Goal: Task Accomplishment & Management: Manage account settings

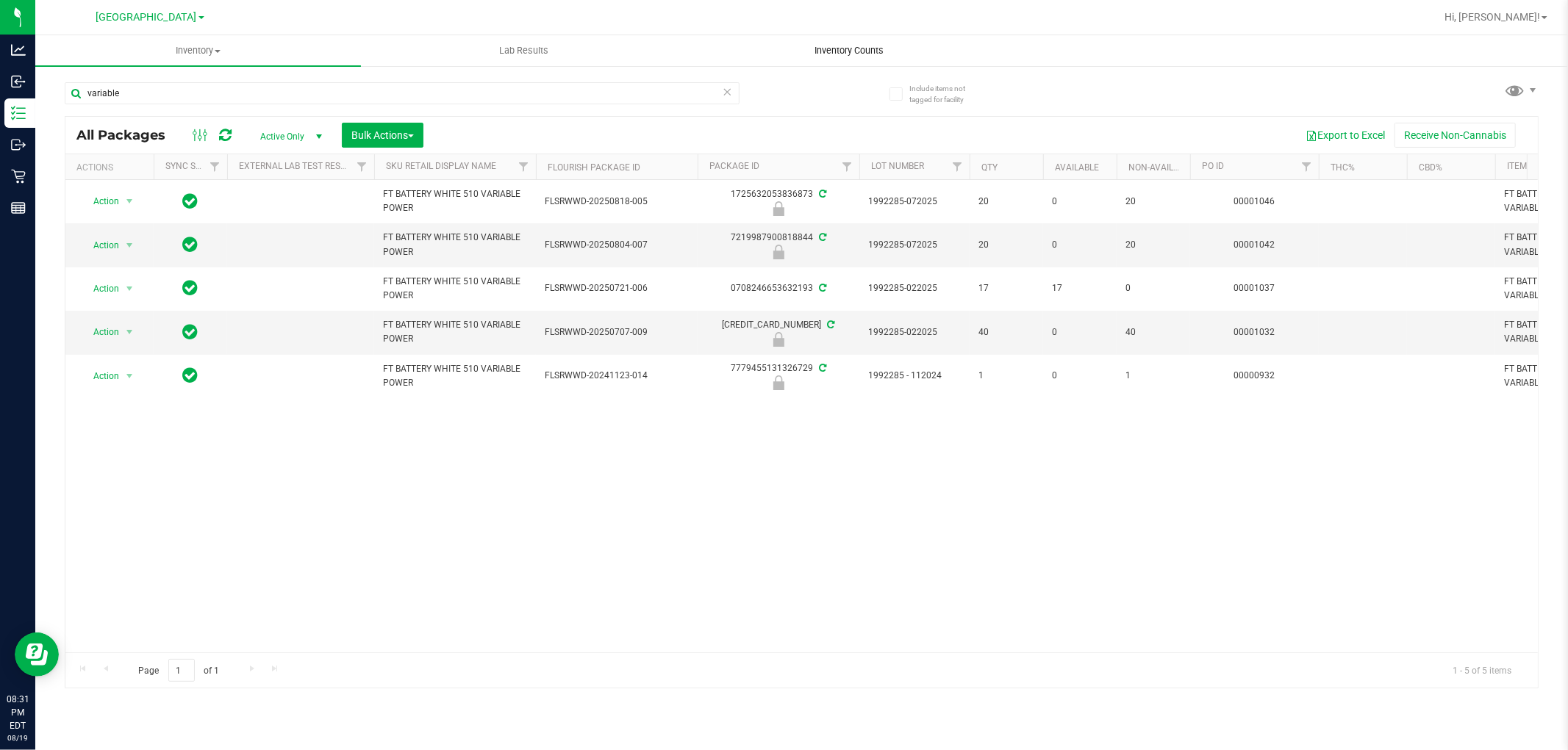
click at [862, 50] on span "Inventory Counts" at bounding box center [849, 51] width 109 height 13
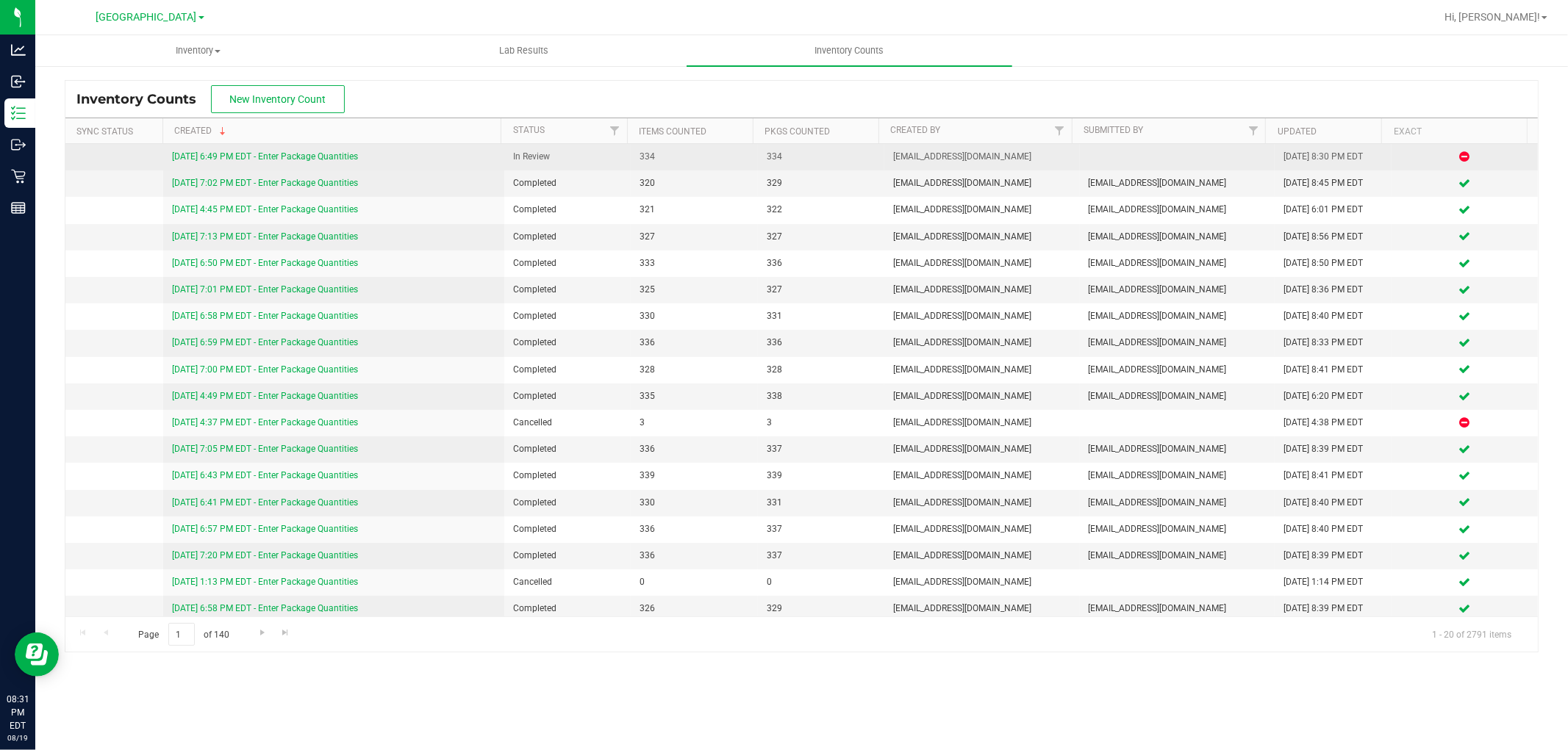
click at [268, 157] on link "8/19/25 6:49 PM EDT - Enter Package Quantities" at bounding box center [265, 156] width 186 height 10
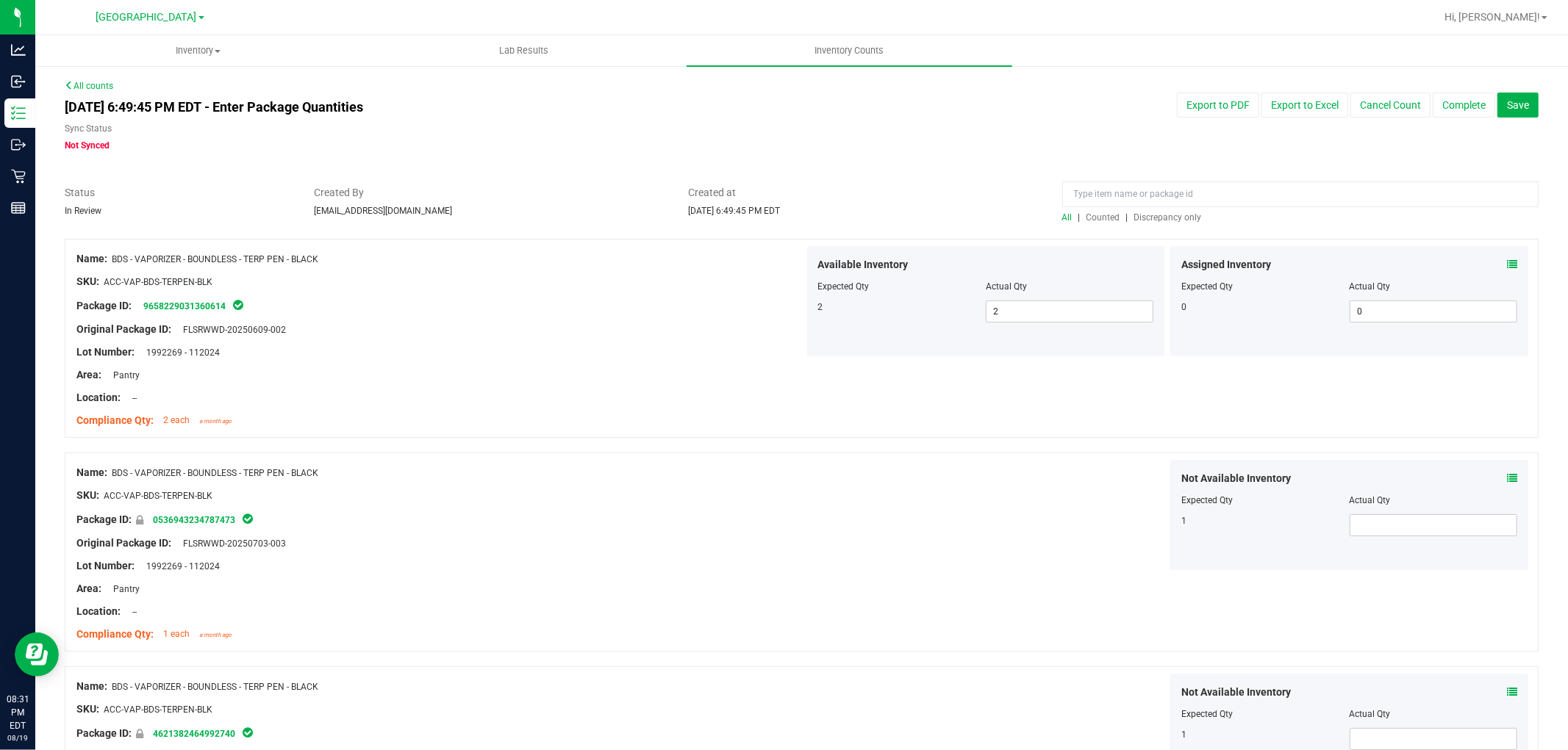
click at [1171, 218] on span "Discrepancy only" at bounding box center [1168, 218] width 68 height 10
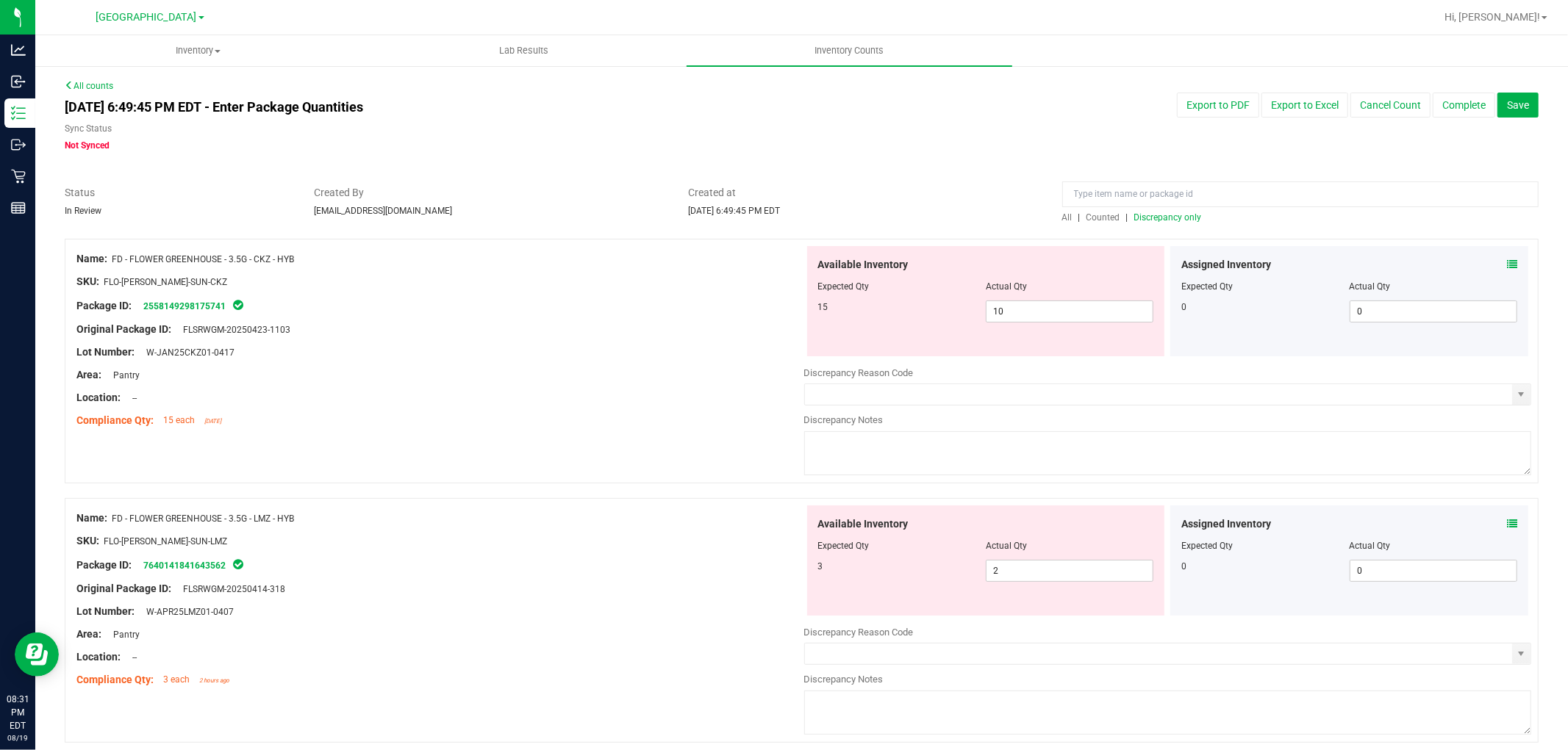
click at [1506, 259] on div "Assigned Inventory Expected Qty Actual Qty 0 0 0" at bounding box center [1349, 301] width 358 height 111
click at [1506, 261] on icon at bounding box center [1511, 264] width 10 height 10
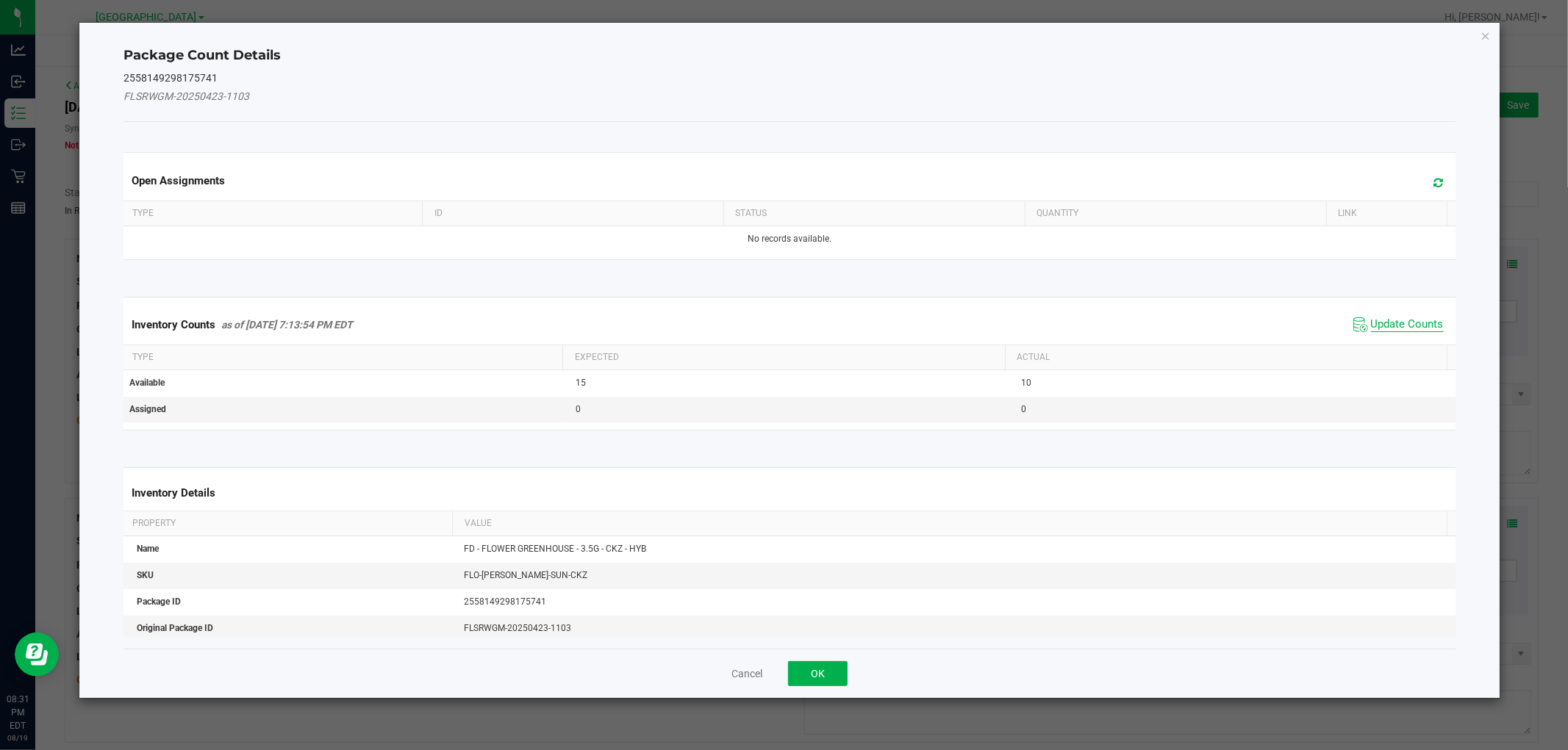
click at [1371, 318] on span "Update Counts" at bounding box center [1407, 324] width 73 height 14
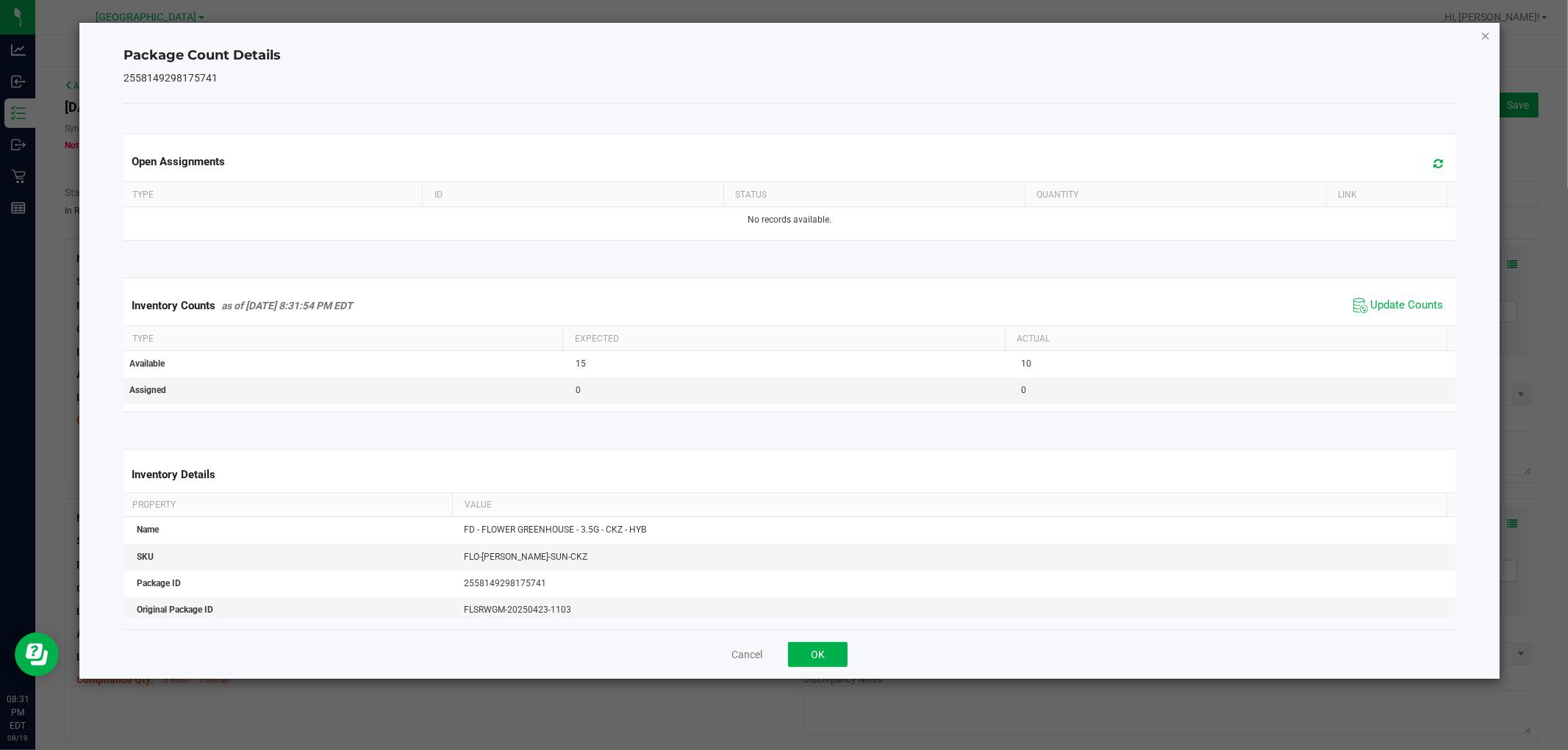
click at [1489, 38] on icon "Close" at bounding box center [1485, 35] width 10 height 18
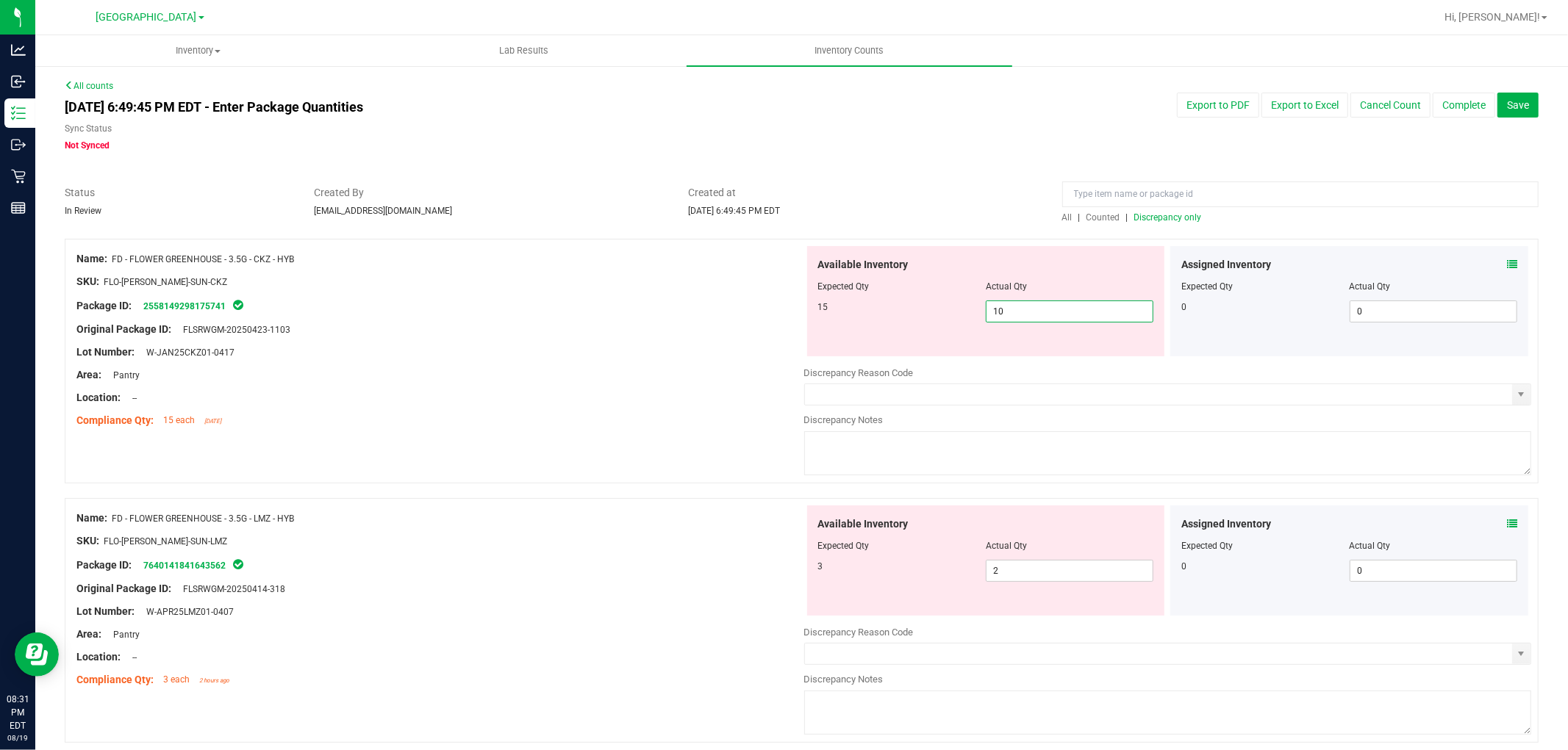
drag, startPoint x: 1031, startPoint y: 310, endPoint x: 760, endPoint y: 147, distance: 316.2
type input "15"
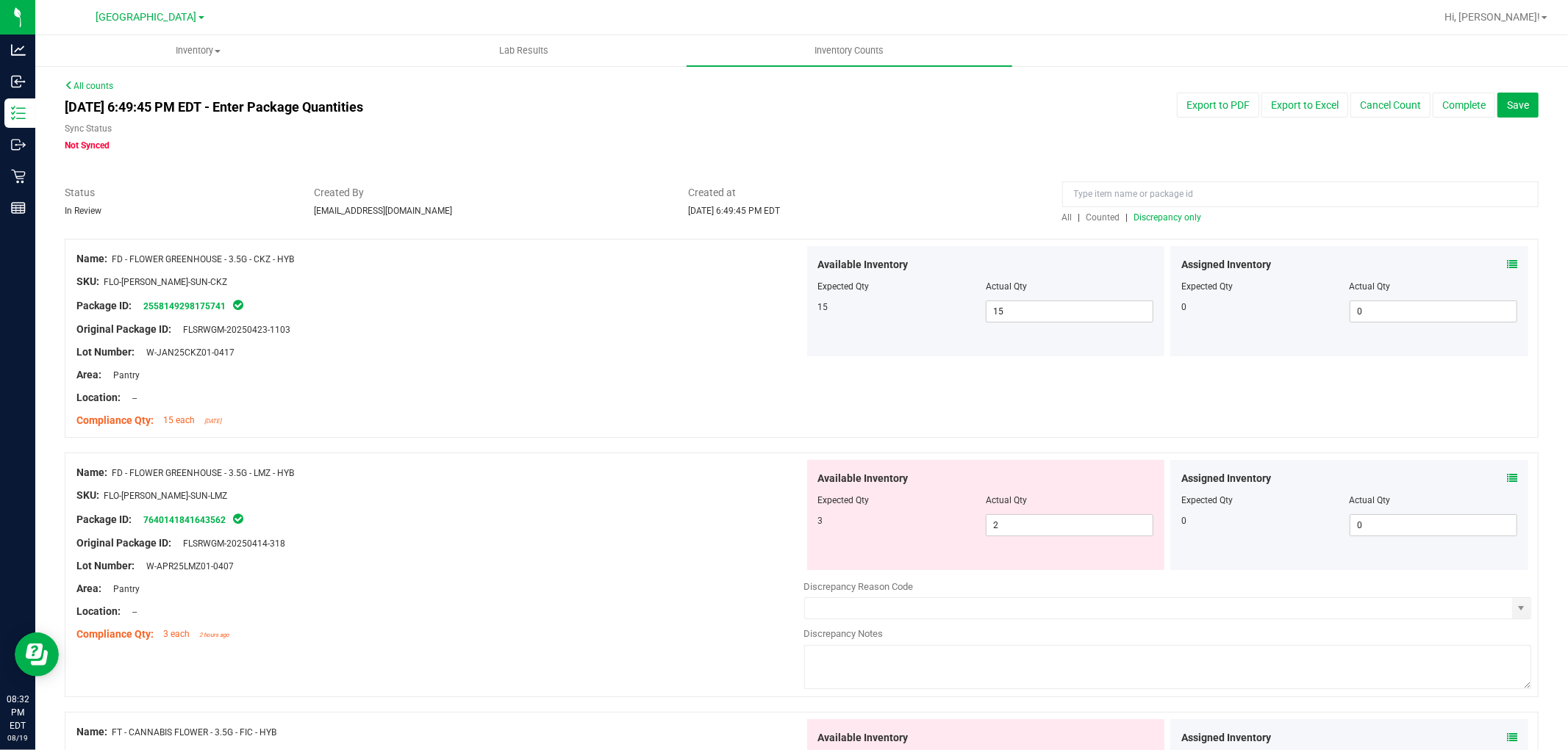
click at [1506, 473] on icon at bounding box center [1511, 478] width 10 height 10
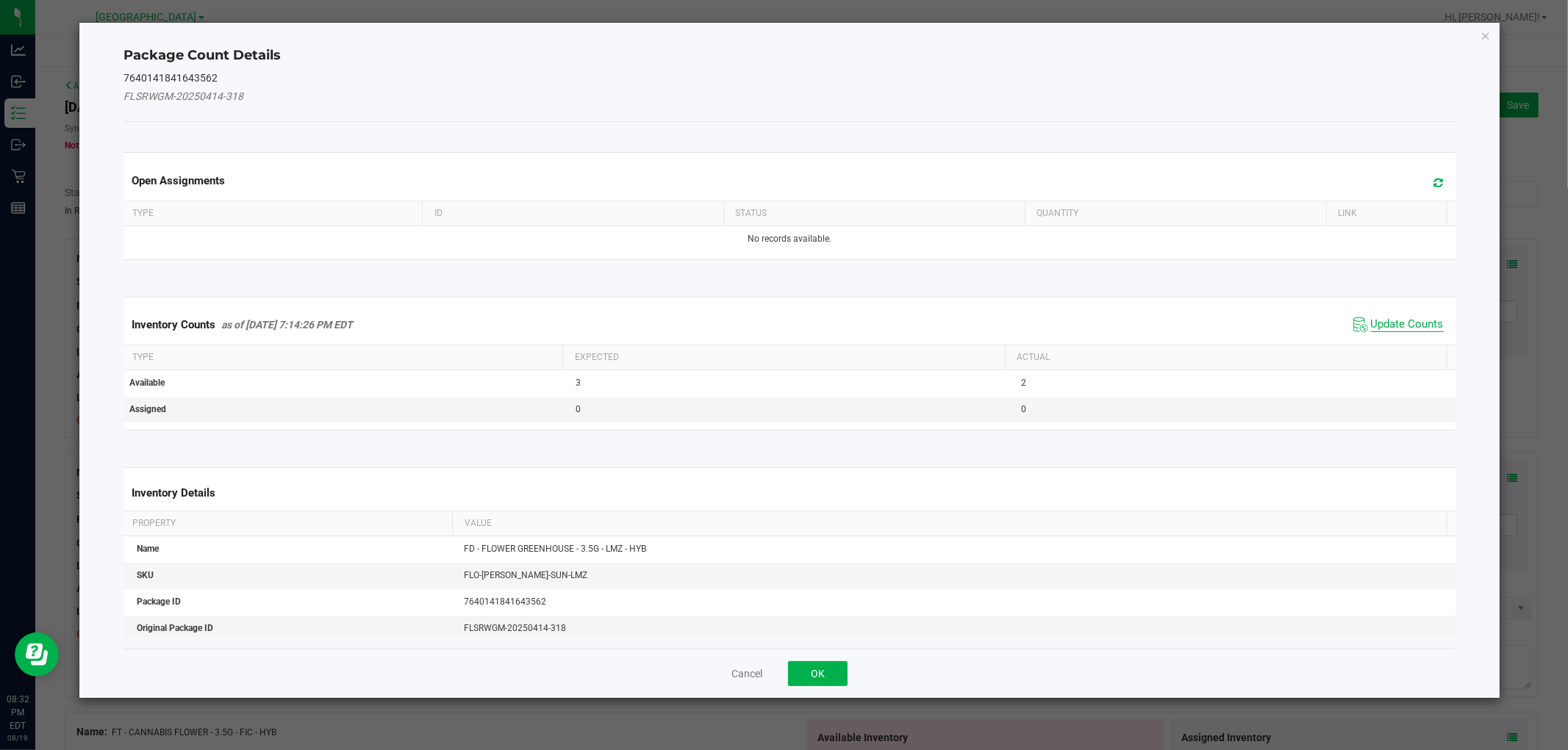
click at [1426, 326] on span "Update Counts" at bounding box center [1407, 324] width 73 height 14
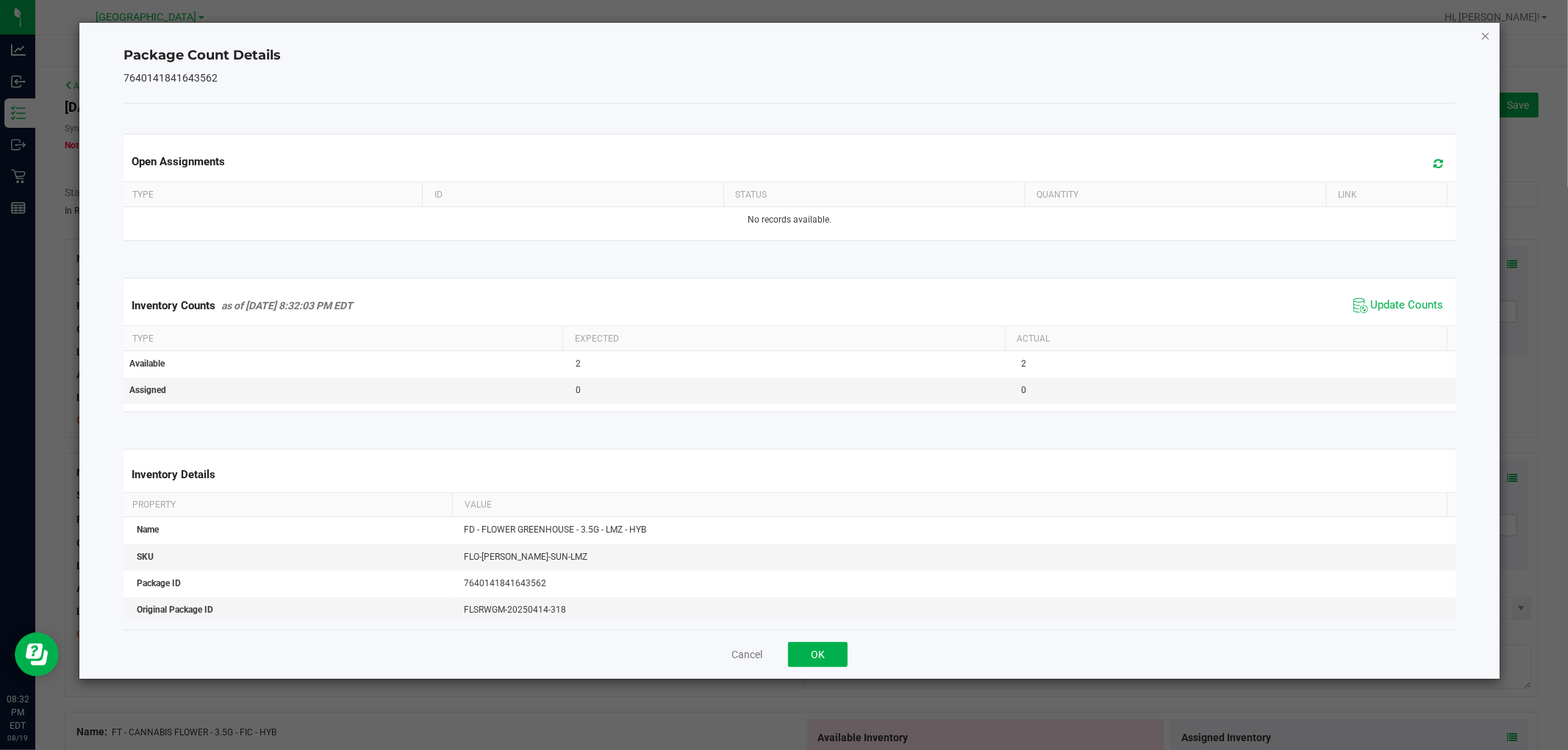
click at [1484, 30] on icon "Close" at bounding box center [1485, 35] width 10 height 18
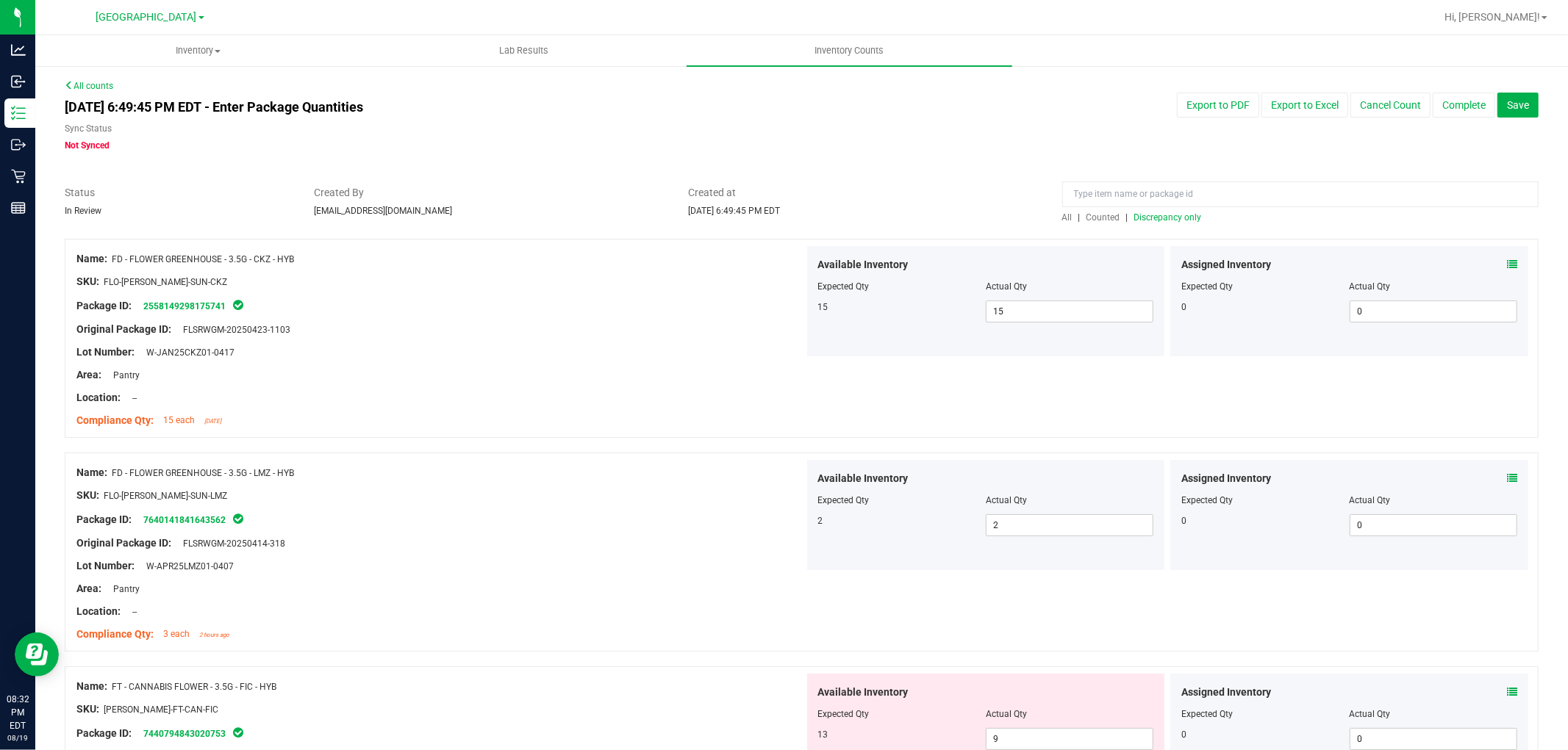
click at [1159, 211] on div "All | Counted | Discrepancy only" at bounding box center [1300, 218] width 476 height 13
click at [1164, 213] on span "Discrepancy only" at bounding box center [1168, 218] width 68 height 10
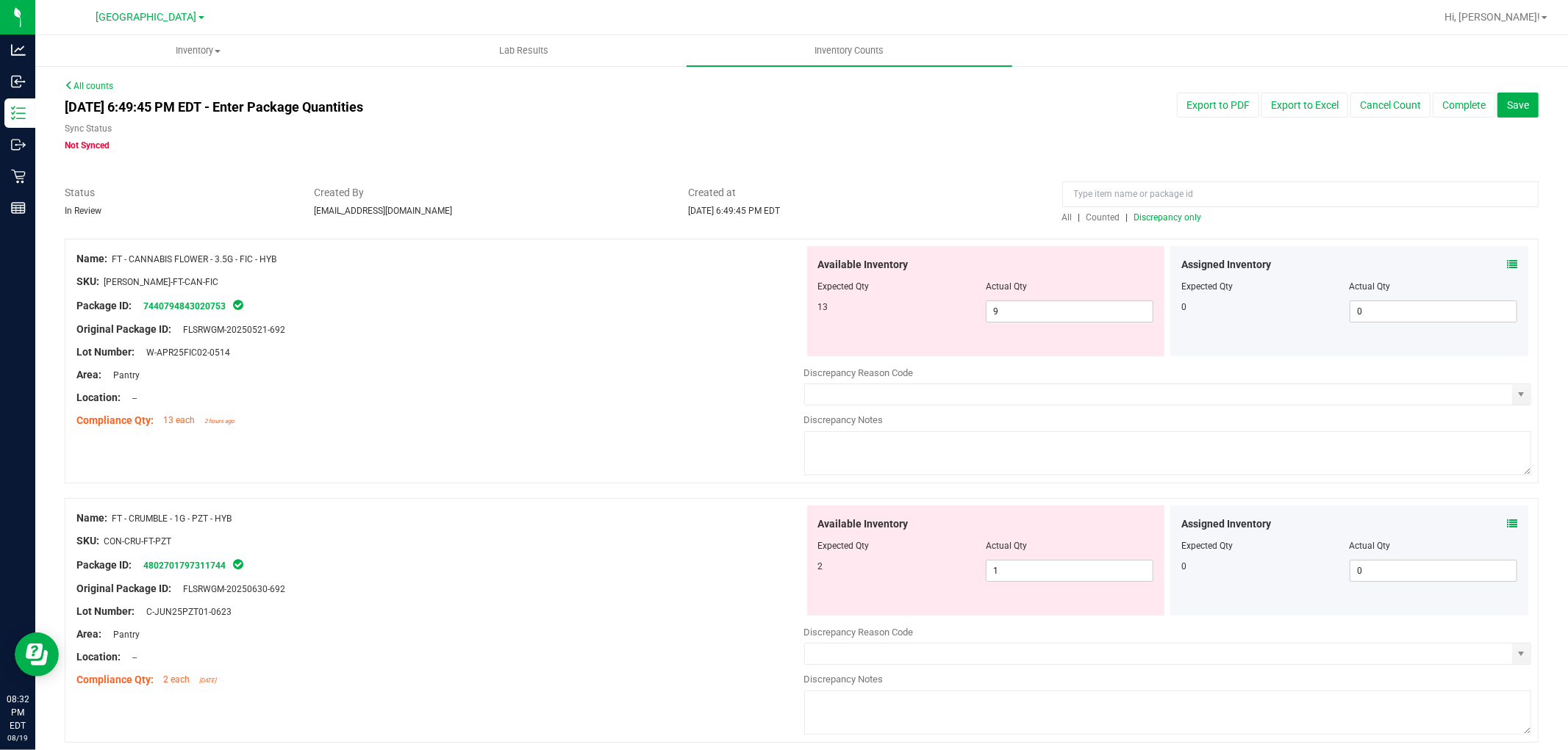
click at [1506, 265] on icon at bounding box center [1511, 264] width 10 height 10
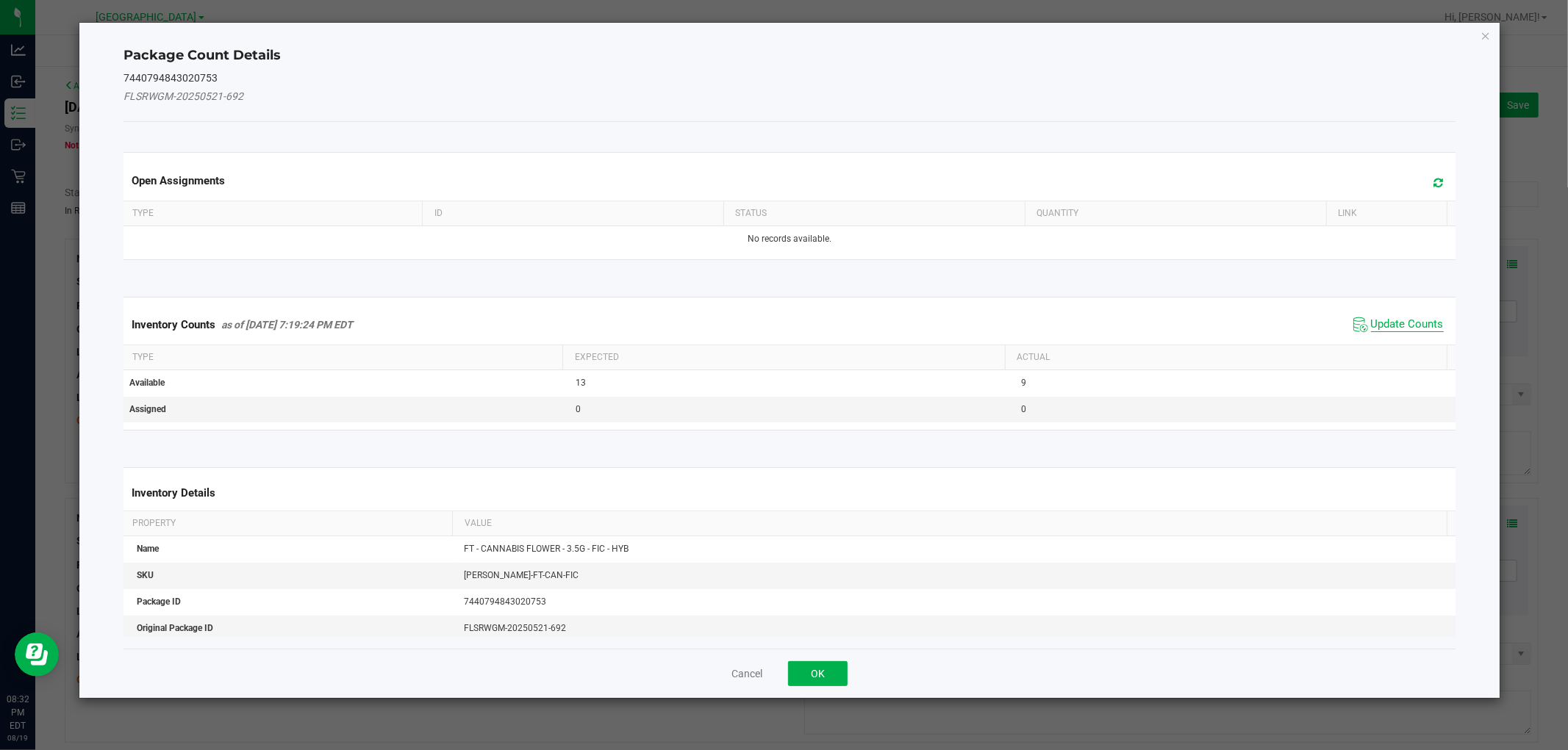
click at [1420, 326] on span "Update Counts" at bounding box center [1407, 324] width 73 height 14
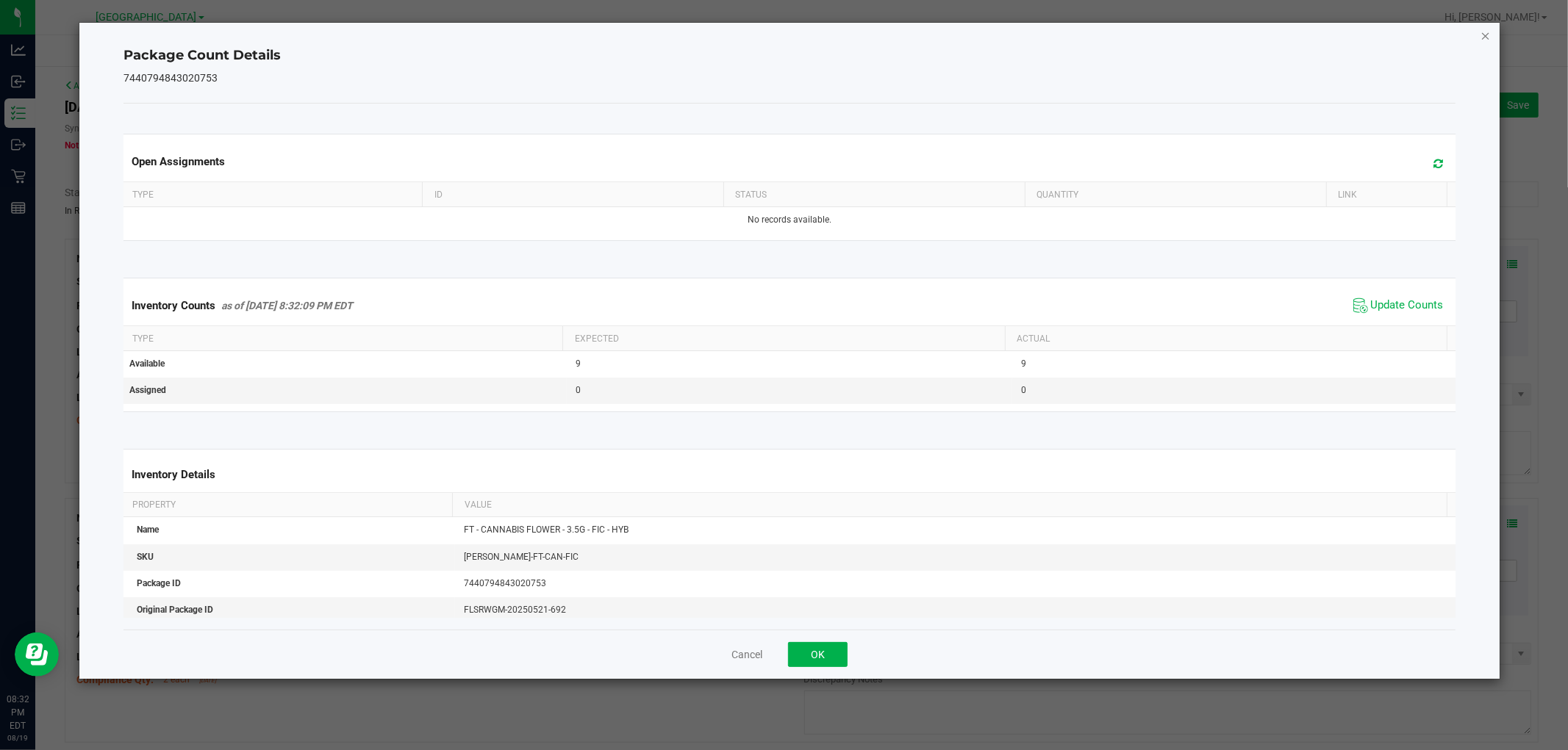
click at [1488, 32] on icon "Close" at bounding box center [1485, 35] width 10 height 18
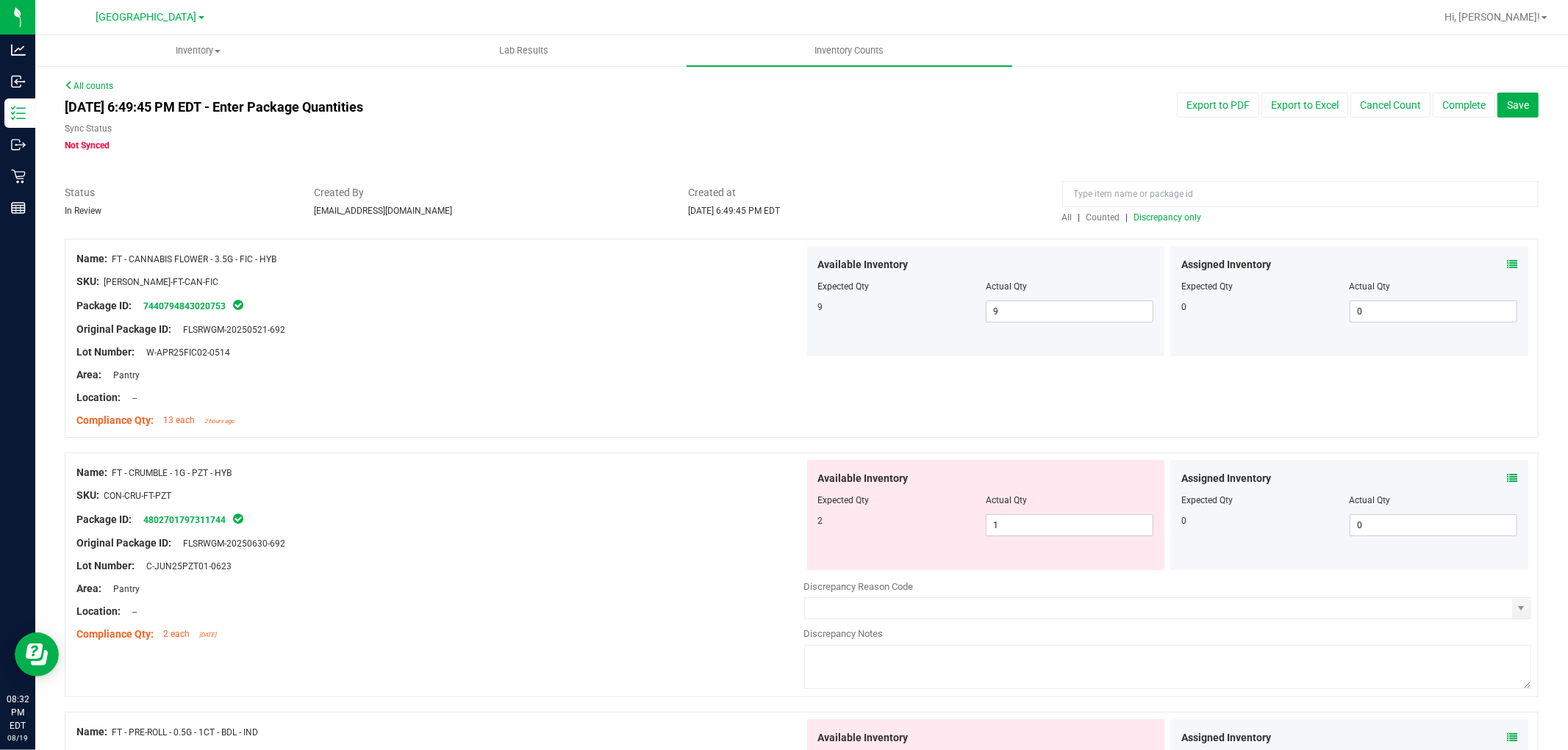
click at [1506, 481] on icon at bounding box center [1511, 478] width 10 height 10
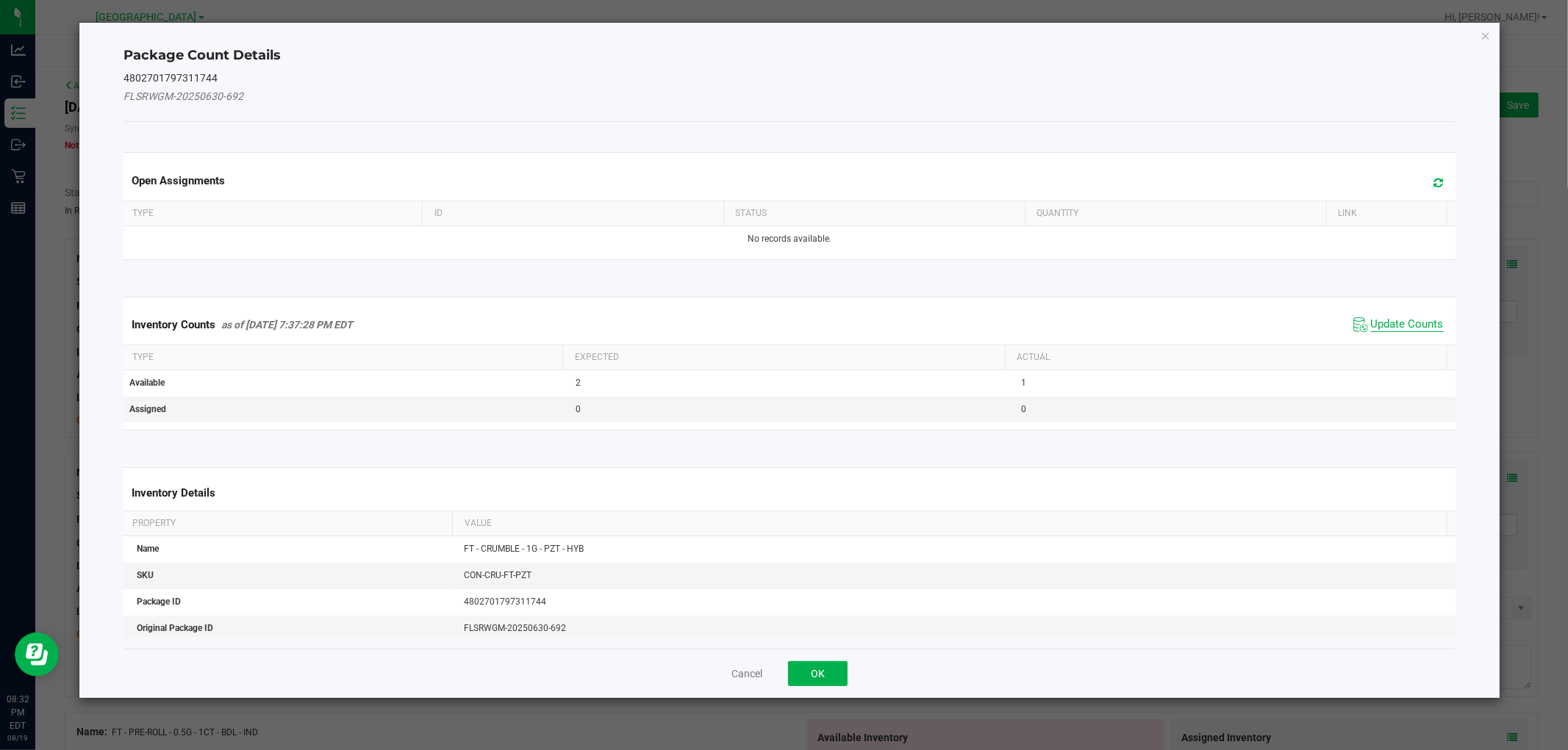
drag, startPoint x: 1370, startPoint y: 327, endPoint x: 1434, endPoint y: 170, distance: 169.5
click at [1371, 326] on span "Update Counts" at bounding box center [1407, 324] width 73 height 14
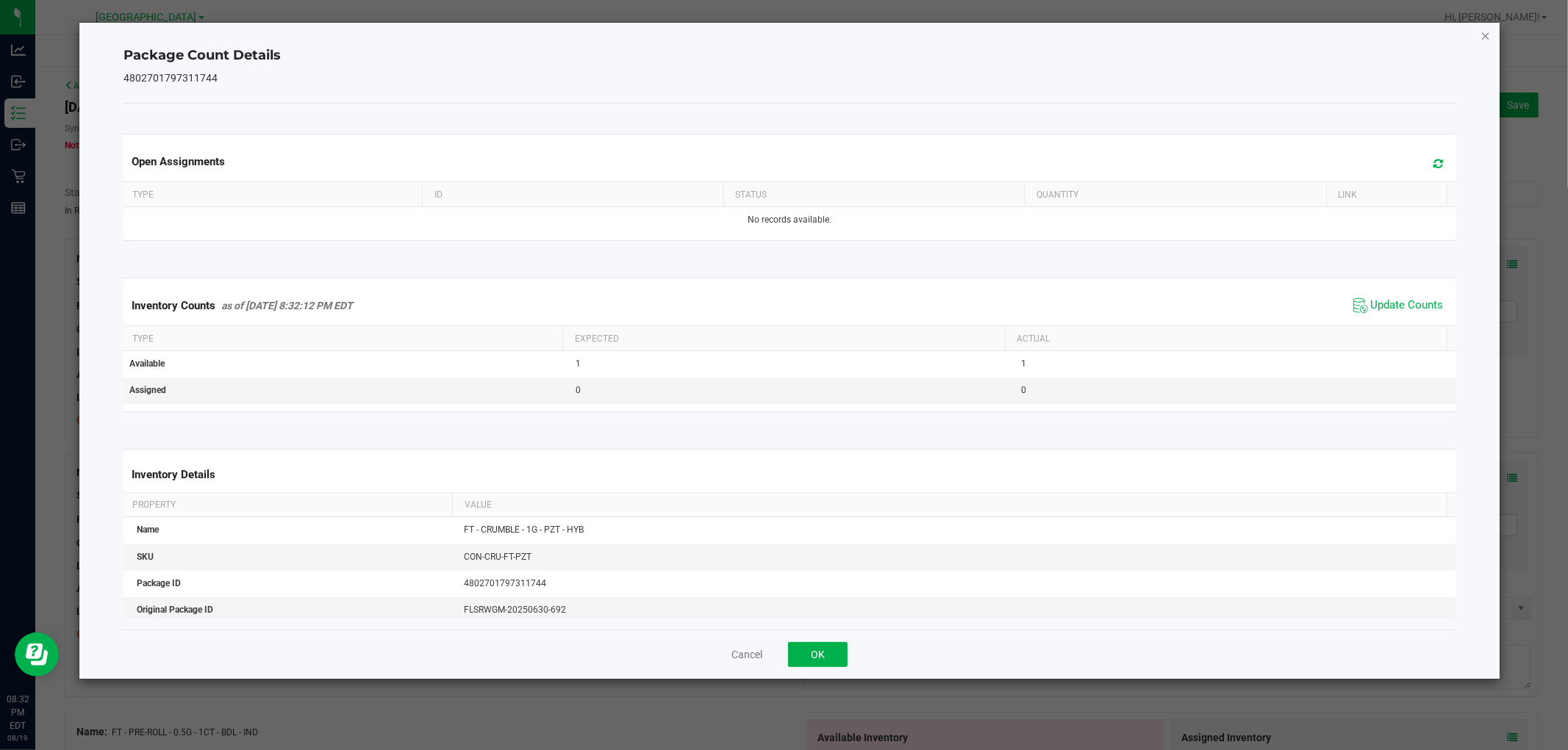
click at [1485, 39] on icon "Close" at bounding box center [1485, 35] width 10 height 18
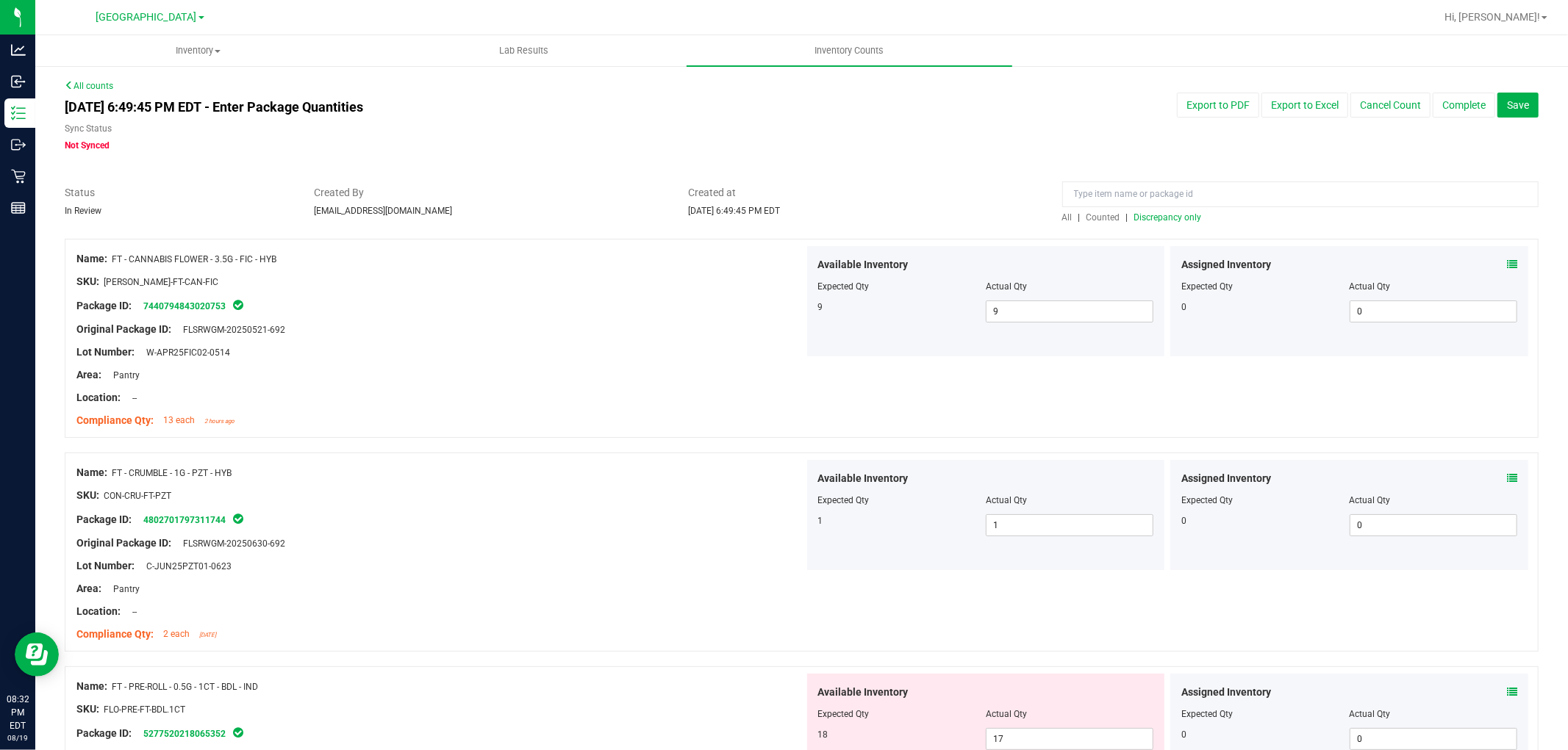
click at [1176, 215] on span "Discrepancy only" at bounding box center [1168, 218] width 68 height 10
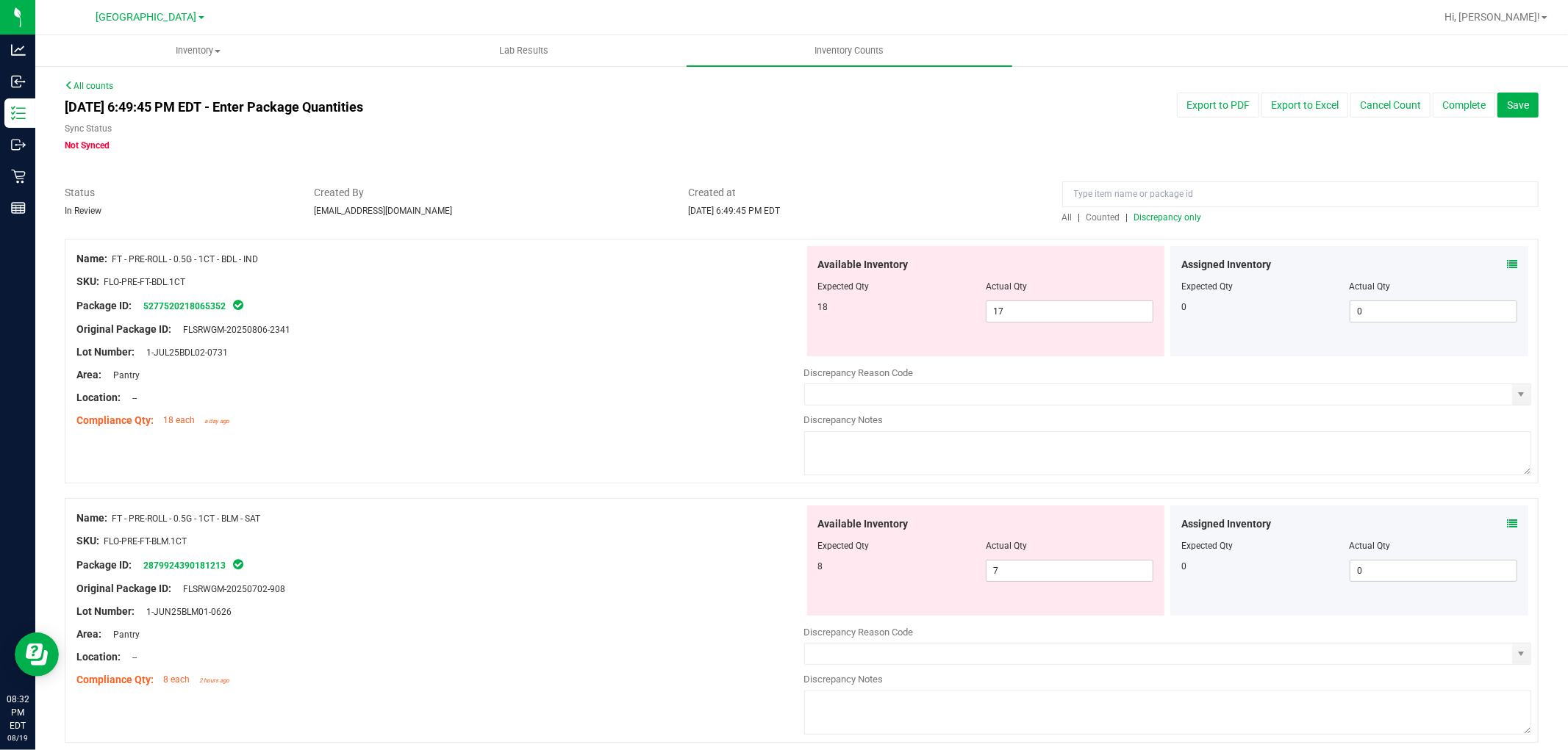
click at [1506, 262] on icon at bounding box center [1511, 264] width 10 height 10
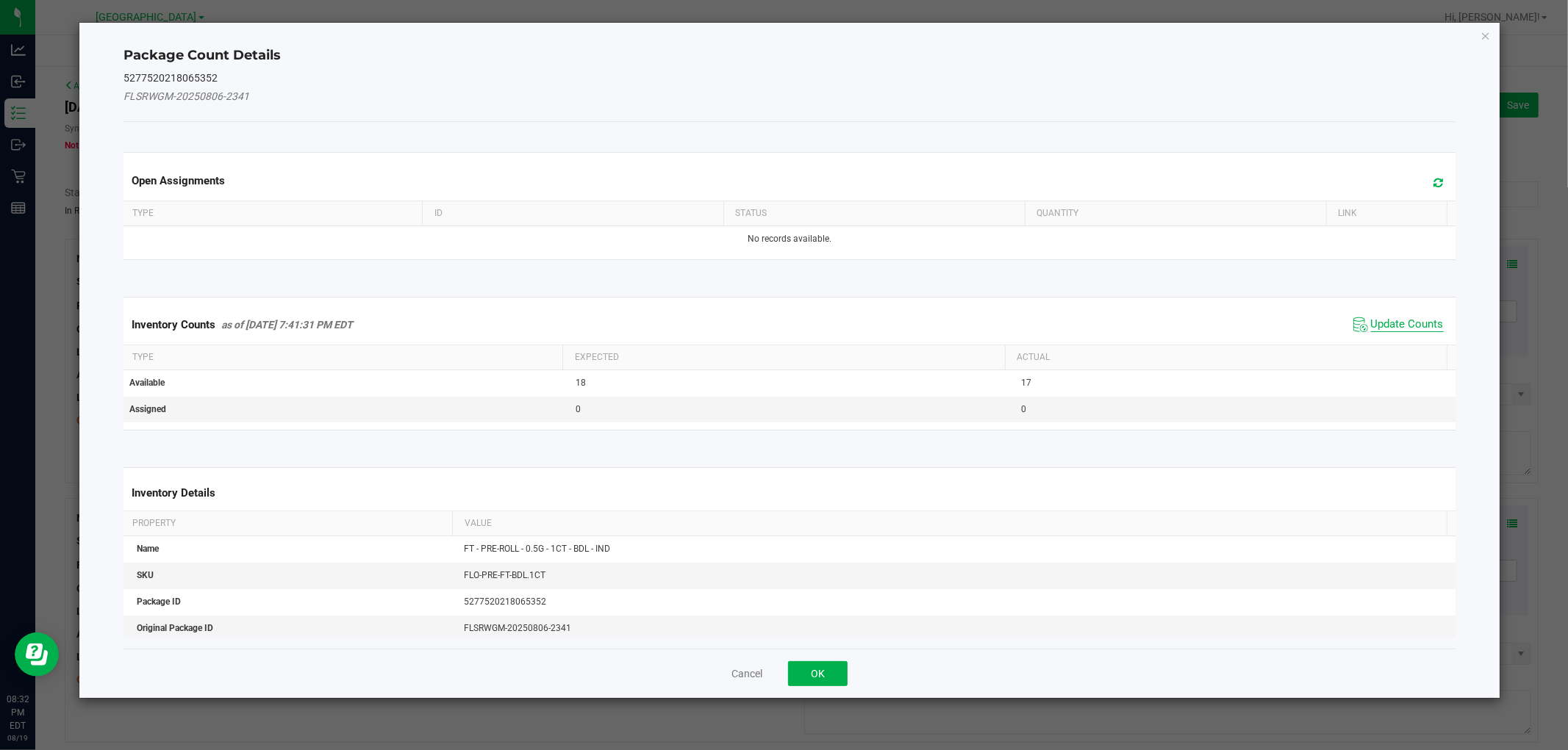
click at [1409, 325] on span "Update Counts" at bounding box center [1407, 324] width 73 height 14
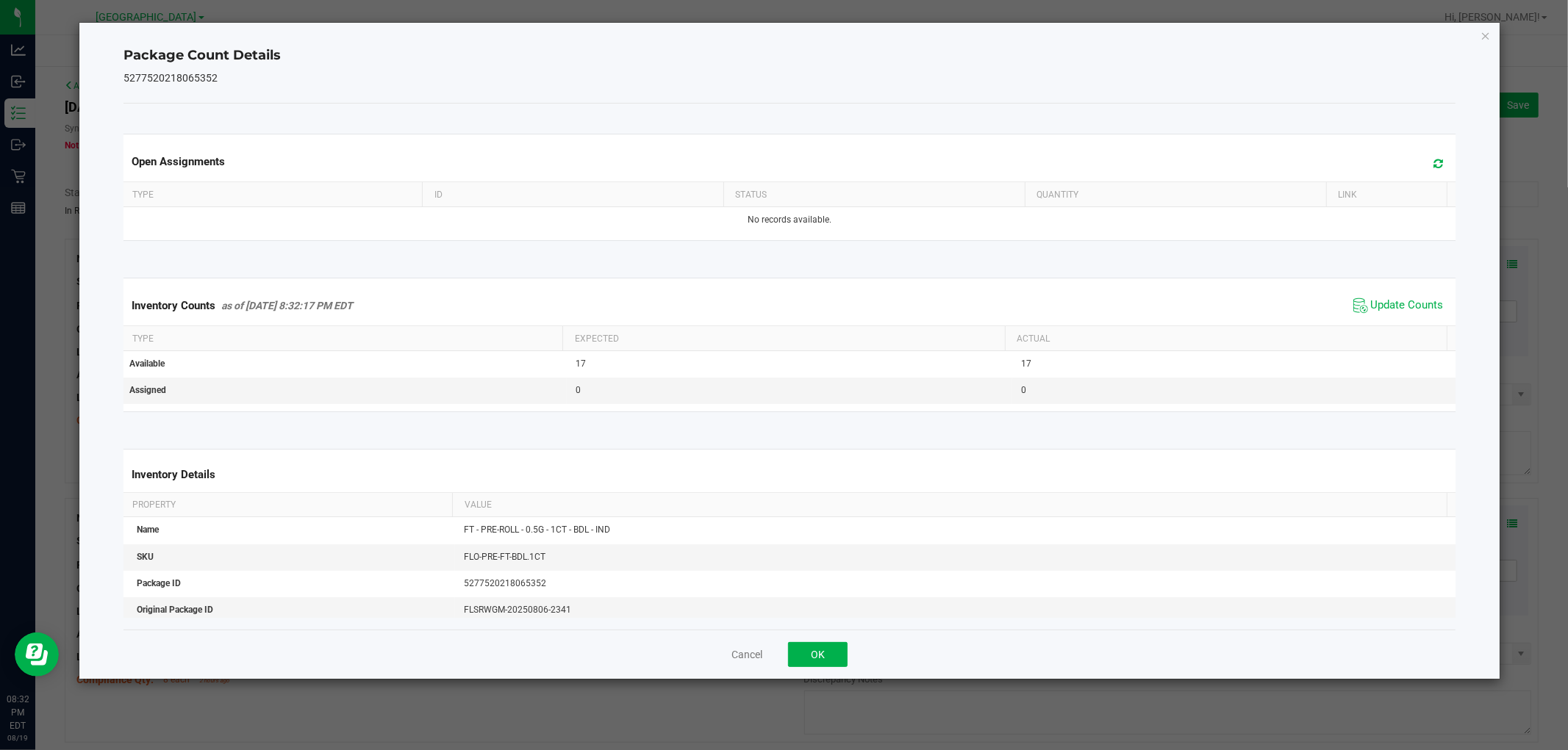
drag, startPoint x: 1482, startPoint y: 35, endPoint x: 1324, endPoint y: 294, distance: 303.4
click at [1483, 35] on icon "Close" at bounding box center [1485, 35] width 10 height 18
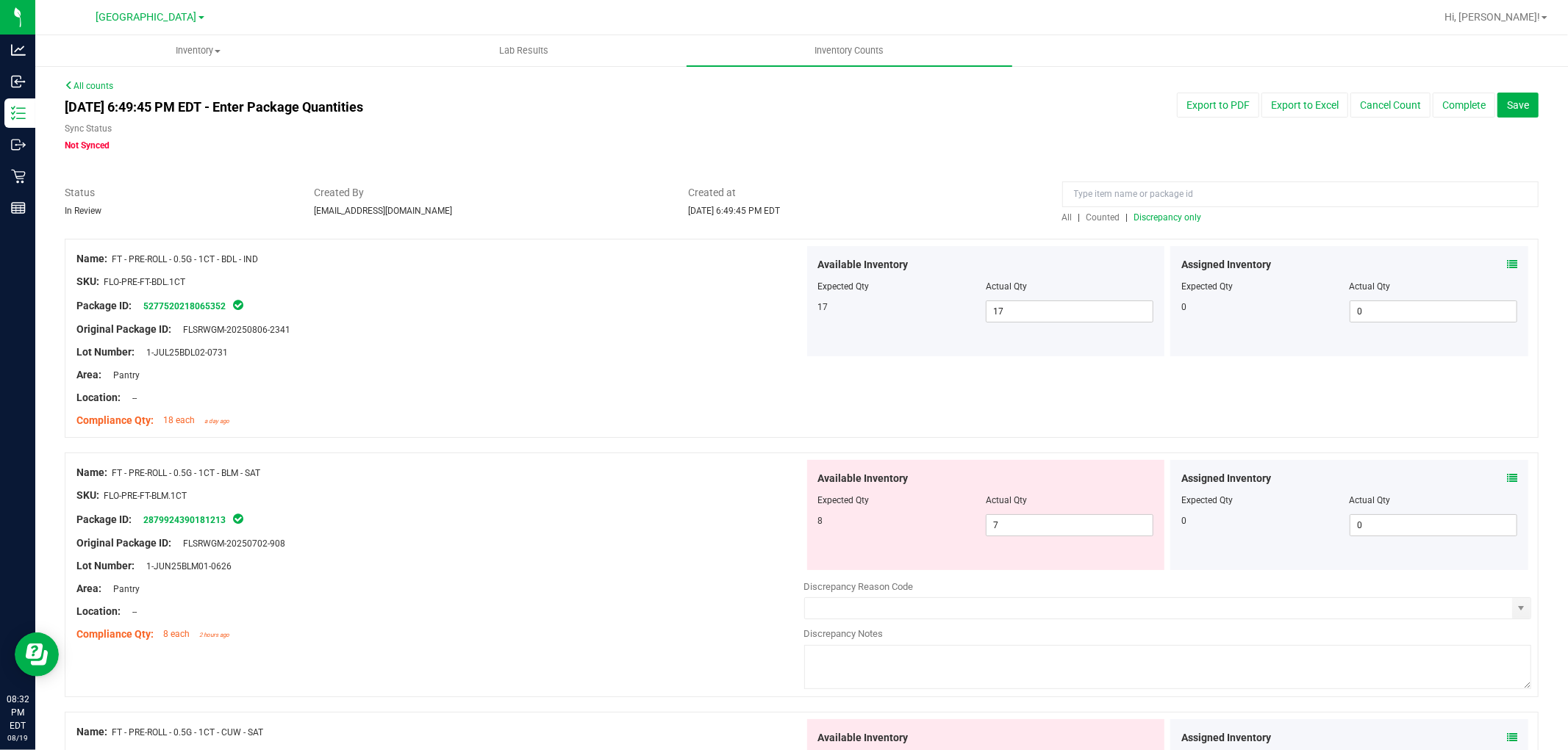
click at [1506, 478] on icon at bounding box center [1511, 478] width 10 height 10
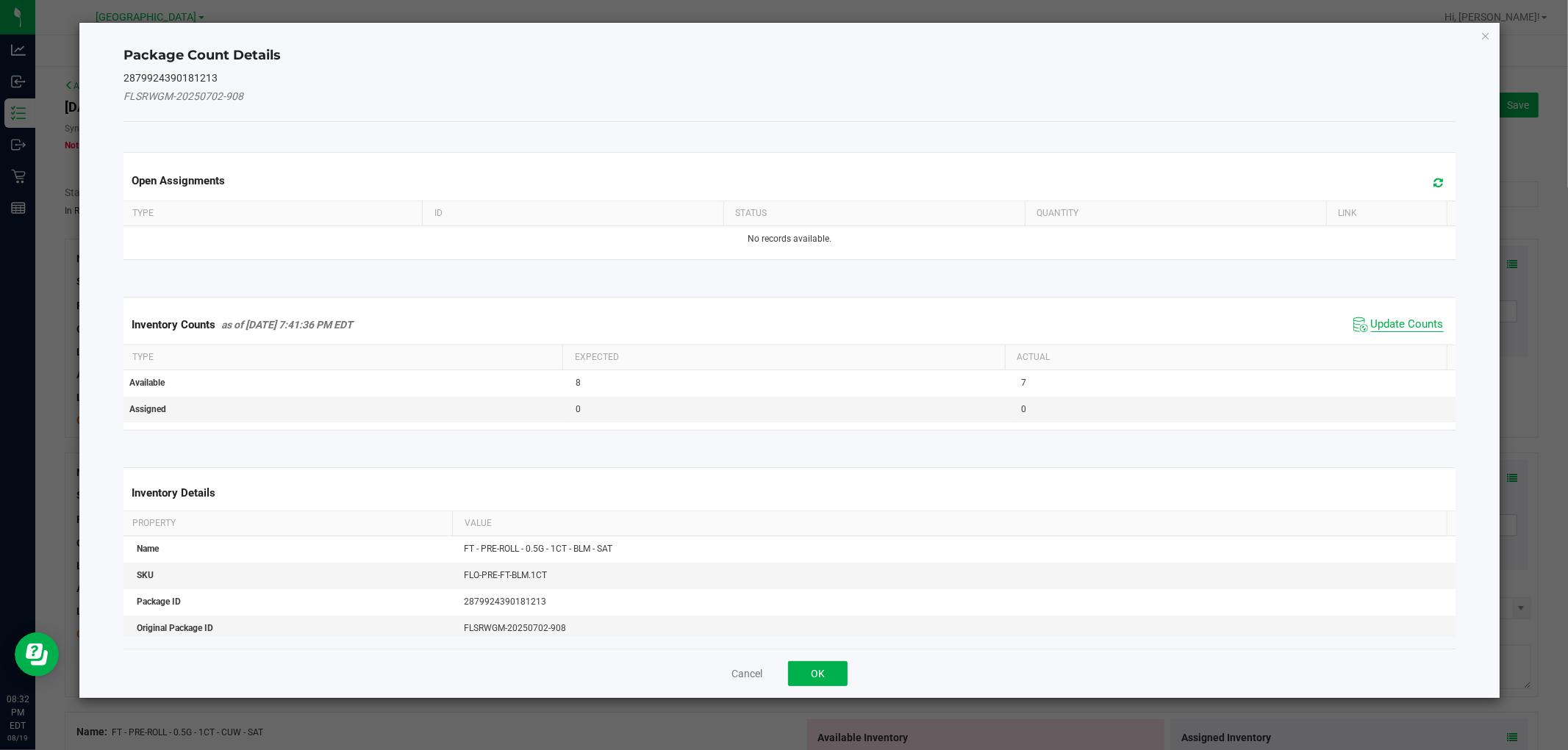
click at [1403, 327] on span "Update Counts" at bounding box center [1407, 324] width 73 height 14
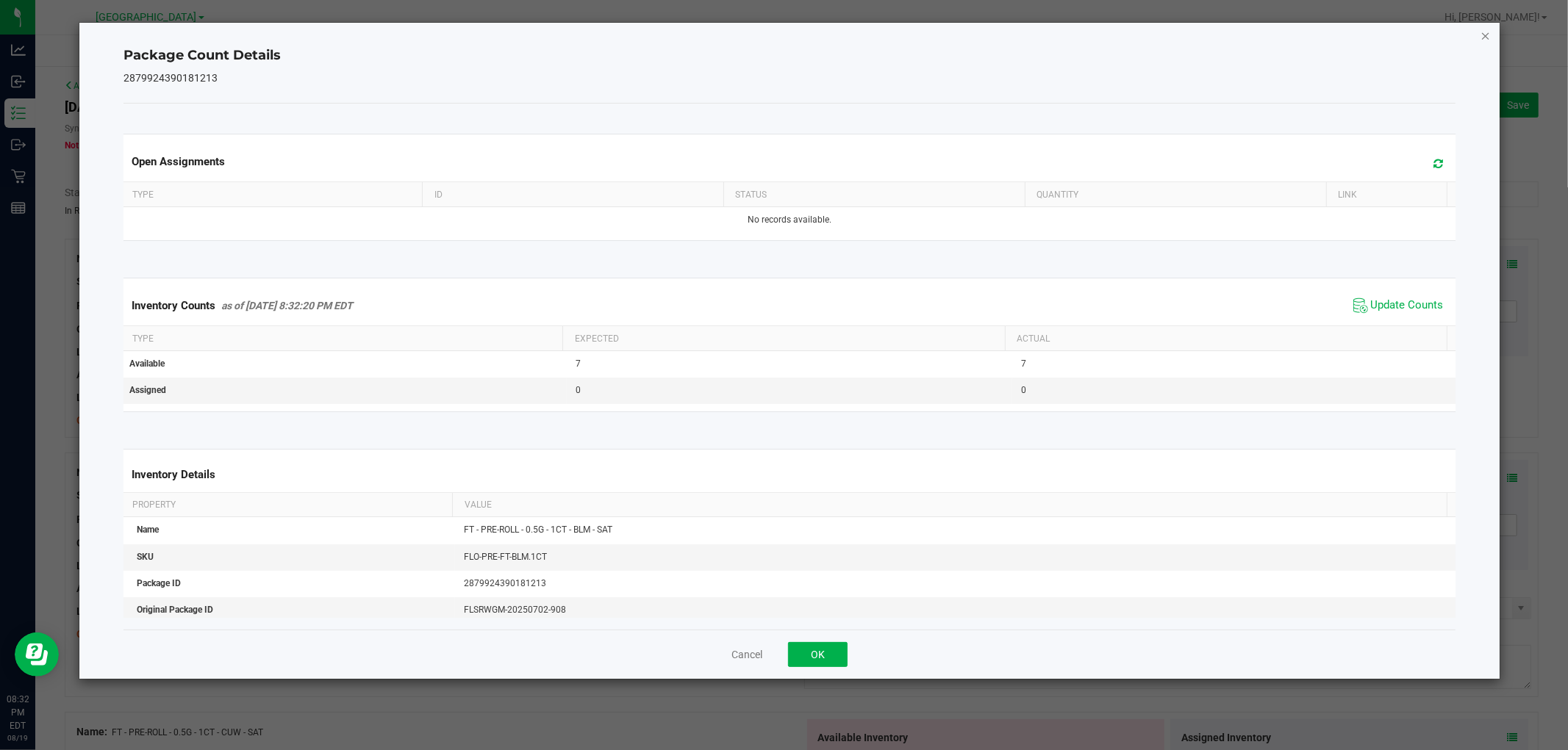
click at [1486, 37] on icon "Close" at bounding box center [1485, 35] width 10 height 18
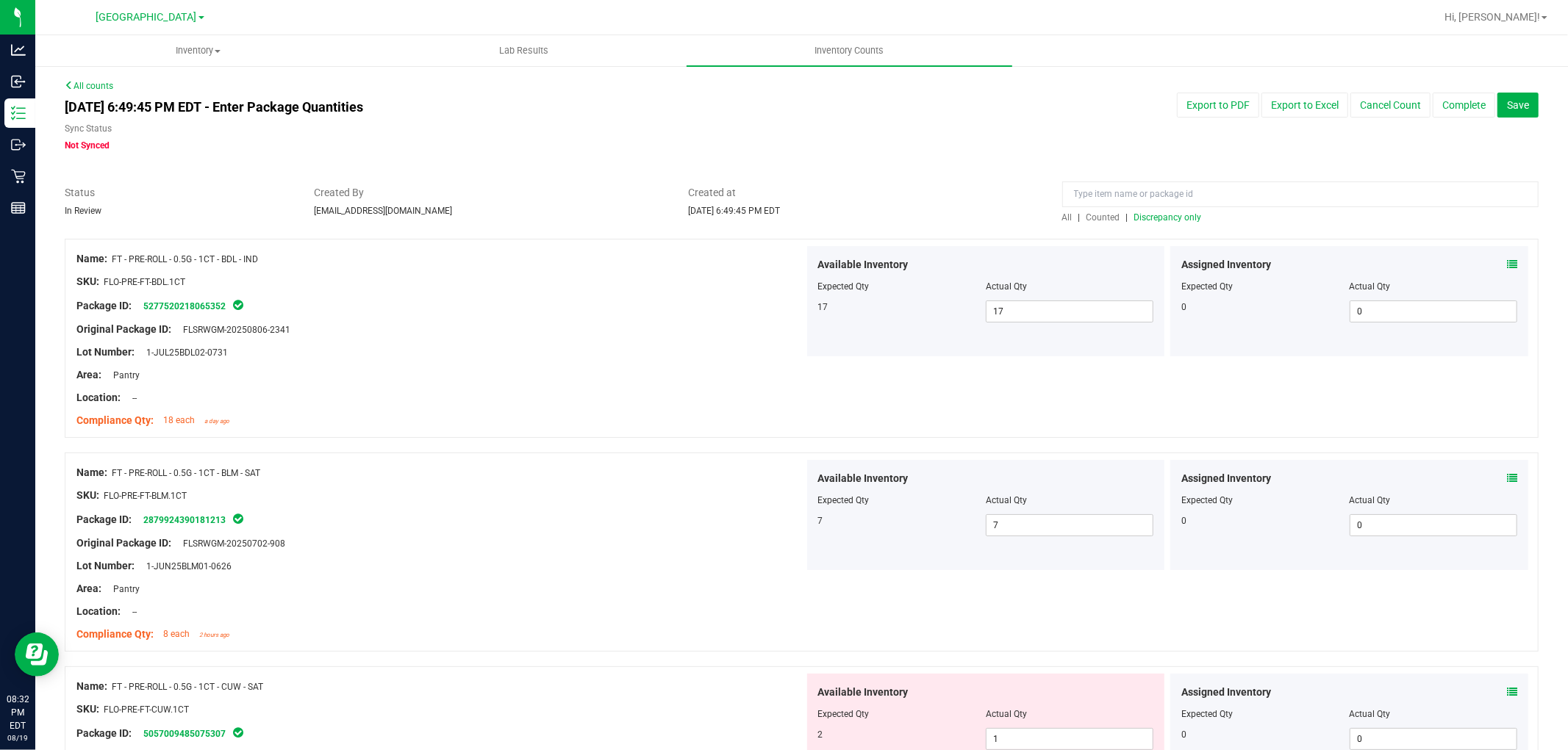
click at [1184, 217] on span "Discrepancy only" at bounding box center [1168, 218] width 68 height 10
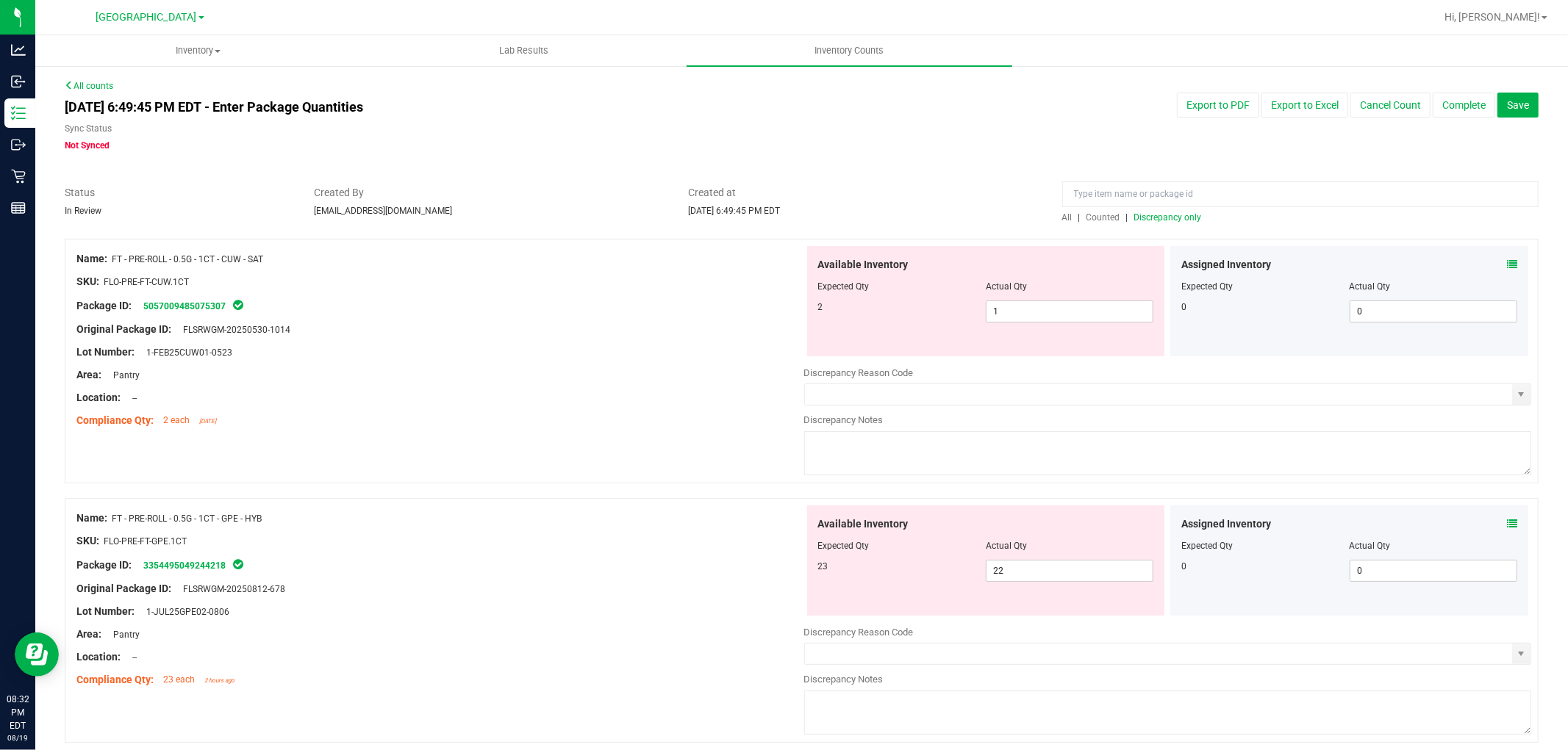
click at [1506, 265] on icon at bounding box center [1511, 264] width 10 height 10
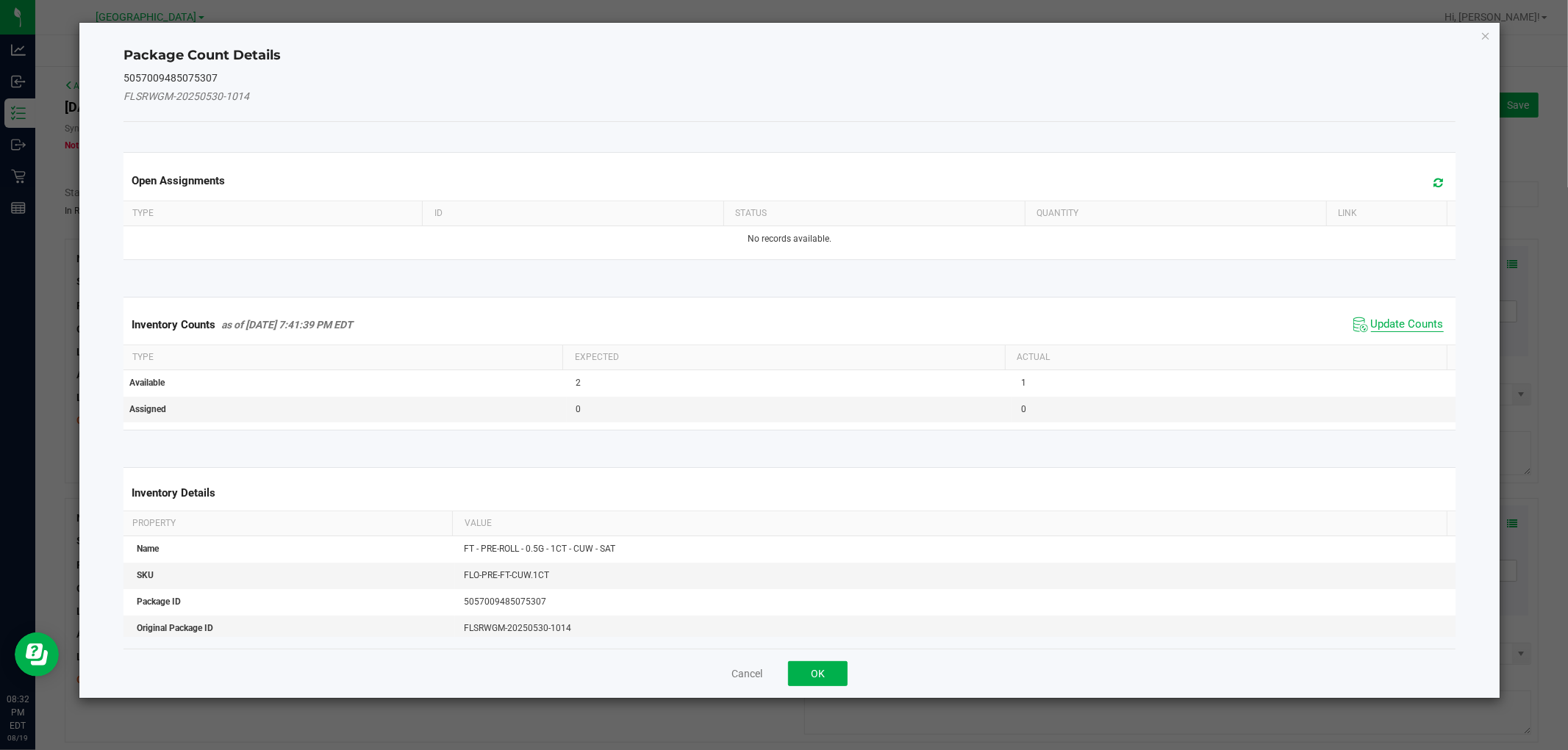
click at [1408, 325] on span "Update Counts" at bounding box center [1407, 324] width 73 height 14
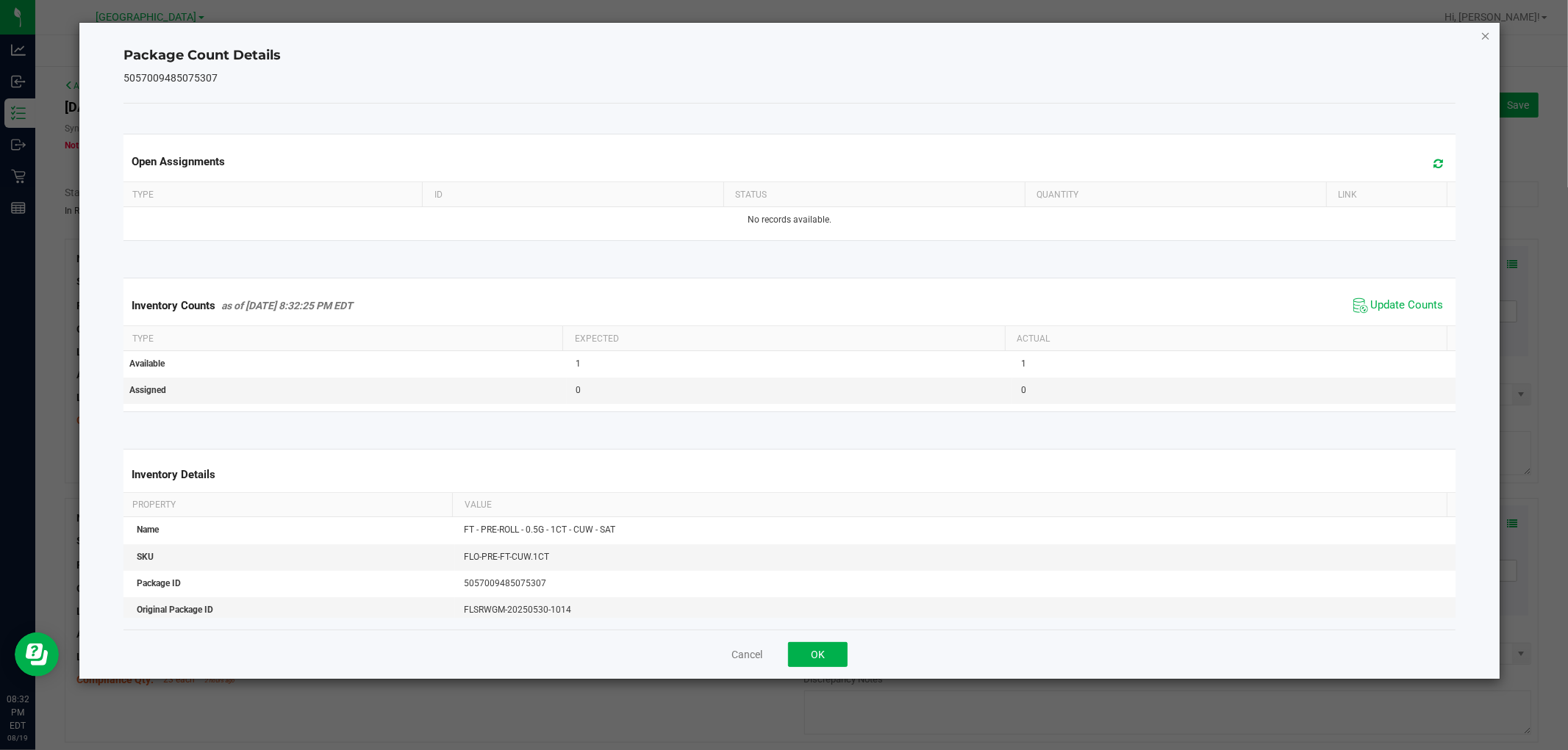
click at [1490, 35] on icon "Close" at bounding box center [1485, 35] width 10 height 18
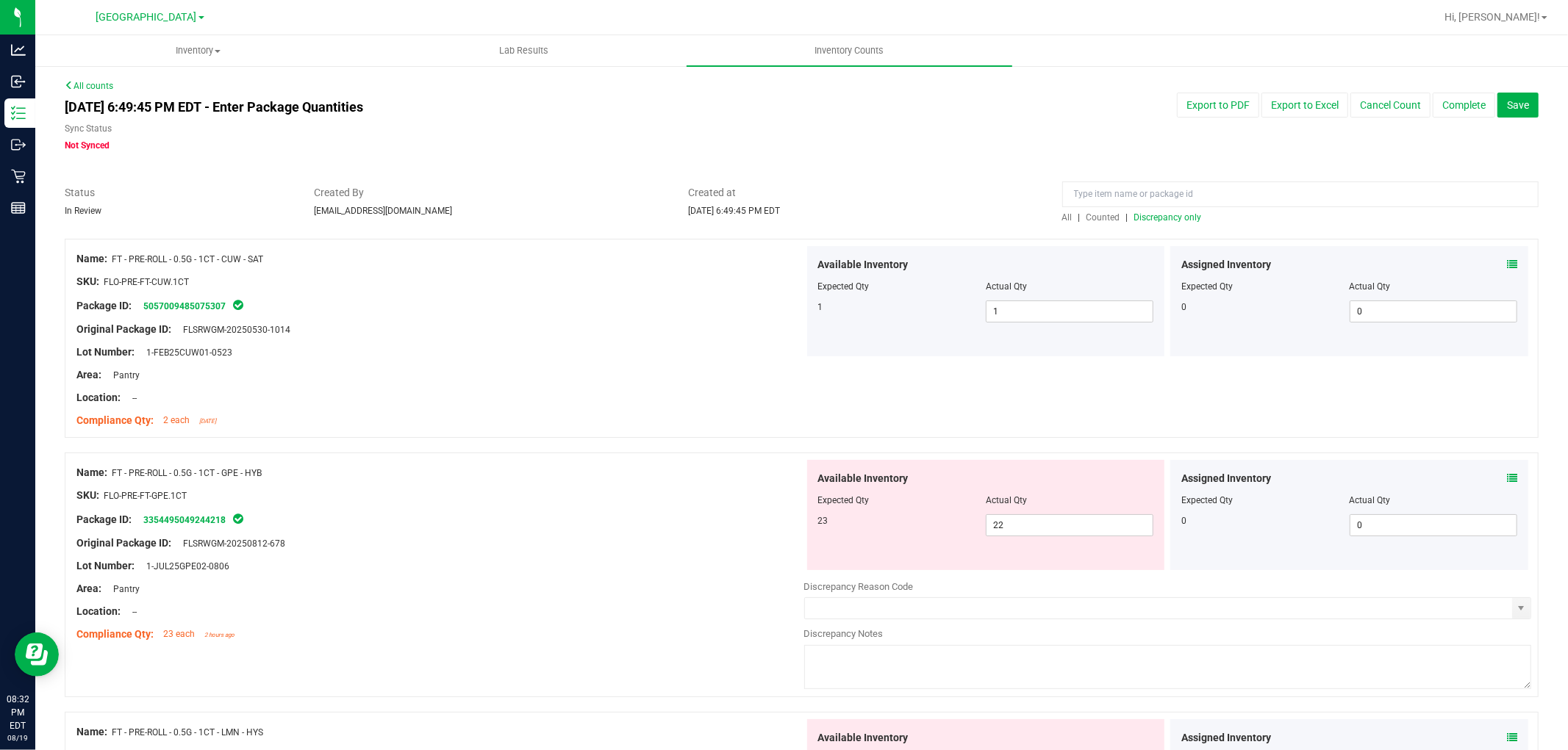
click at [1506, 478] on icon at bounding box center [1511, 478] width 10 height 10
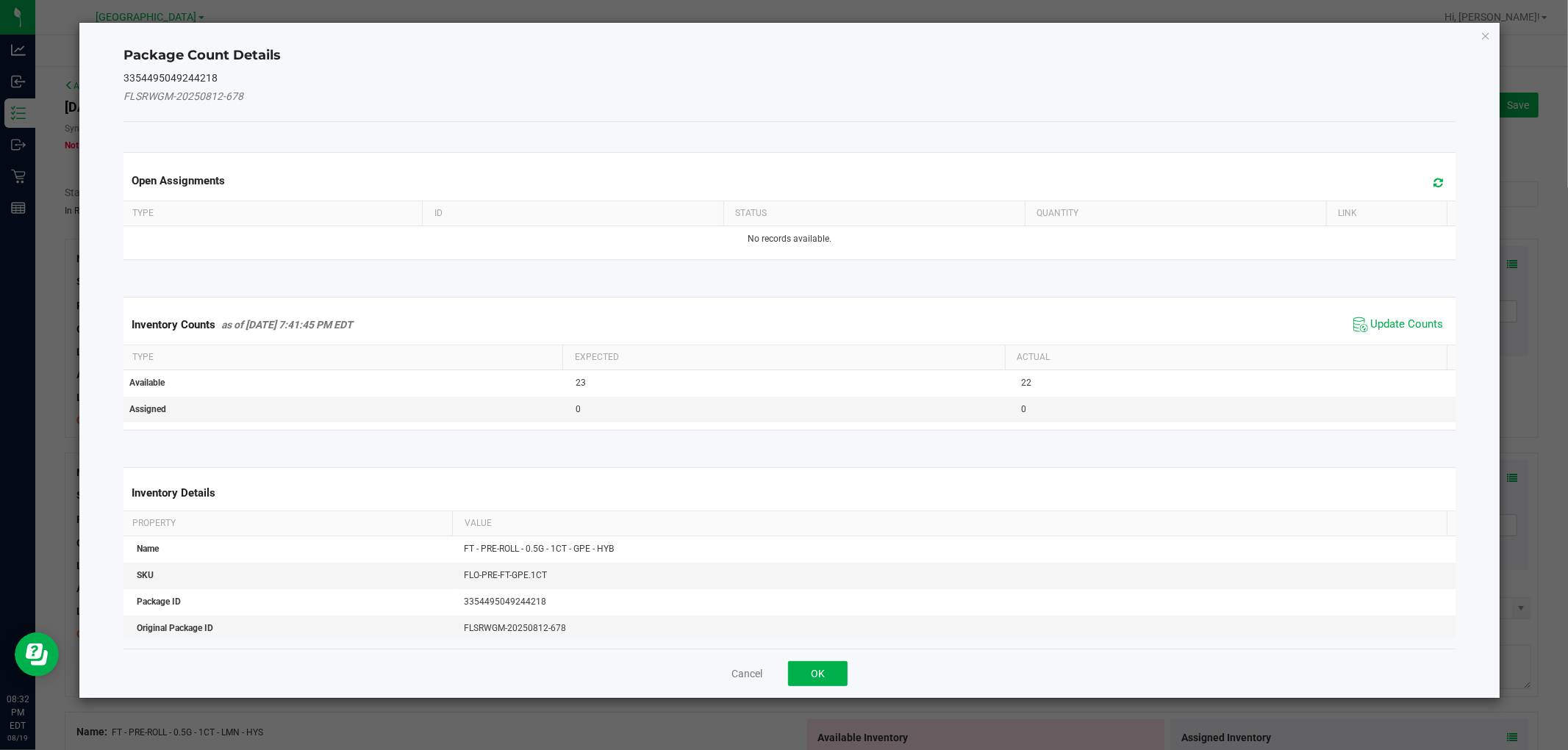
drag, startPoint x: 1381, startPoint y: 327, endPoint x: 1490, endPoint y: 131, distance: 224.3
click at [1384, 324] on span "Update Counts" at bounding box center [1407, 324] width 73 height 14
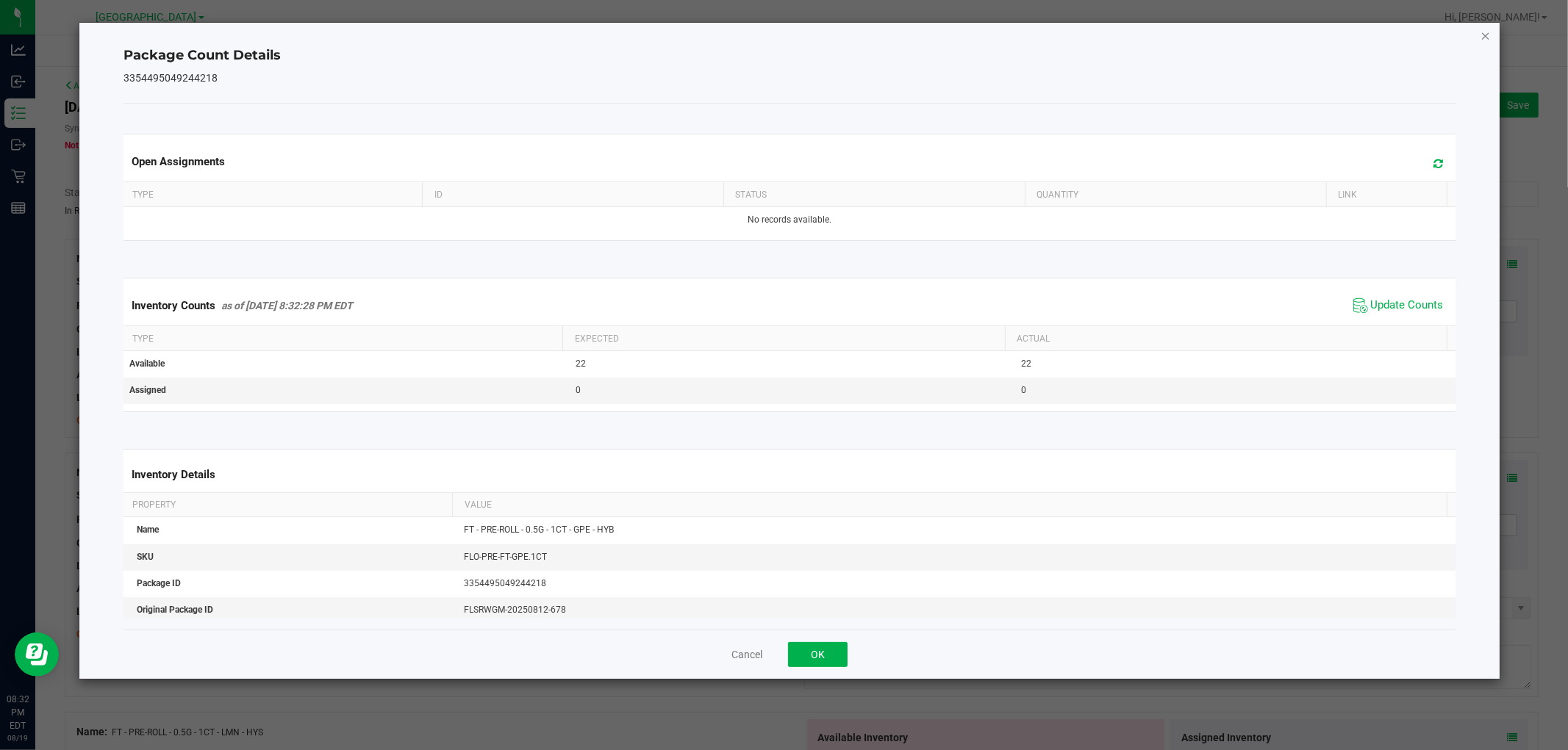
click at [1483, 34] on icon "Close" at bounding box center [1485, 35] width 10 height 18
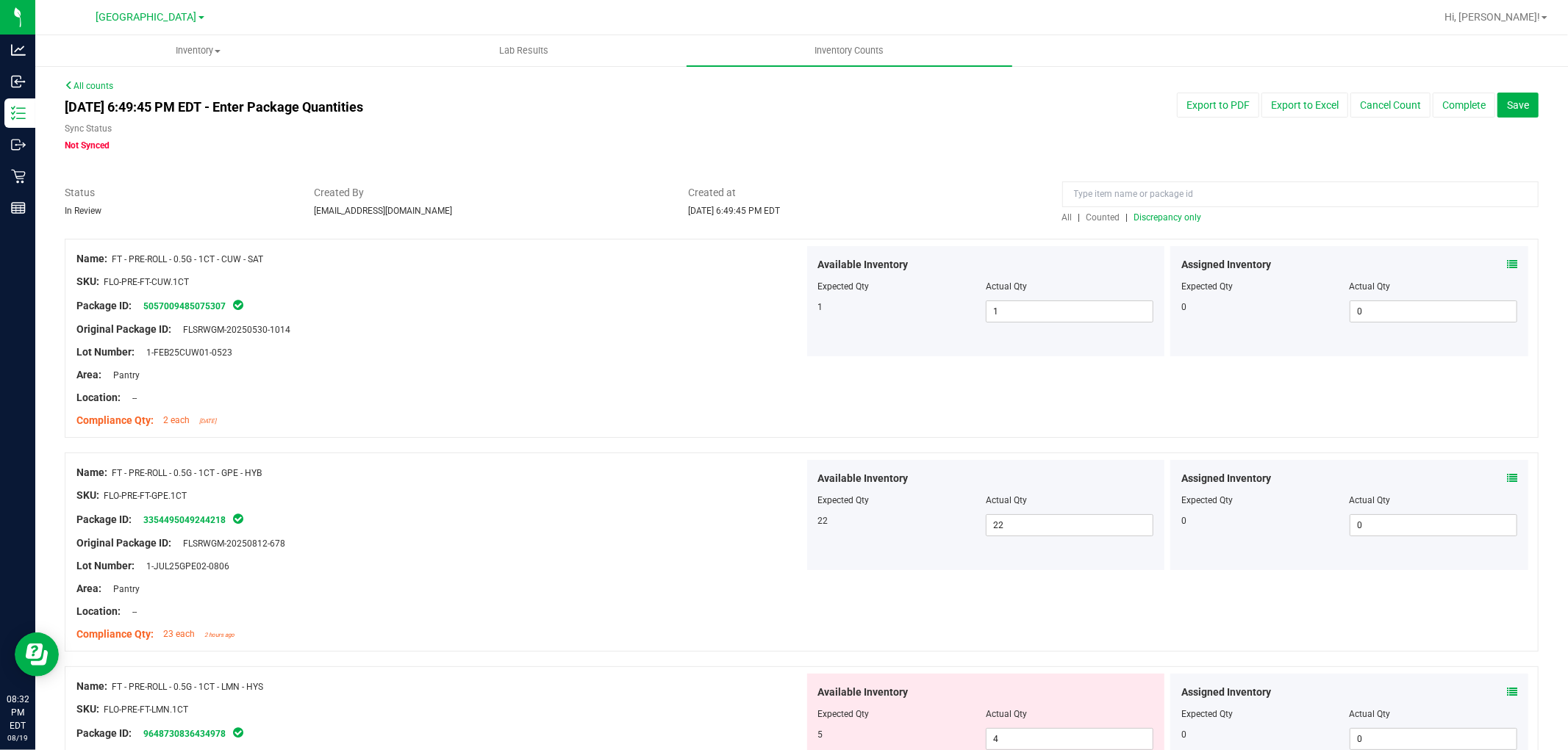
click at [1184, 213] on span "Discrepancy only" at bounding box center [1168, 218] width 68 height 10
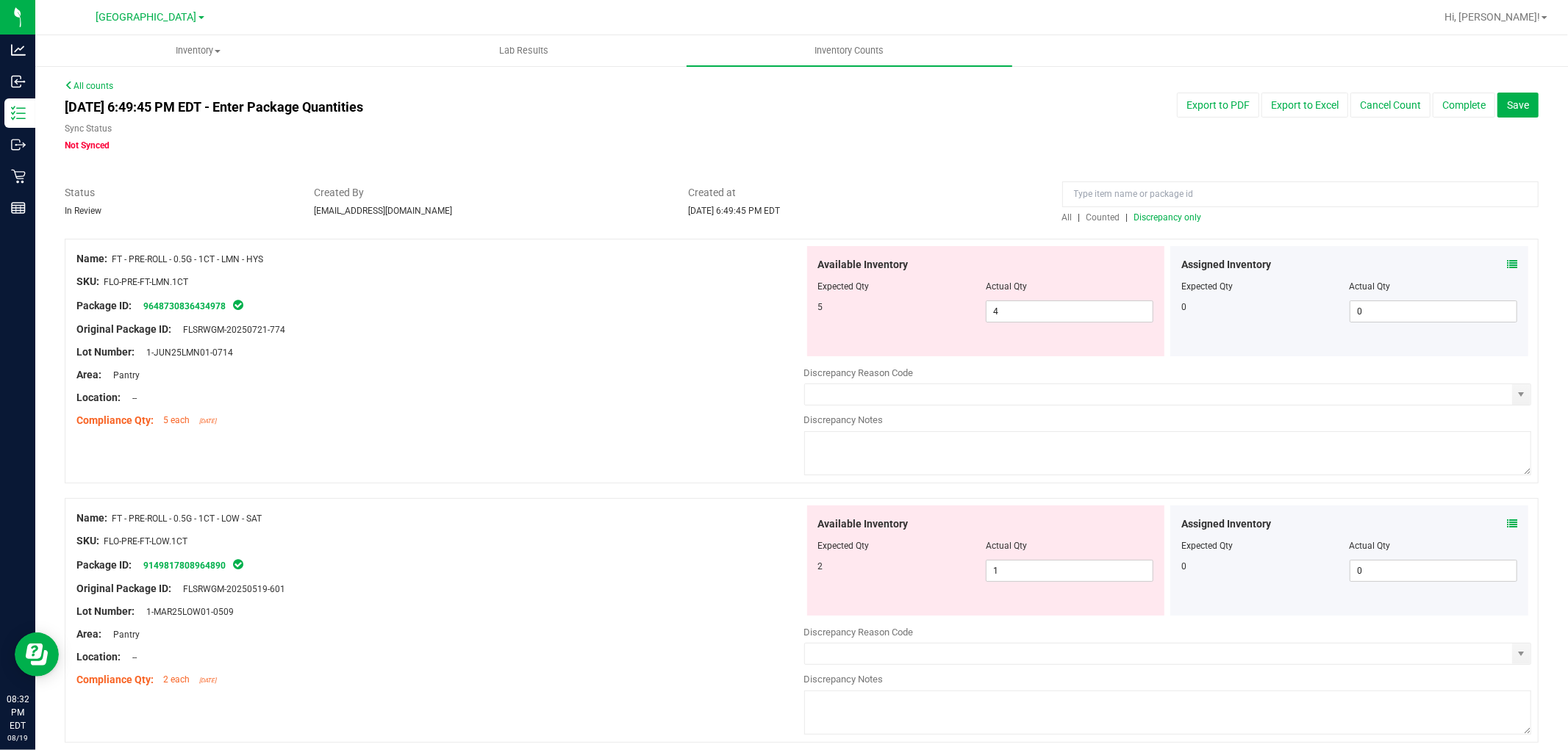
click at [1506, 261] on icon at bounding box center [1511, 264] width 10 height 10
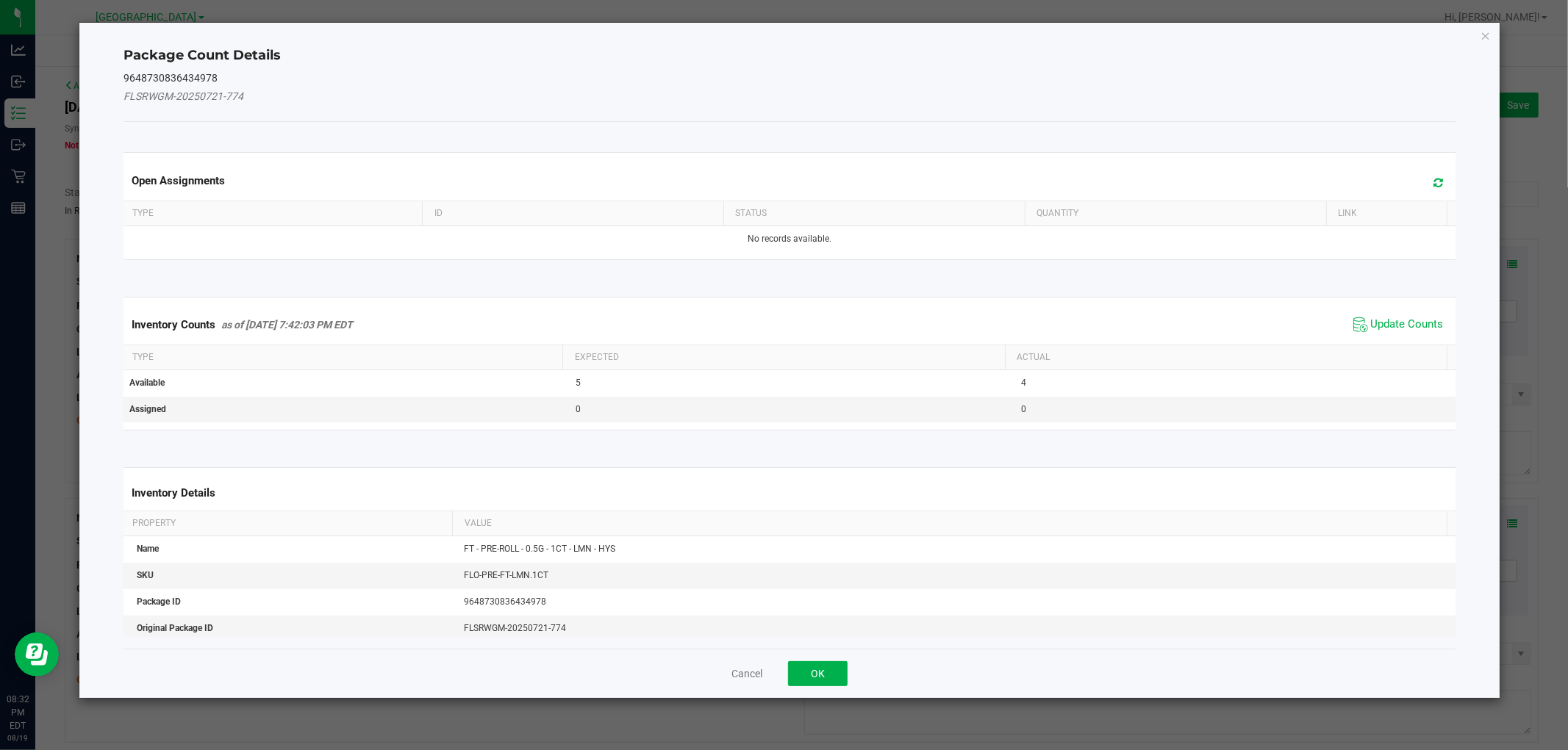
drag, startPoint x: 1365, startPoint y: 327, endPoint x: 1458, endPoint y: 251, distance: 120.1
click at [1371, 326] on span "Update Counts" at bounding box center [1407, 324] width 73 height 14
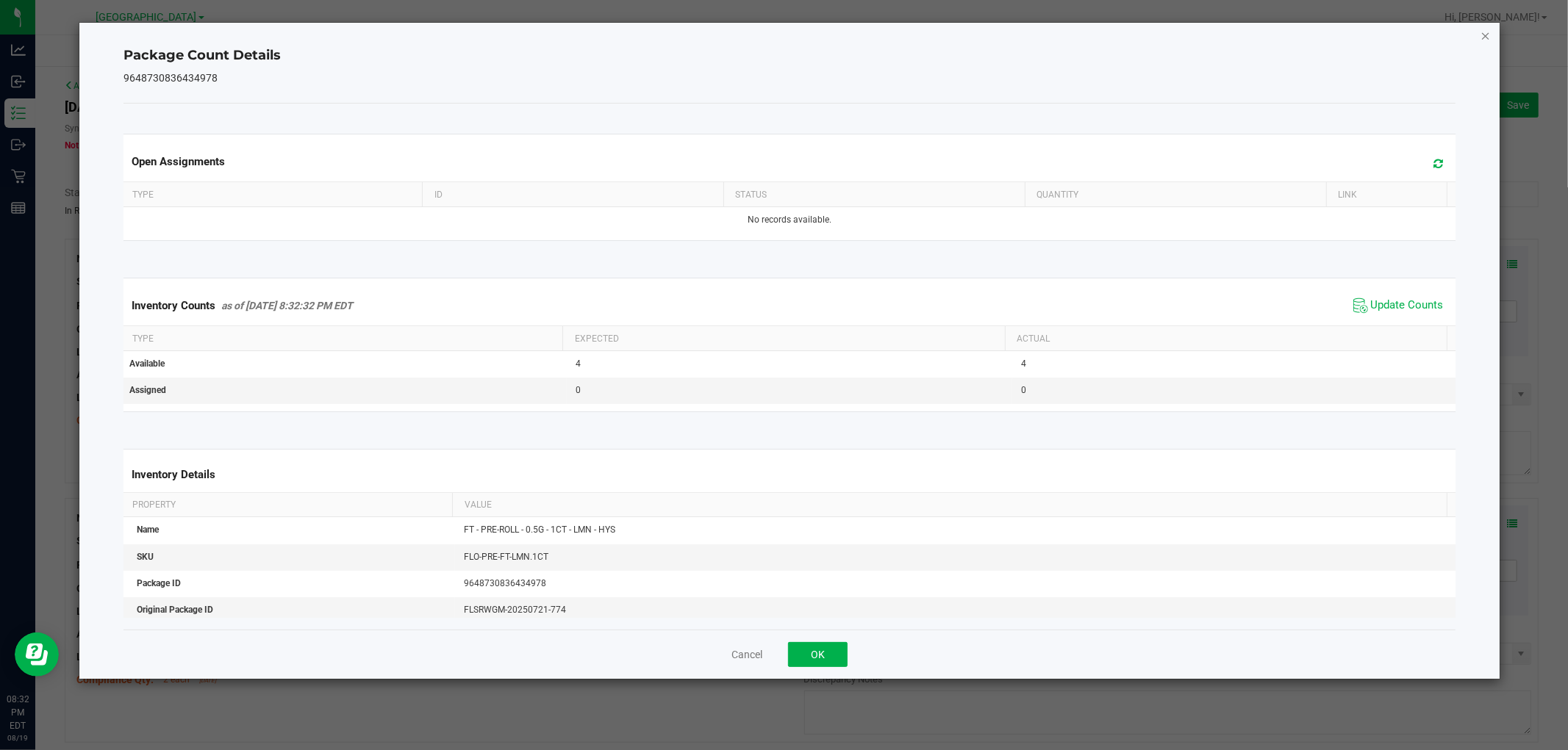
click at [1484, 30] on icon "Close" at bounding box center [1485, 35] width 10 height 18
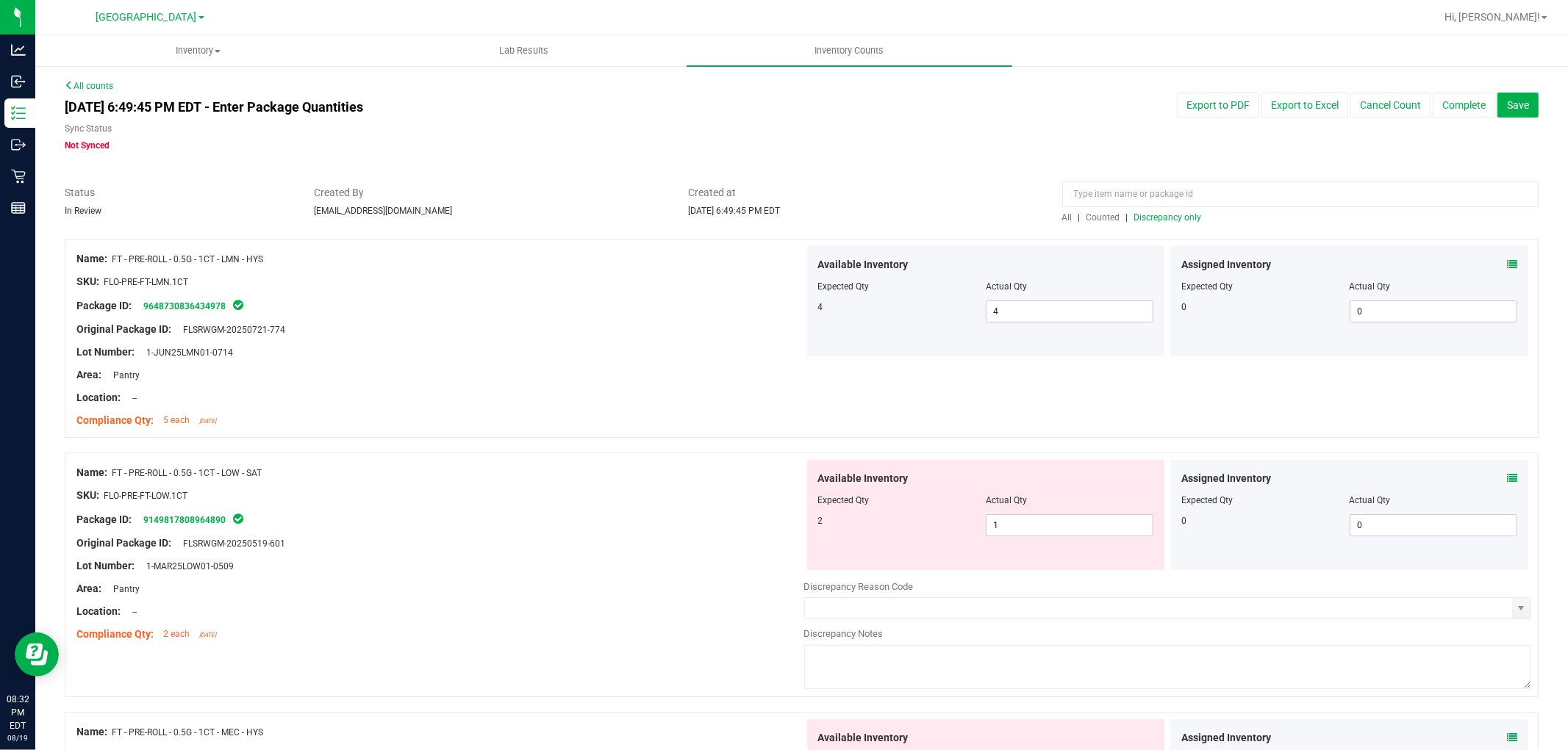
click at [1506, 476] on icon at bounding box center [1511, 478] width 10 height 10
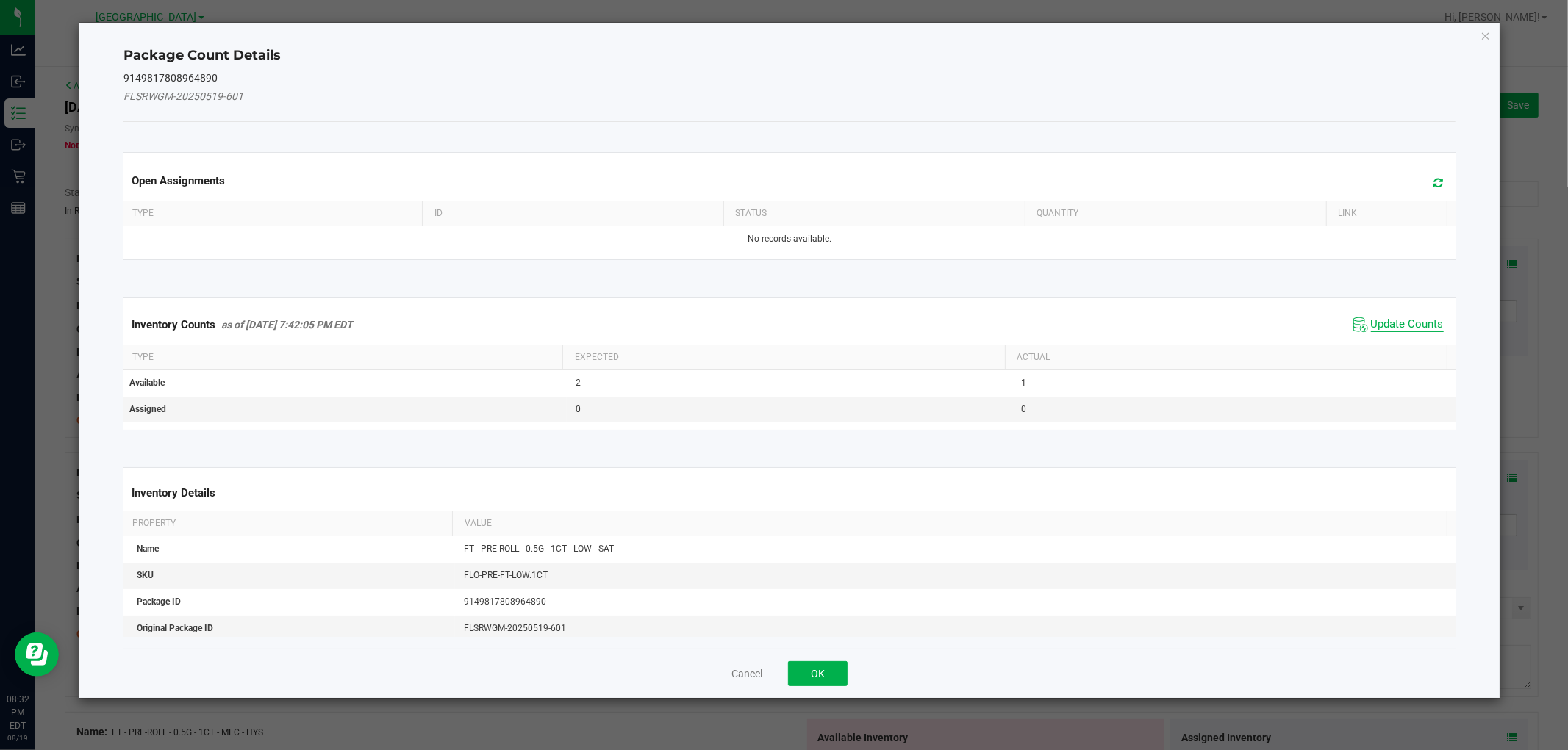
click at [1389, 327] on span "Update Counts" at bounding box center [1407, 324] width 73 height 14
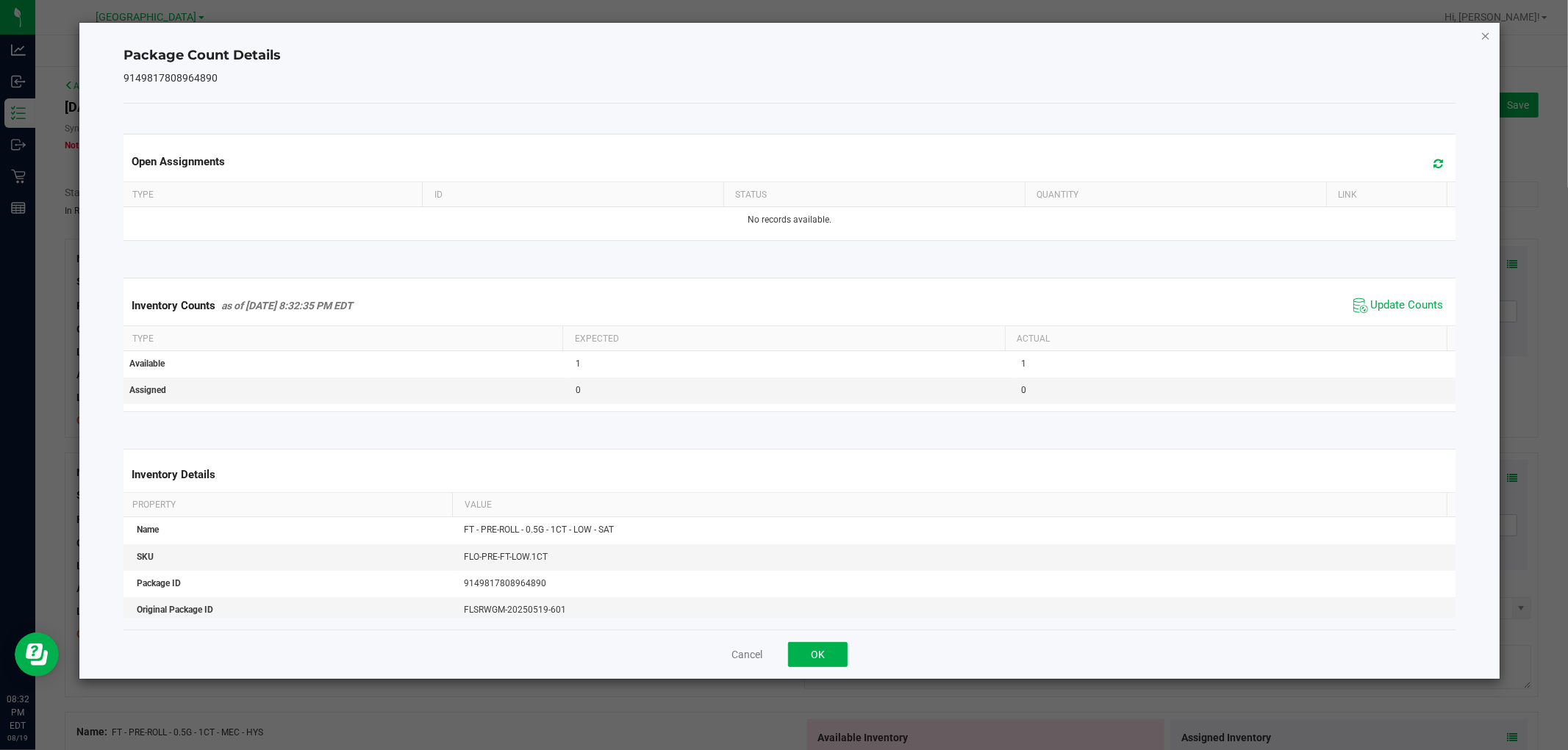
click at [1490, 33] on icon "Close" at bounding box center [1485, 35] width 10 height 18
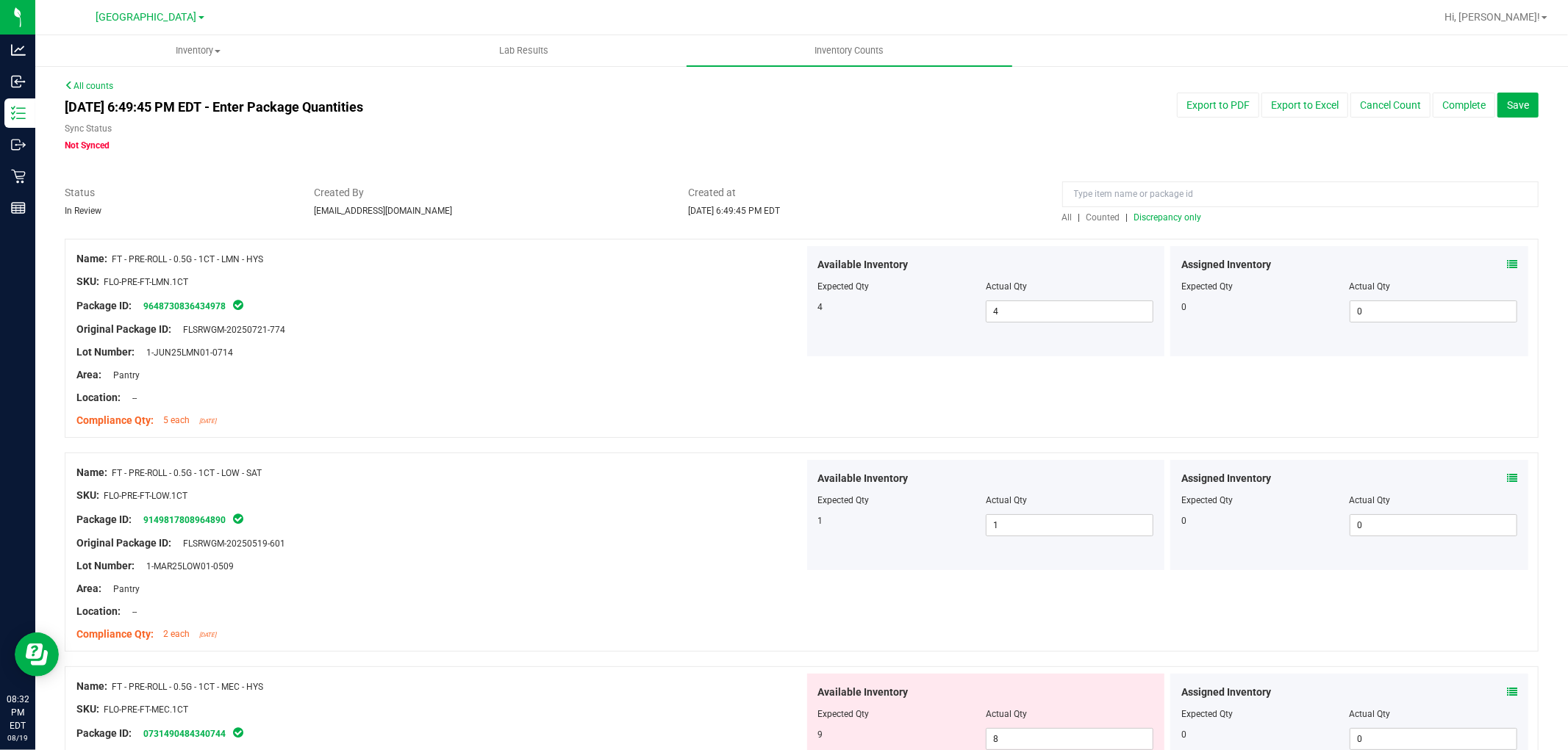
click at [1165, 214] on span "Discrepancy only" at bounding box center [1168, 218] width 68 height 10
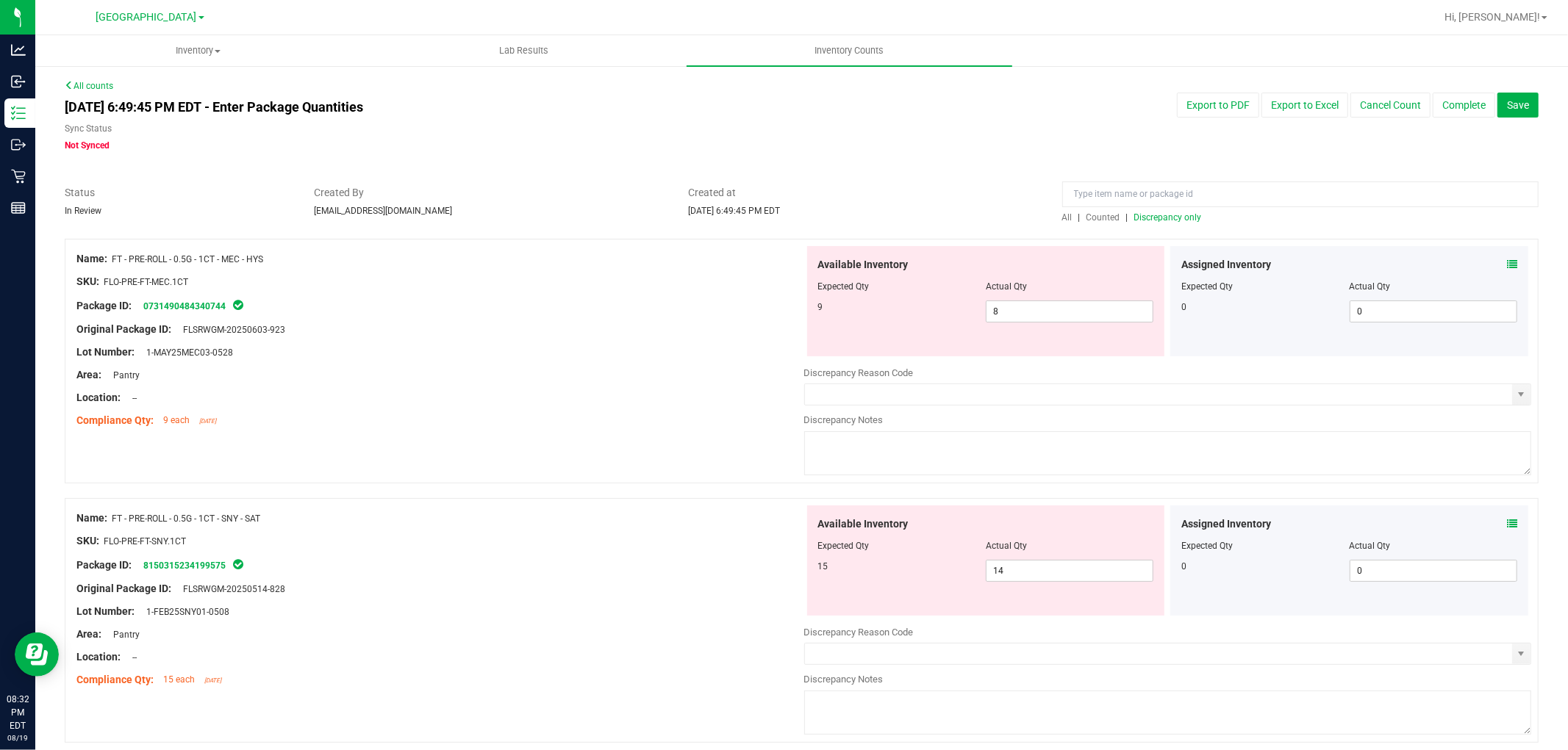
click at [1506, 265] on icon at bounding box center [1511, 264] width 10 height 10
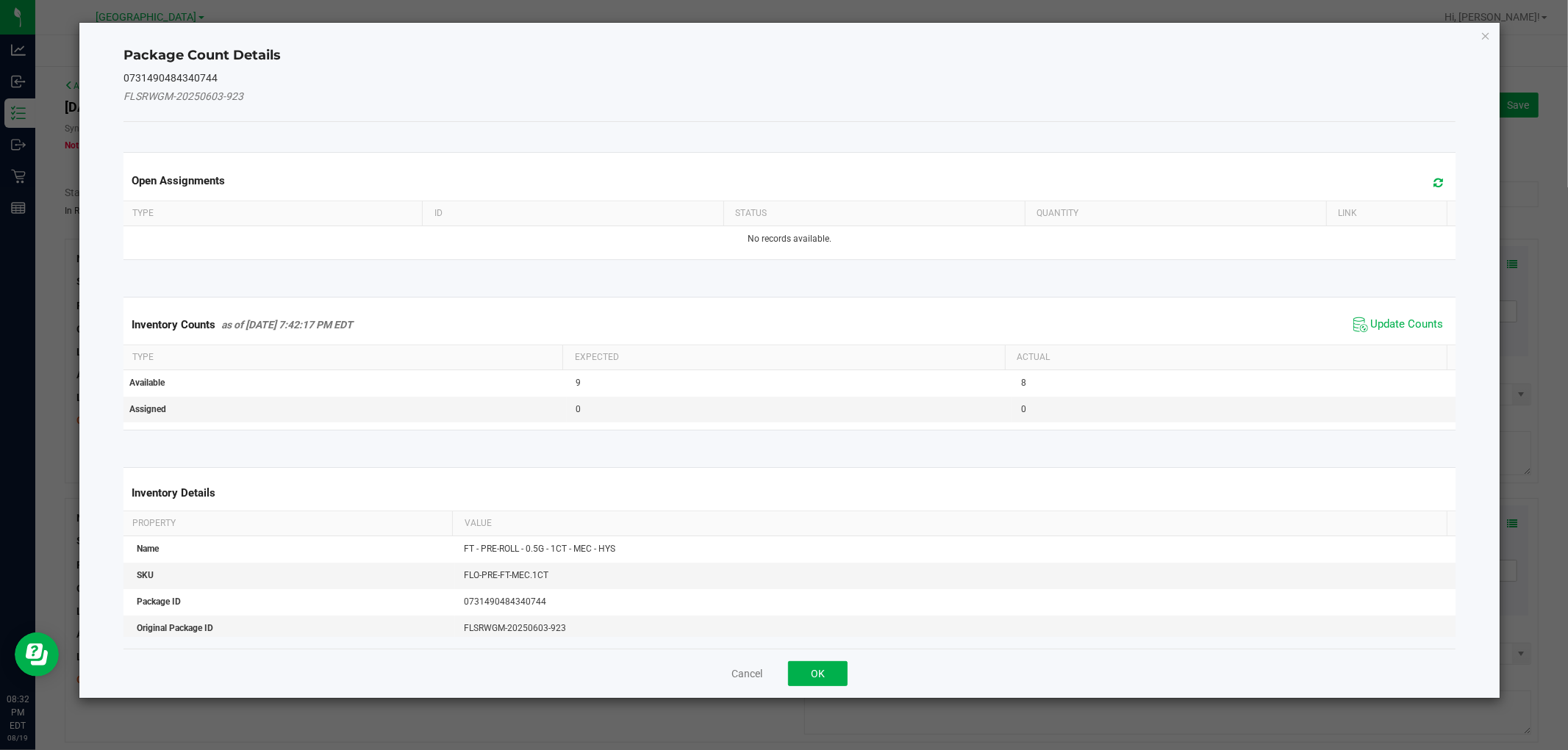
drag, startPoint x: 1408, startPoint y: 317, endPoint x: 1438, endPoint y: 229, distance: 93.0
click at [1408, 318] on span "Update Counts" at bounding box center [1407, 324] width 73 height 14
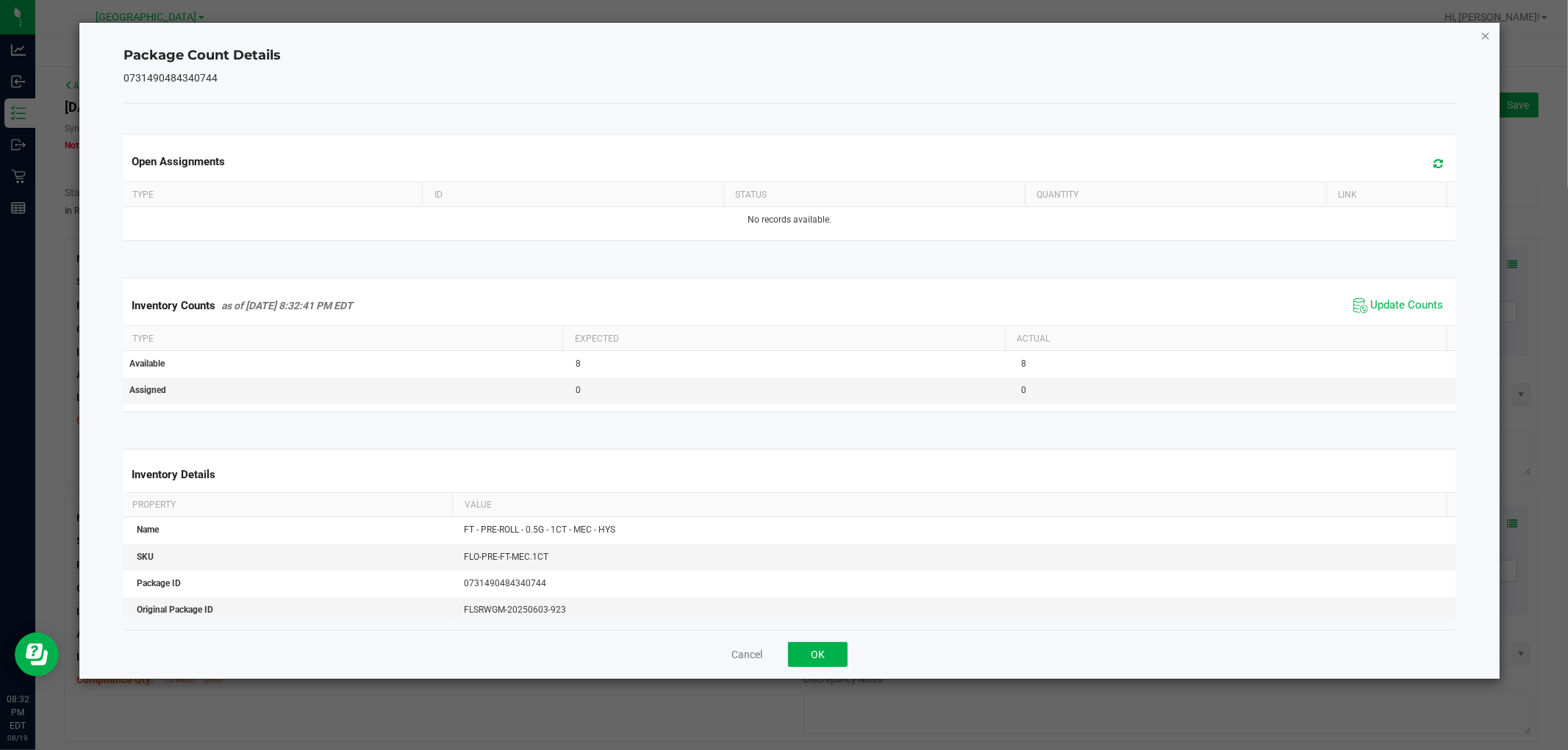
click at [1486, 35] on icon "Close" at bounding box center [1485, 35] width 10 height 18
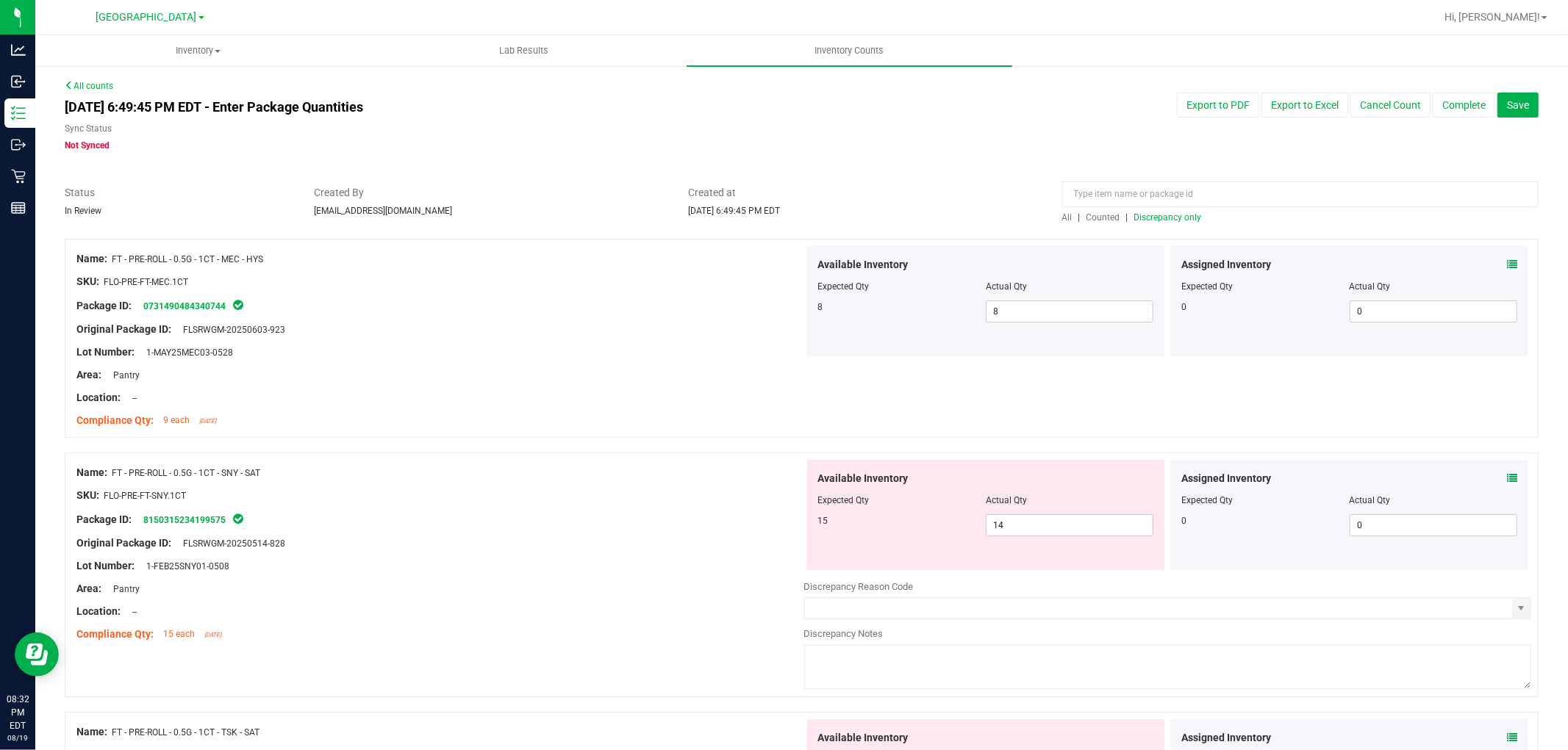
click at [1506, 478] on icon at bounding box center [1511, 478] width 10 height 10
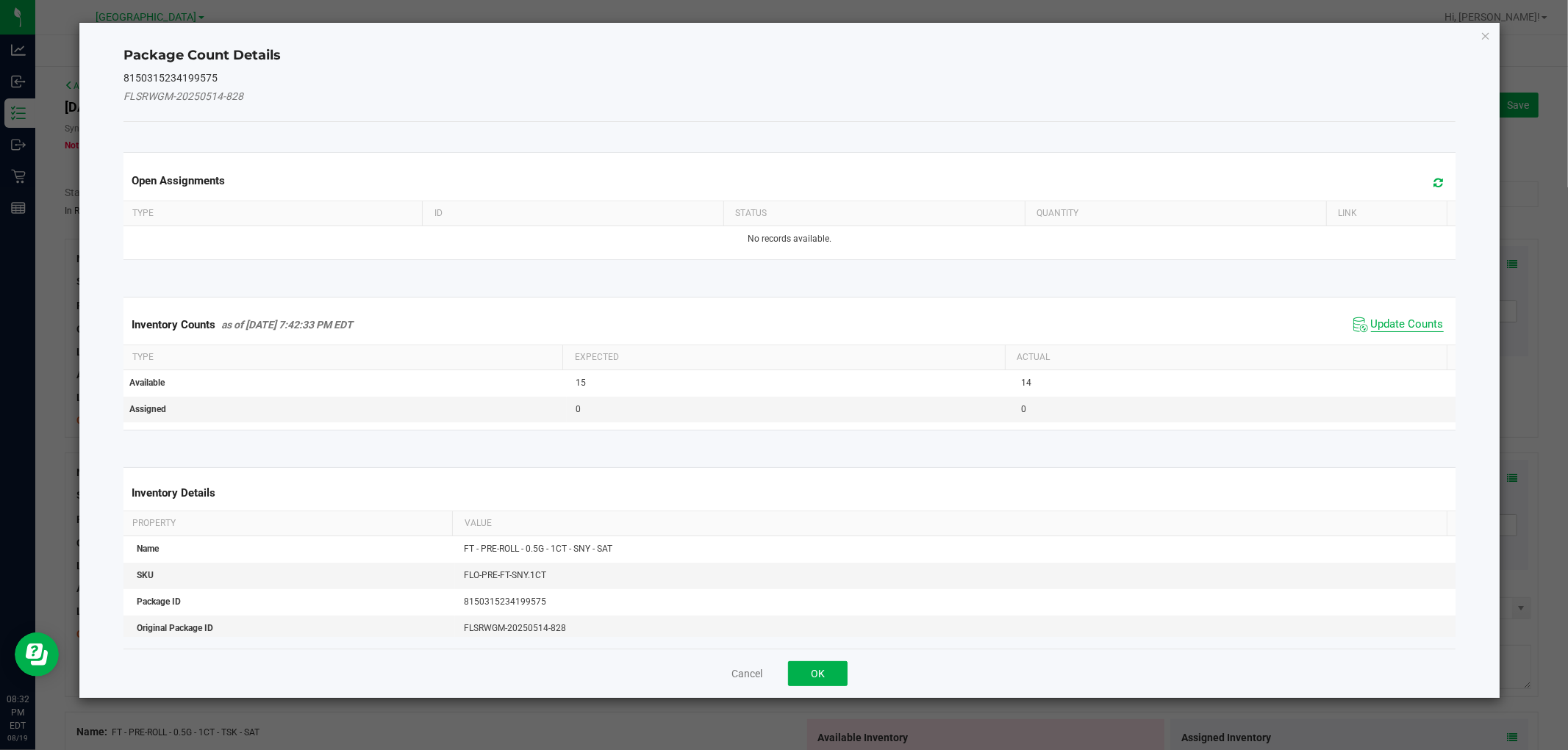
click at [1414, 324] on span "Update Counts" at bounding box center [1407, 324] width 73 height 14
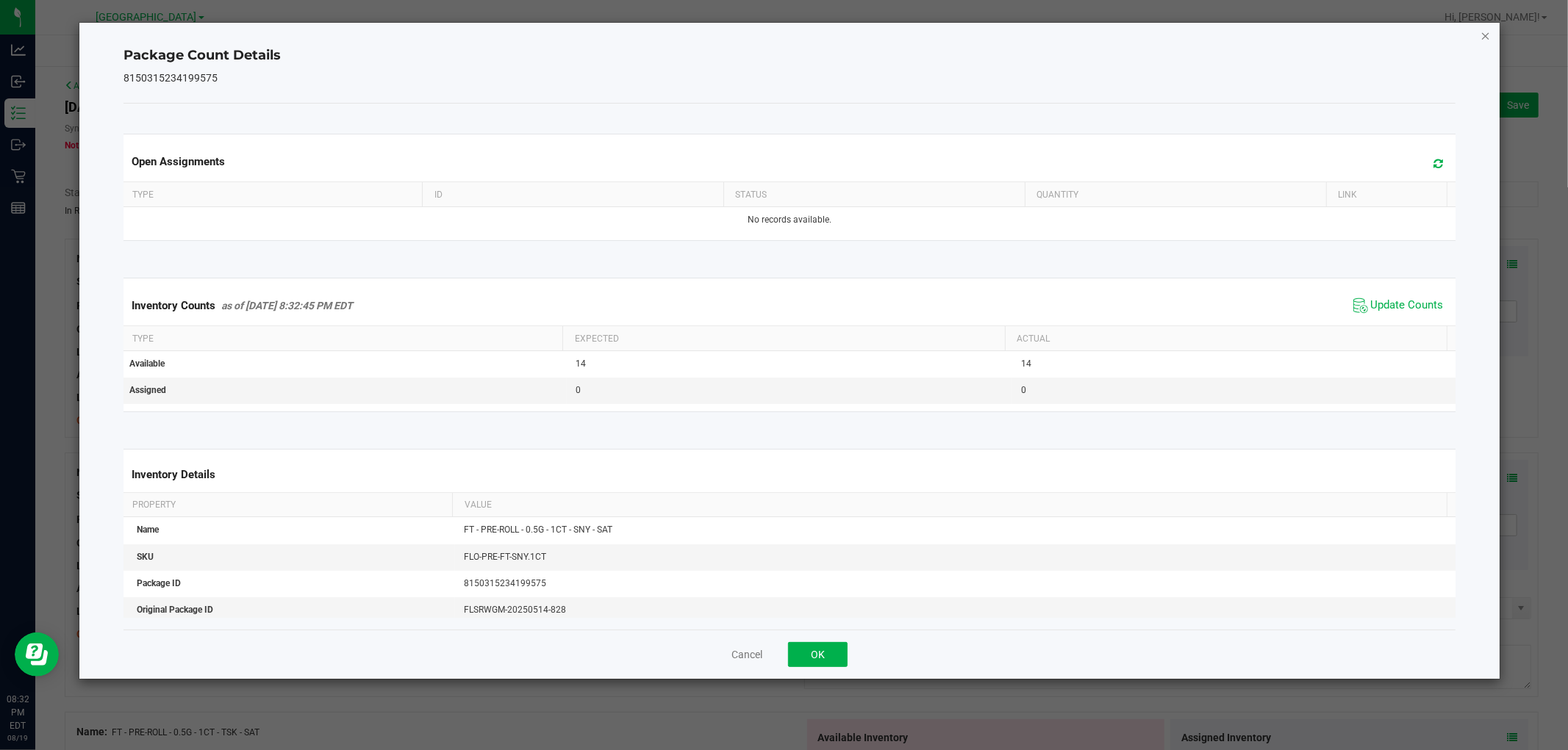
click at [1483, 37] on icon "Close" at bounding box center [1485, 35] width 10 height 18
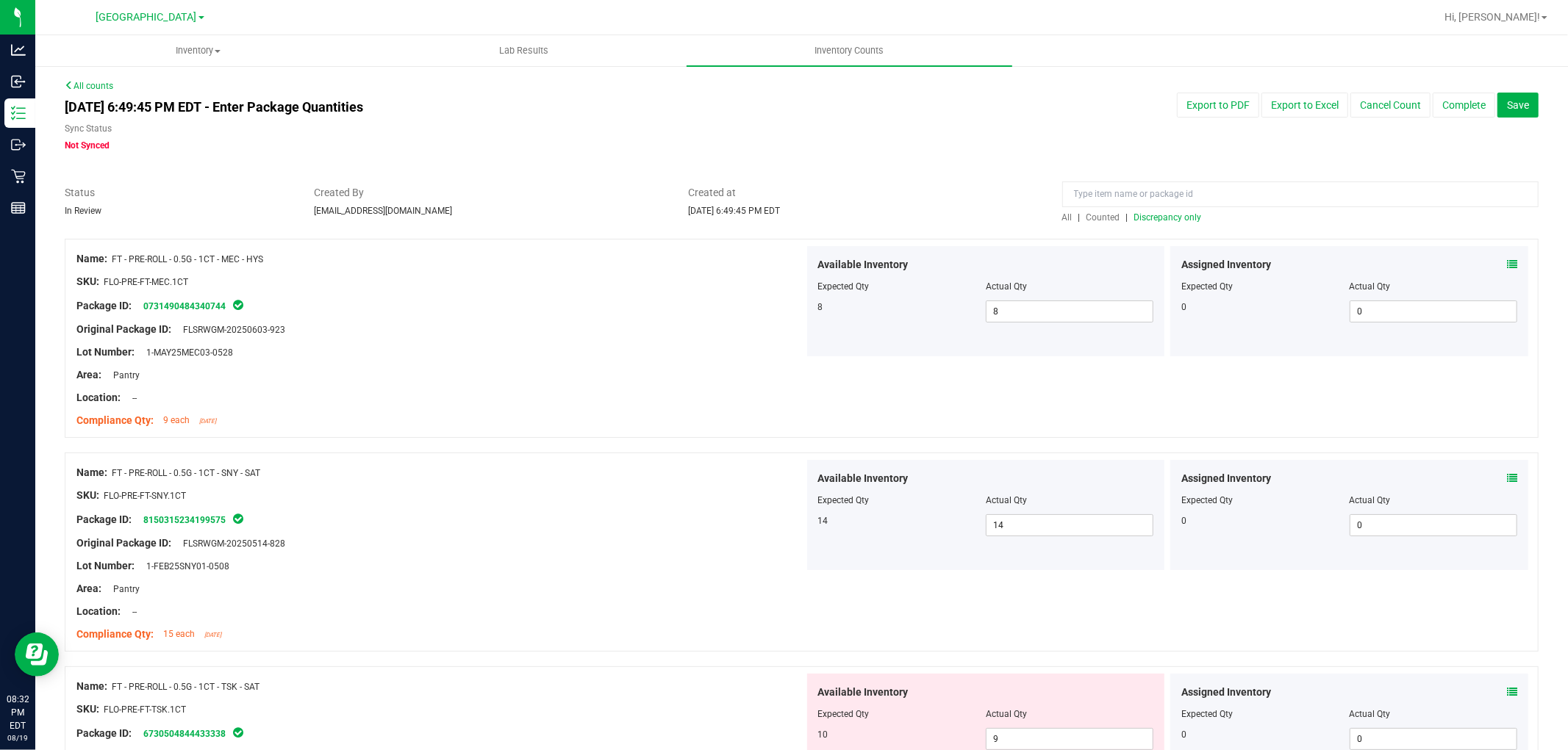
click at [1169, 213] on span "Discrepancy only" at bounding box center [1168, 218] width 68 height 10
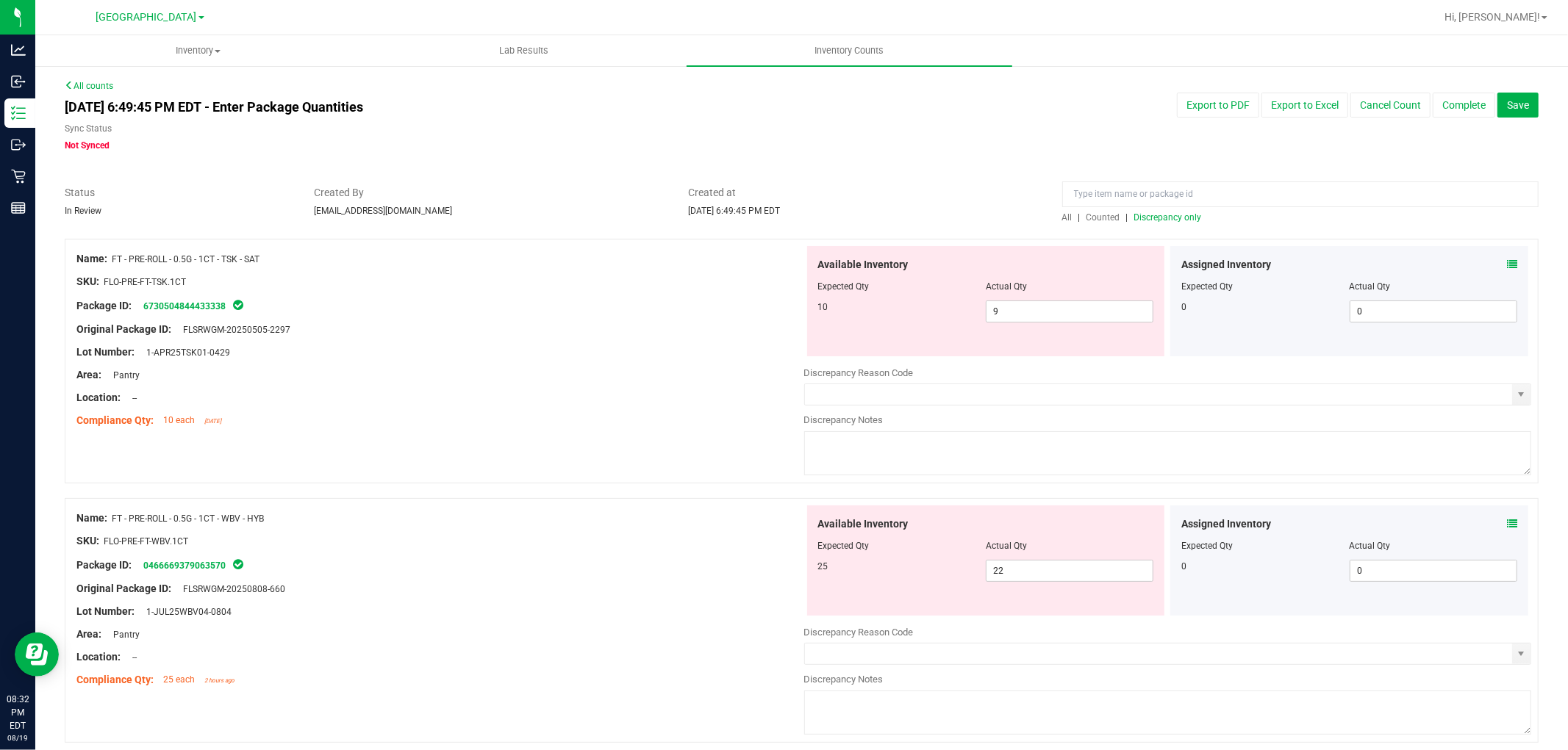
click at [1506, 258] on span at bounding box center [1511, 265] width 10 height 15
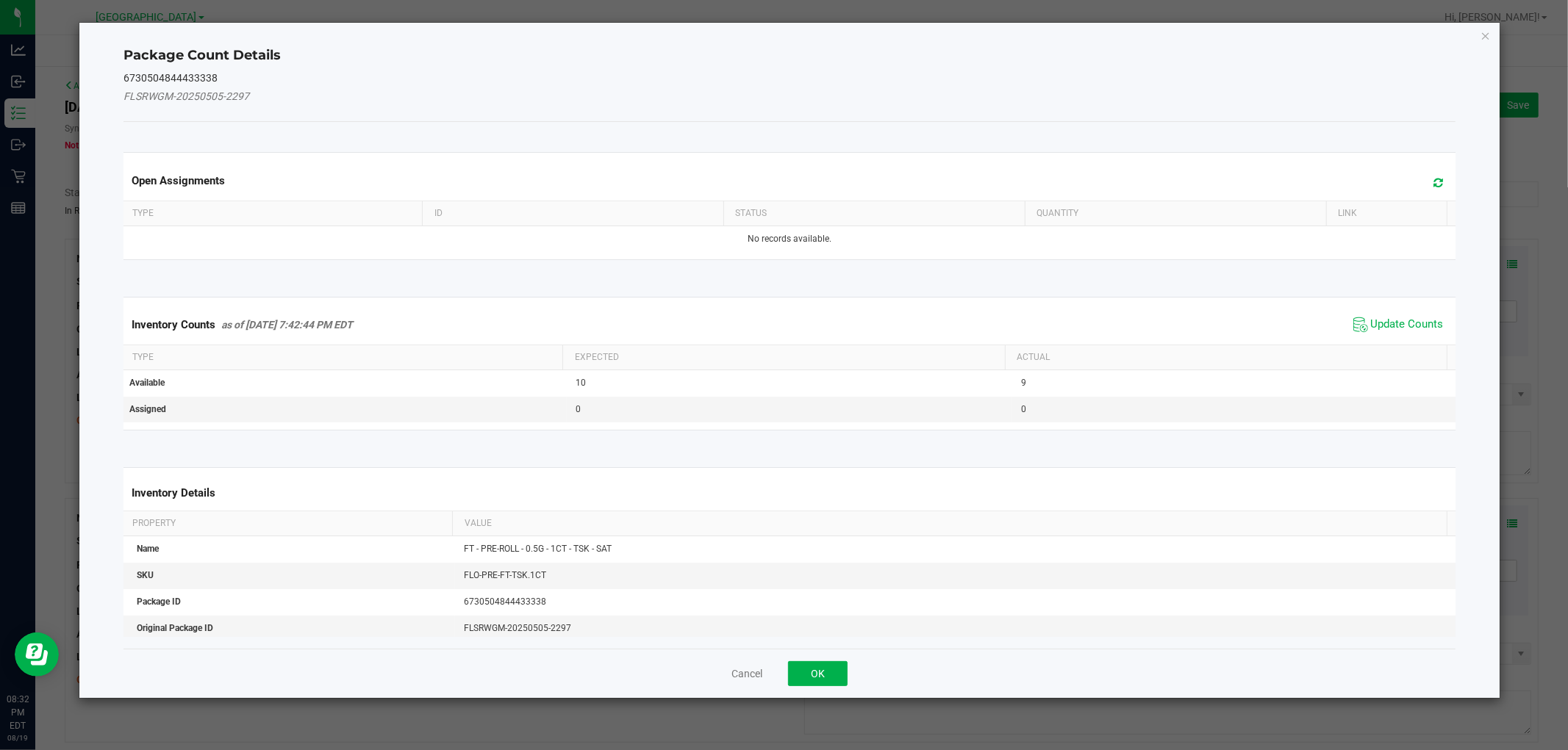
drag, startPoint x: 1381, startPoint y: 327, endPoint x: 1430, endPoint y: 223, distance: 115.0
click at [1382, 326] on span "Update Counts" at bounding box center [1407, 324] width 73 height 14
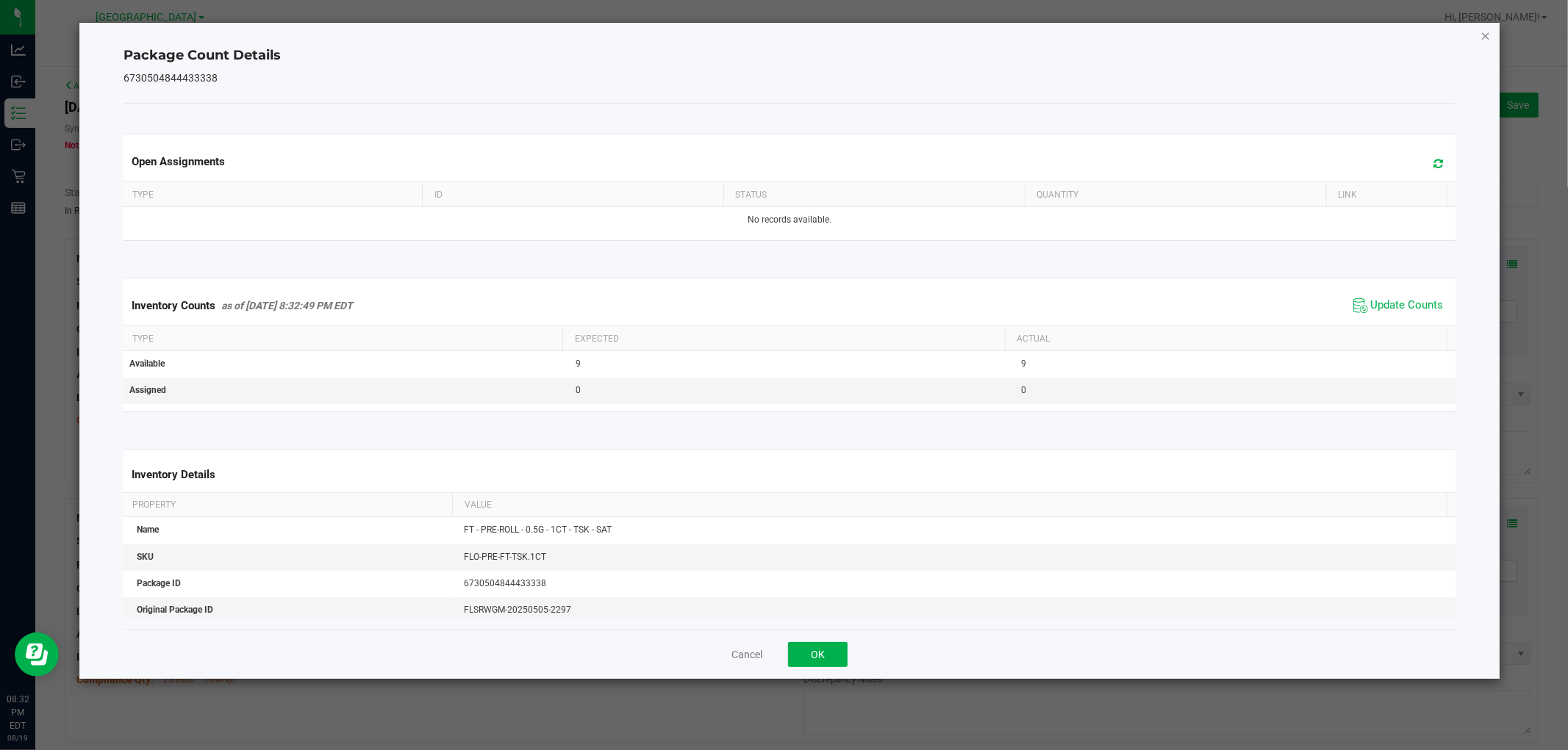
click at [1484, 33] on icon "Close" at bounding box center [1485, 35] width 10 height 18
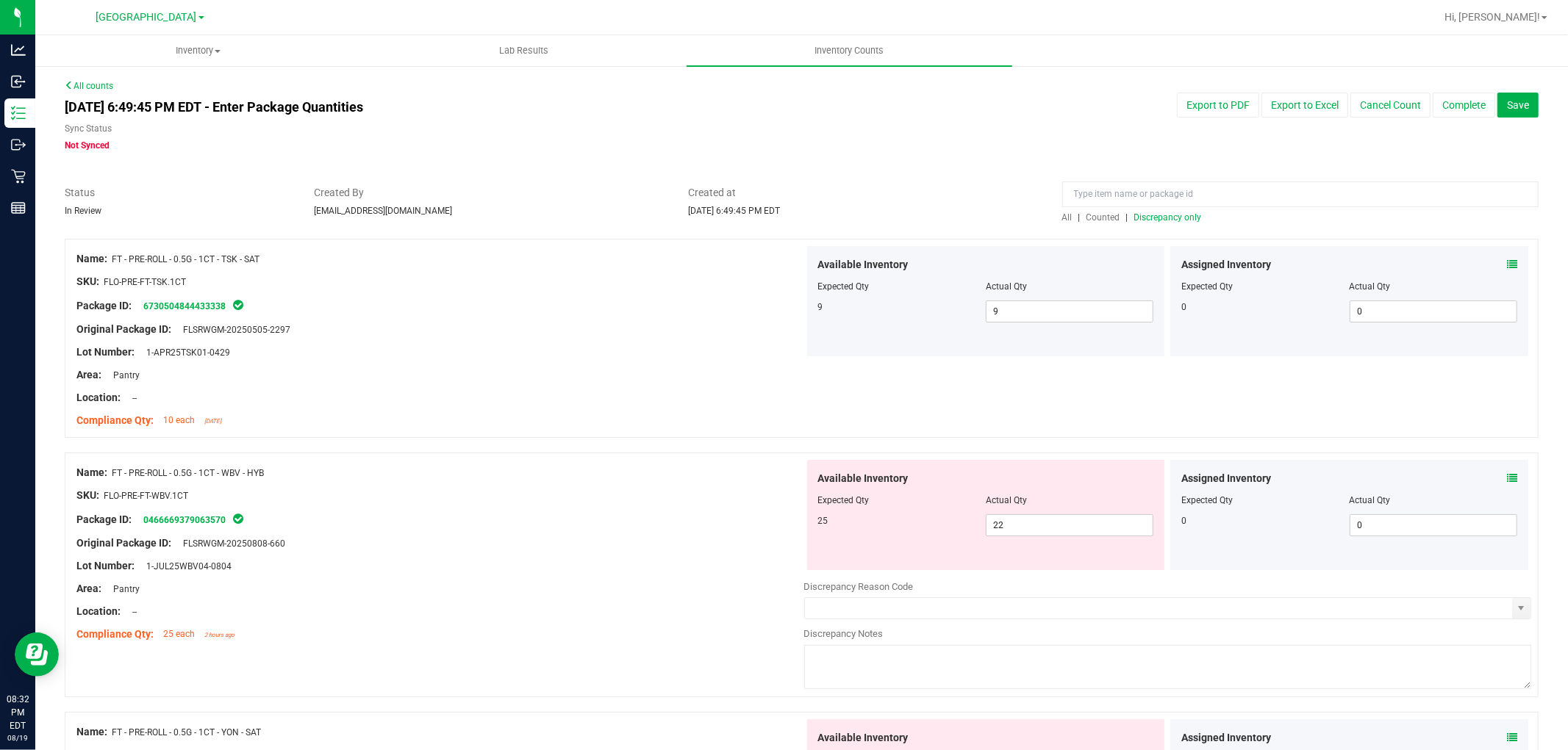
click at [1506, 475] on icon at bounding box center [1511, 478] width 10 height 10
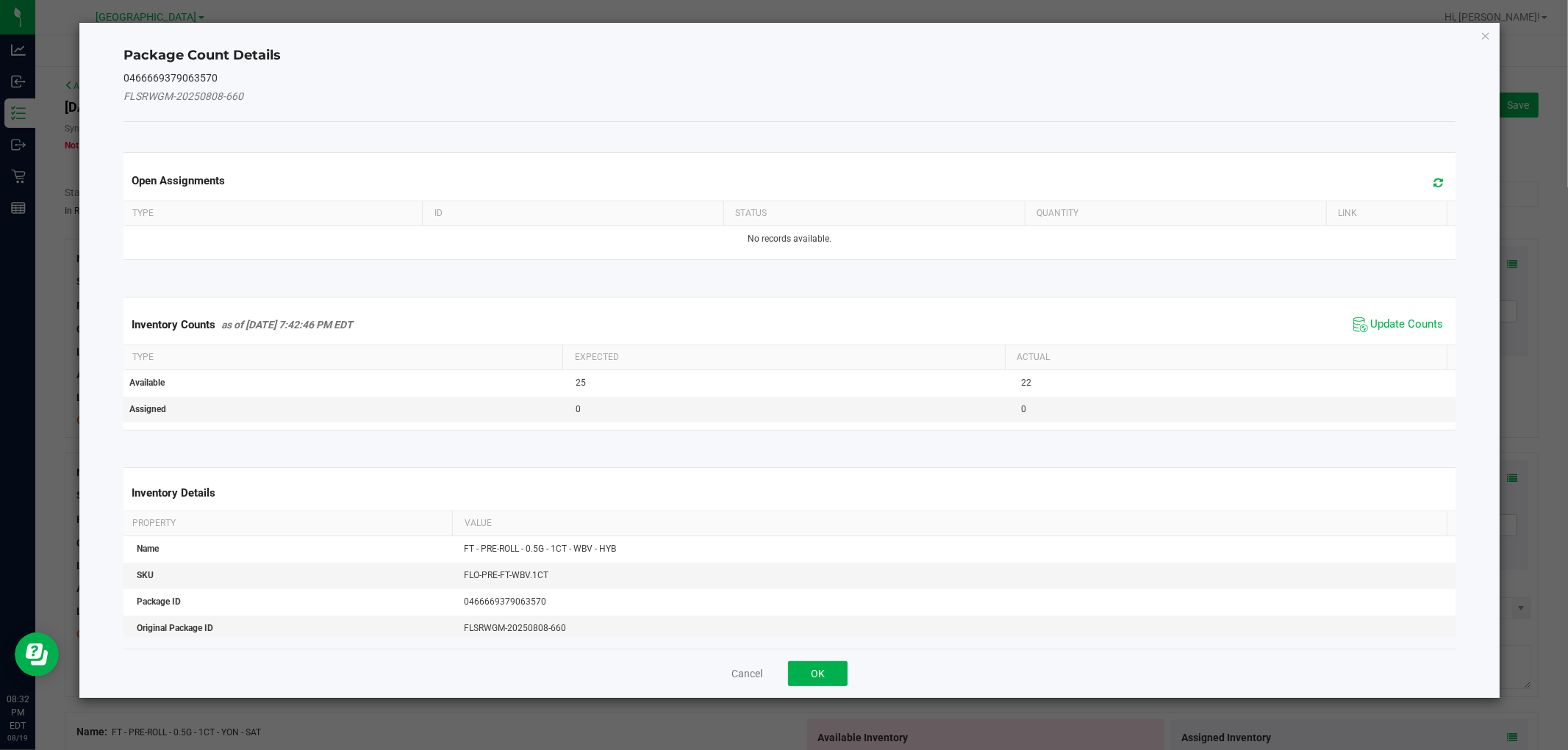
click at [1399, 316] on span "Update Counts" at bounding box center [1398, 325] width 98 height 22
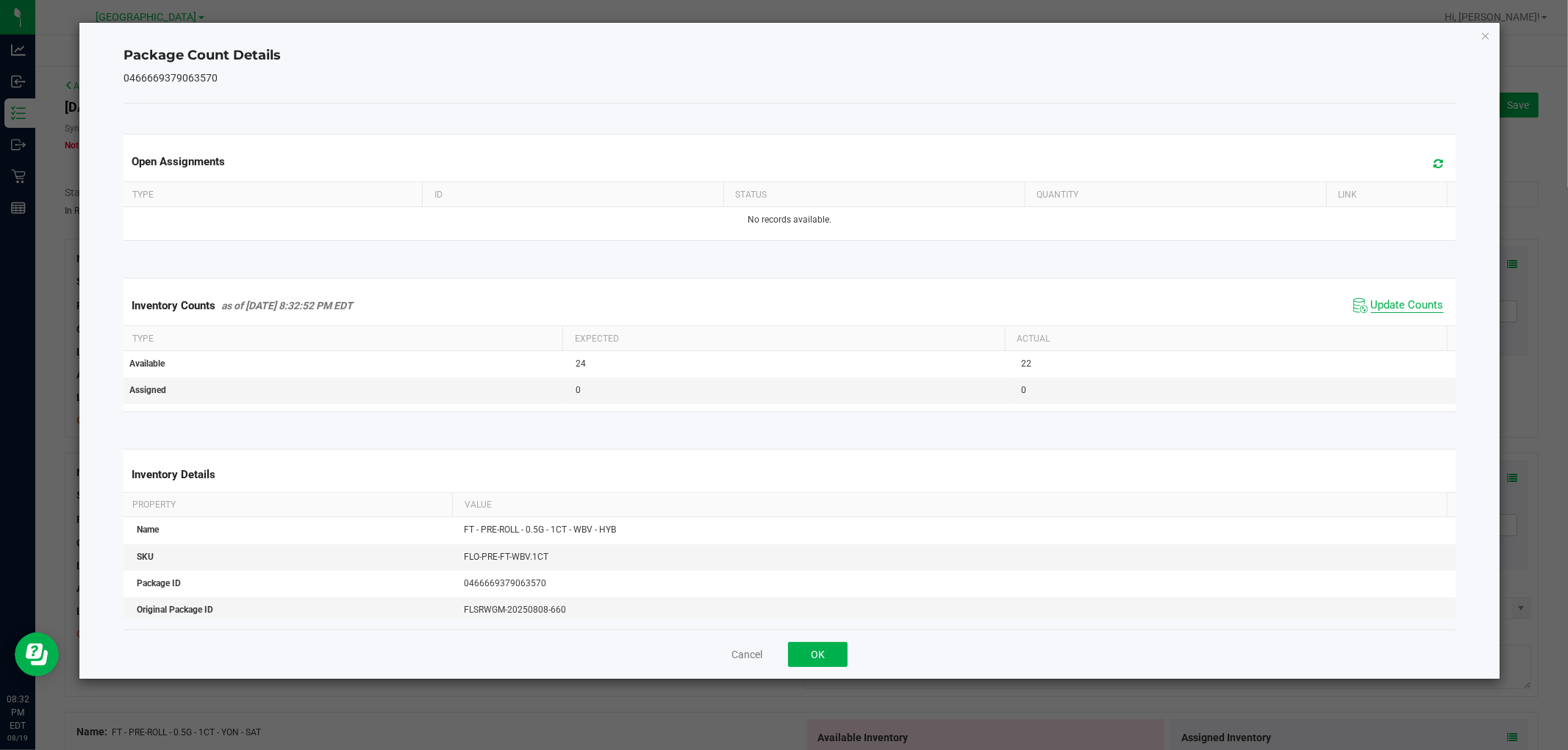
click at [1401, 299] on span "Update Counts" at bounding box center [1407, 305] width 73 height 14
click at [1486, 28] on icon "Close" at bounding box center [1485, 35] width 10 height 18
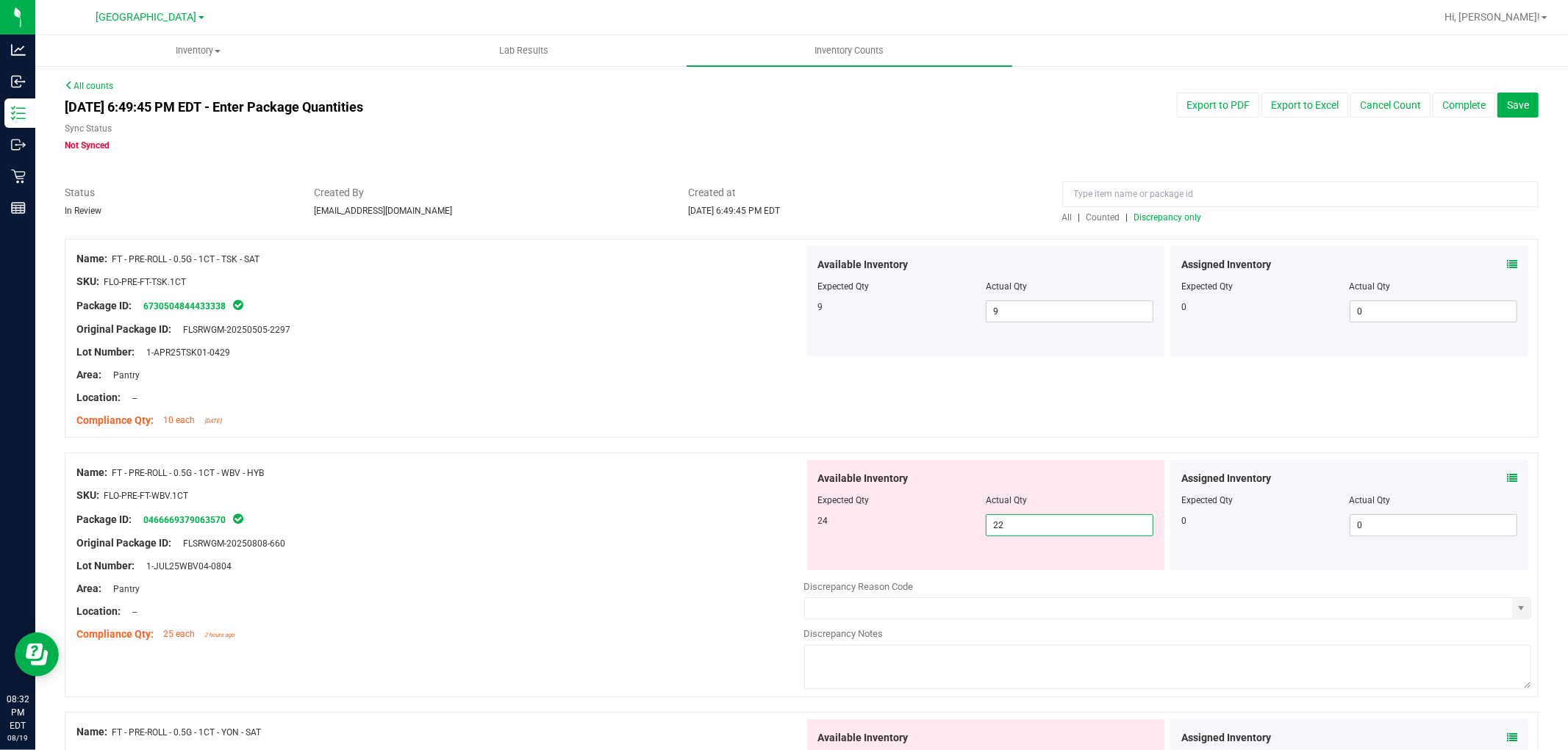
drag, startPoint x: 1027, startPoint y: 526, endPoint x: 897, endPoint y: 440, distance: 155.9
click at [908, 478] on div "Available Inventory Expected Qty Actual Qty 24 22 22" at bounding box center [986, 515] width 358 height 111
type input "24"
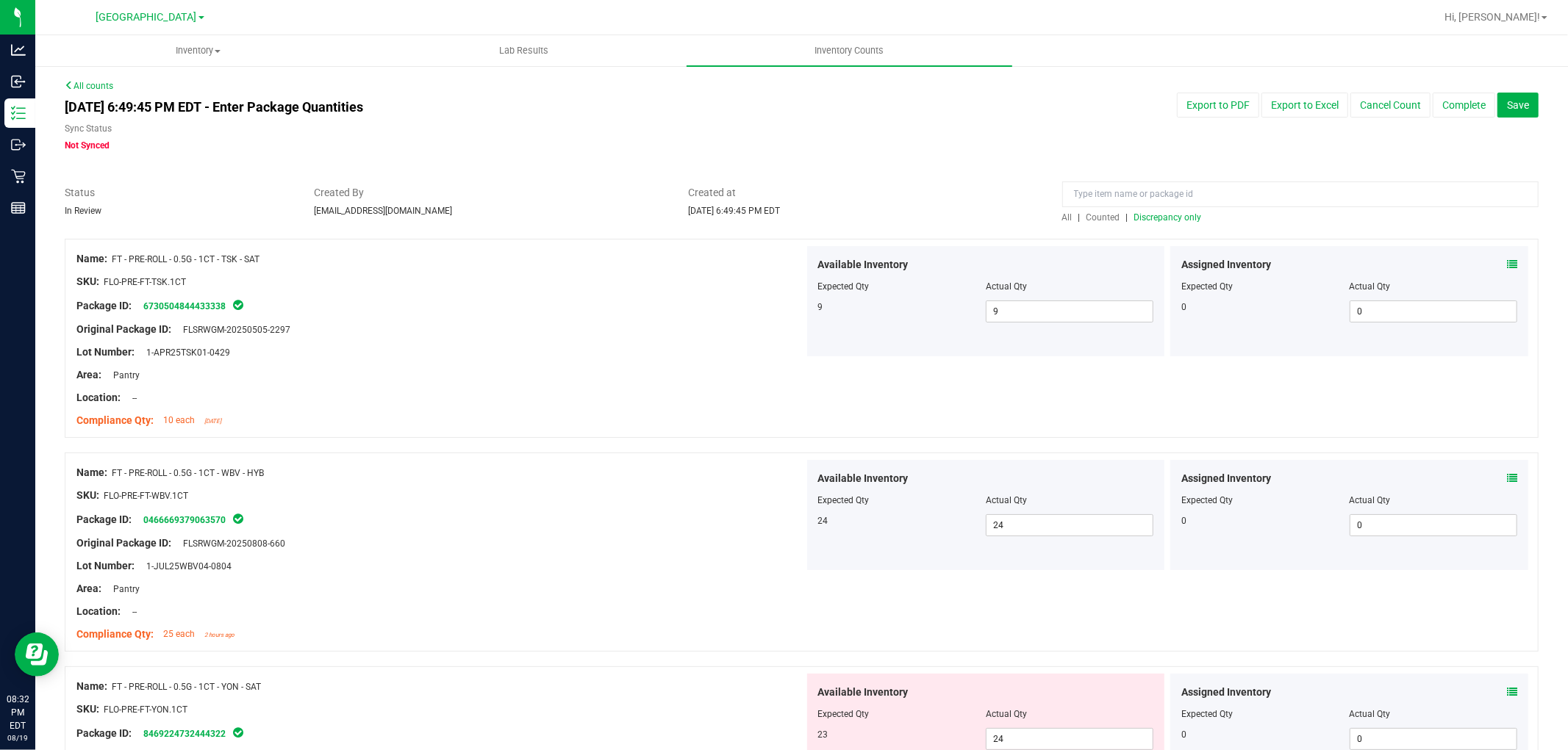
click at [1171, 219] on span "Discrepancy only" at bounding box center [1168, 218] width 68 height 10
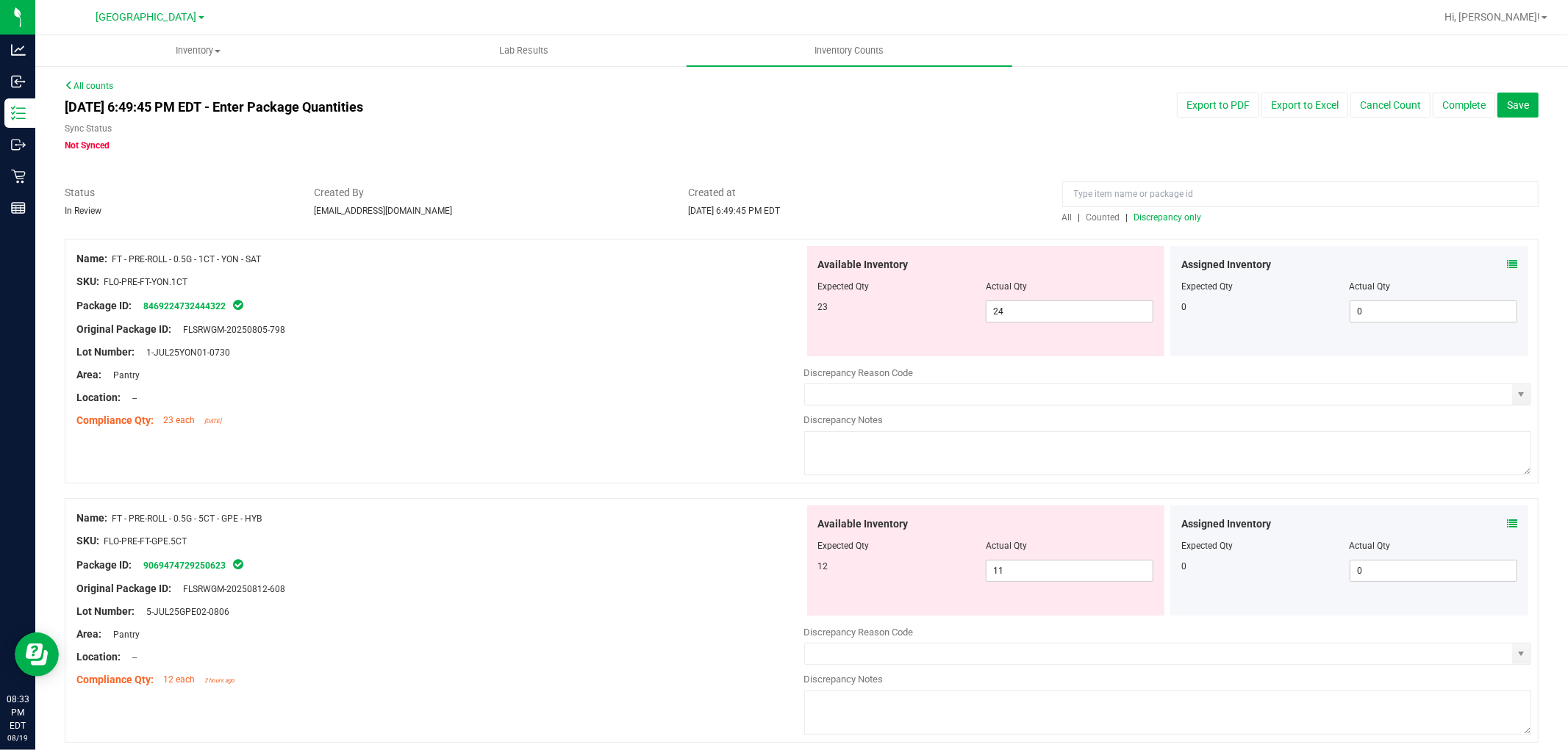
click at [1506, 260] on icon at bounding box center [1511, 264] width 10 height 10
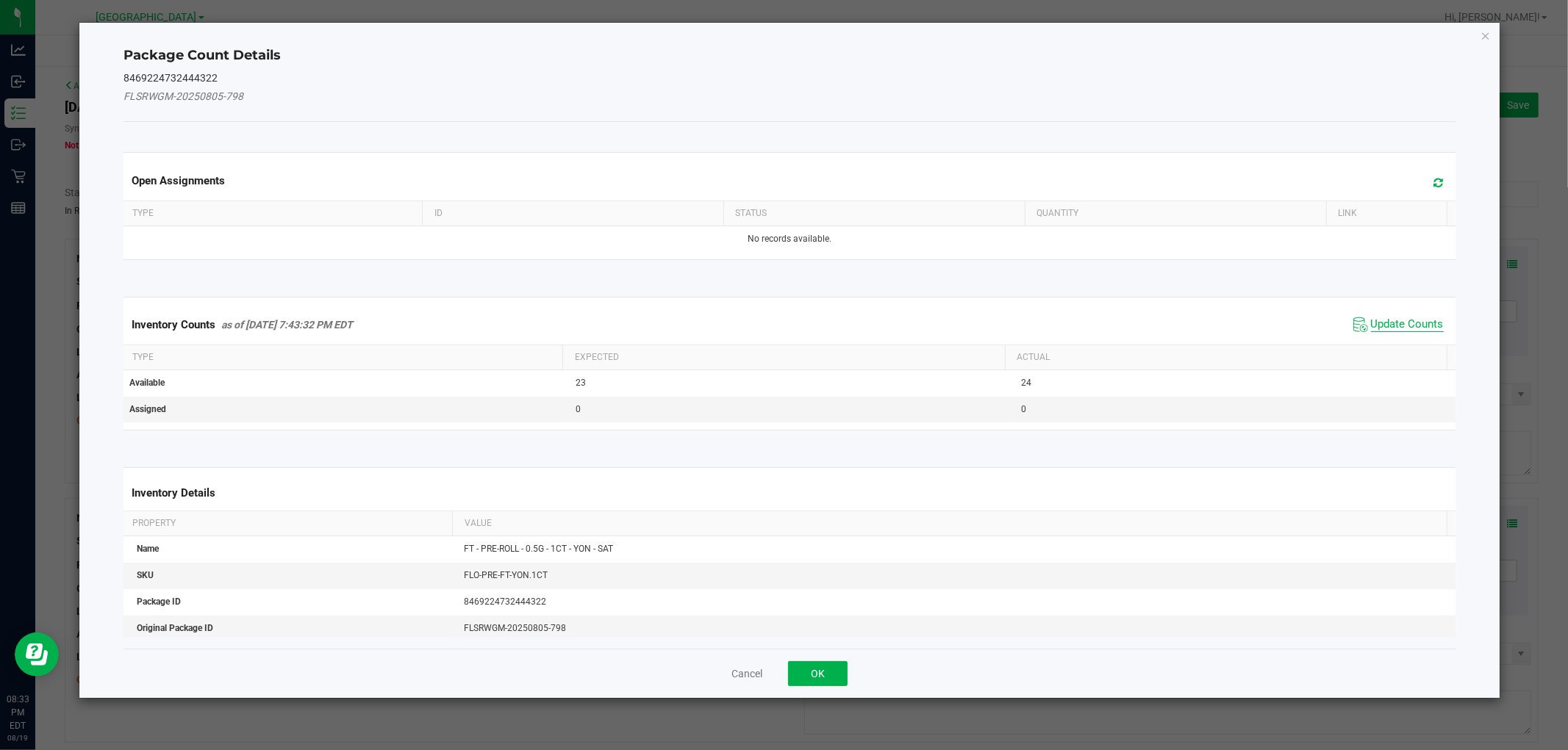
click at [1398, 326] on span "Update Counts" at bounding box center [1407, 324] width 73 height 14
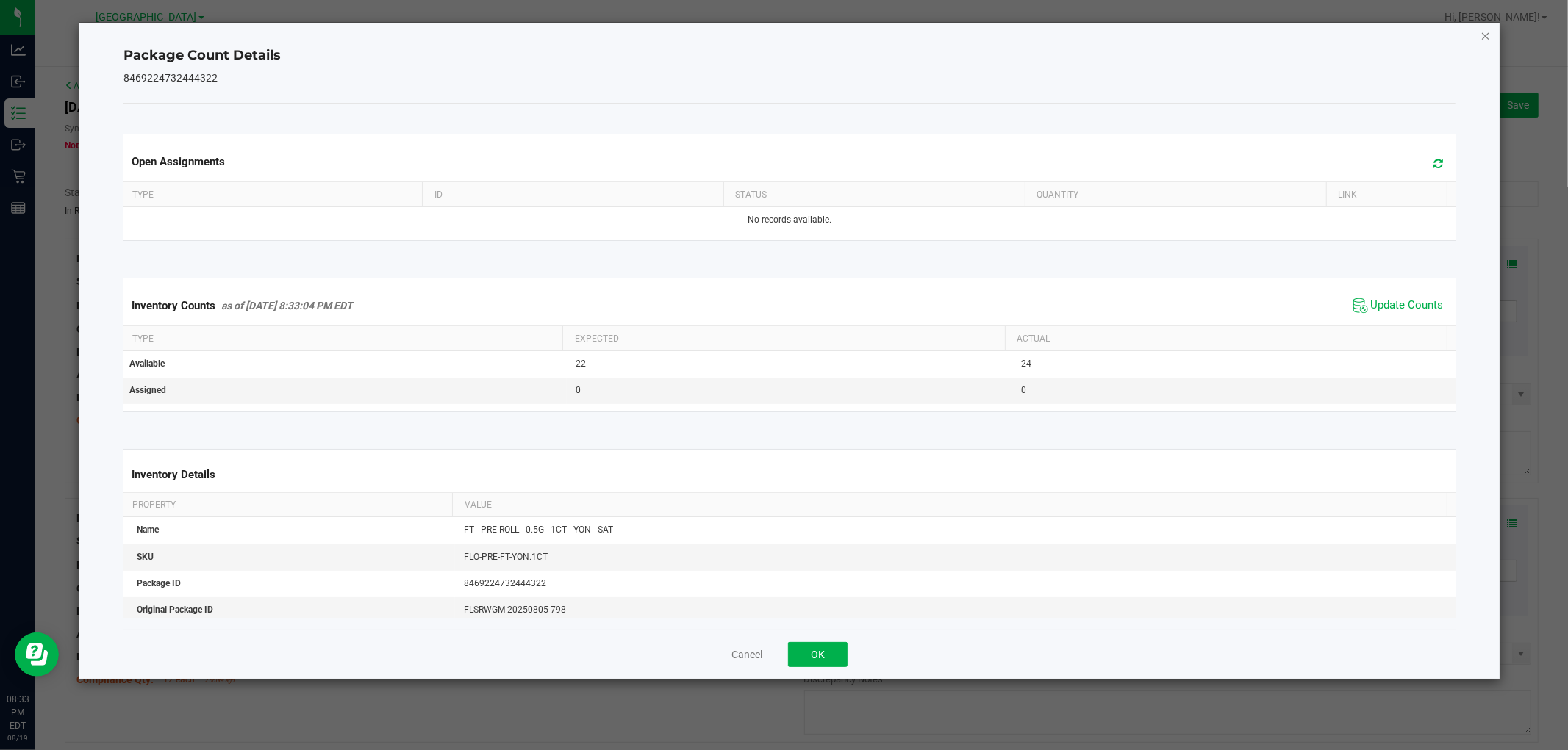
click at [1480, 35] on icon "Close" at bounding box center [1485, 35] width 10 height 18
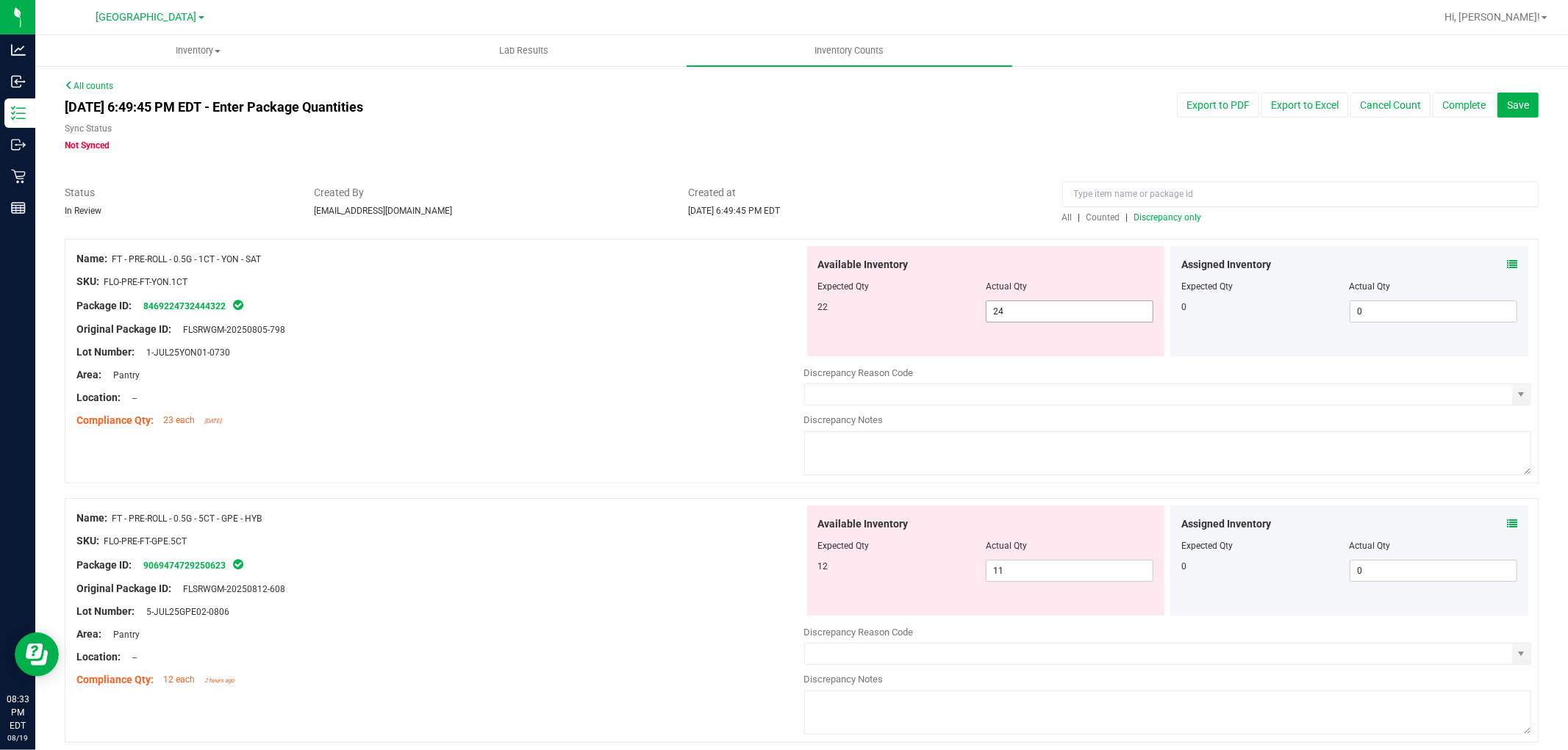
drag, startPoint x: 1100, startPoint y: 305, endPoint x: 788, endPoint y: 174, distance: 338.4
type input "22"
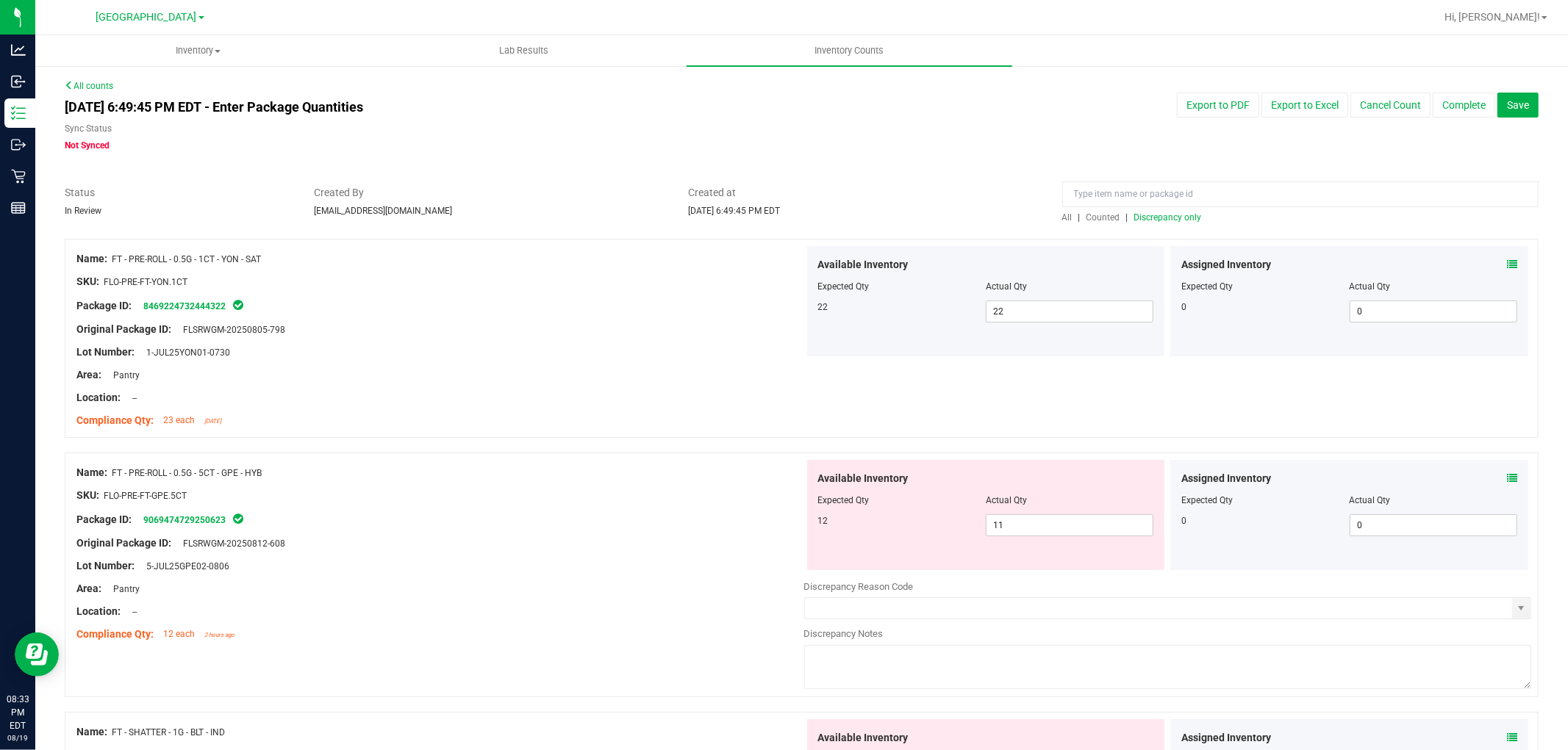
click at [1165, 213] on span "Discrepancy only" at bounding box center [1168, 218] width 68 height 10
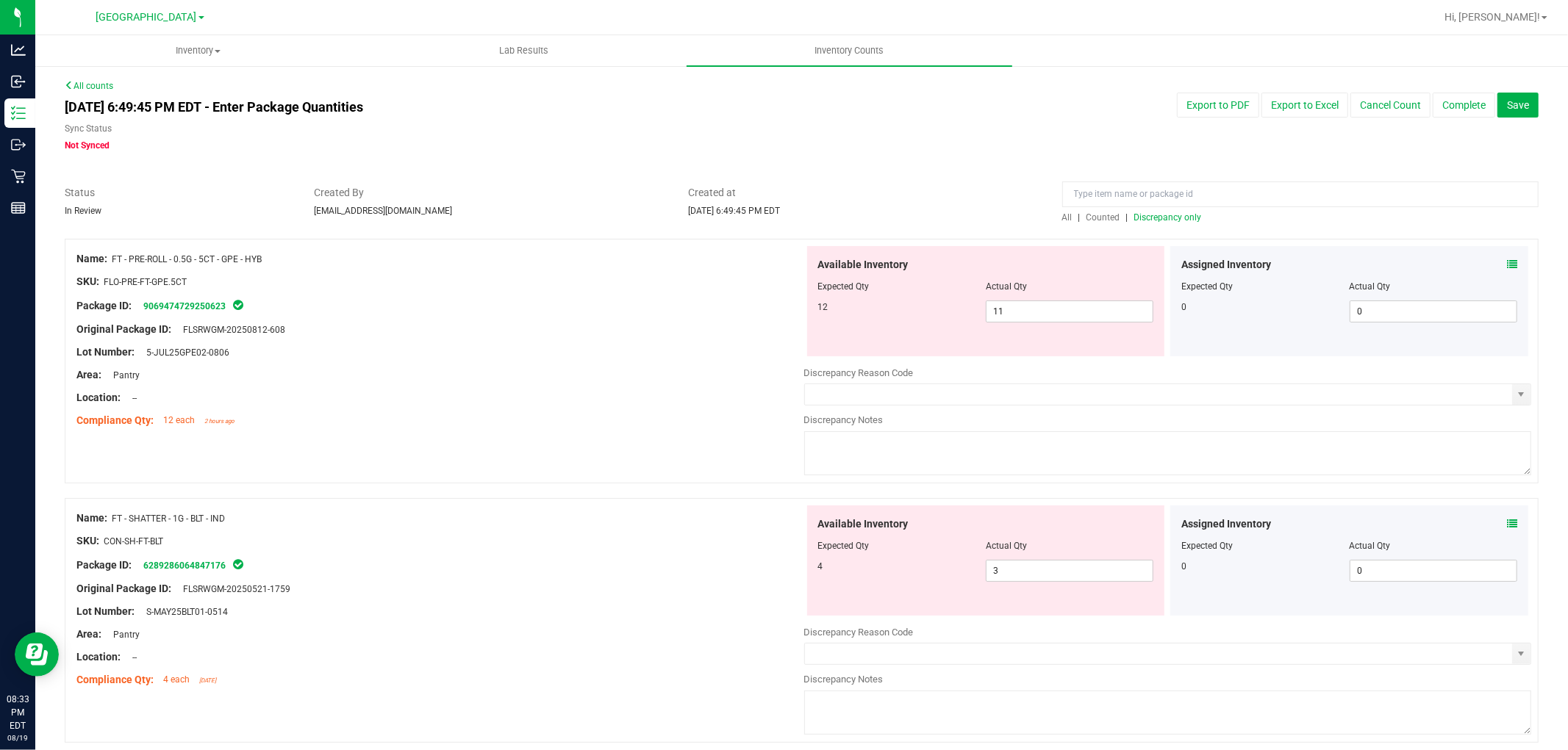
click at [1506, 267] on icon at bounding box center [1511, 264] width 10 height 10
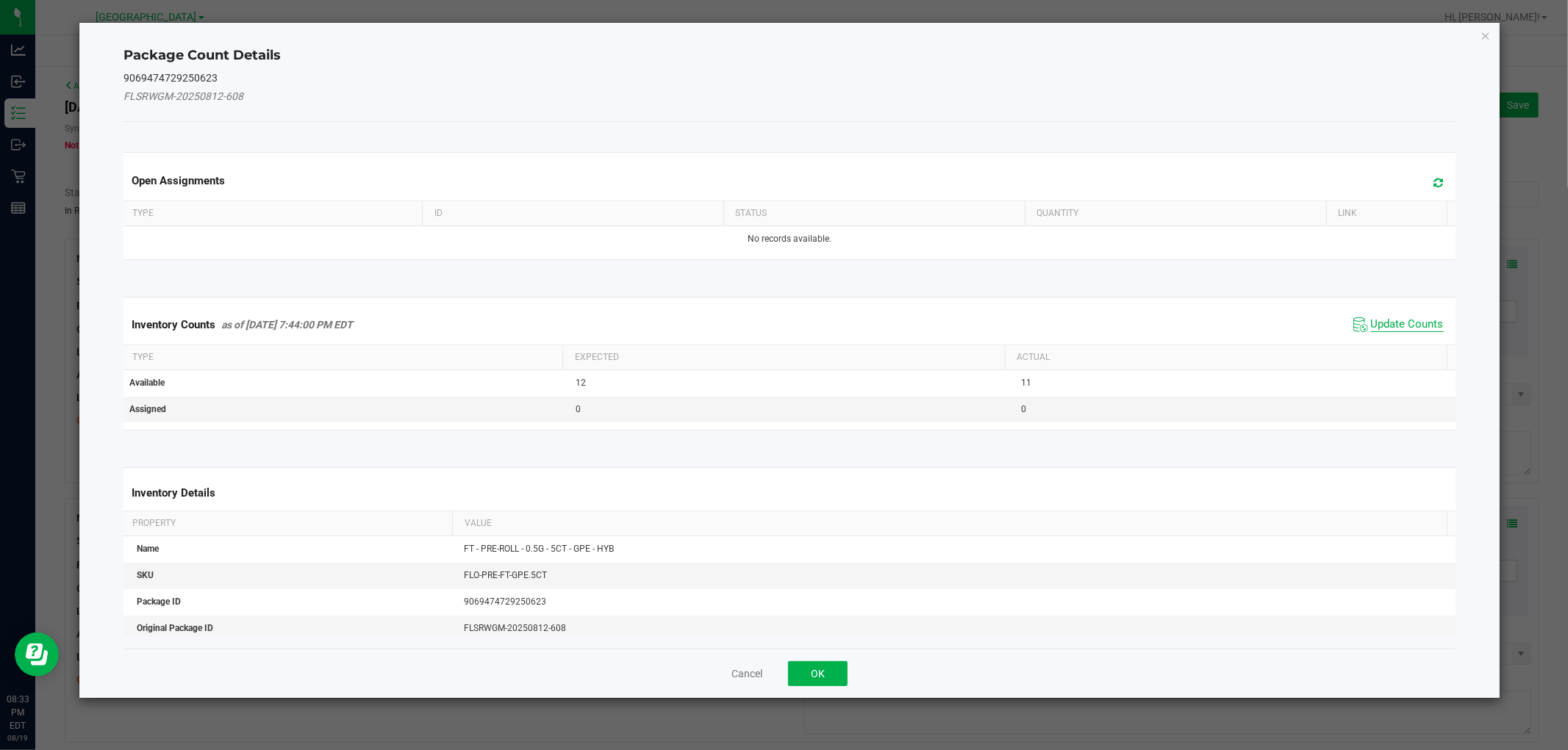
drag, startPoint x: 1394, startPoint y: 325, endPoint x: 1400, endPoint y: 298, distance: 27.7
click at [1395, 318] on span "Update Counts" at bounding box center [1407, 324] width 73 height 14
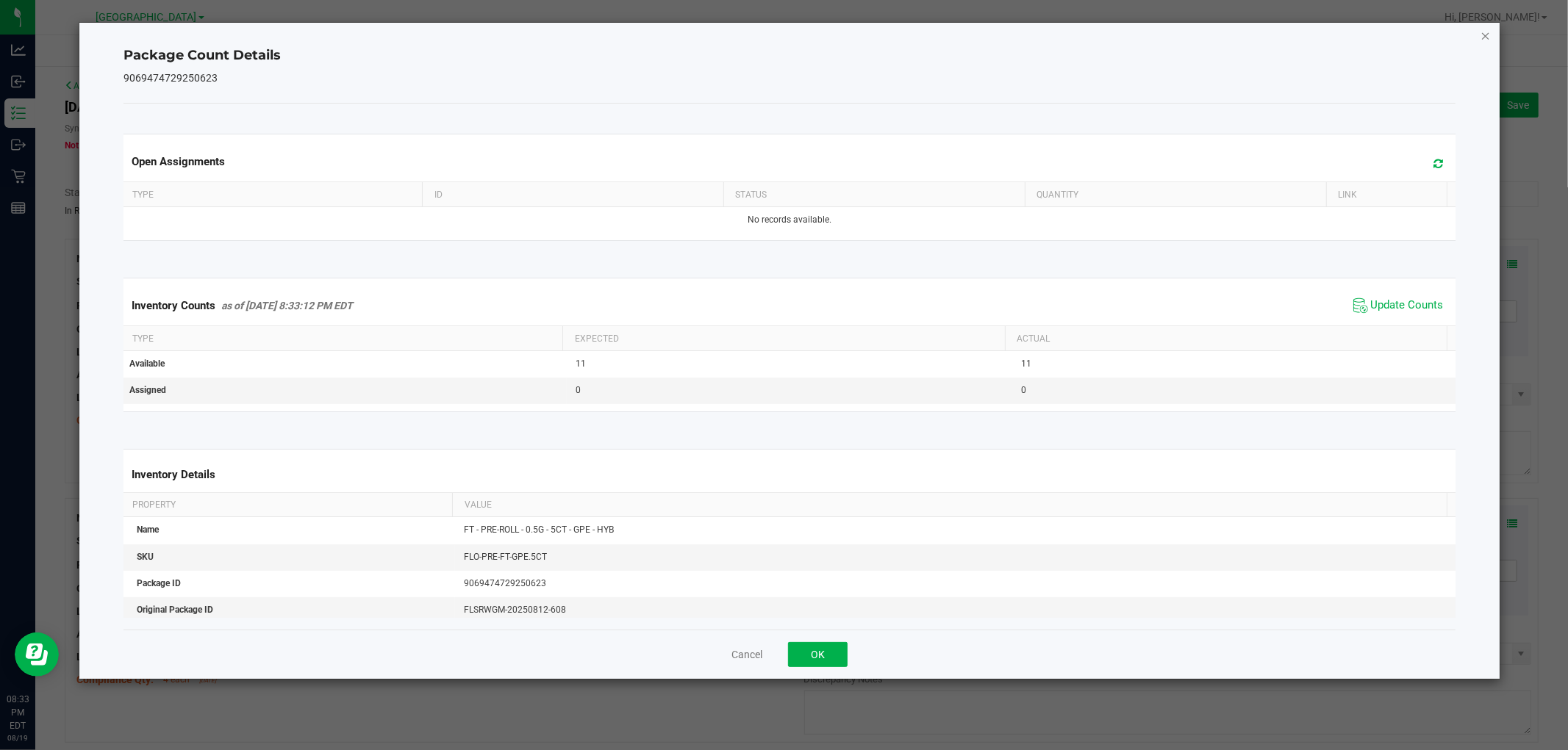
click at [1483, 34] on icon "Close" at bounding box center [1485, 35] width 10 height 18
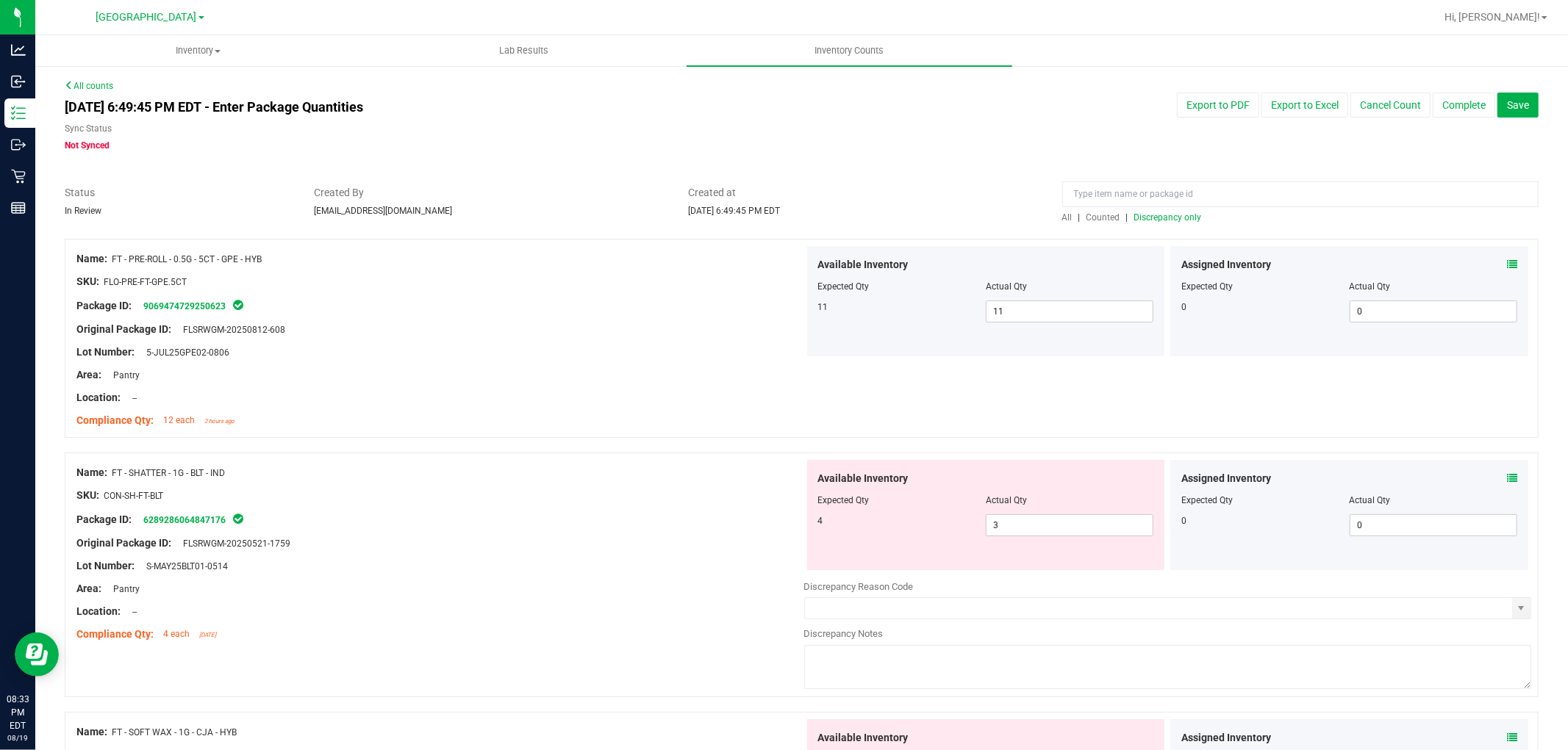
click at [1506, 475] on icon at bounding box center [1511, 478] width 10 height 10
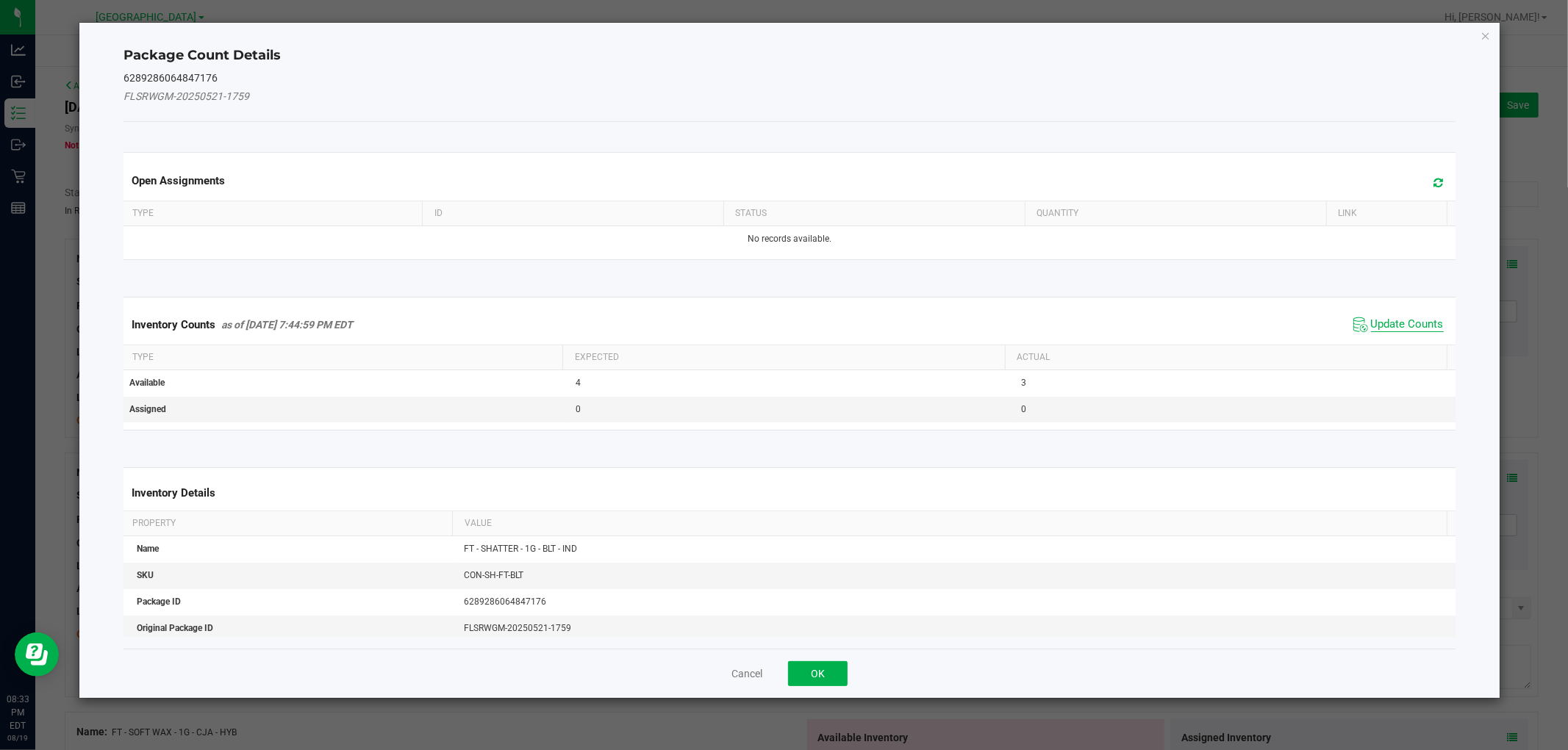
click at [1406, 321] on span "Update Counts" at bounding box center [1407, 324] width 73 height 14
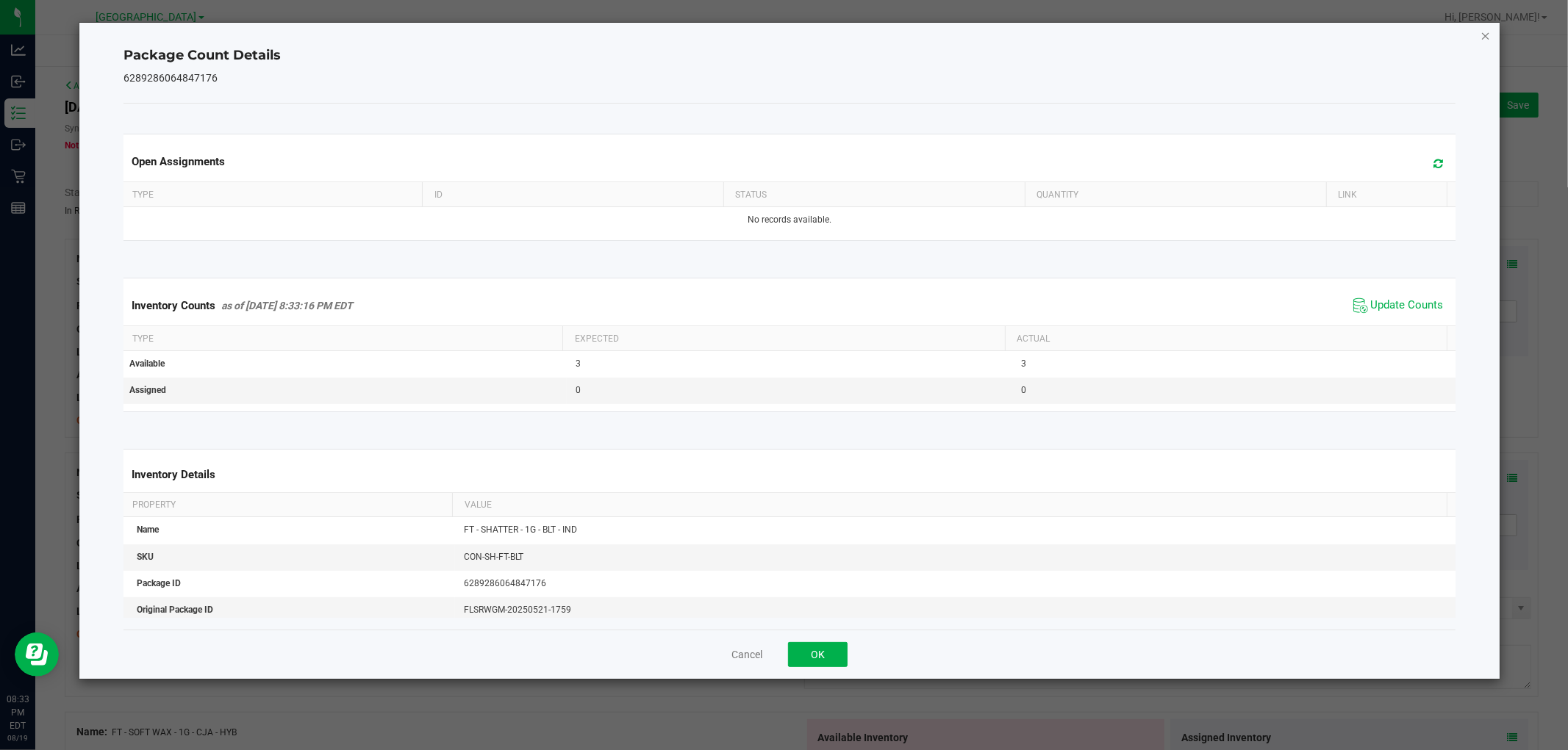
click at [1482, 35] on icon "Close" at bounding box center [1485, 35] width 10 height 18
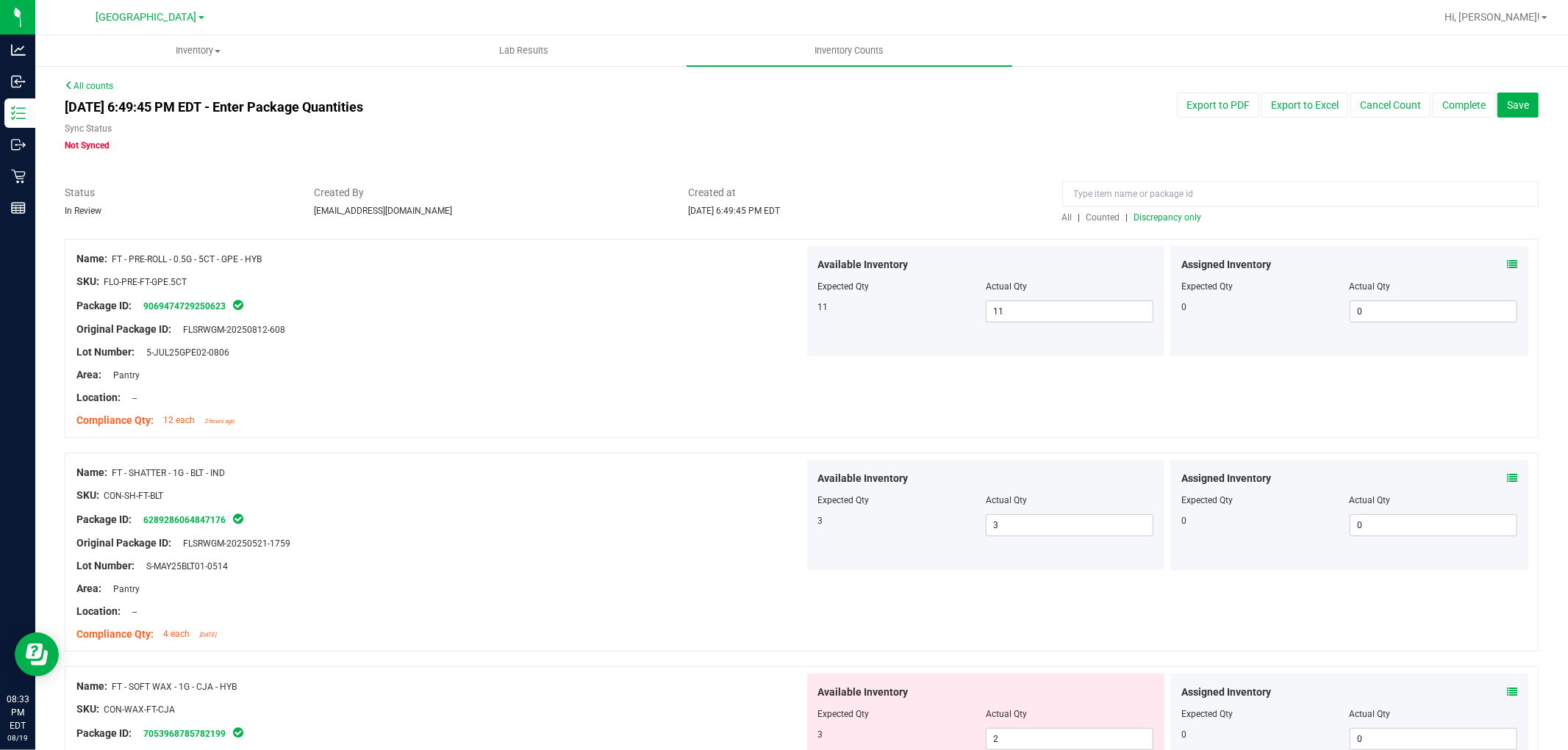
click at [1171, 211] on div "All | Counted | Discrepancy only" at bounding box center [1300, 218] width 476 height 13
click at [1157, 211] on div "All | Counted | Discrepancy only" at bounding box center [1300, 218] width 476 height 13
click at [1162, 220] on span "Discrepancy only" at bounding box center [1168, 218] width 68 height 10
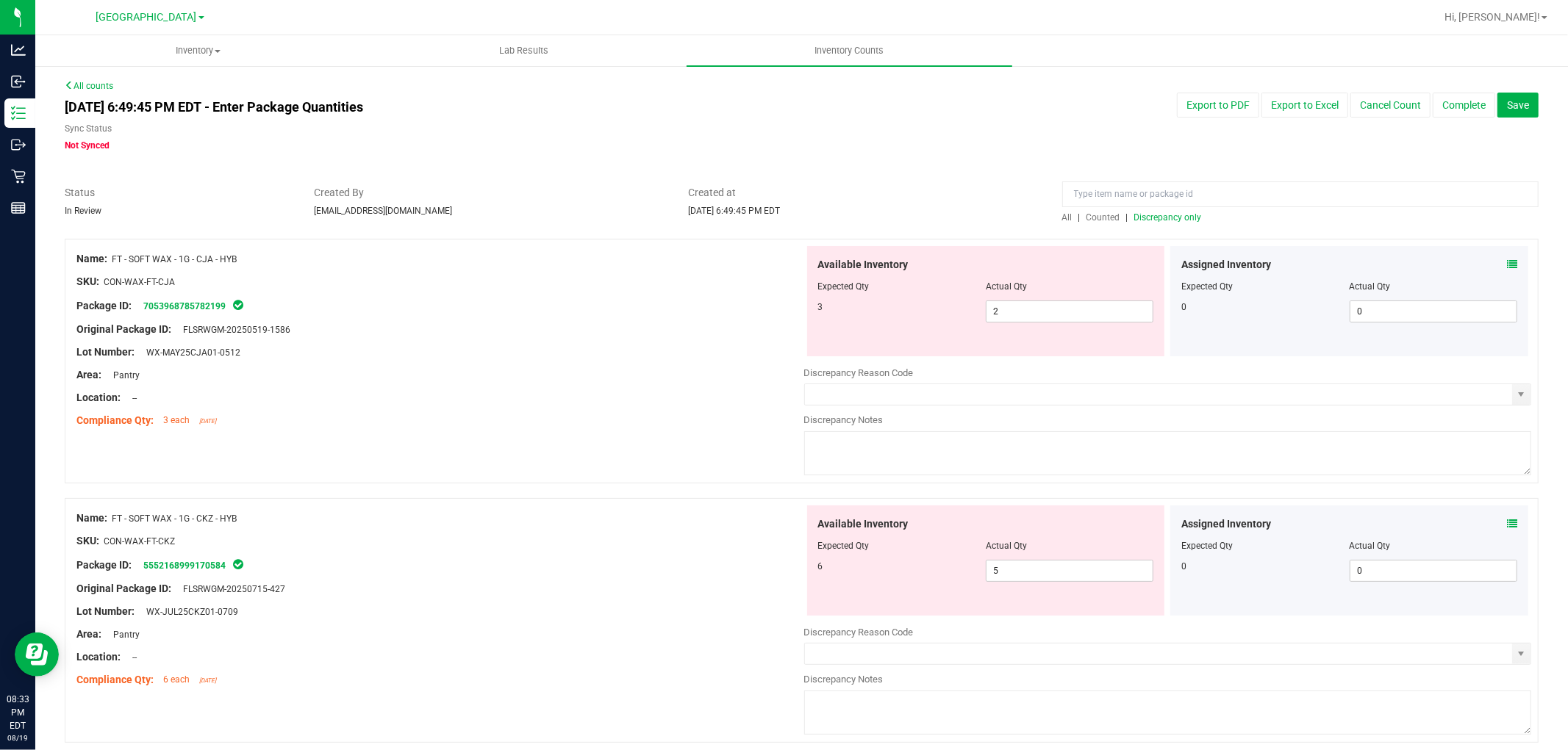
click at [1506, 265] on icon at bounding box center [1511, 264] width 10 height 10
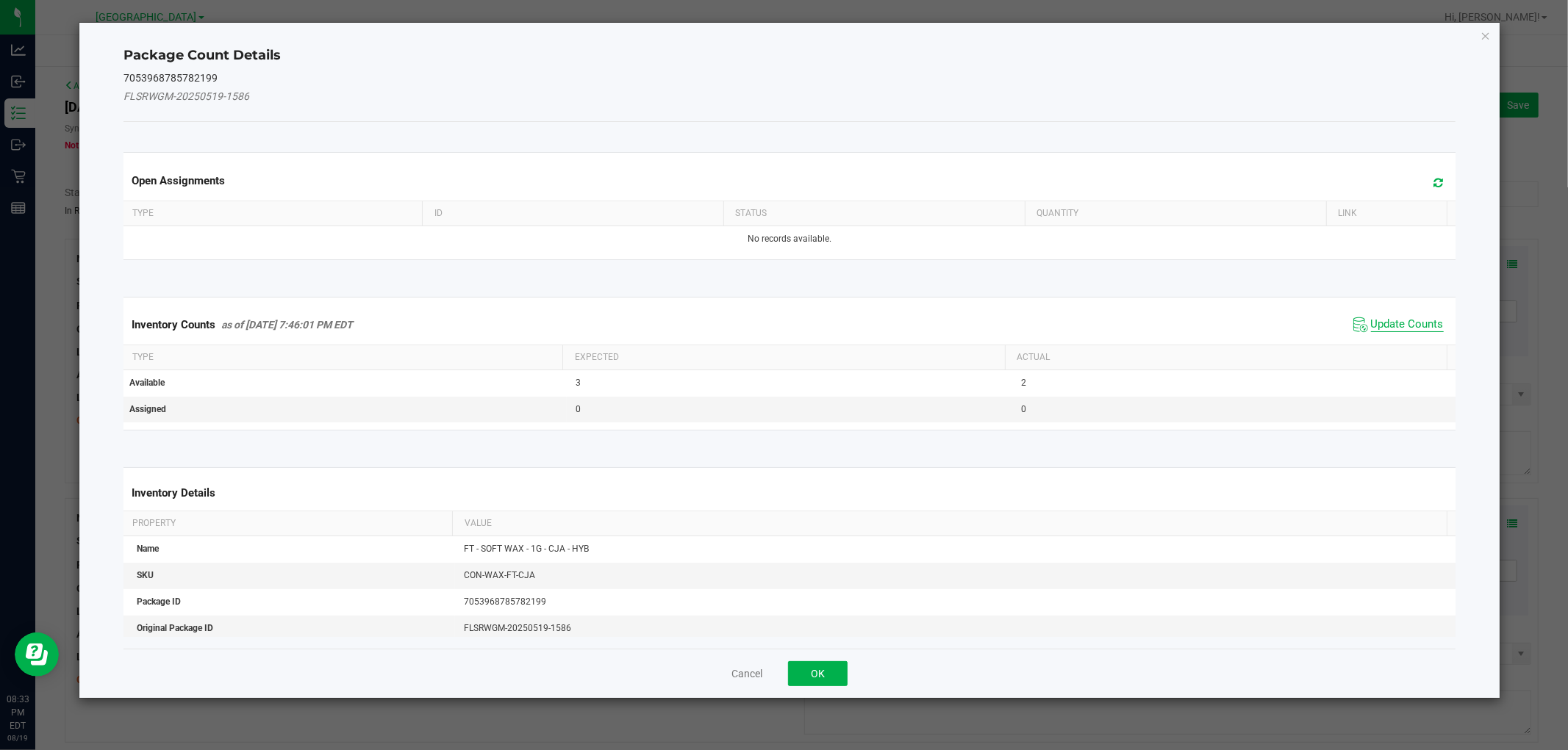
click at [1398, 323] on span "Update Counts" at bounding box center [1407, 324] width 73 height 14
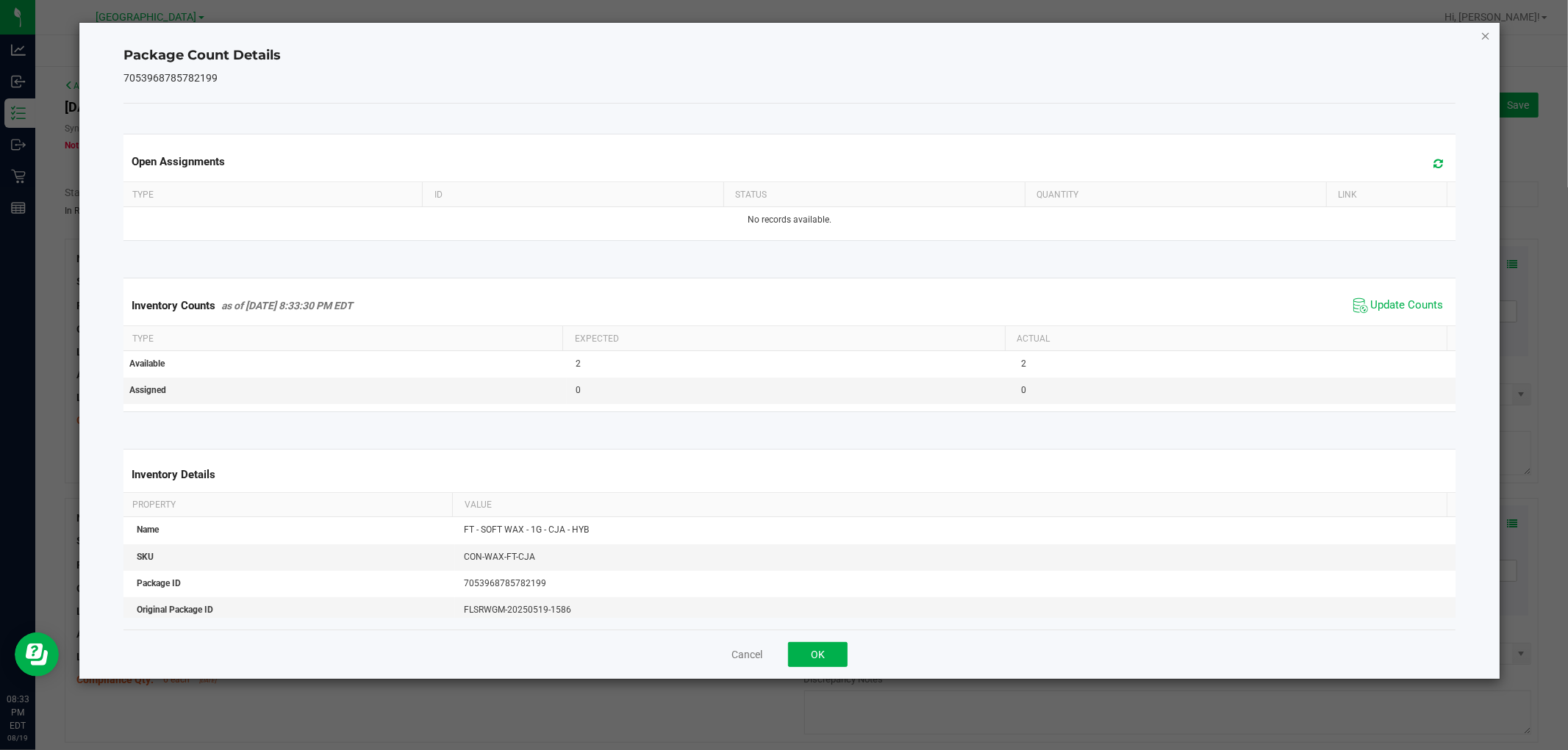
click at [1483, 35] on icon "Close" at bounding box center [1485, 35] width 10 height 18
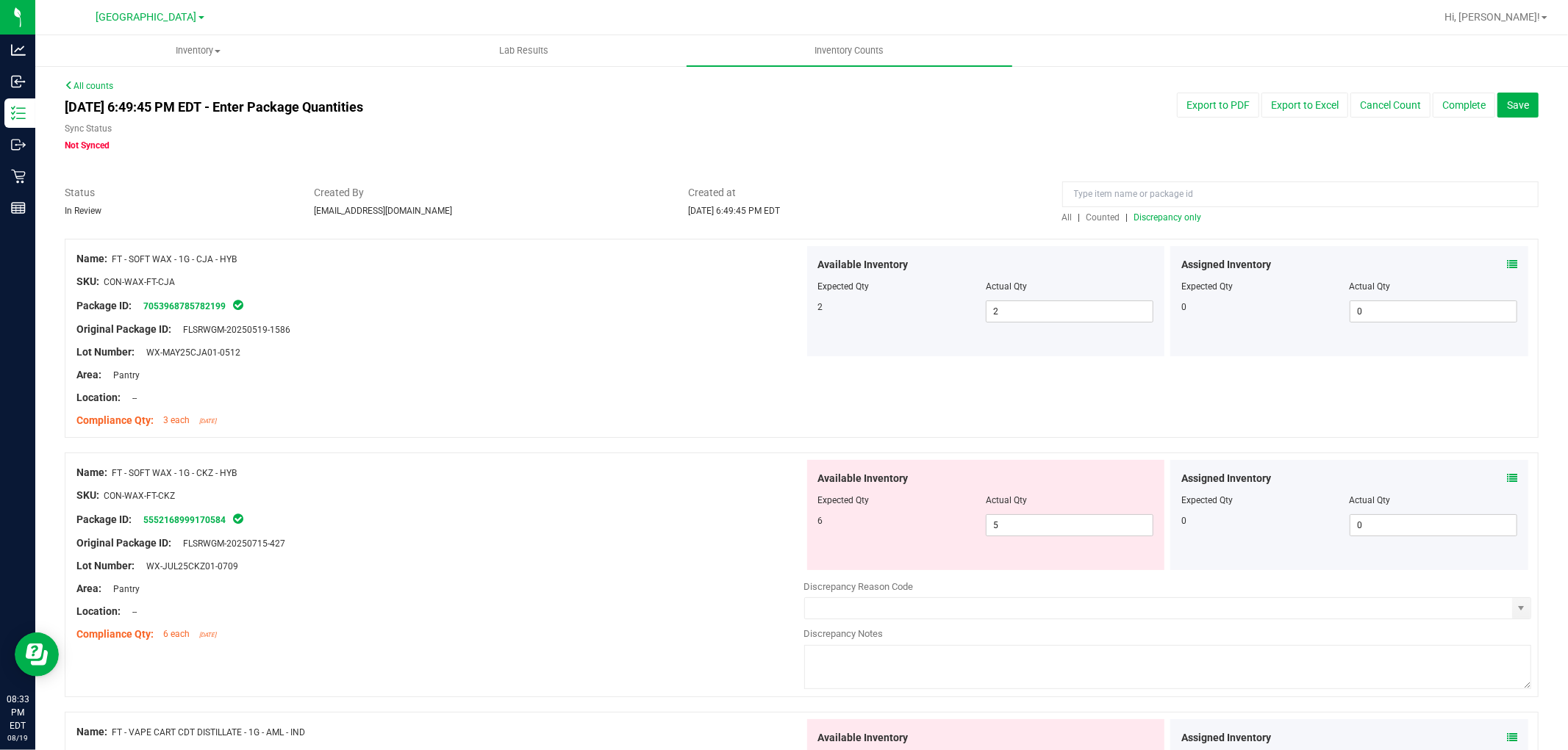
click at [1506, 475] on icon at bounding box center [1511, 478] width 10 height 10
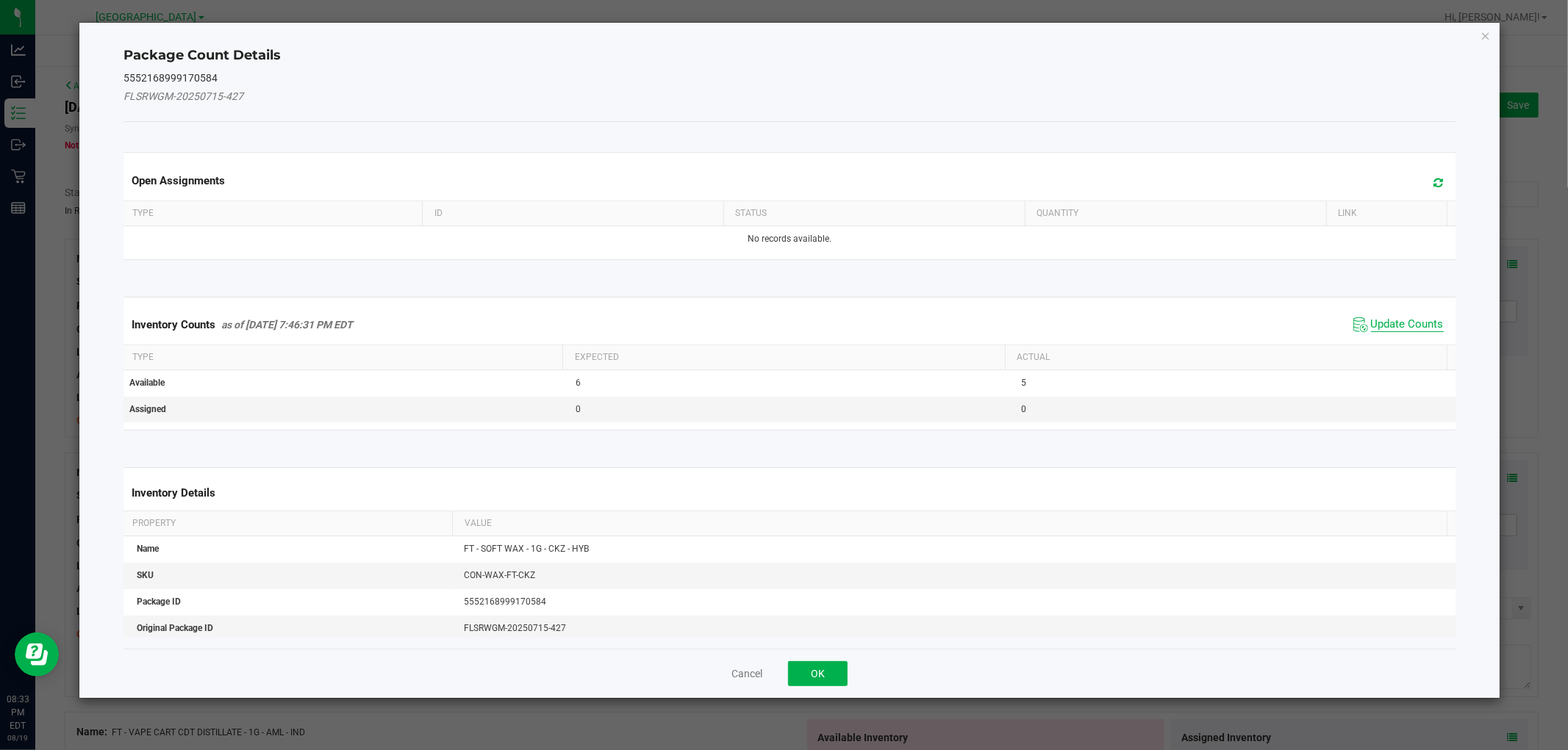
click at [1390, 325] on span "Update Counts" at bounding box center [1407, 324] width 73 height 14
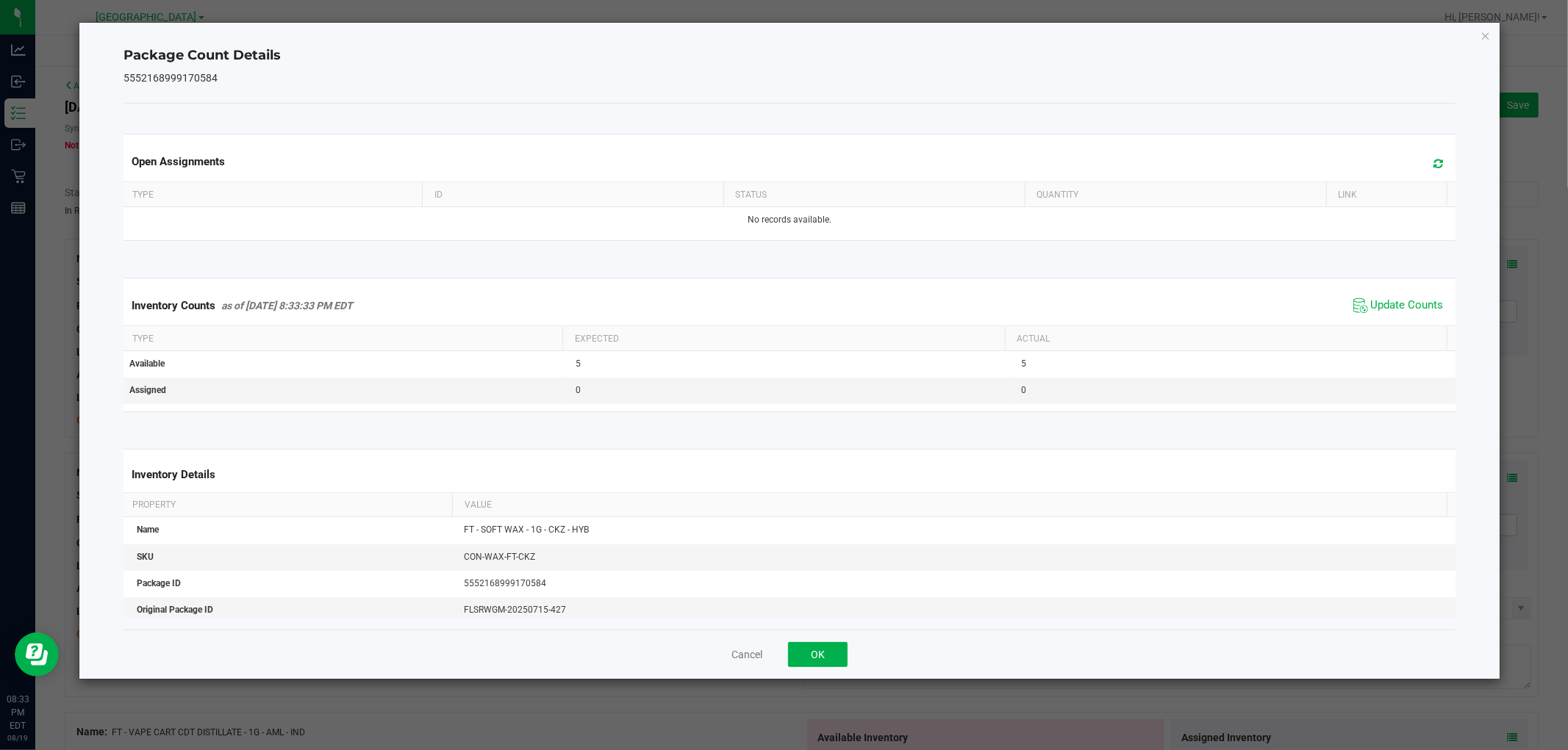
click at [1476, 33] on div "Package Count Details 5552168999170584 Open Assignments Type ID Status Quantity…" at bounding box center [789, 351] width 1419 height 656
click at [1485, 32] on icon "Close" at bounding box center [1485, 35] width 10 height 18
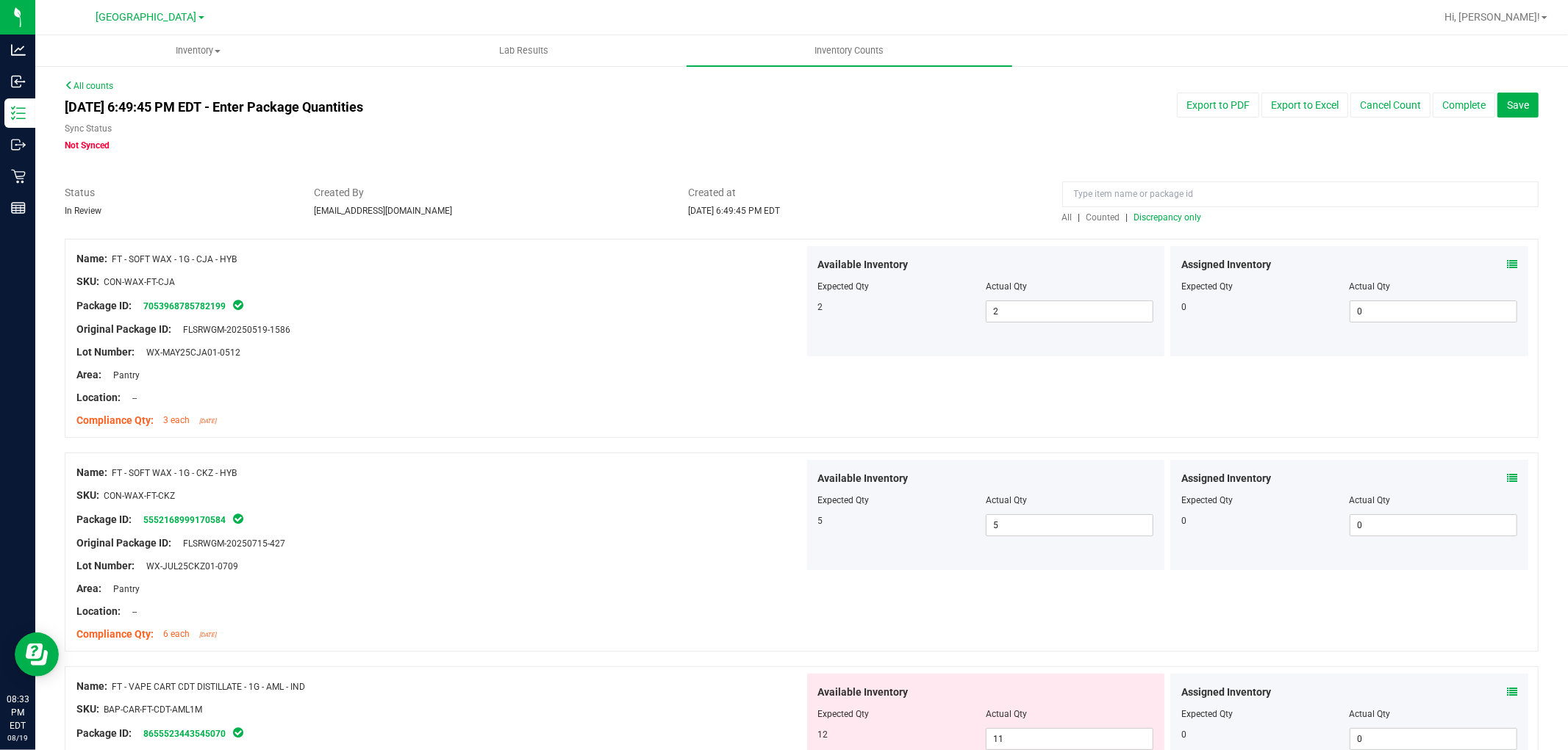
click at [1156, 220] on span "Discrepancy only" at bounding box center [1168, 218] width 68 height 10
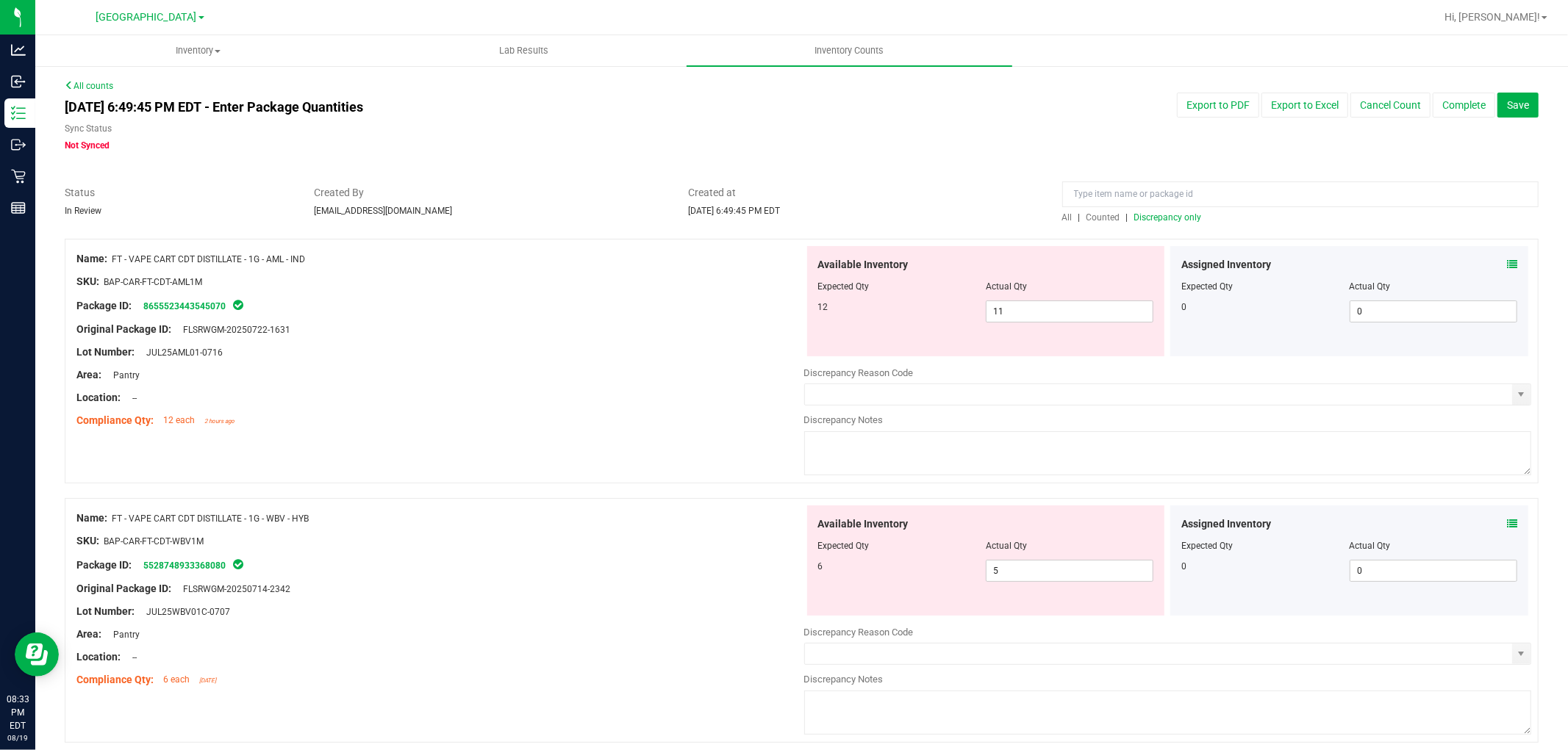
click at [1506, 260] on icon at bounding box center [1511, 264] width 10 height 10
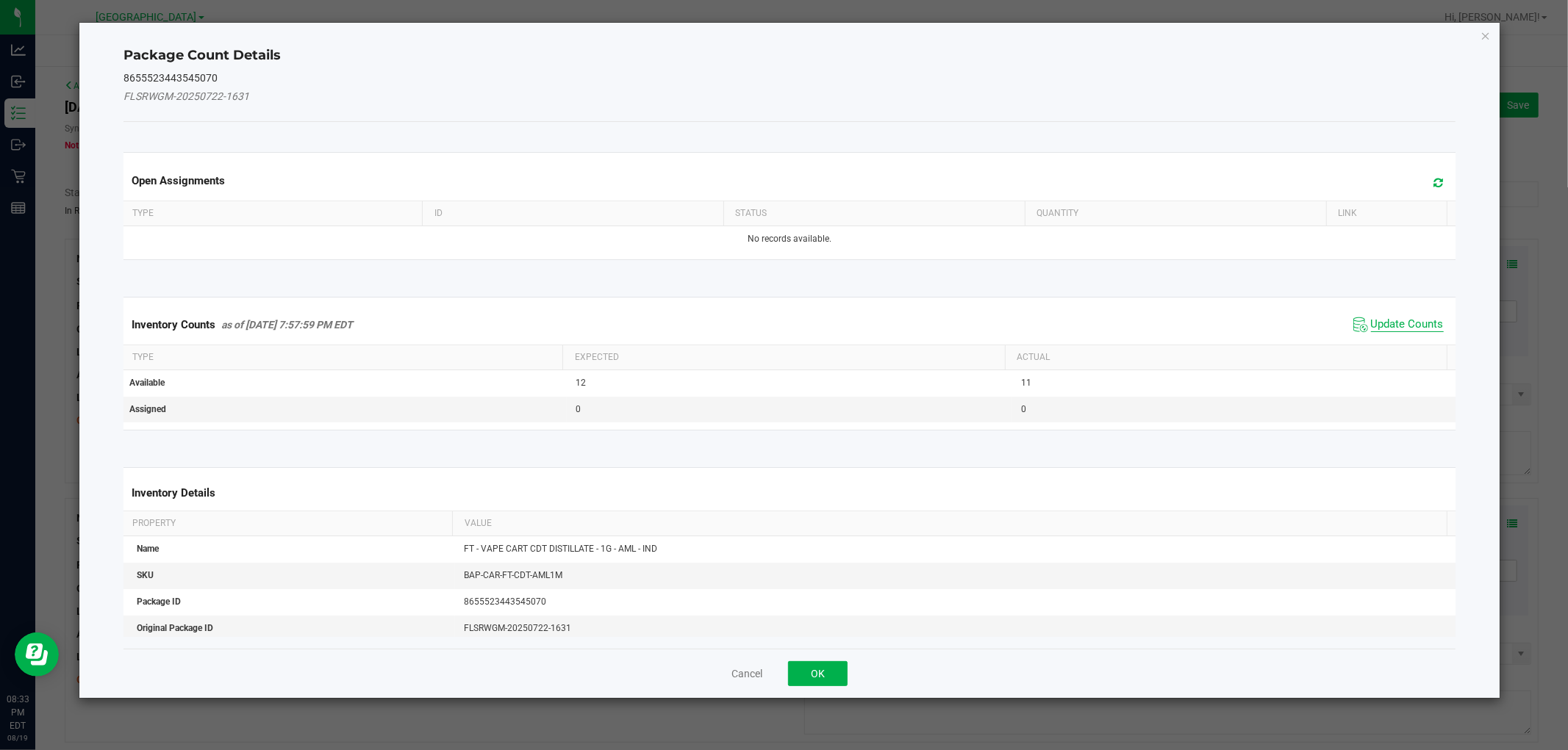
click at [1398, 320] on span "Update Counts" at bounding box center [1407, 324] width 73 height 14
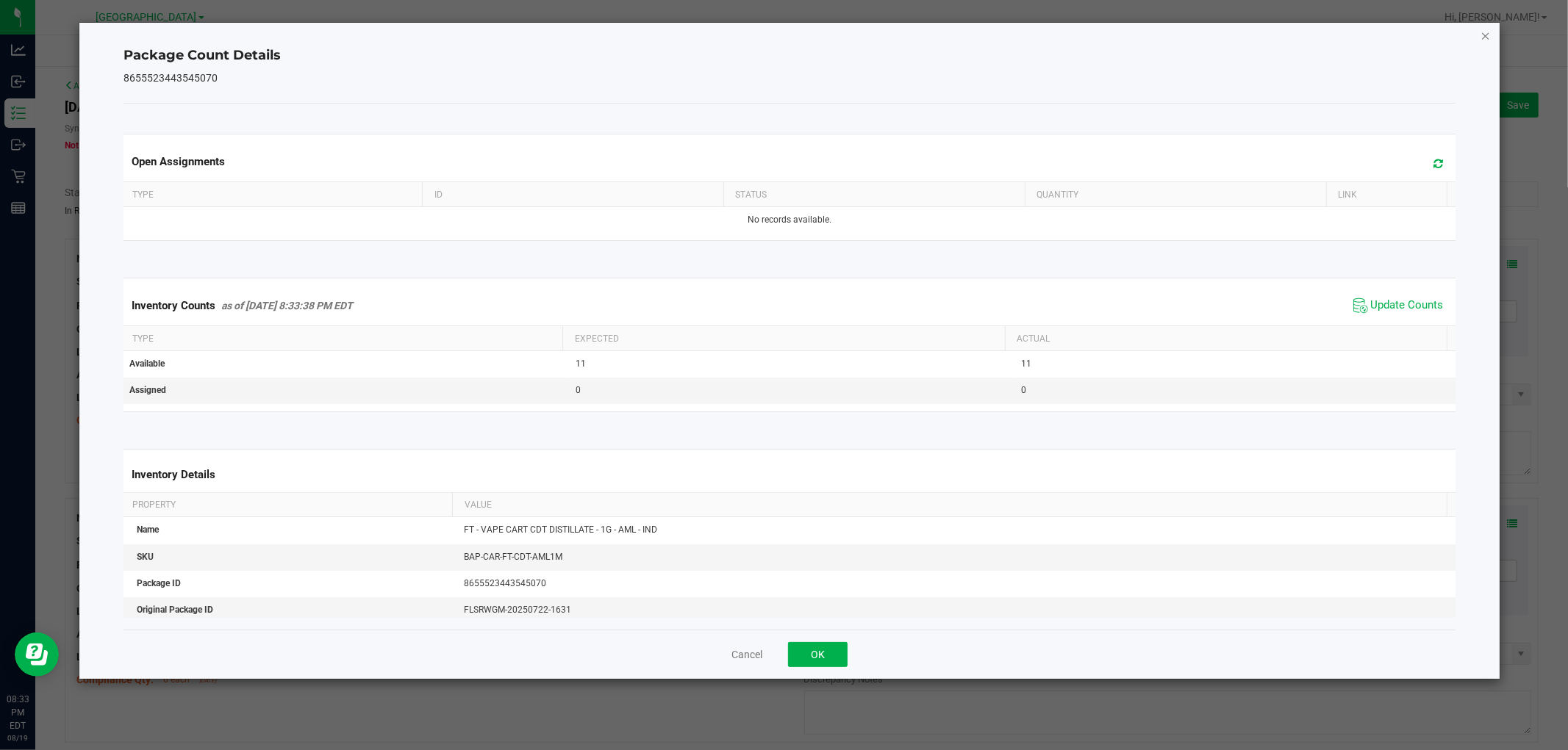
click at [1490, 33] on icon "Close" at bounding box center [1485, 35] width 10 height 18
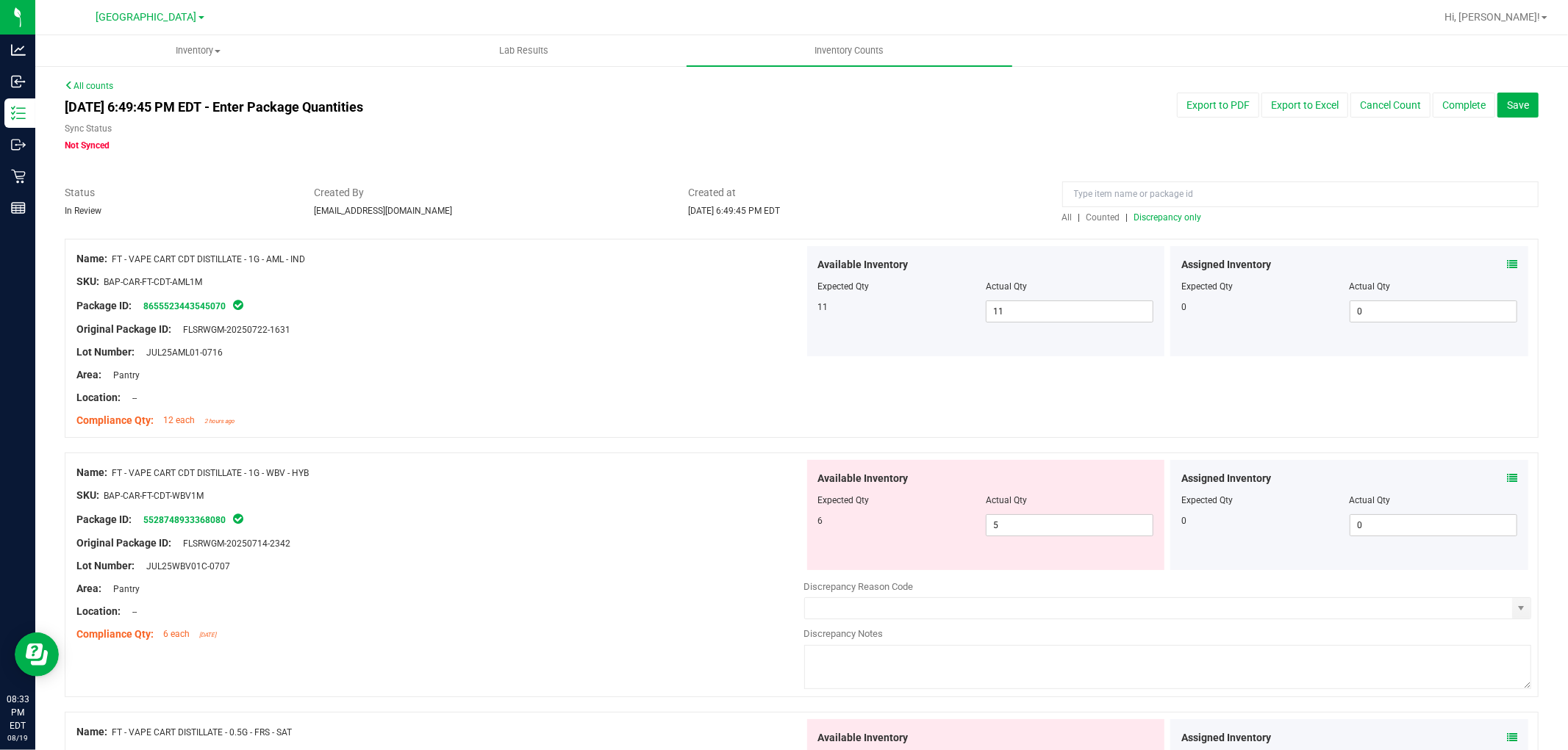
click at [1502, 480] on div "Assigned Inventory Expected Qty Actual Qty 0 0 0" at bounding box center [1349, 515] width 358 height 111
click at [1506, 478] on icon at bounding box center [1511, 478] width 10 height 10
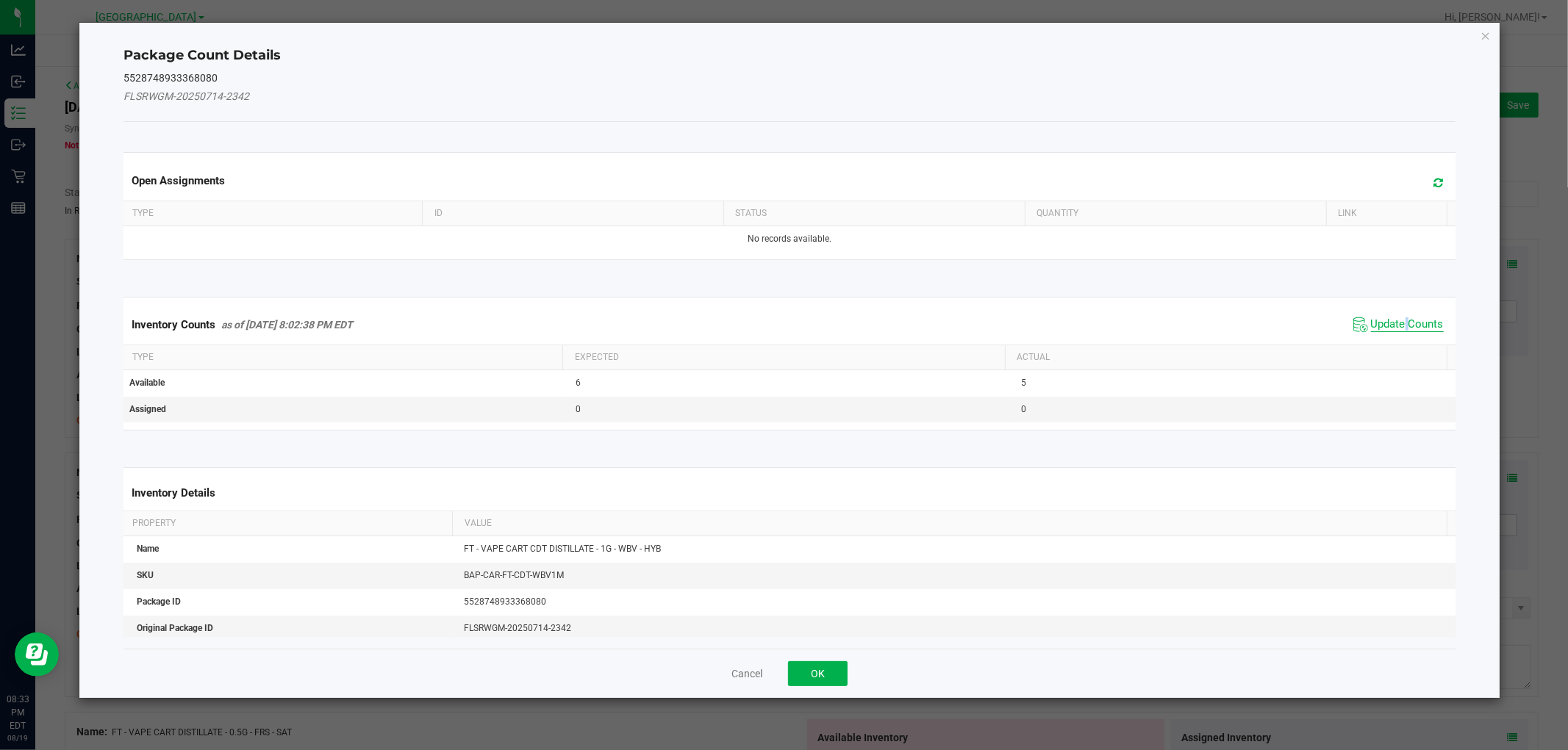
click at [1394, 321] on span "Update Counts" at bounding box center [1407, 324] width 73 height 14
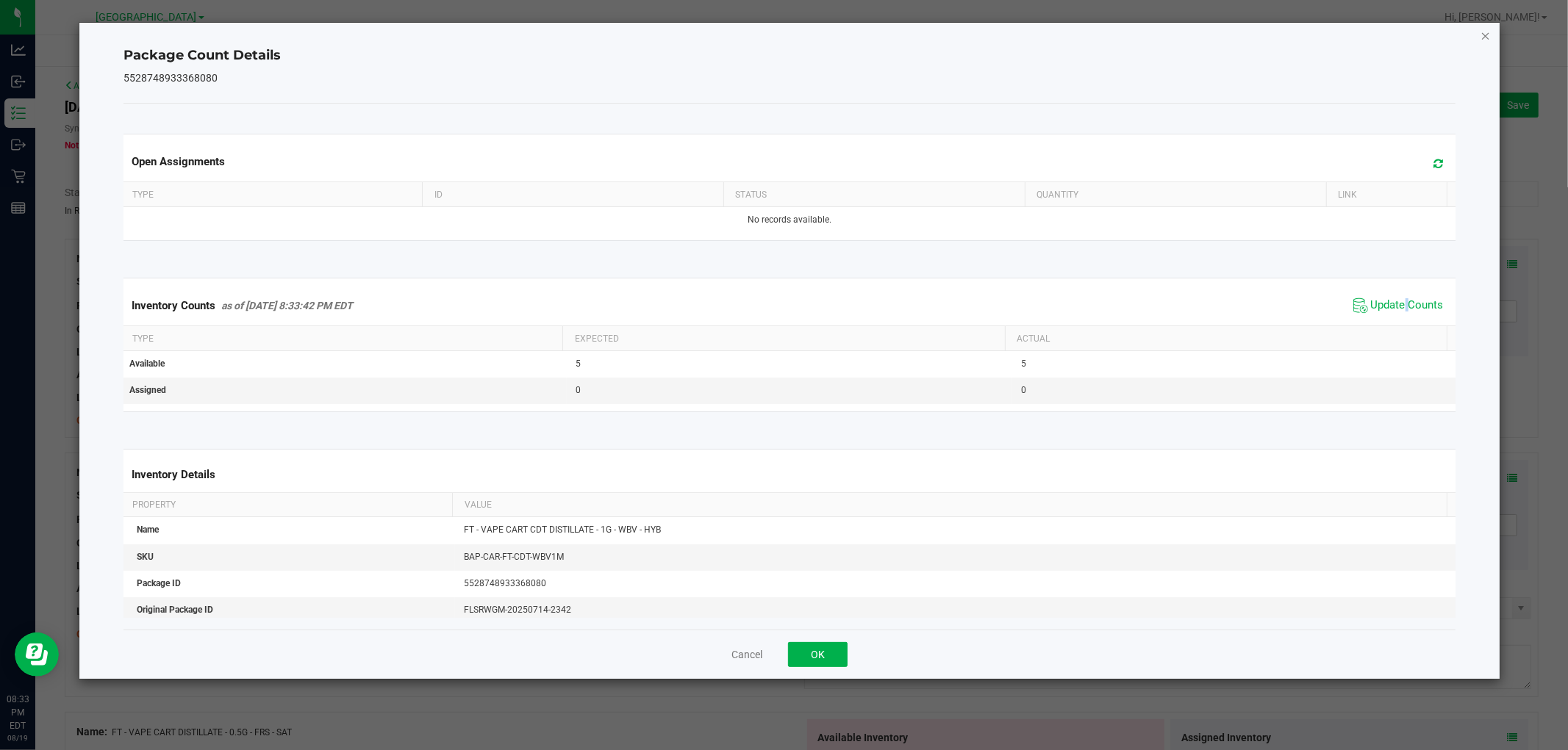
click at [1483, 31] on icon "Close" at bounding box center [1485, 35] width 10 height 18
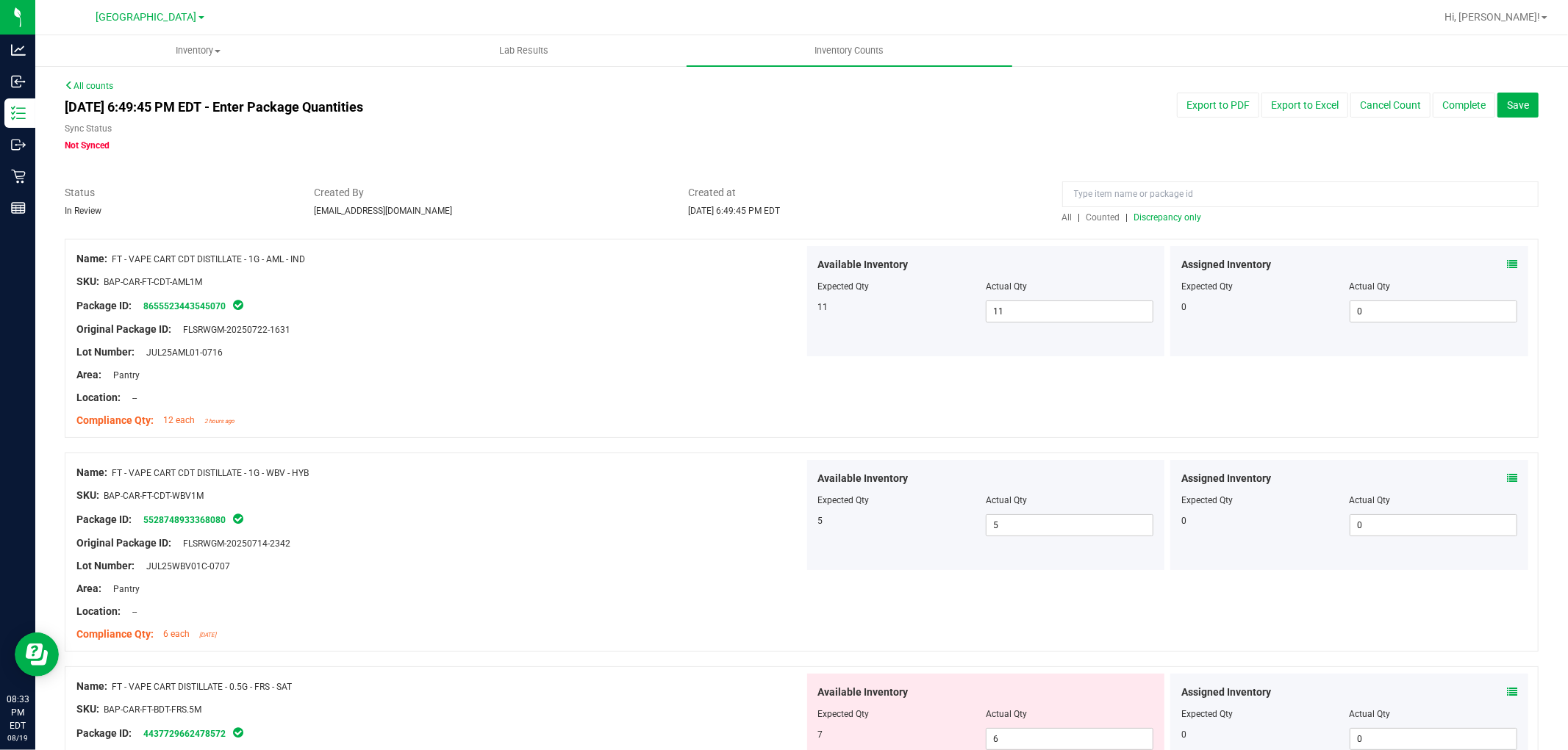
click at [1136, 216] on span "Discrepancy only" at bounding box center [1168, 218] width 68 height 10
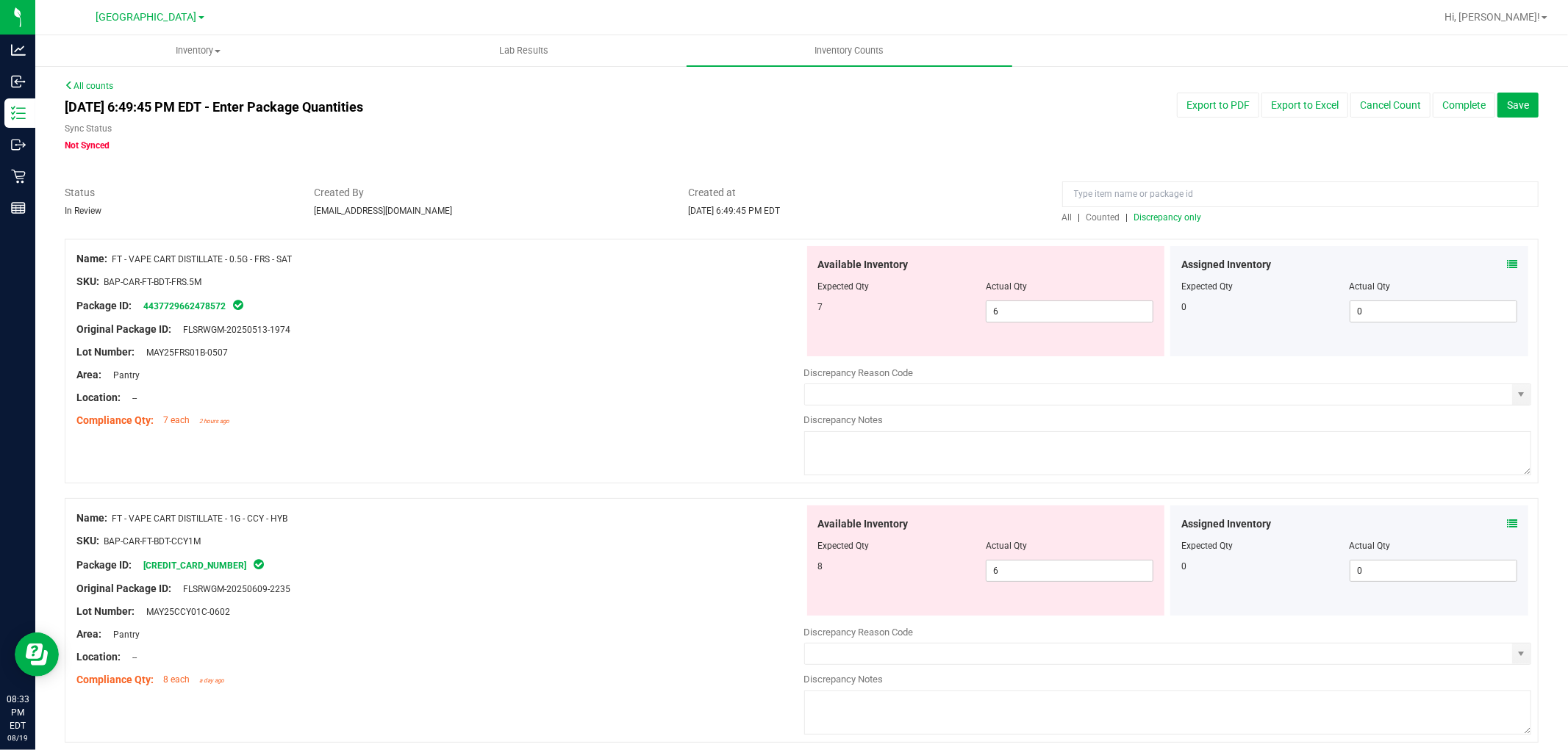
click at [1506, 259] on icon at bounding box center [1511, 264] width 10 height 10
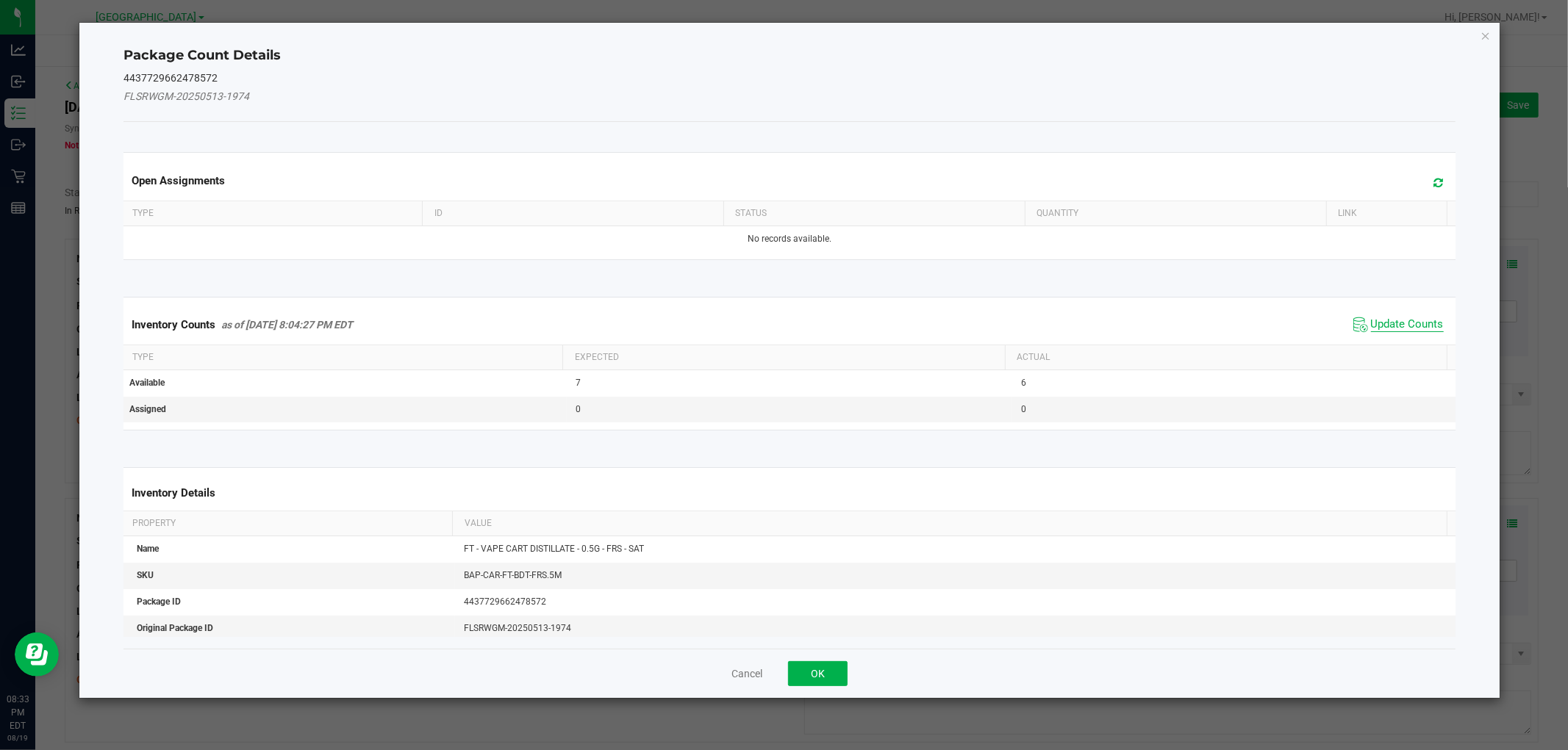
click at [1412, 317] on span "Update Counts" at bounding box center [1407, 324] width 73 height 14
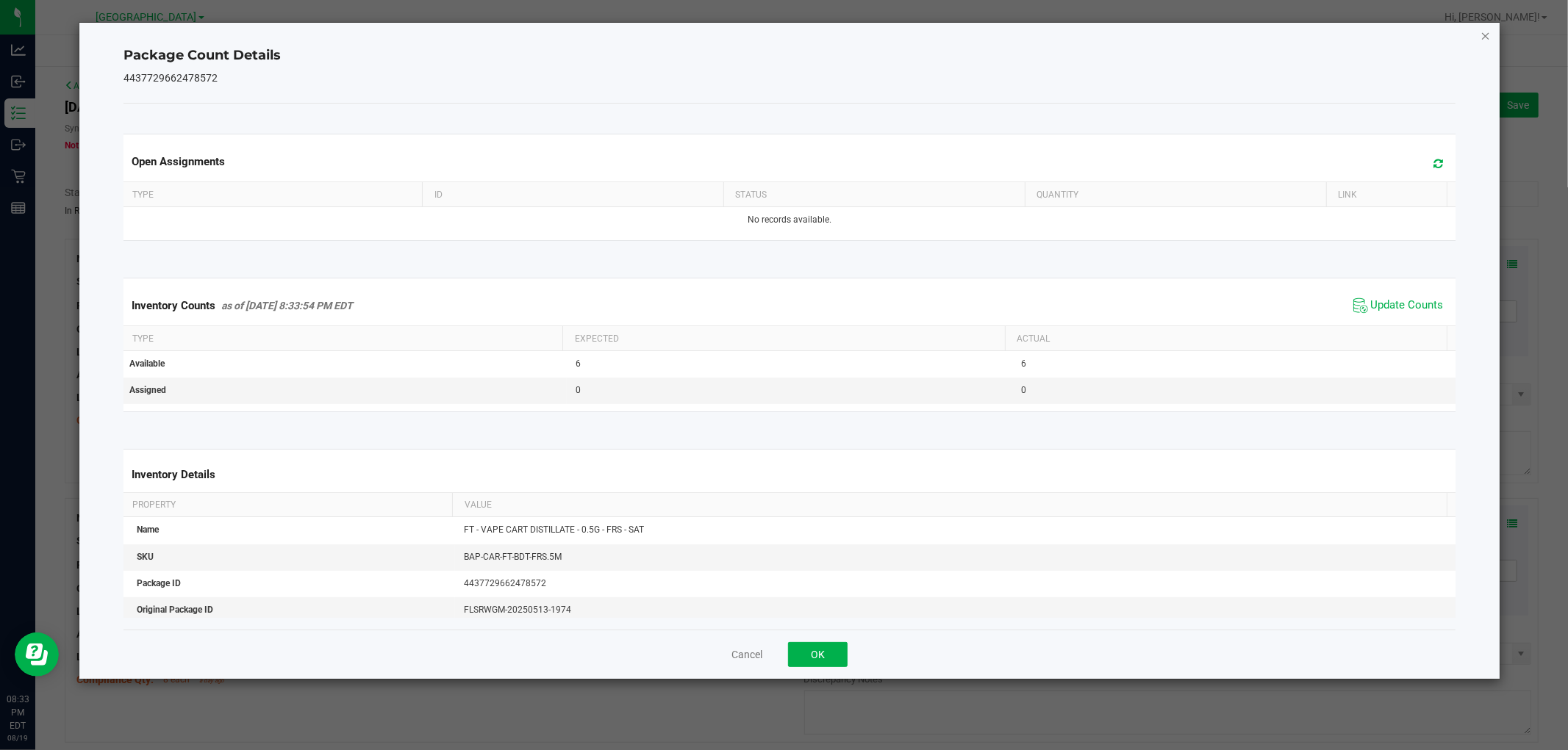
click at [1485, 33] on icon "Close" at bounding box center [1485, 35] width 10 height 18
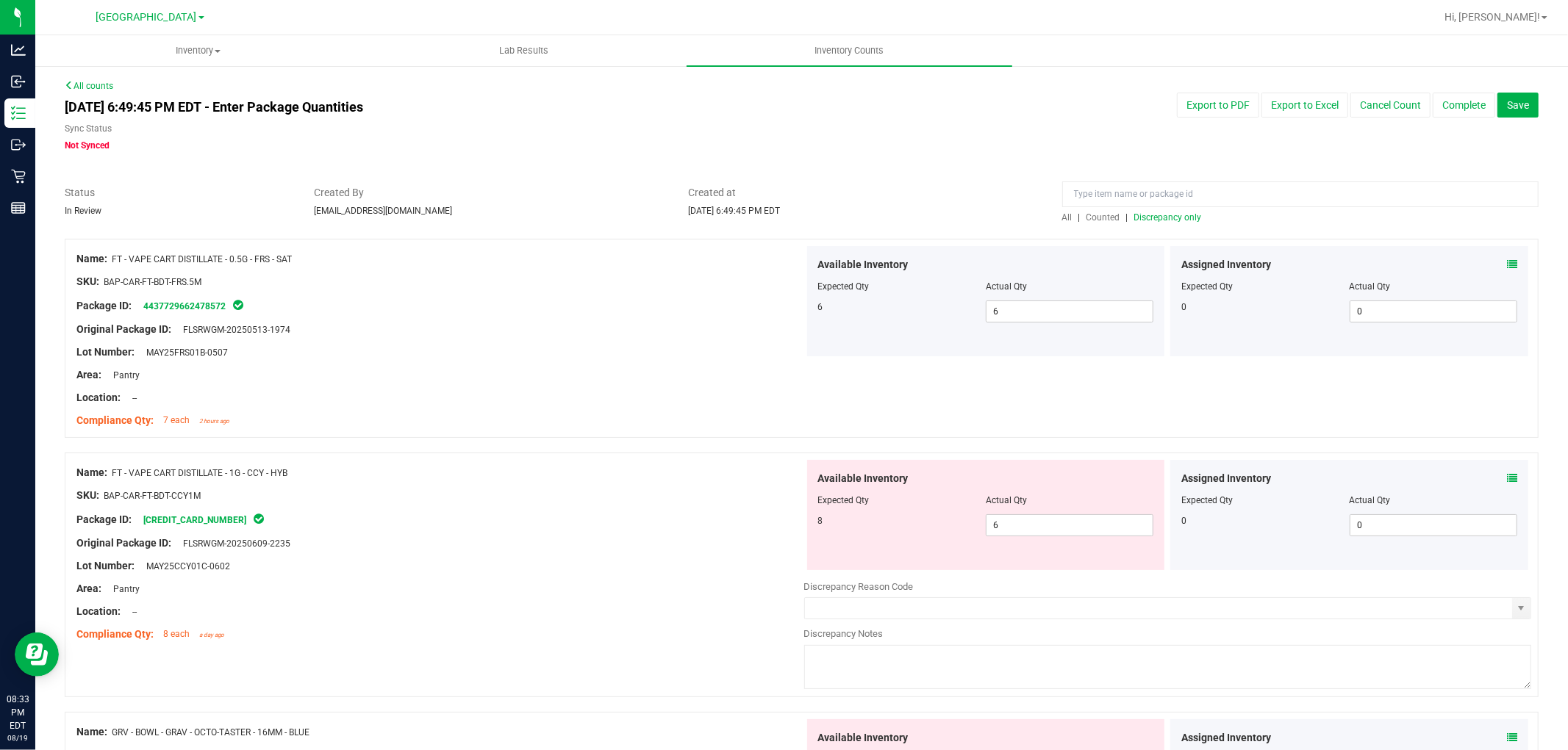
click at [1506, 476] on icon at bounding box center [1511, 478] width 10 height 10
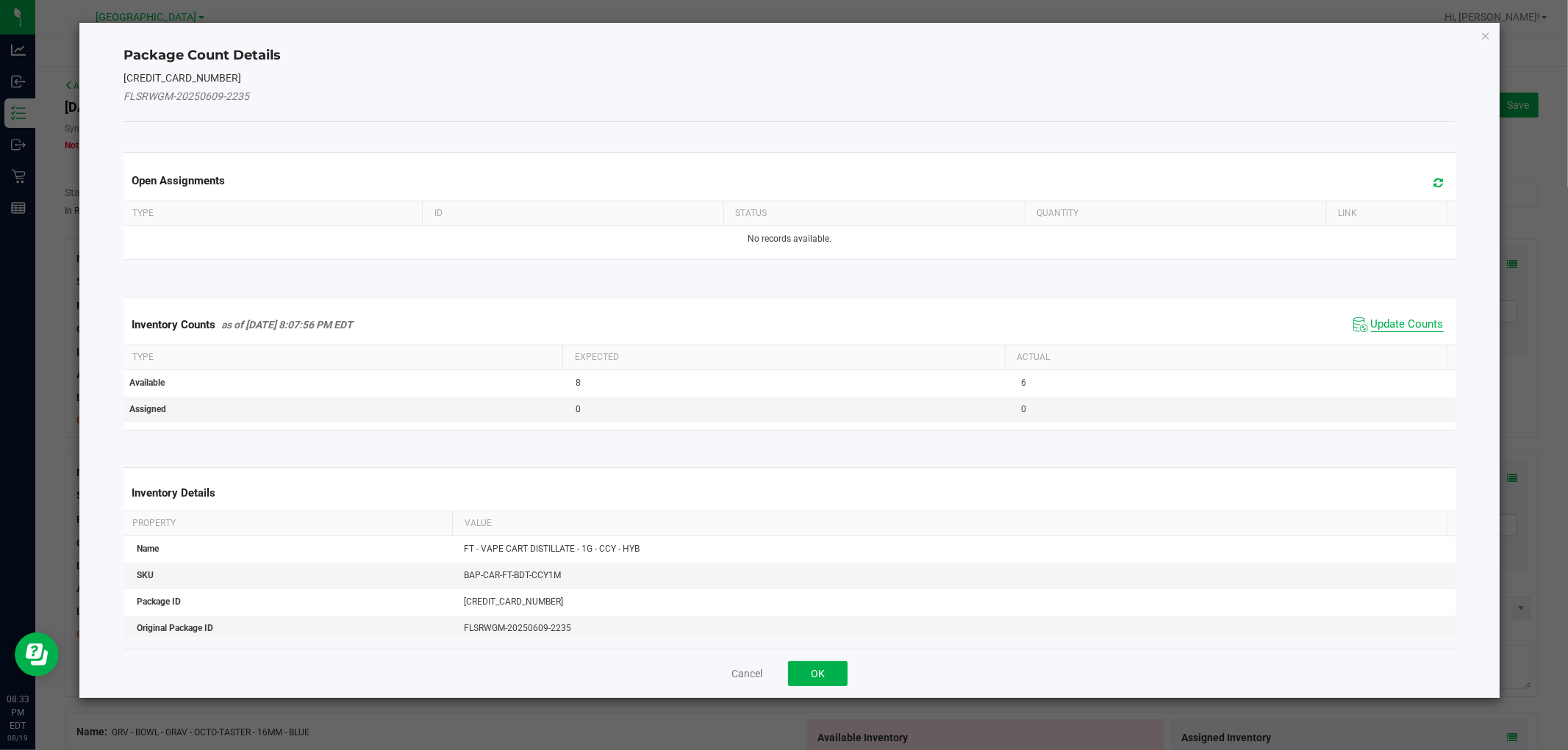
click at [1427, 318] on span "Update Counts" at bounding box center [1407, 324] width 73 height 14
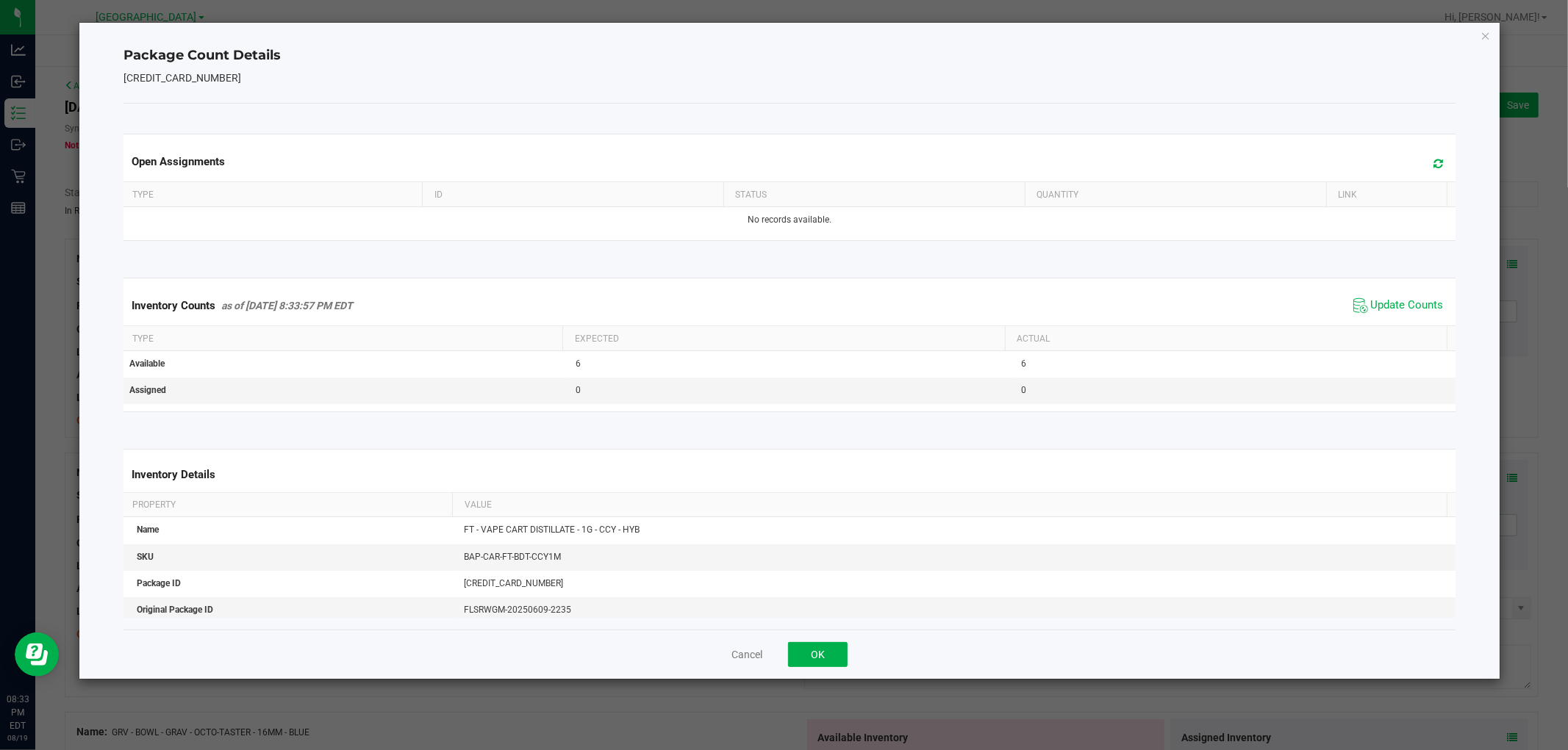
click at [1490, 30] on div "Package Count Details 4521973299067702 Open Assignments Type ID Status Quantity…" at bounding box center [789, 351] width 1419 height 656
click at [1483, 35] on icon "Close" at bounding box center [1485, 35] width 10 height 18
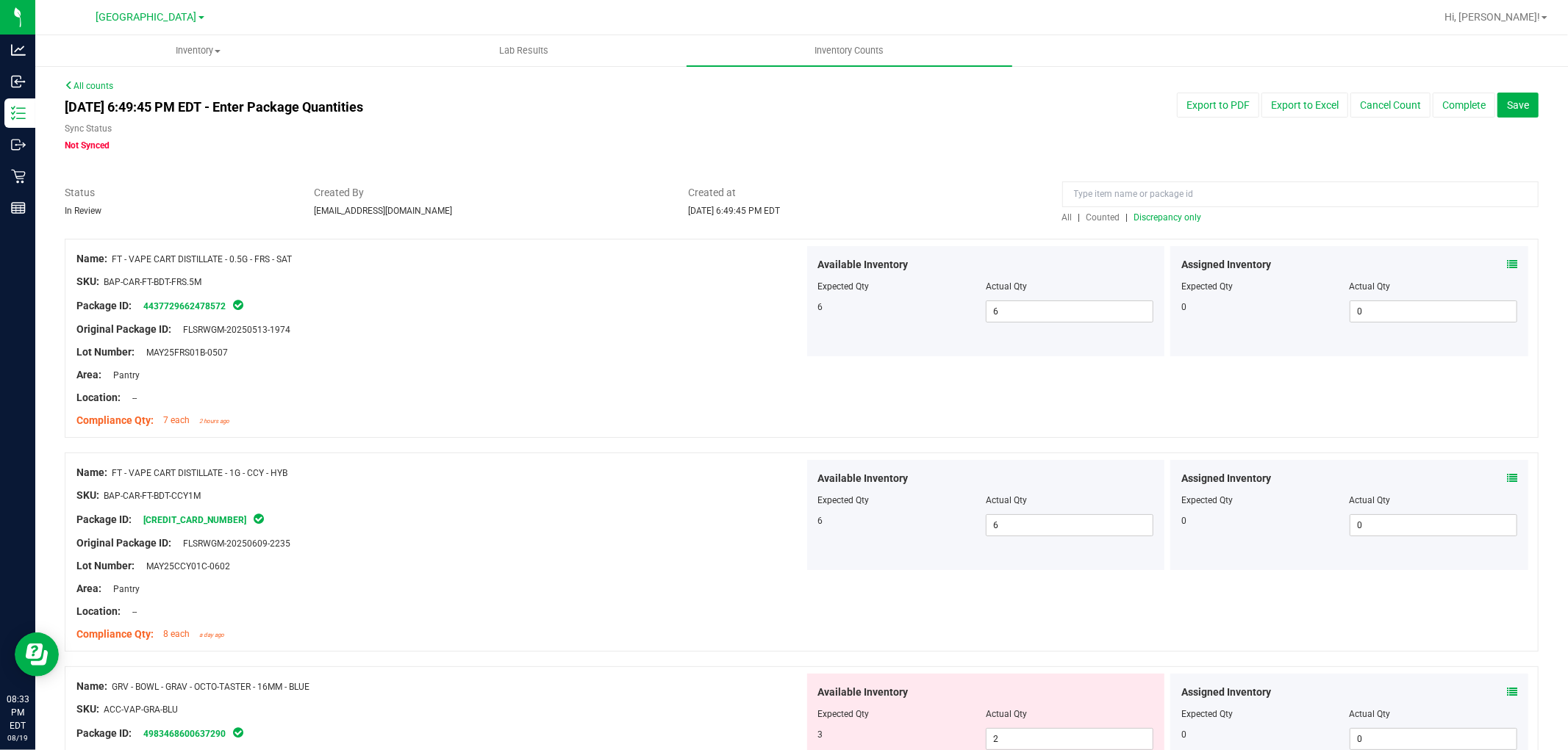
click at [1506, 689] on icon at bounding box center [1511, 692] width 10 height 10
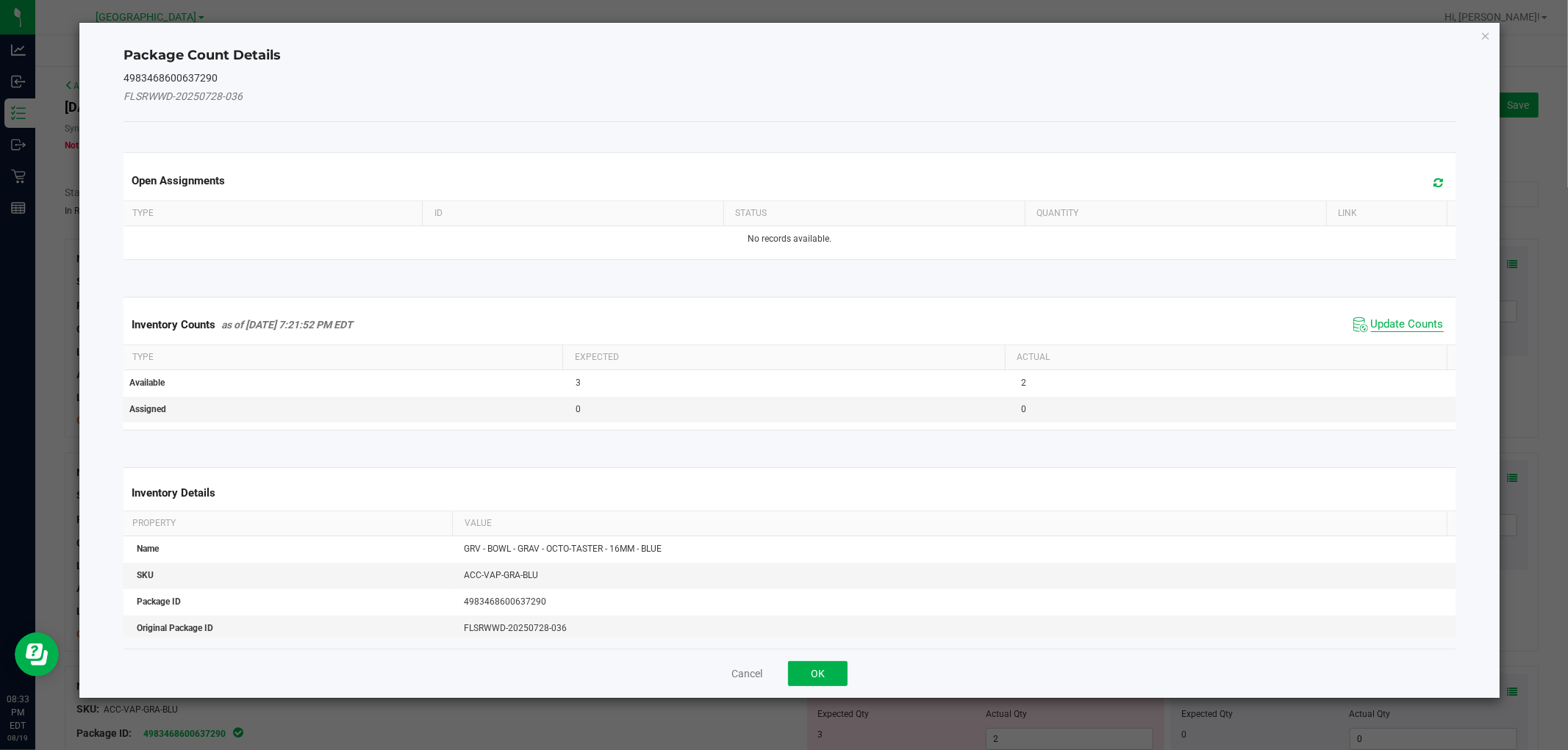
click at [1394, 320] on span "Update Counts" at bounding box center [1407, 324] width 73 height 14
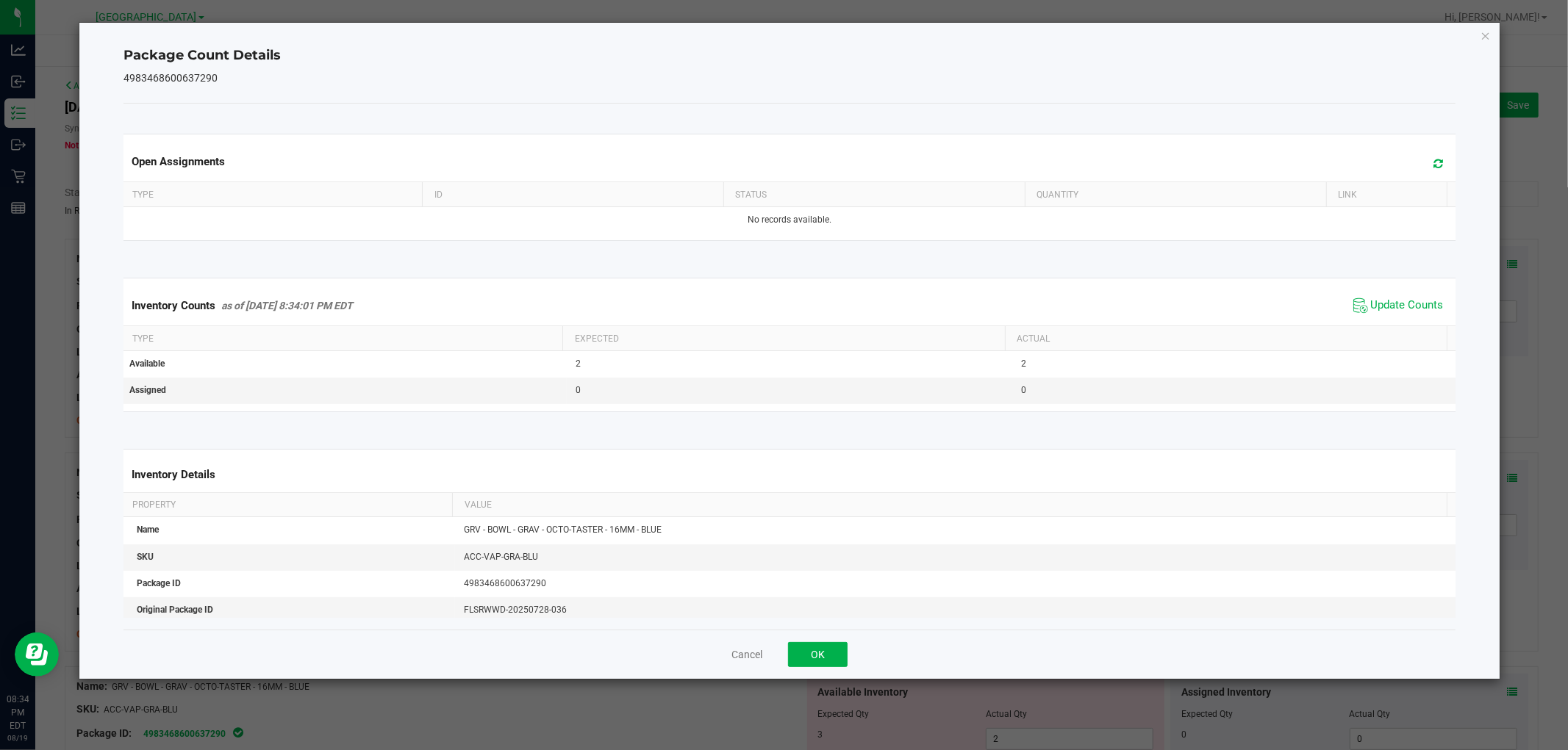
click at [1490, 33] on div "Package Count Details 4983468600637290 Open Assignments Type ID Status Quantity…" at bounding box center [789, 351] width 1419 height 656
click at [1484, 34] on icon "Close" at bounding box center [1485, 35] width 10 height 18
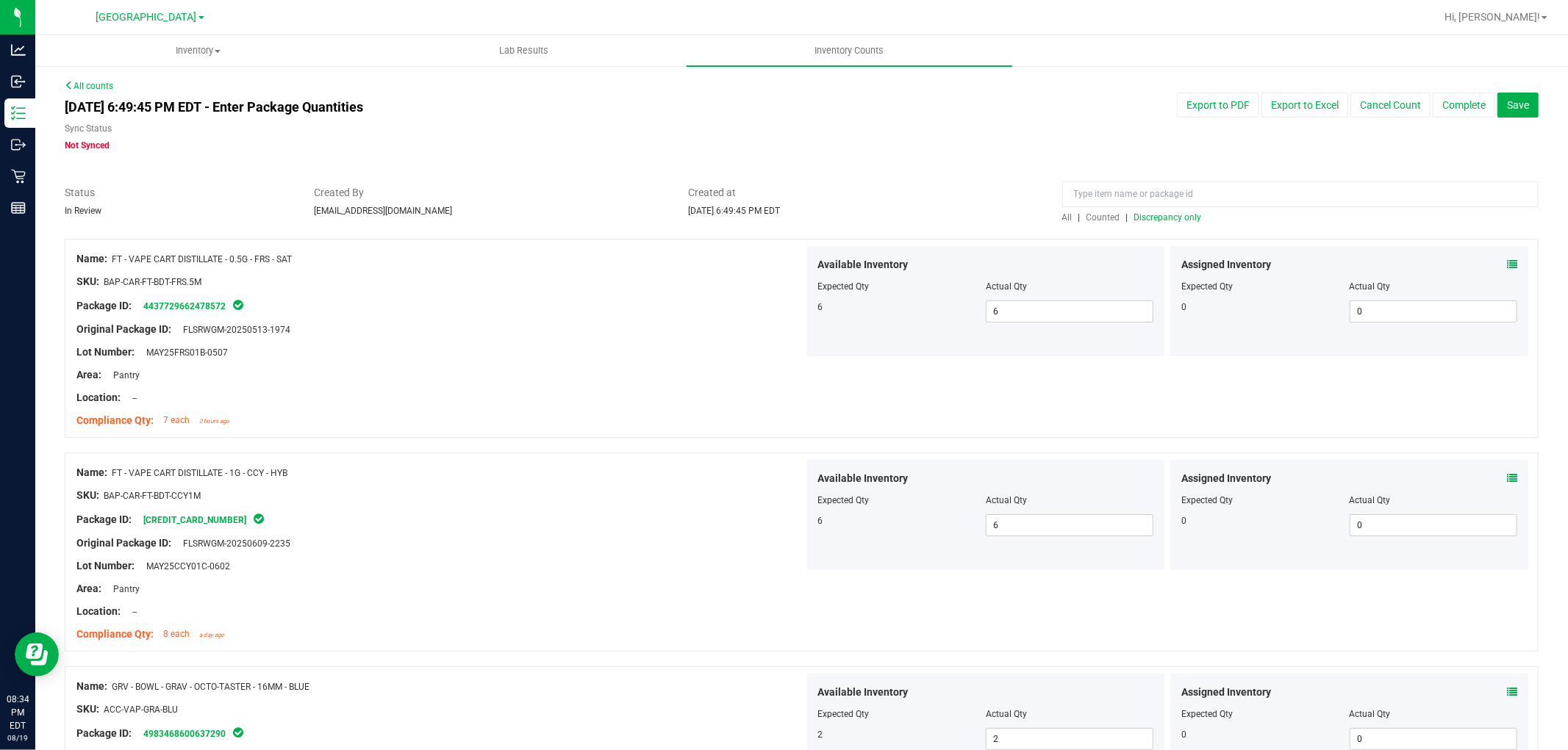
click at [1157, 215] on span "Discrepancy only" at bounding box center [1168, 218] width 68 height 10
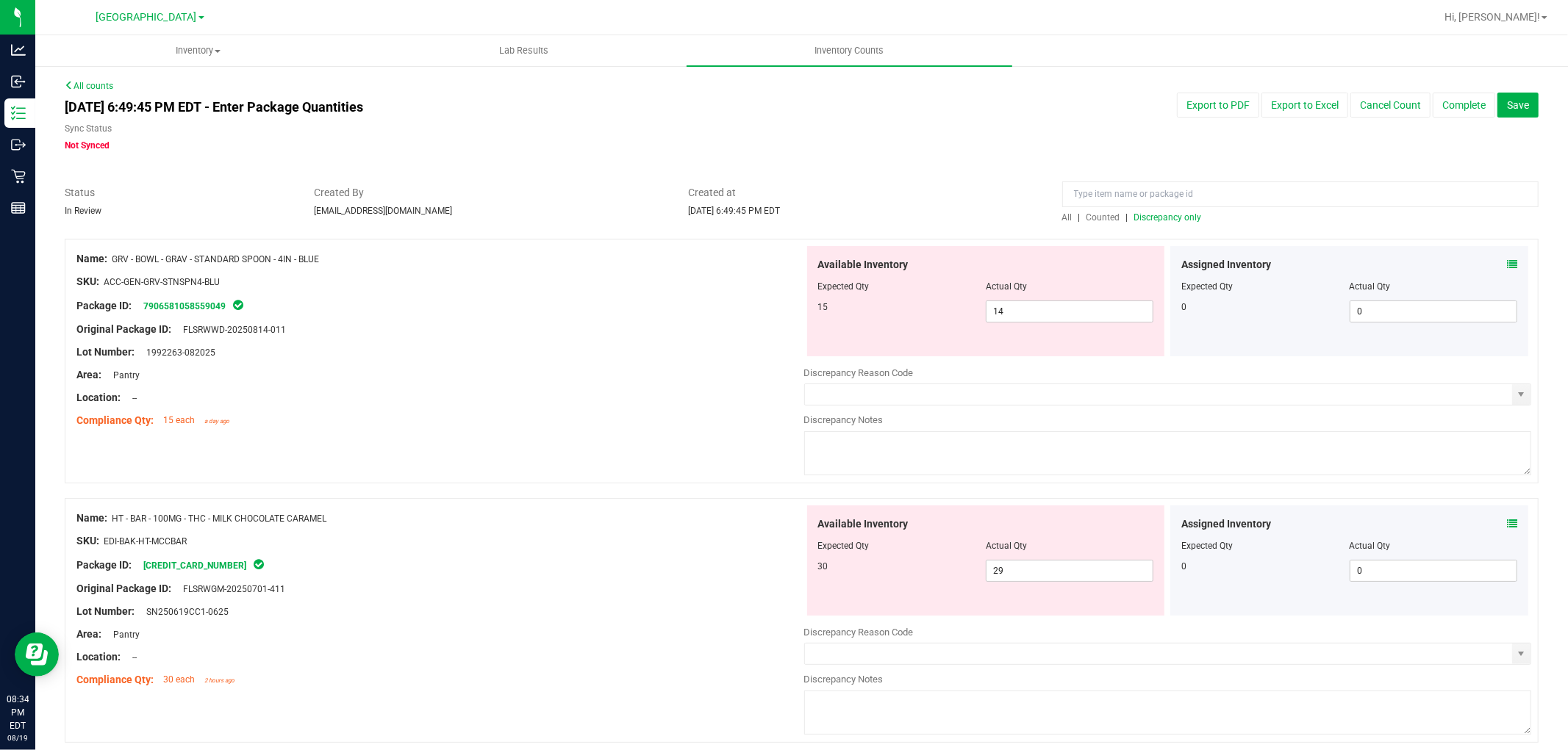
click at [1506, 263] on icon at bounding box center [1511, 264] width 10 height 10
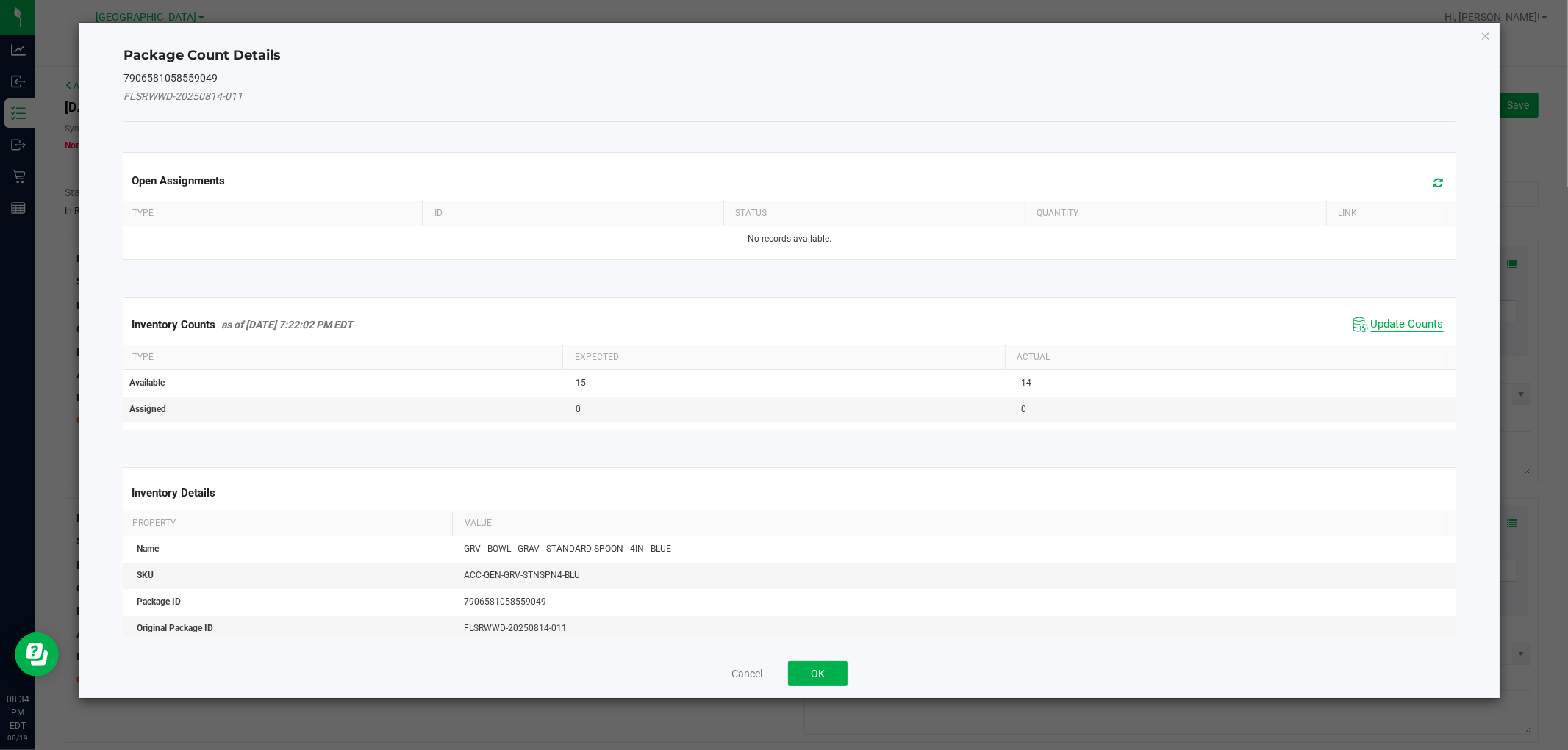
click at [1413, 319] on span "Update Counts" at bounding box center [1407, 324] width 73 height 14
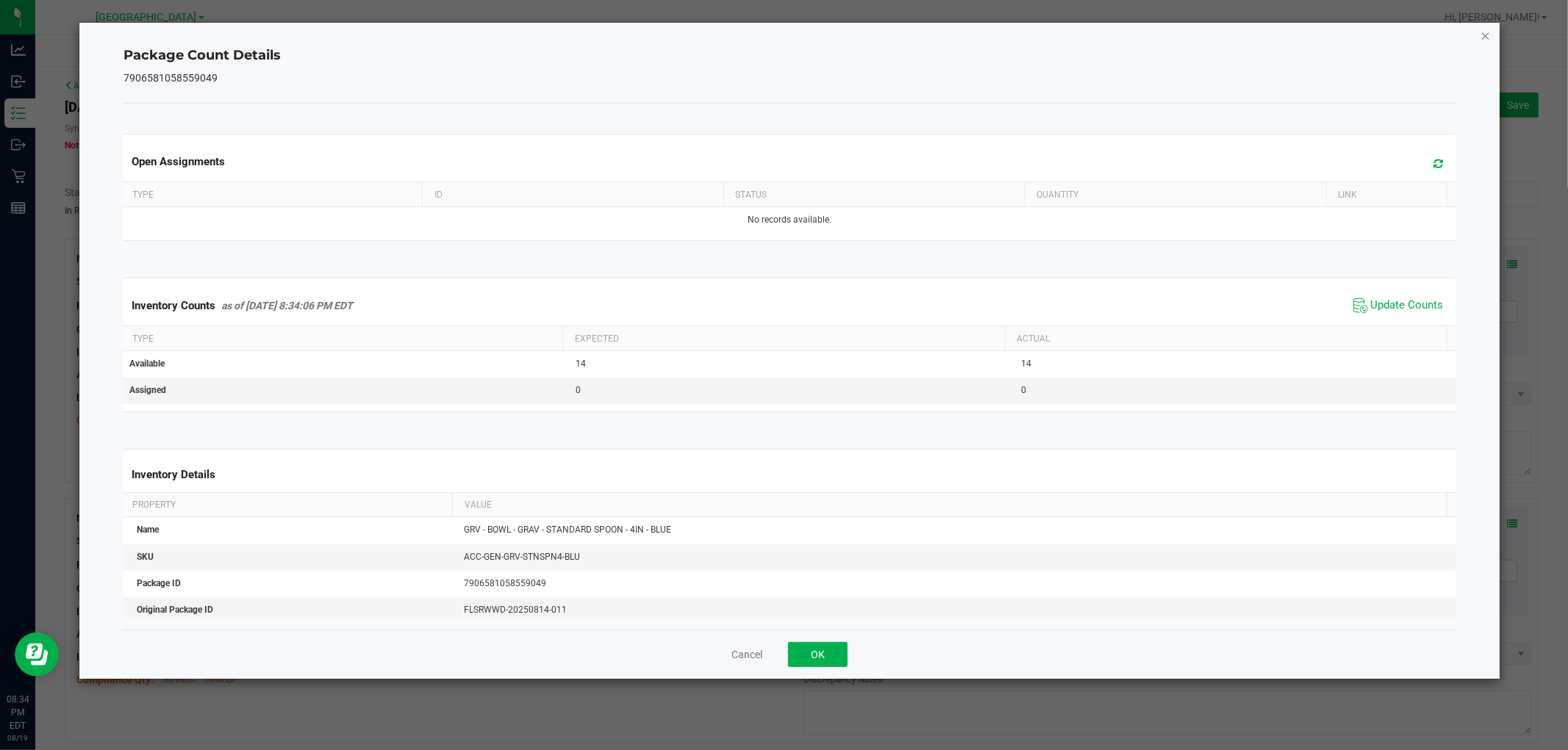
click at [1484, 37] on icon "Close" at bounding box center [1485, 35] width 10 height 18
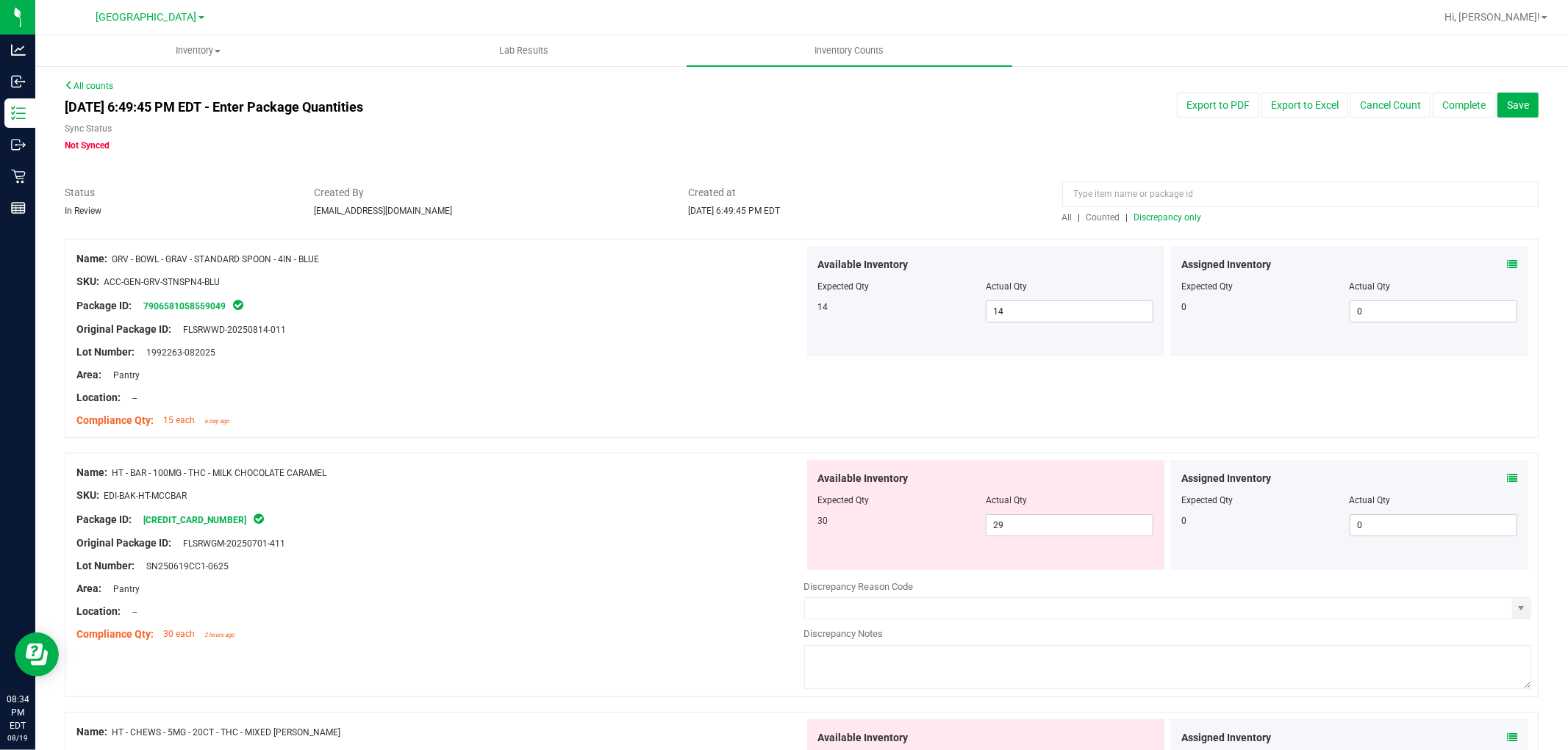
click at [1506, 479] on icon at bounding box center [1511, 478] width 10 height 10
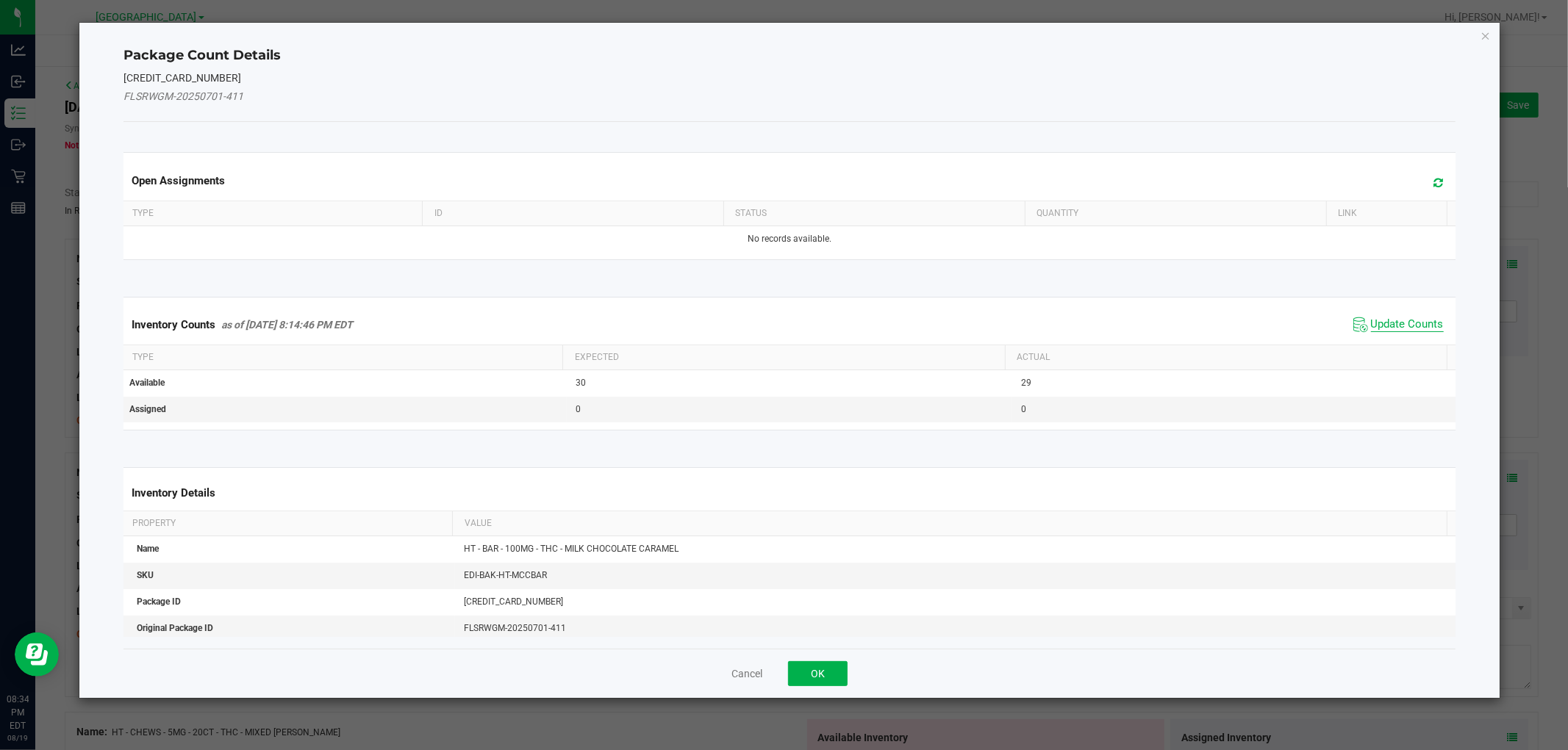
drag, startPoint x: 1386, startPoint y: 327, endPoint x: 1407, endPoint y: 236, distance: 93.4
click at [1387, 327] on span "Update Counts" at bounding box center [1407, 324] width 73 height 14
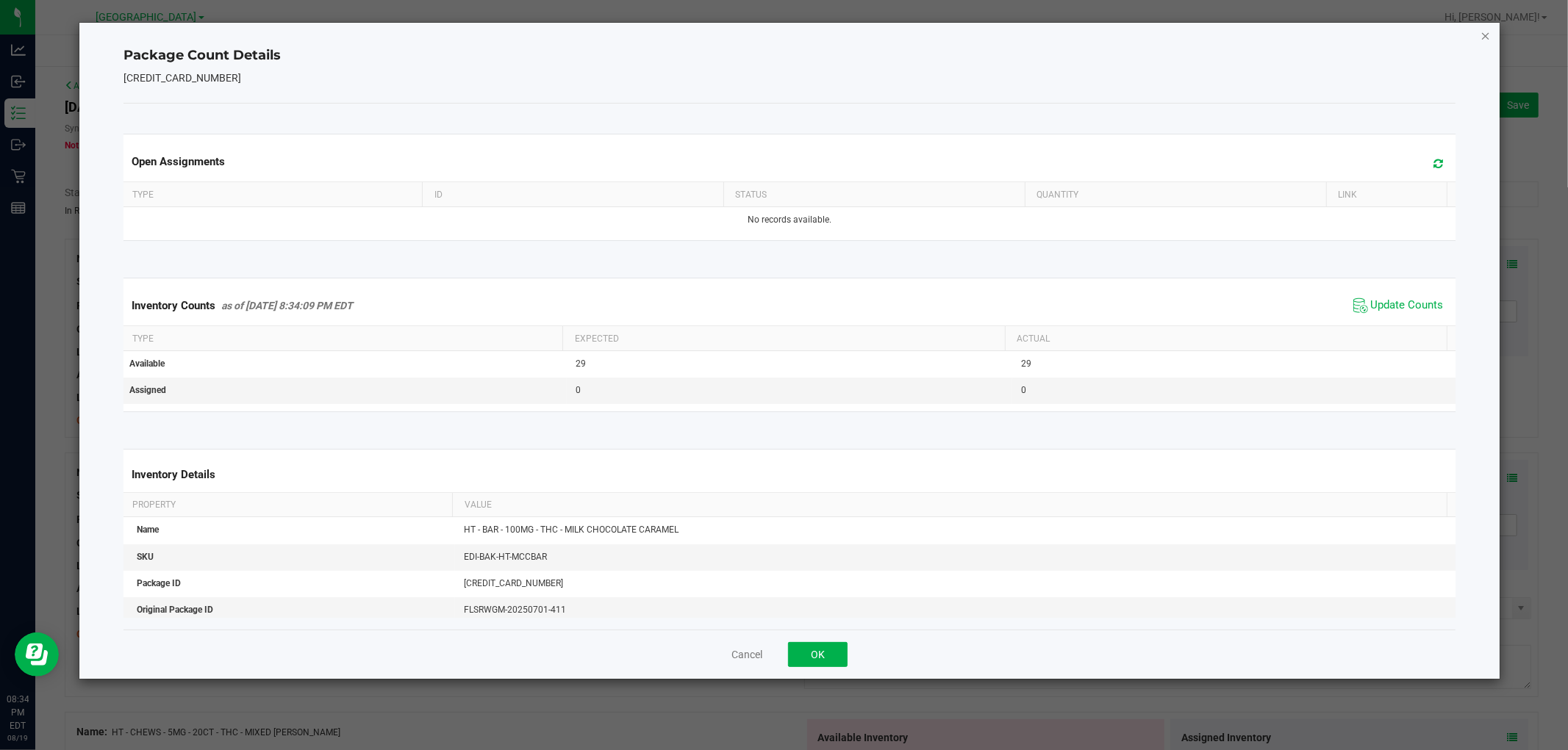
click at [1490, 35] on icon "Close" at bounding box center [1485, 35] width 10 height 18
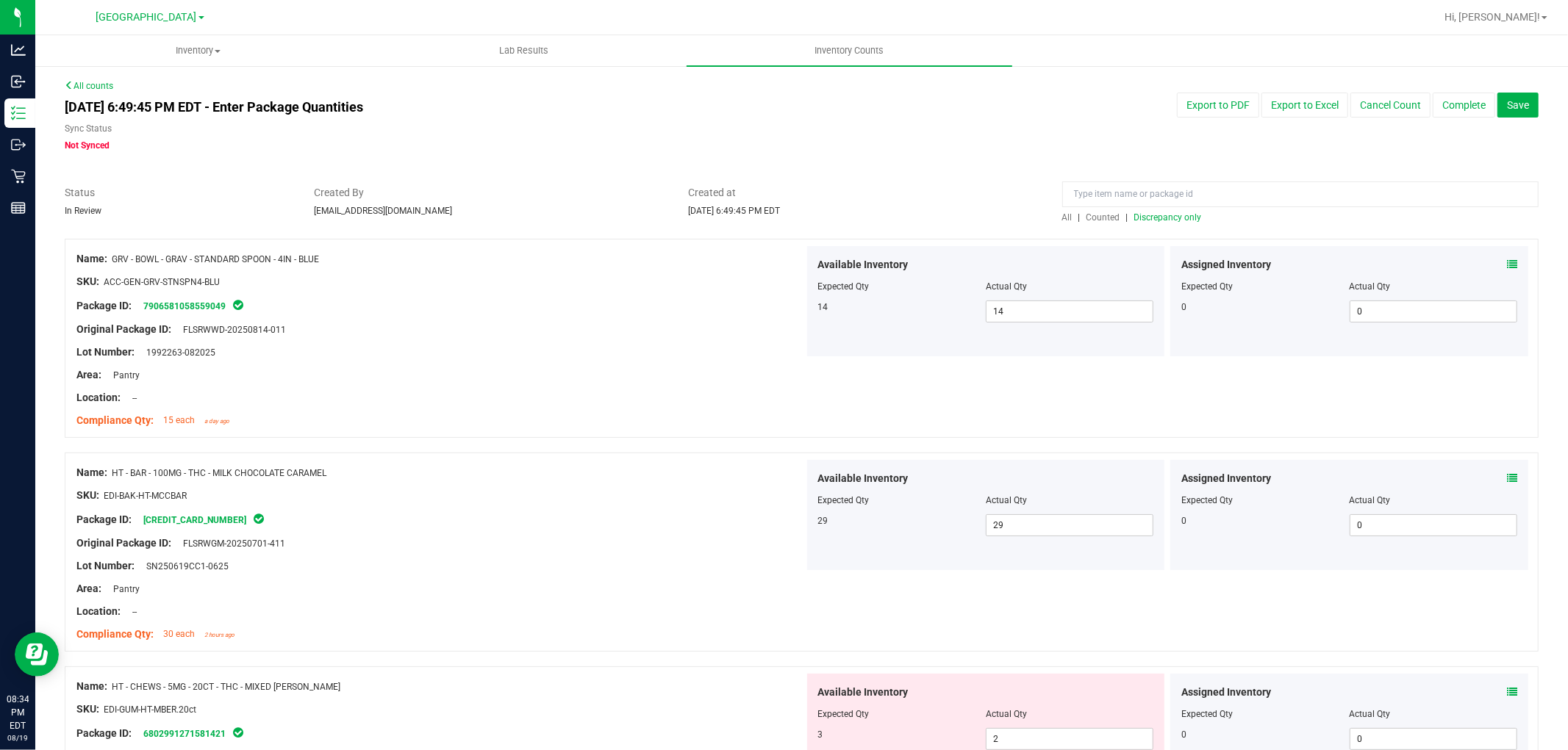
click at [1156, 213] on span "Discrepancy only" at bounding box center [1168, 218] width 68 height 10
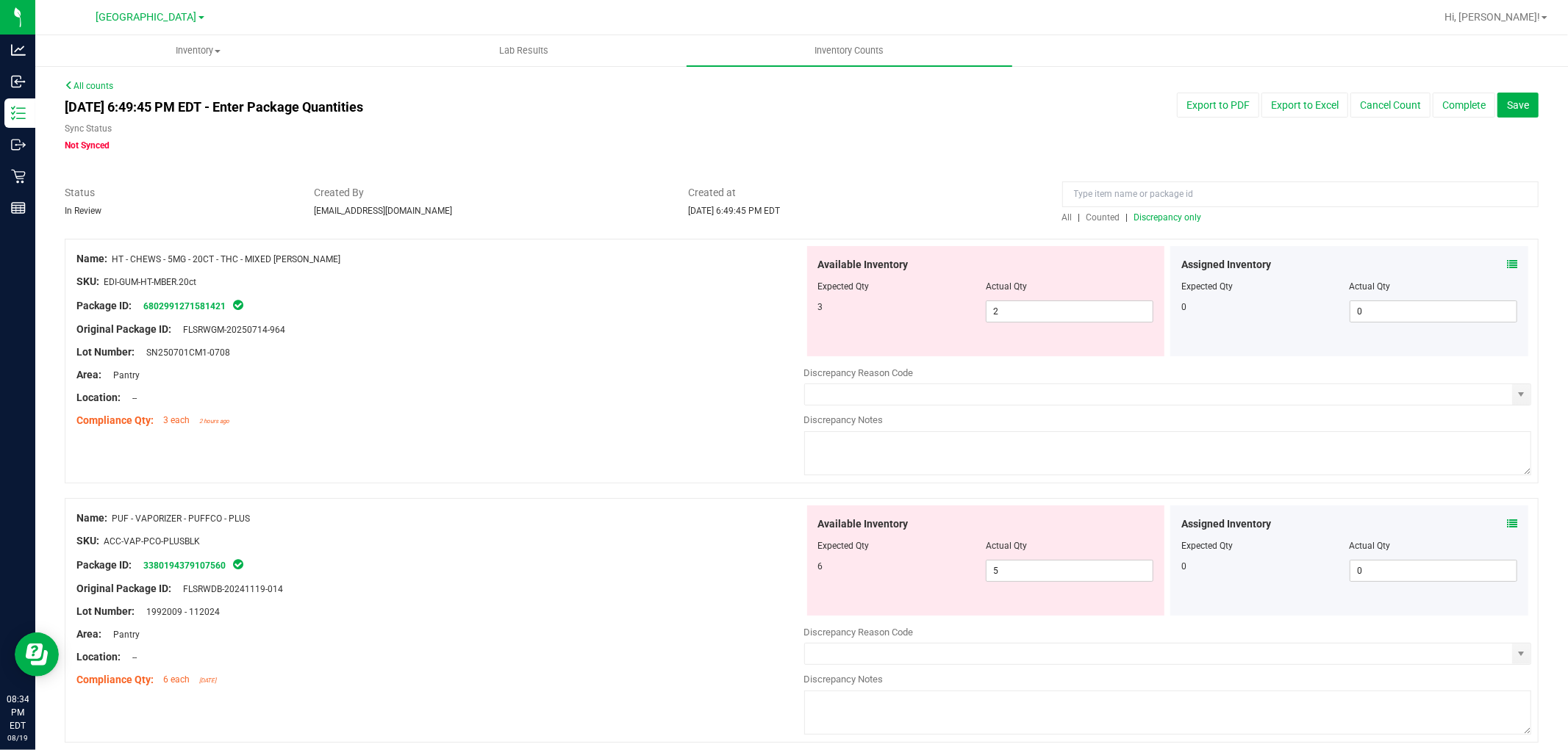
click at [1479, 267] on div "Assigned Inventory" at bounding box center [1349, 265] width 336 height 15
click at [1485, 260] on div "Assigned Inventory" at bounding box center [1349, 265] width 336 height 15
click at [1506, 260] on icon at bounding box center [1511, 264] width 10 height 10
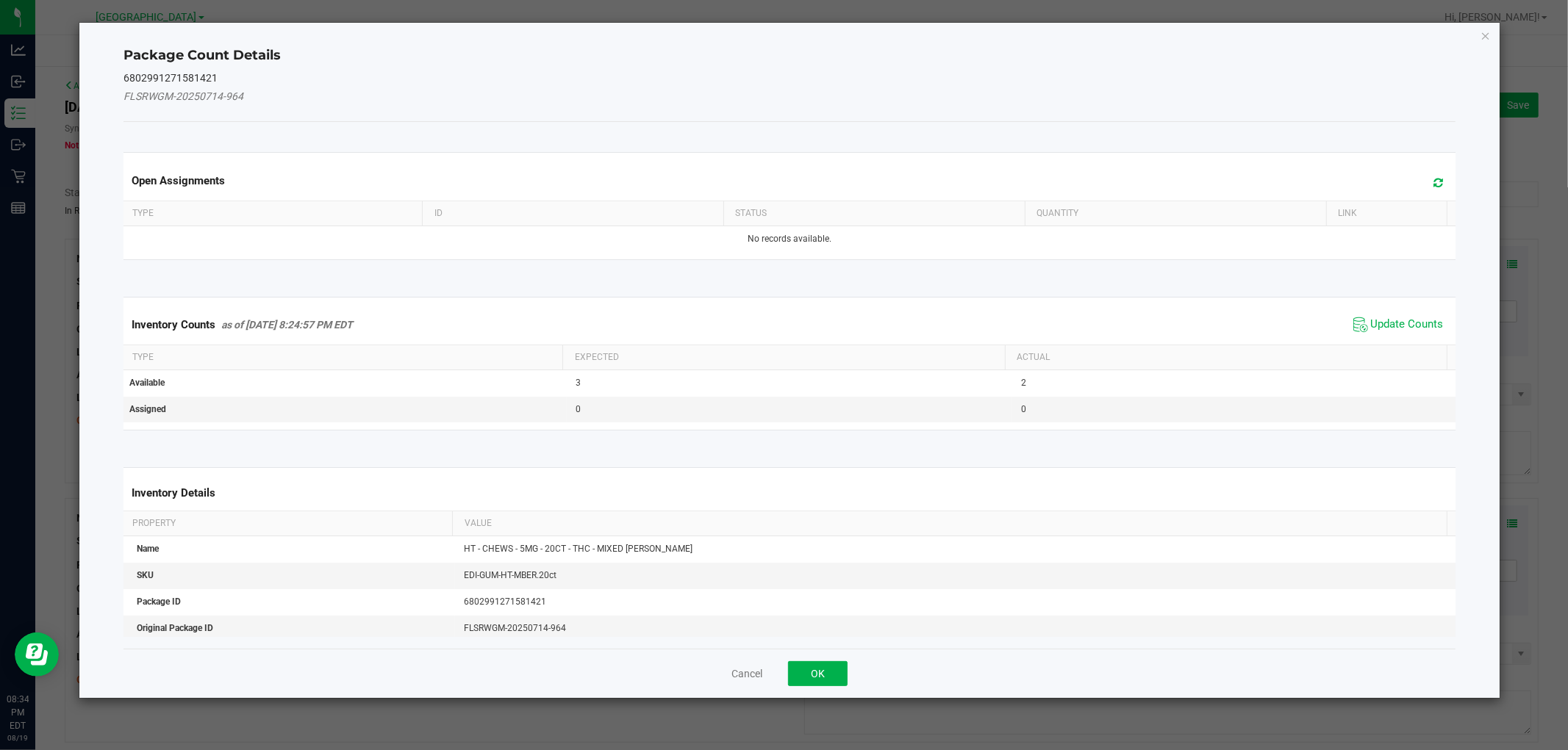
drag, startPoint x: 1403, startPoint y: 326, endPoint x: 1541, endPoint y: 199, distance: 187.5
click at [1407, 326] on span "Update Counts" at bounding box center [1407, 324] width 73 height 14
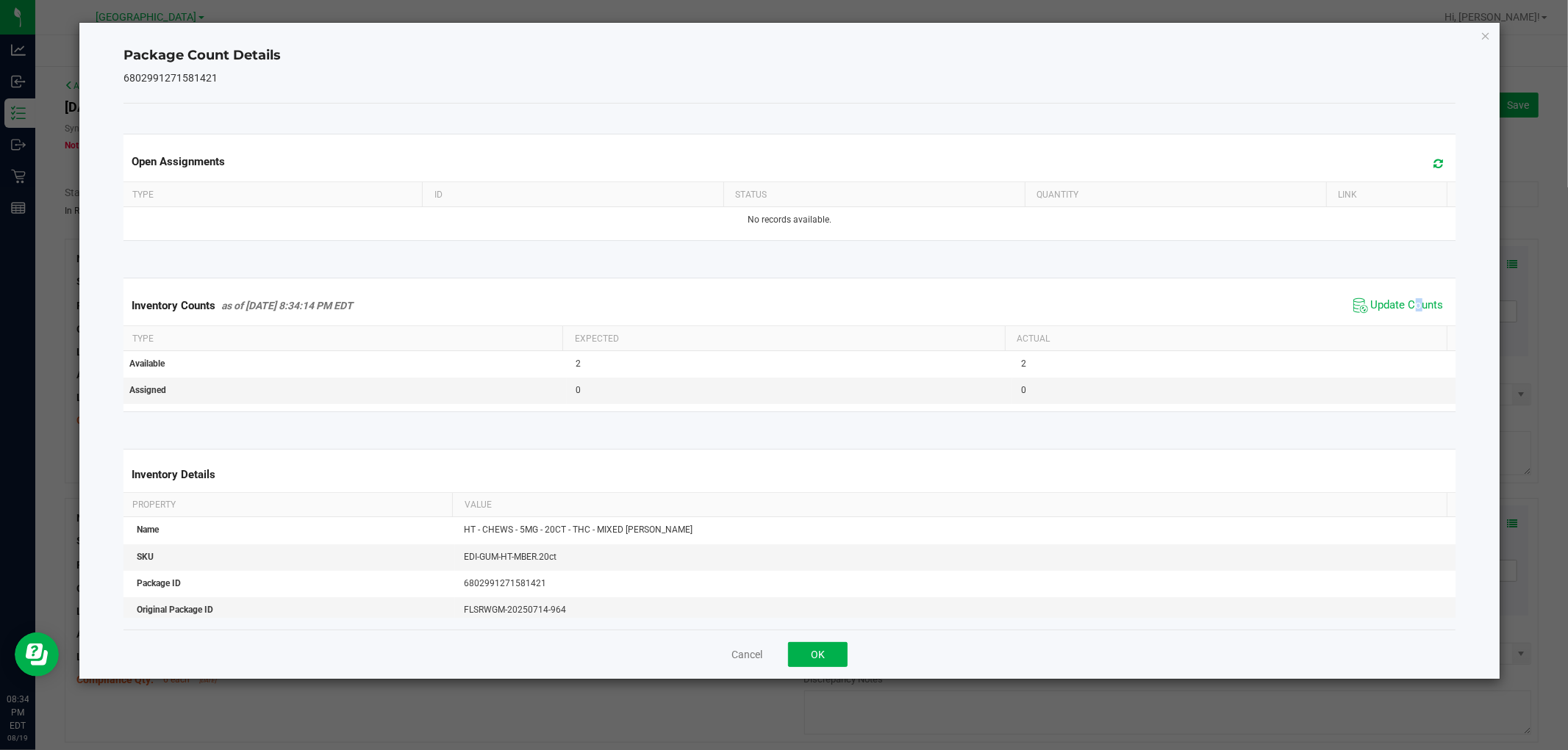
click at [1481, 37] on icon "Close" at bounding box center [1485, 35] width 10 height 18
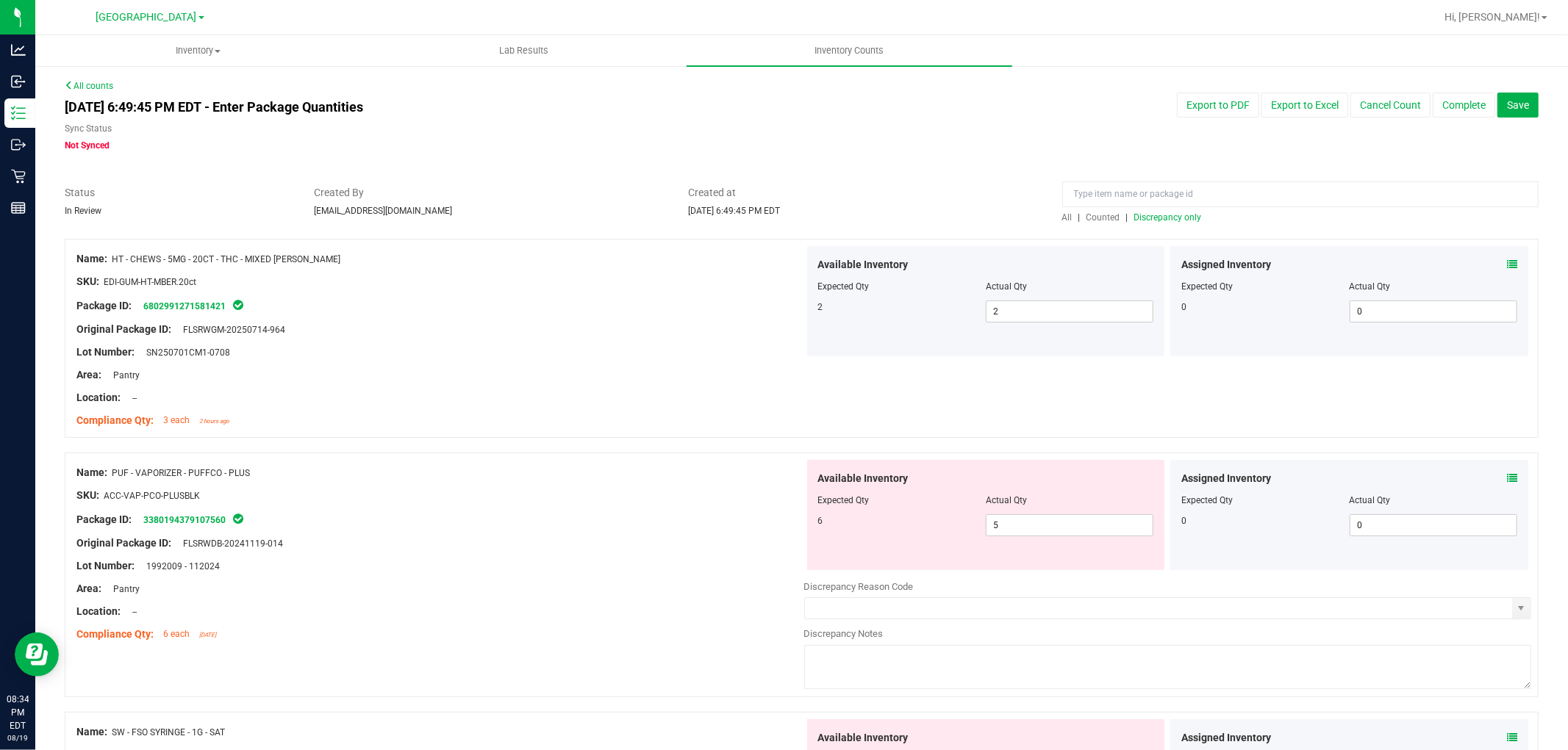
click at [1501, 487] on div at bounding box center [1349, 490] width 336 height 8
click at [1506, 480] on icon at bounding box center [1511, 478] width 10 height 10
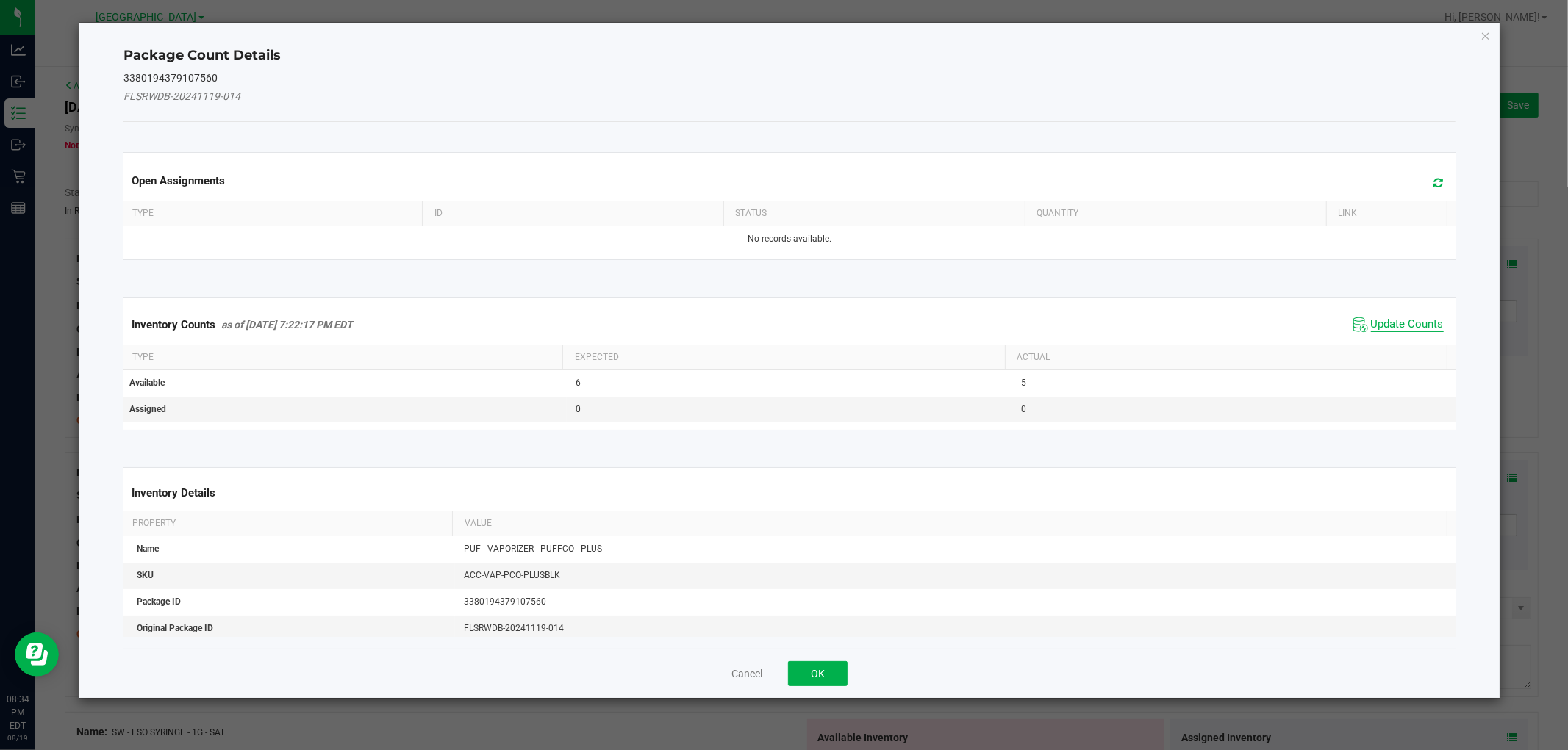
click at [1403, 327] on span "Update Counts" at bounding box center [1407, 324] width 73 height 14
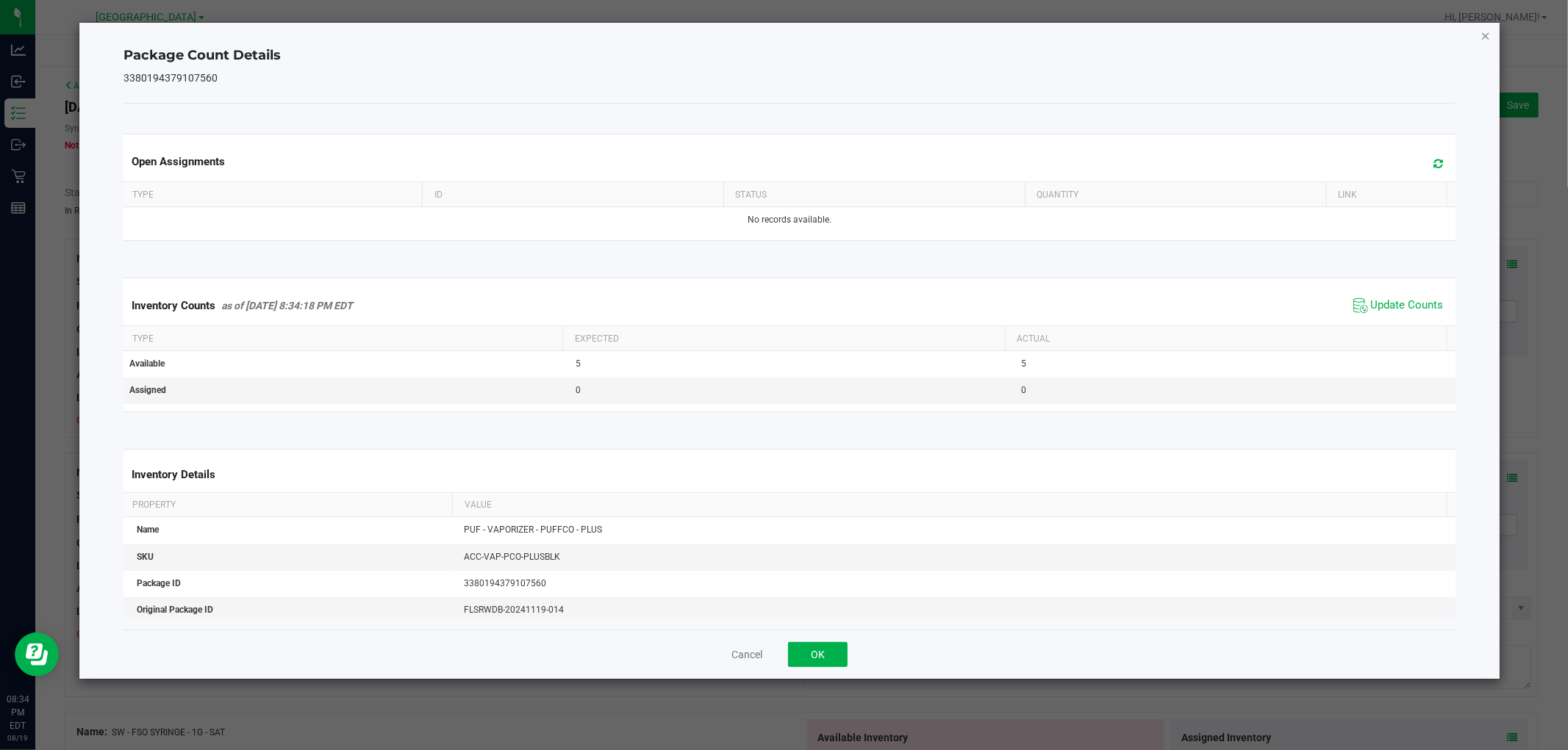
click at [1484, 30] on icon "Close" at bounding box center [1485, 35] width 10 height 18
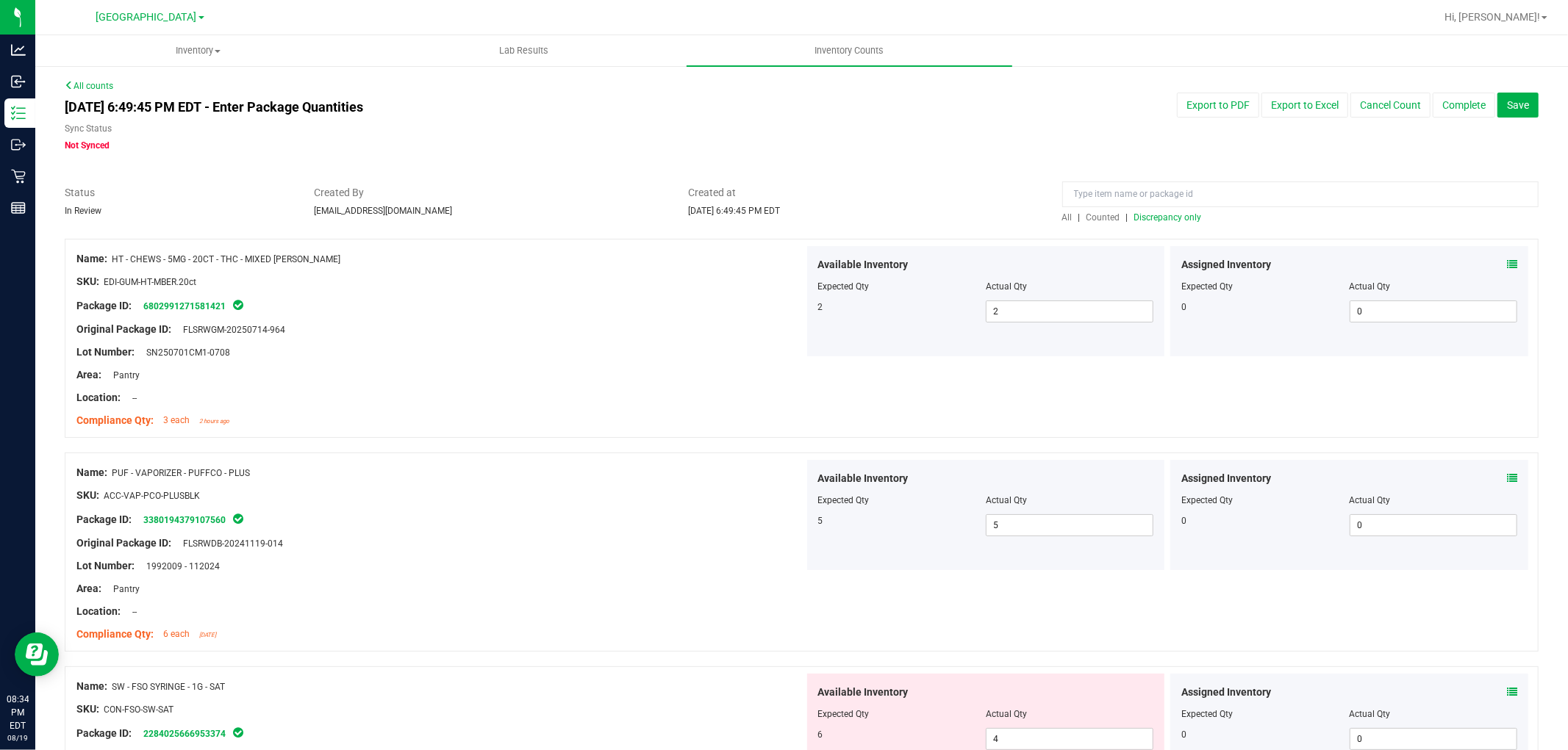
click at [1172, 214] on span "Discrepancy only" at bounding box center [1168, 218] width 68 height 10
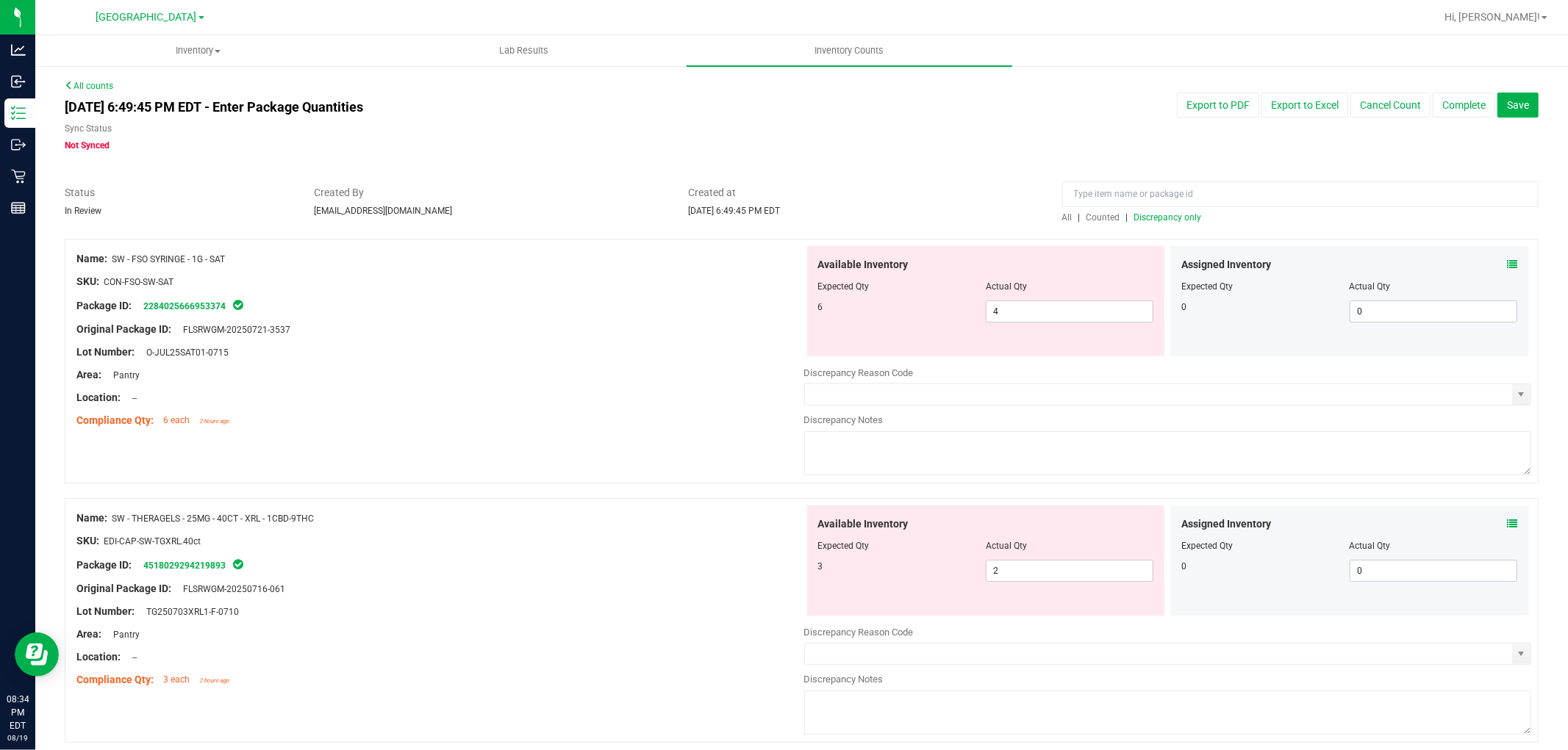
click at [1506, 269] on icon at bounding box center [1511, 264] width 10 height 10
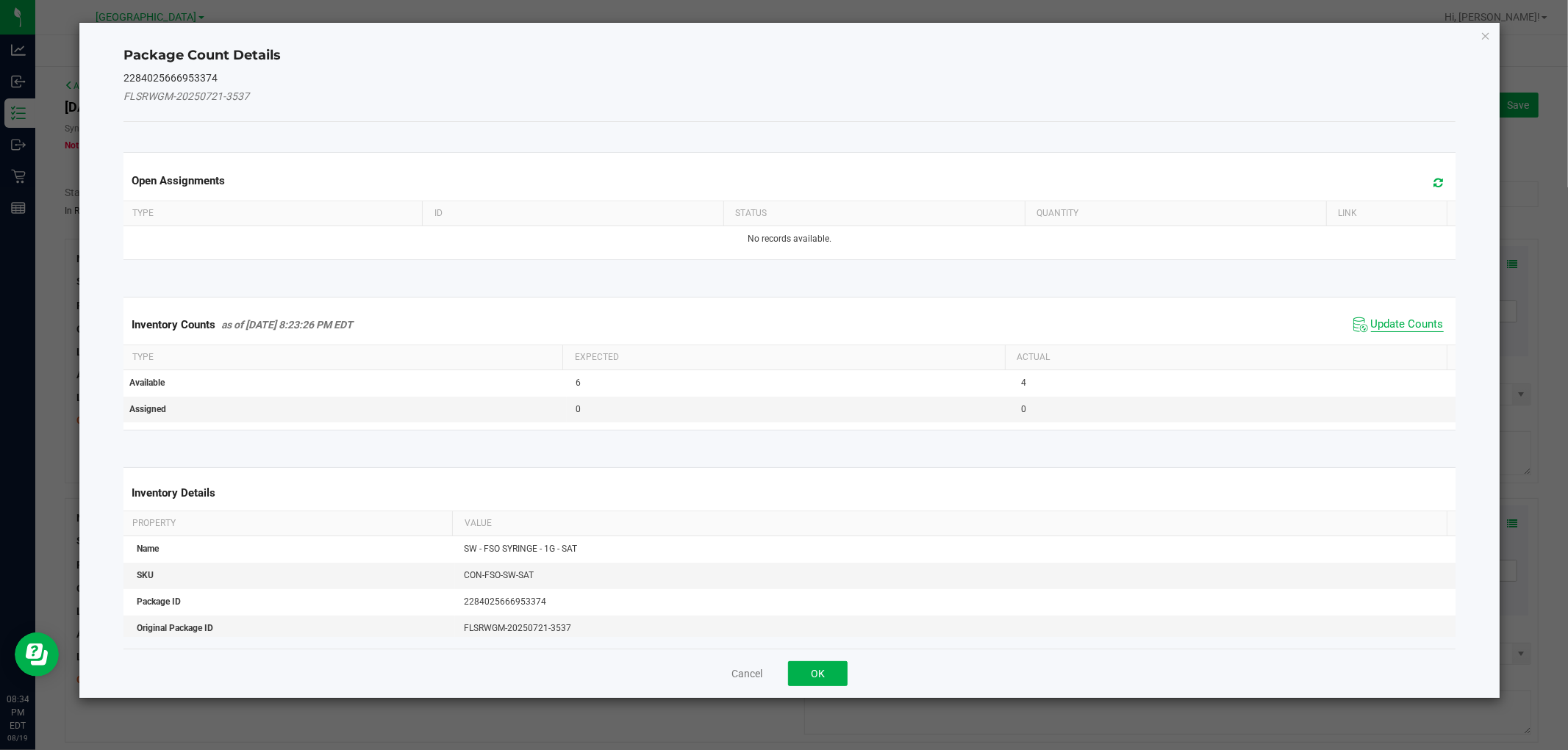
drag, startPoint x: 1405, startPoint y: 329, endPoint x: 1416, endPoint y: 314, distance: 18.6
click at [1406, 327] on span "Update Counts" at bounding box center [1407, 324] width 73 height 14
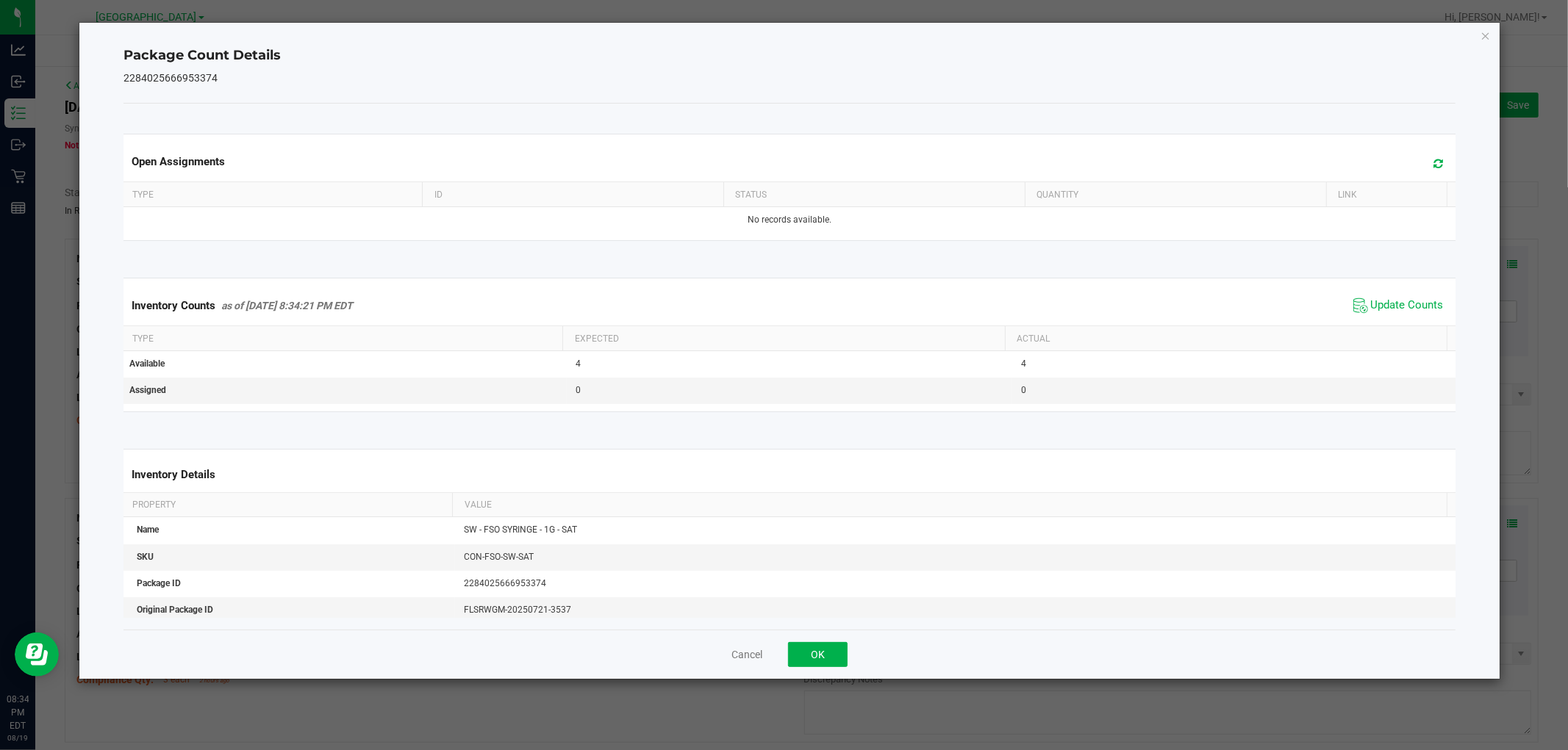
click at [1484, 31] on icon "Close" at bounding box center [1485, 35] width 10 height 18
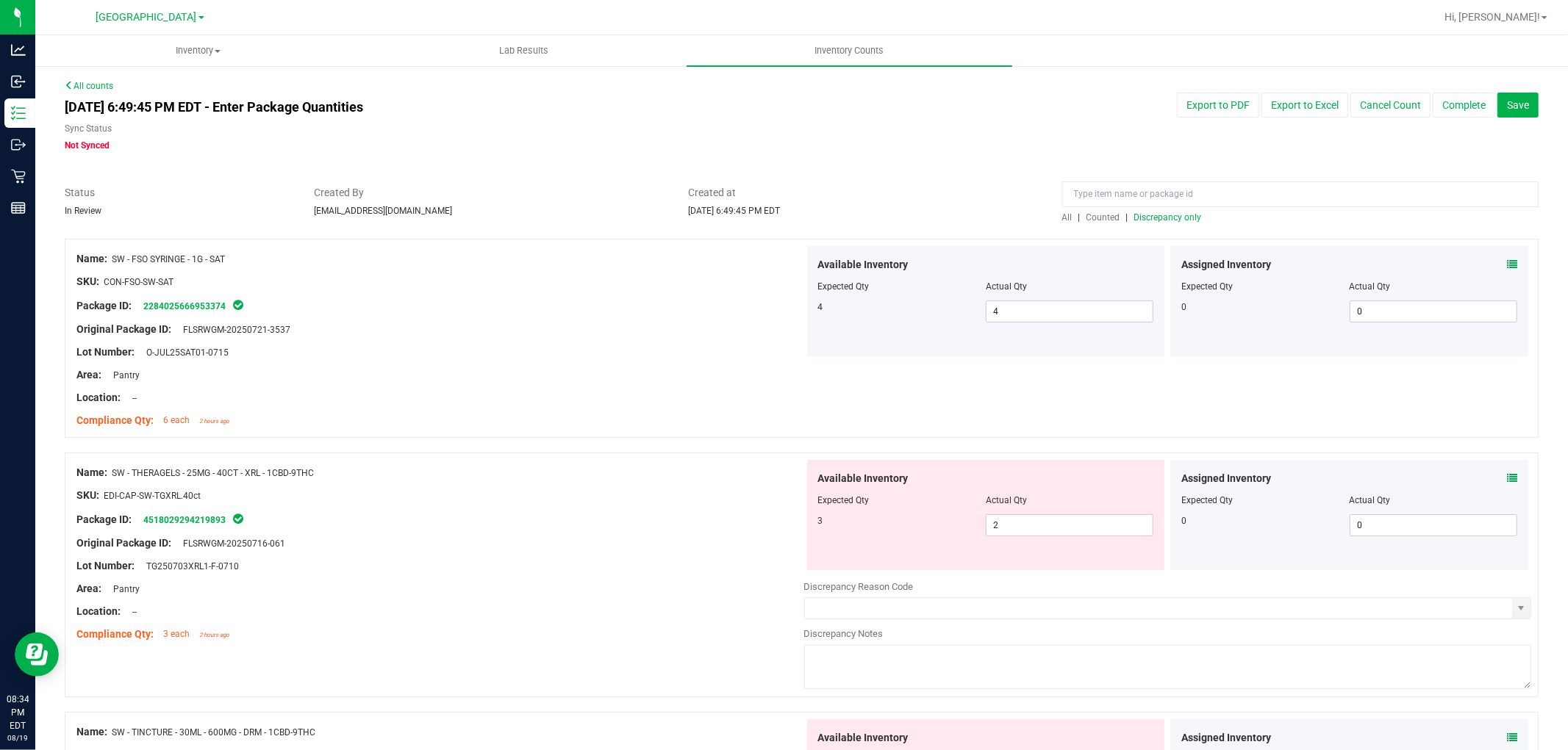
click at [1506, 475] on icon at bounding box center [1511, 478] width 10 height 10
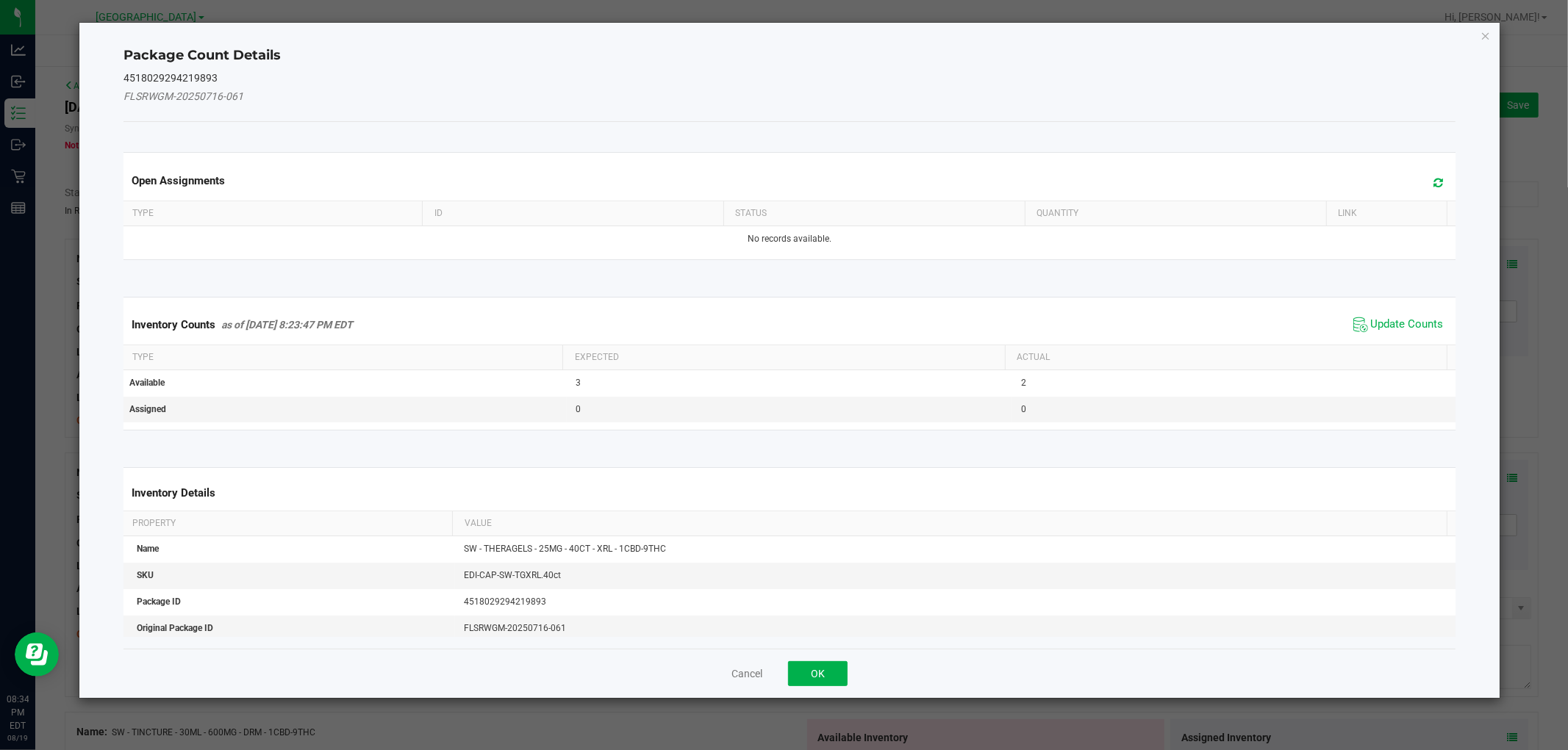
drag, startPoint x: 1387, startPoint y: 324, endPoint x: 1402, endPoint y: 312, distance: 19.2
click at [1392, 324] on span "Update Counts" at bounding box center [1407, 324] width 73 height 14
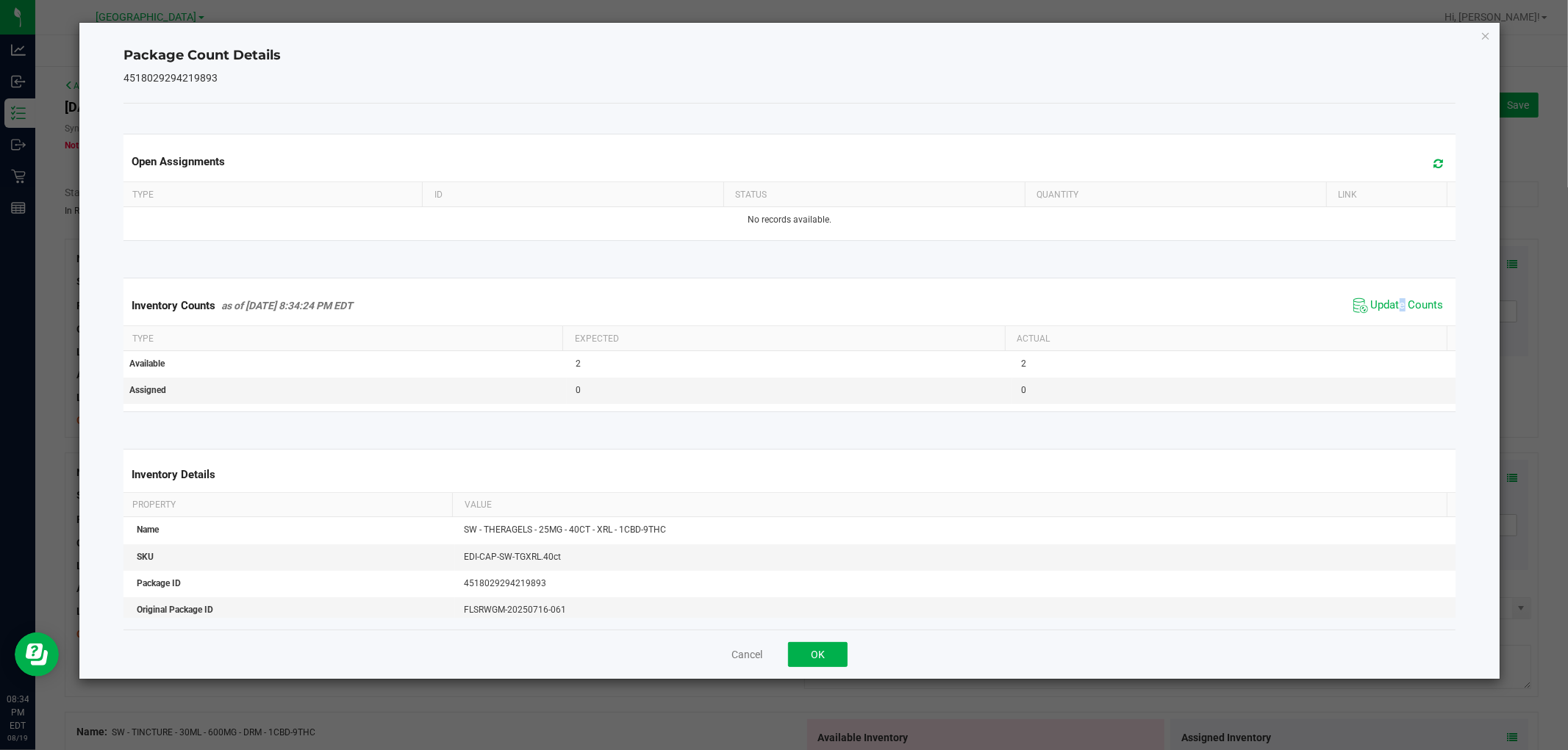
drag, startPoint x: 1484, startPoint y: 37, endPoint x: 1468, endPoint y: 194, distance: 157.8
click at [1482, 37] on icon "Close" at bounding box center [1485, 35] width 10 height 18
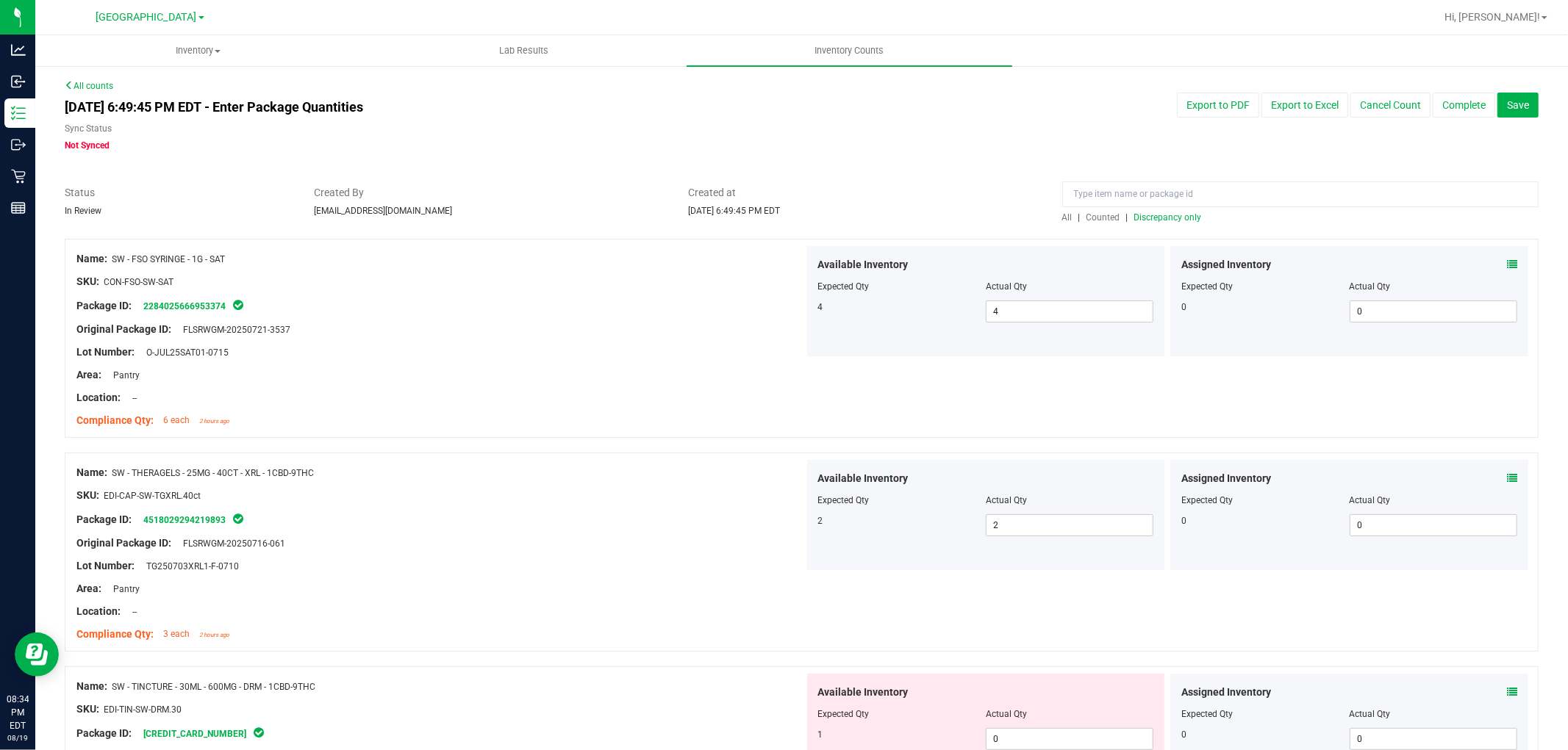
click at [1506, 689] on icon at bounding box center [1511, 692] width 10 height 10
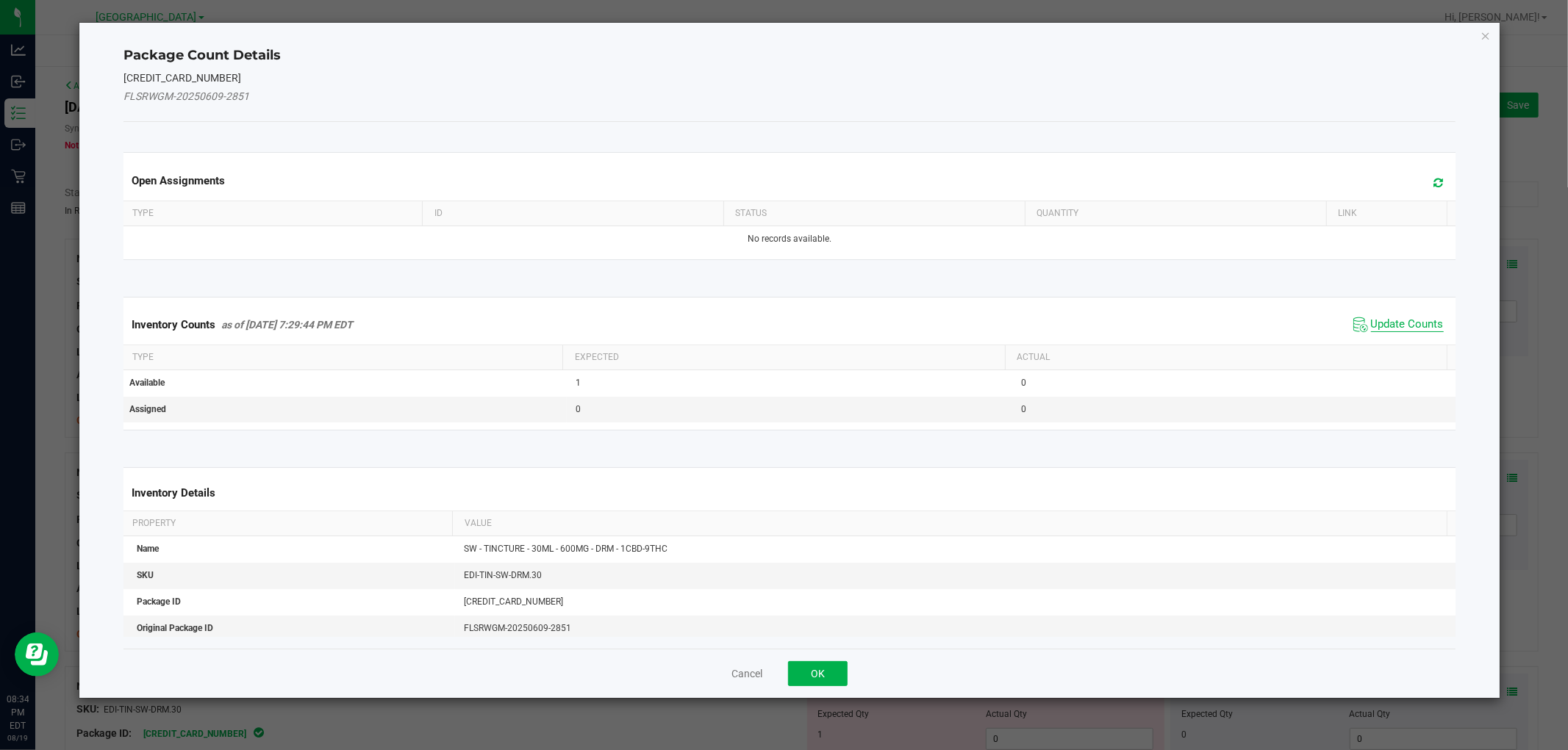
click at [1421, 327] on span "Update Counts" at bounding box center [1407, 324] width 73 height 14
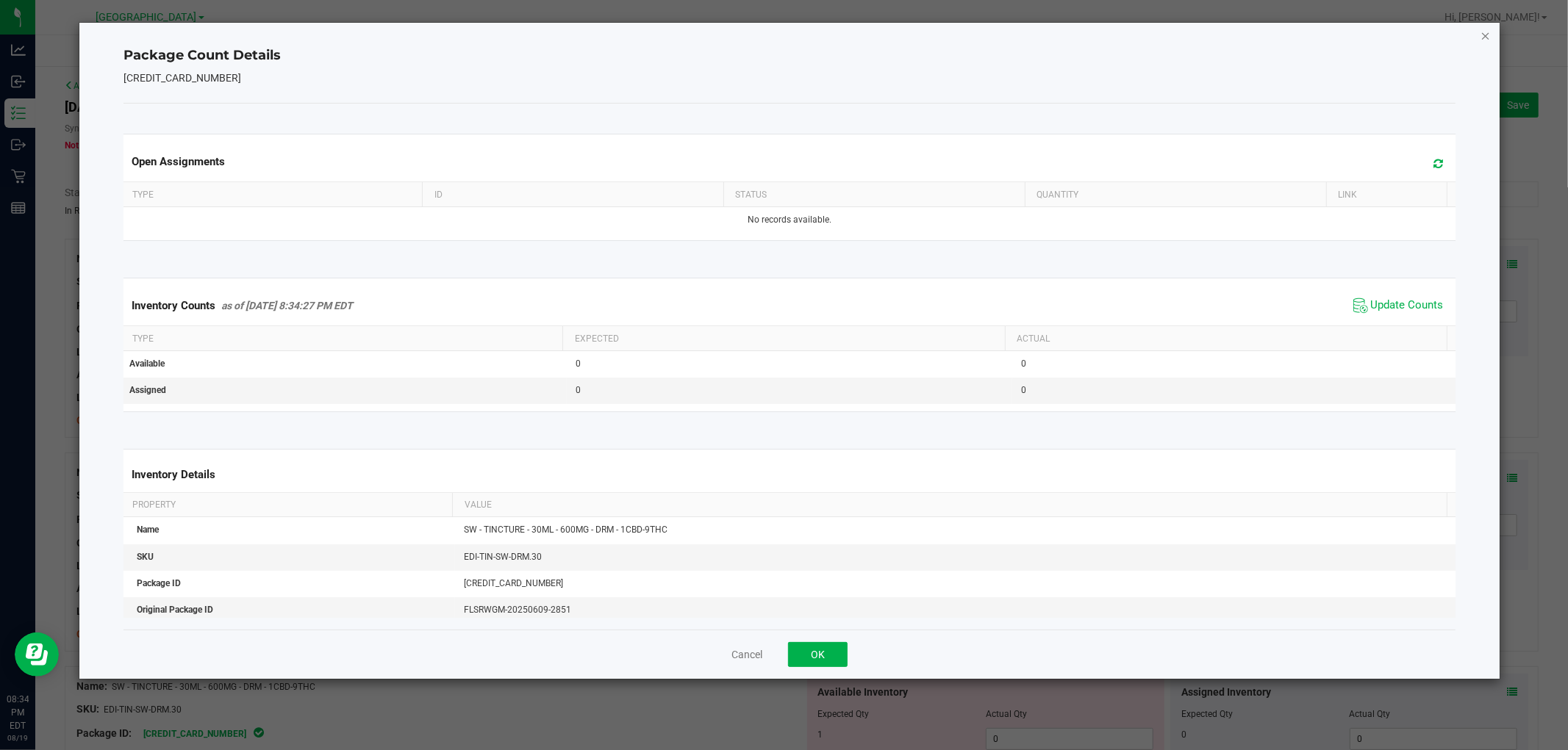
click at [1489, 27] on icon "Close" at bounding box center [1485, 35] width 10 height 18
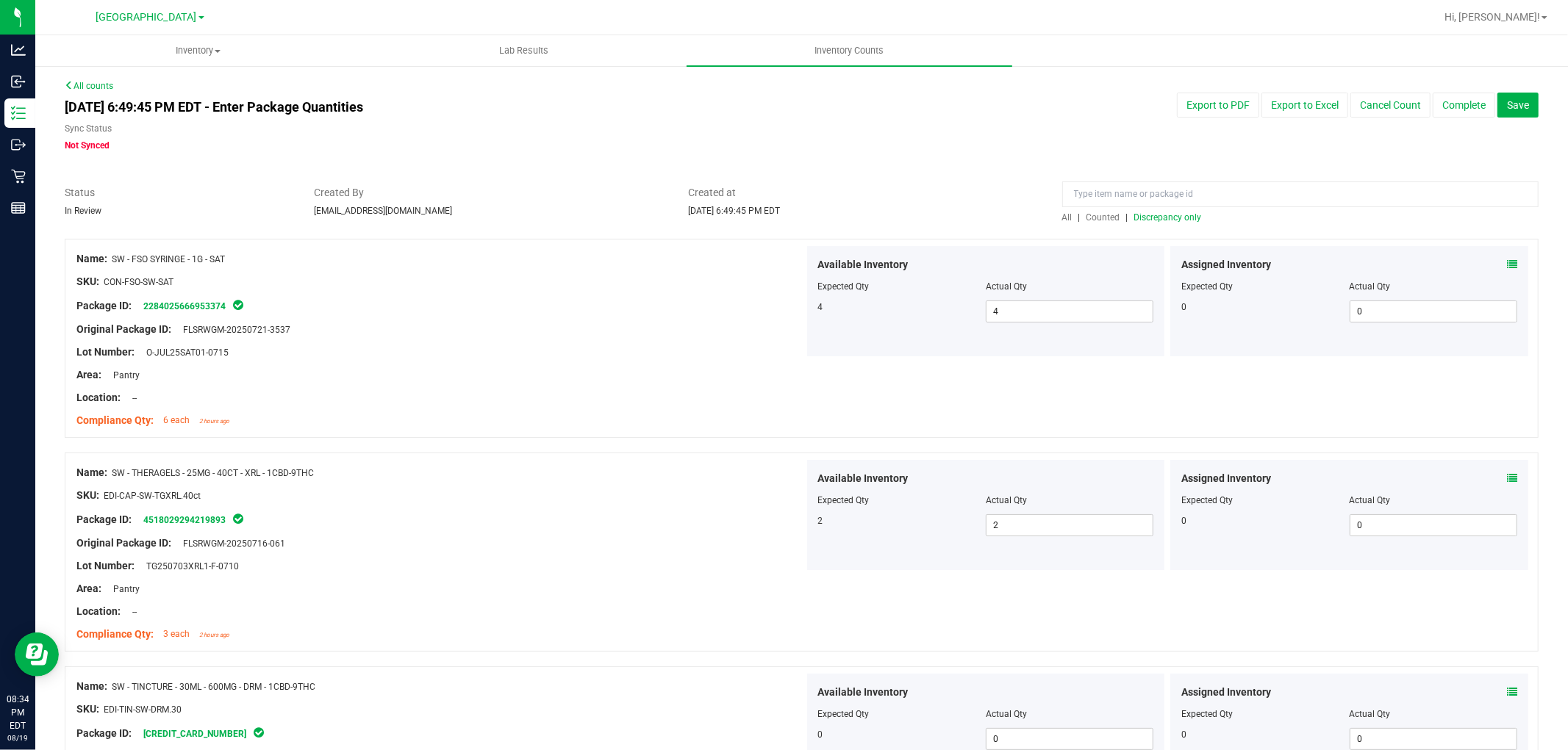
click at [1154, 220] on span "Discrepancy only" at bounding box center [1168, 218] width 68 height 10
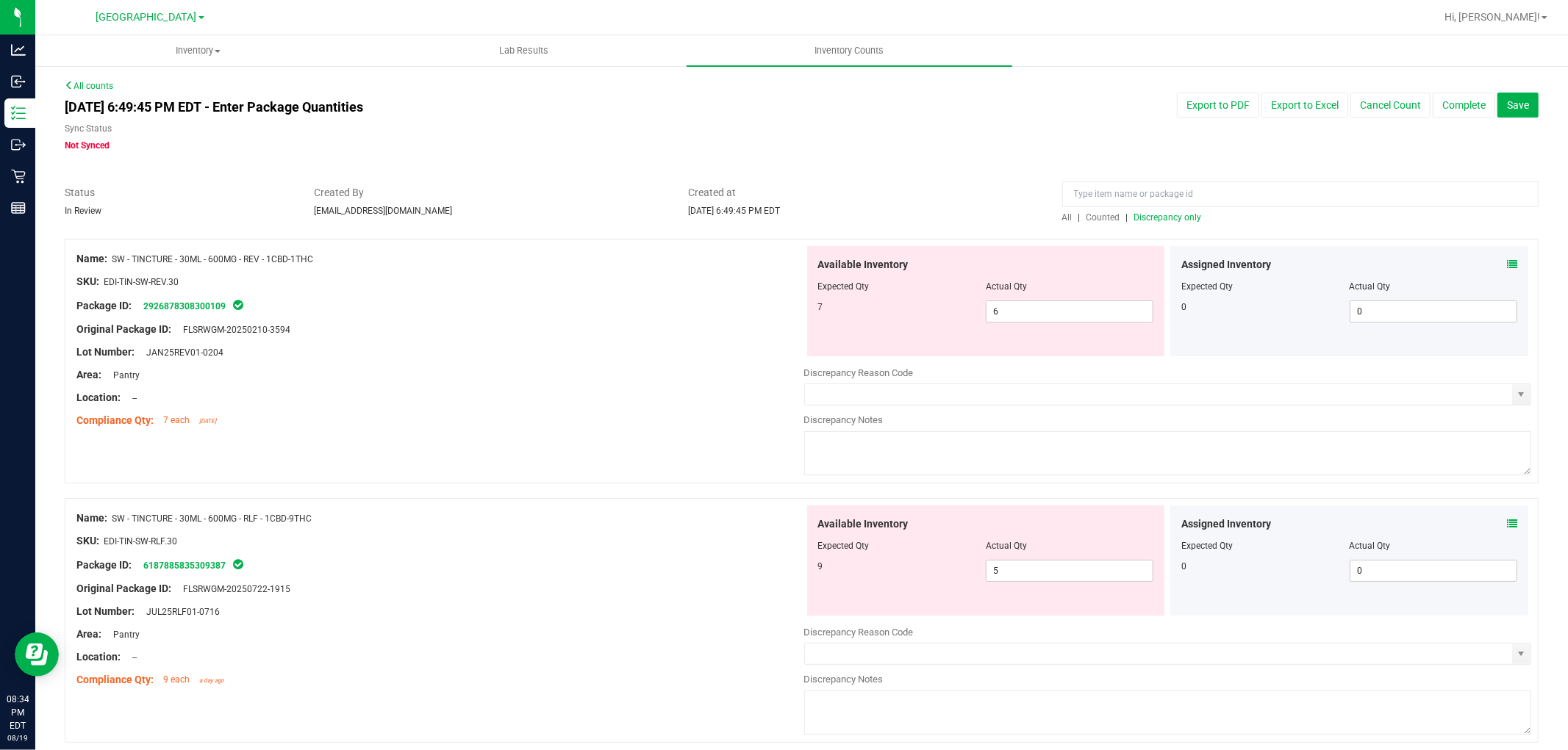
click at [1494, 265] on div "Assigned Inventory" at bounding box center [1349, 265] width 336 height 15
click at [1506, 267] on icon at bounding box center [1511, 264] width 10 height 10
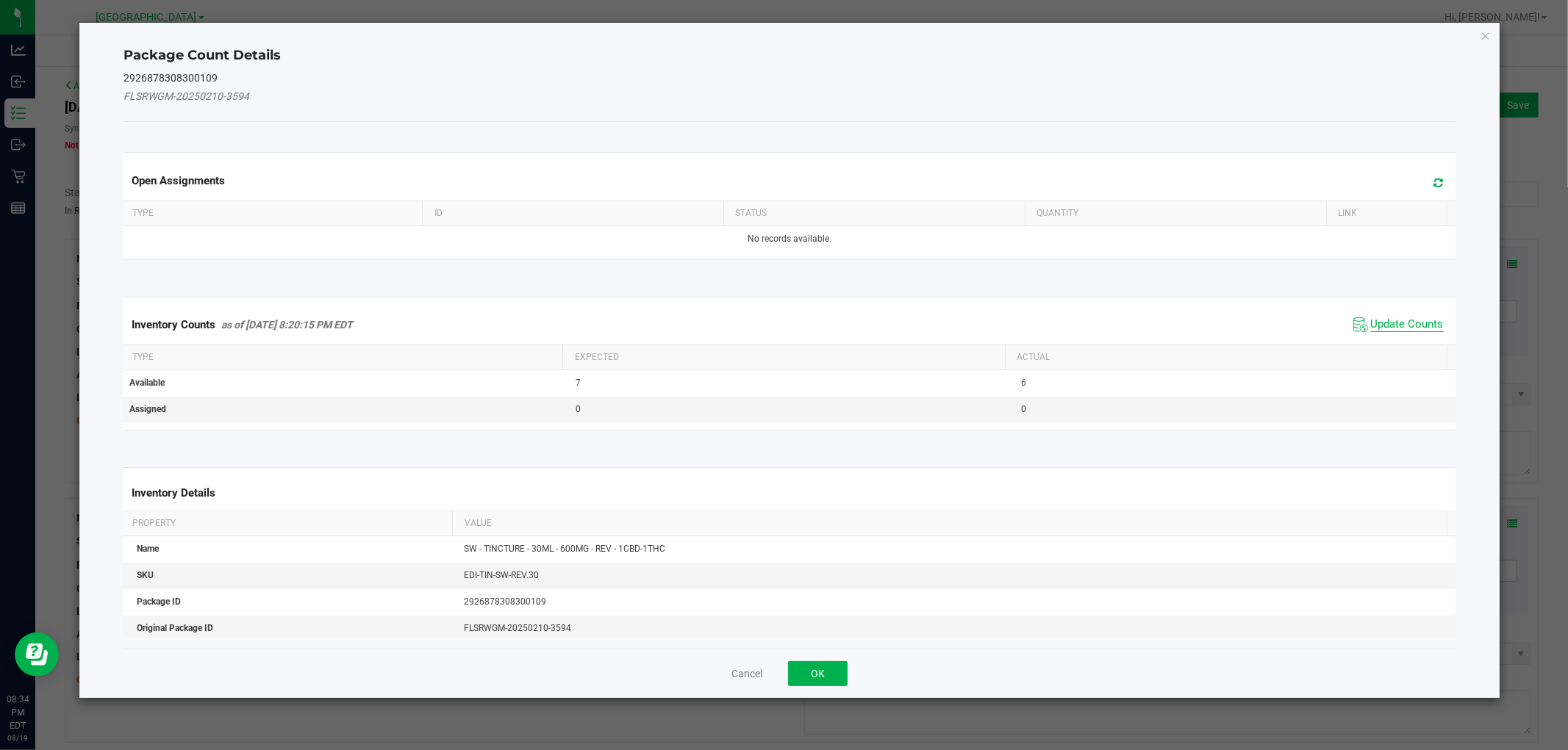
click at [1423, 318] on span "Update Counts" at bounding box center [1407, 324] width 73 height 14
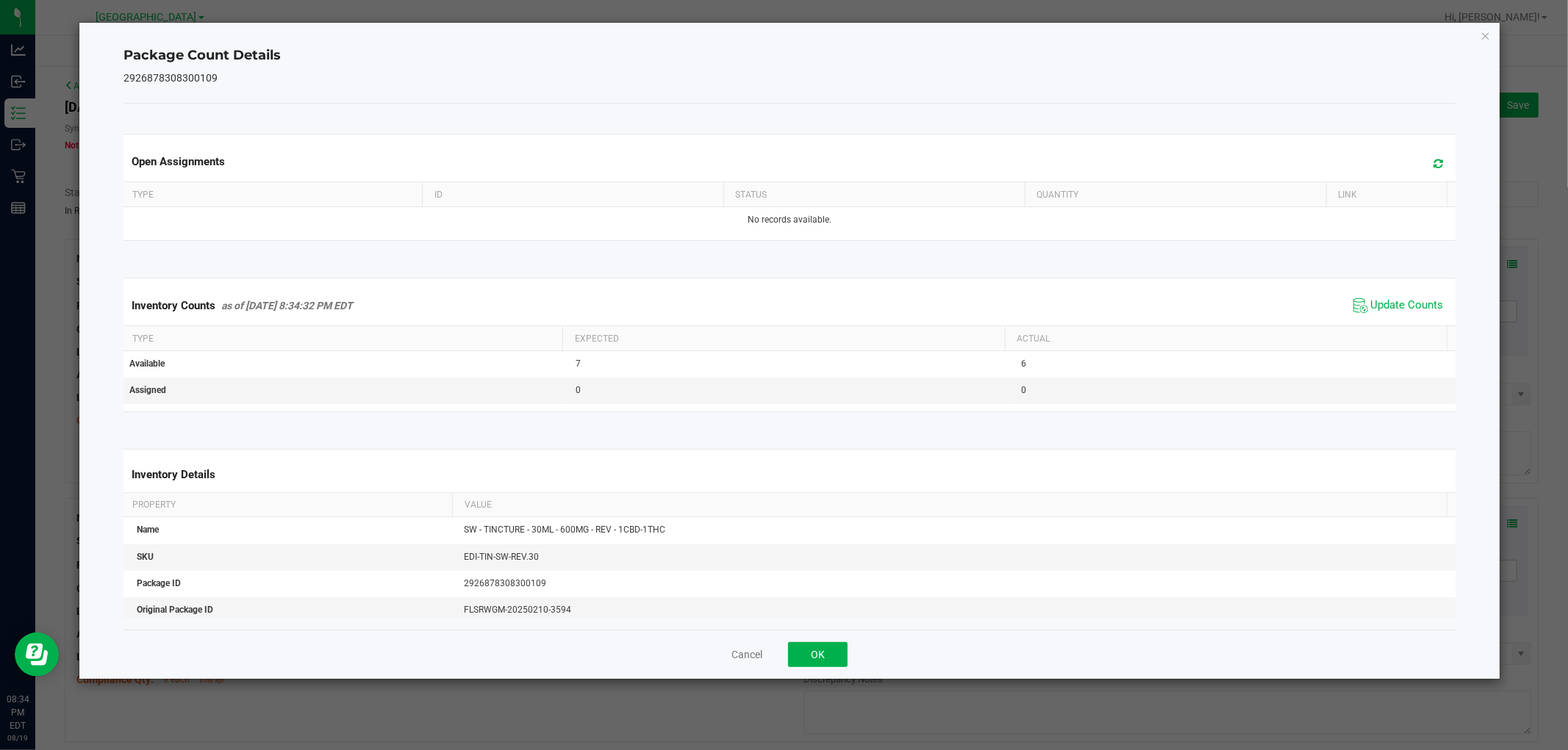
click at [1490, 35] on div "Package Count Details 2926878308300109 Open Assignments Type ID Status Quantity…" at bounding box center [789, 351] width 1419 height 656
click at [1481, 31] on icon "Close" at bounding box center [1485, 35] width 10 height 18
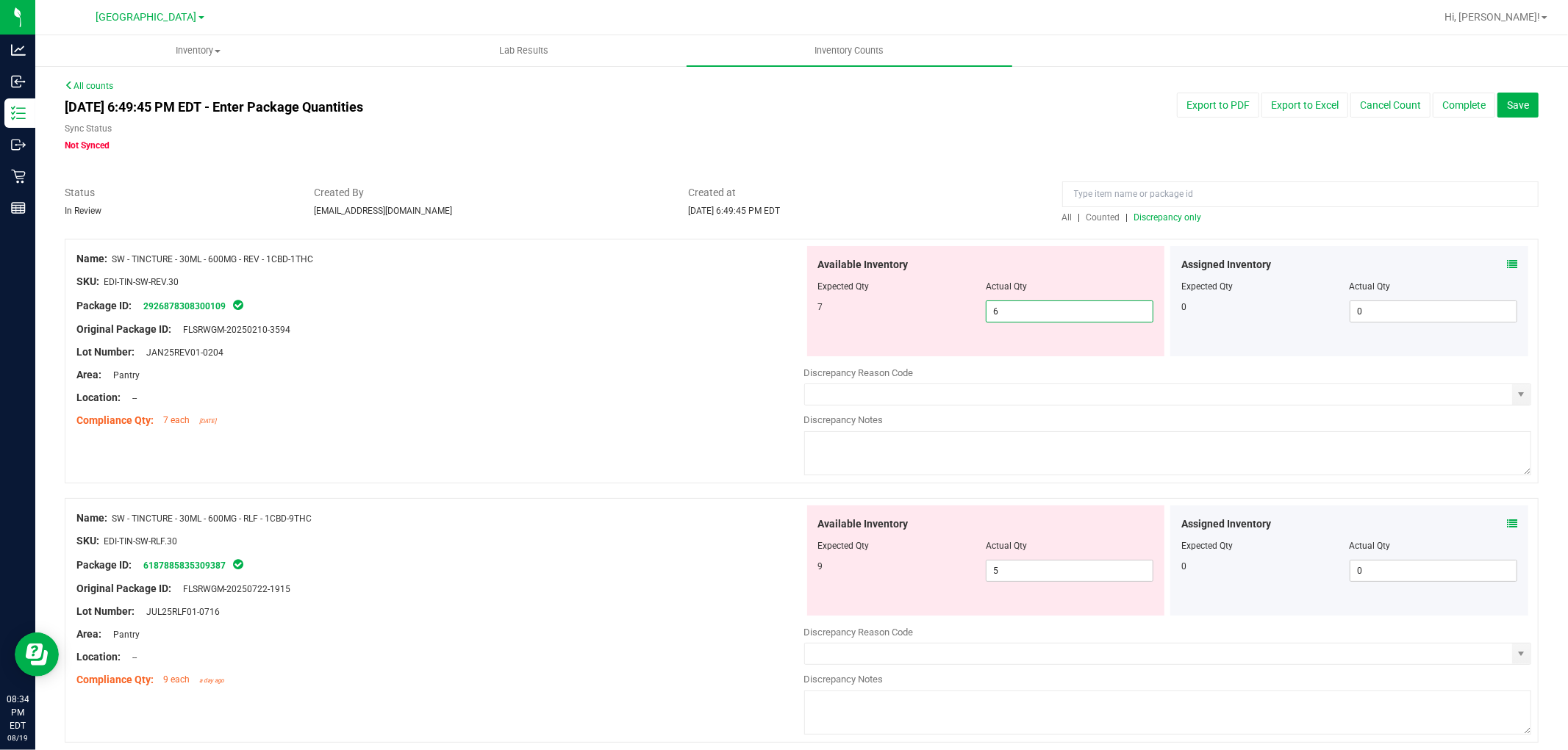
drag, startPoint x: 1078, startPoint y: 313, endPoint x: 885, endPoint y: 267, distance: 198.4
click at [794, 246] on div "Name: SW - TINCTURE - 30ML - 600MG - REV - 1CBD-1THC SKU: EDI-TIN-SW-REV.30 Pac…" at bounding box center [802, 361] width 1473 height 245
type input "7"
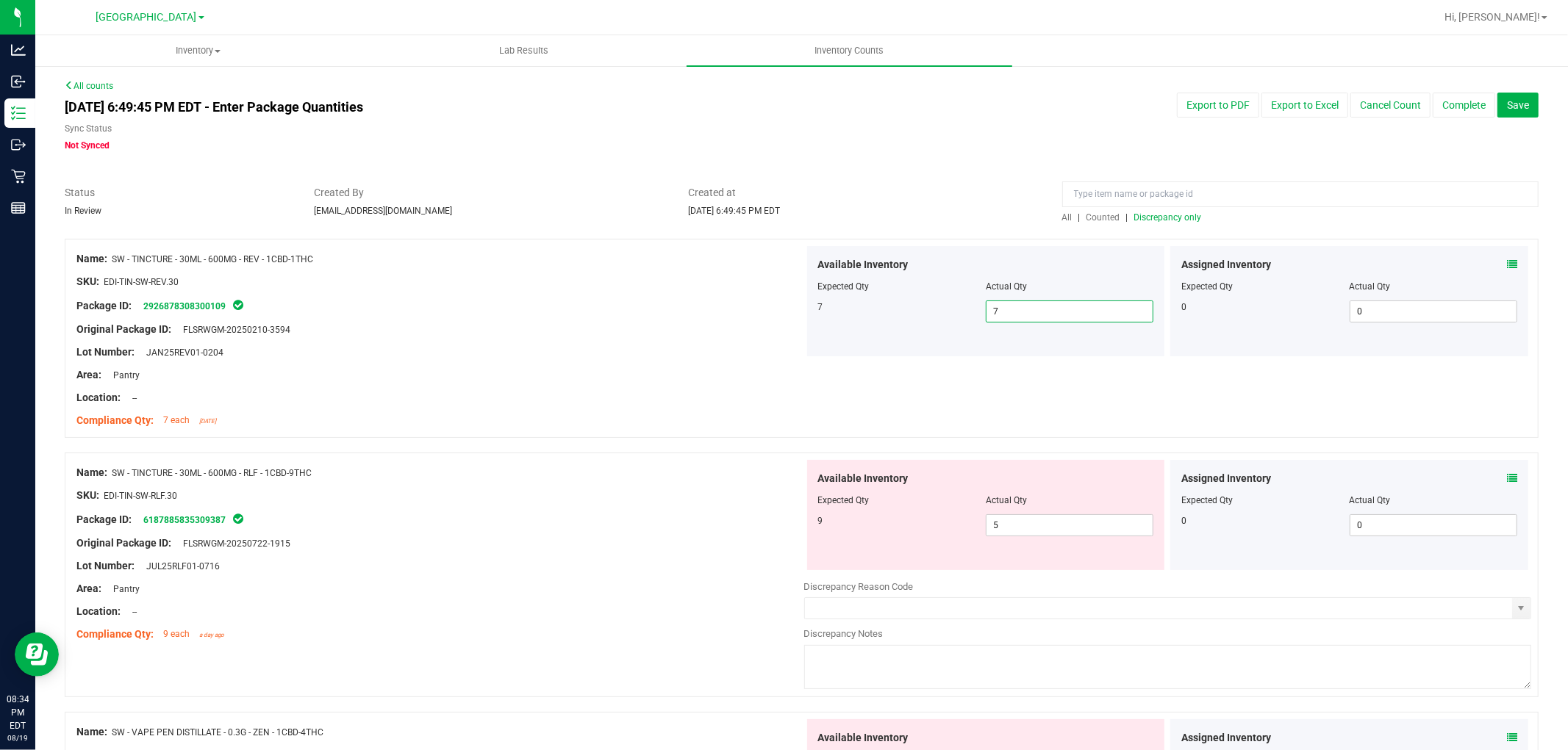
click at [1165, 213] on span "Discrepancy only" at bounding box center [1168, 218] width 68 height 10
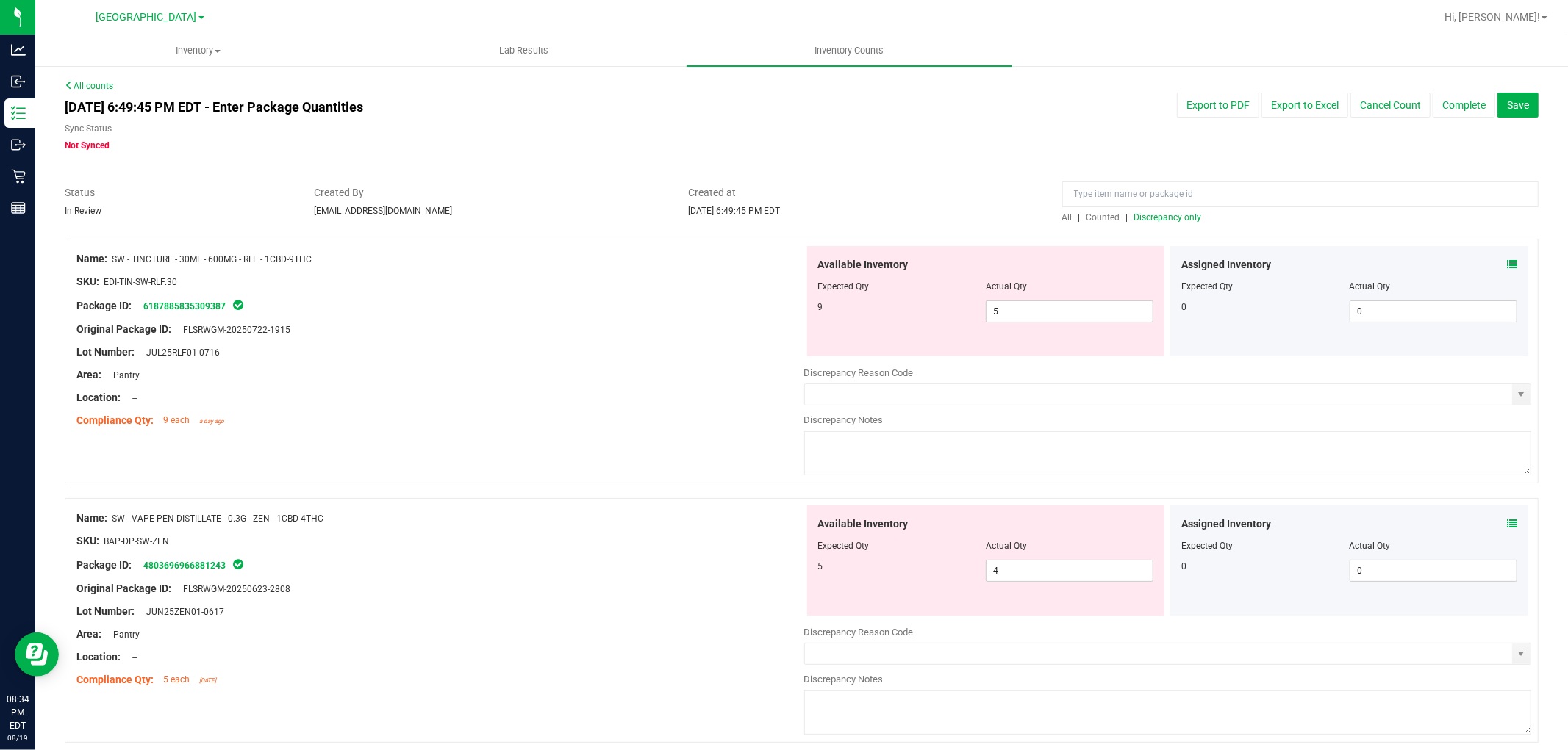
click at [1496, 254] on div "Assigned Inventory Expected Qty Actual Qty 0 0 0" at bounding box center [1349, 301] width 358 height 111
click at [1506, 263] on icon at bounding box center [1511, 264] width 10 height 10
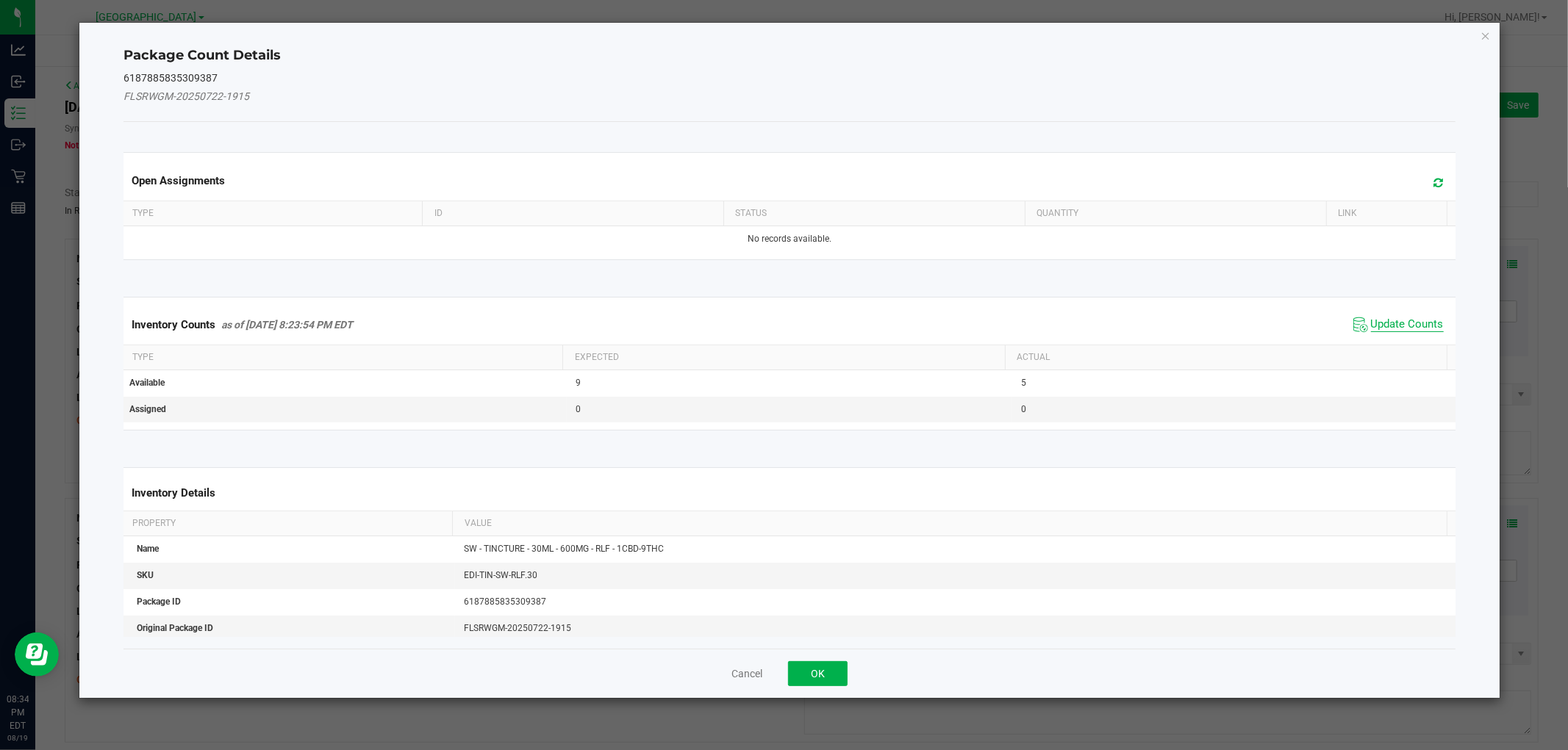
click at [1380, 321] on span "Update Counts" at bounding box center [1407, 324] width 73 height 14
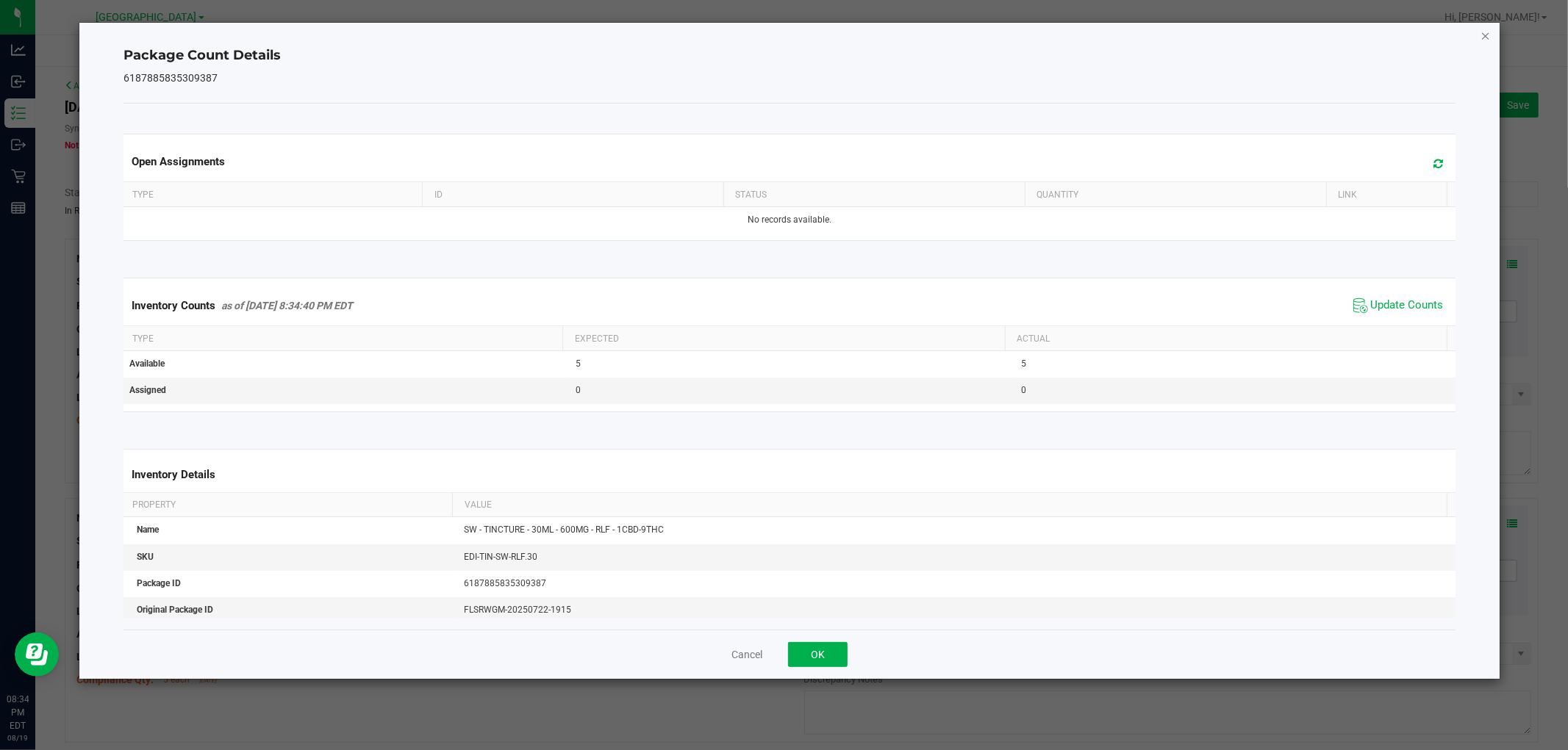
click at [1483, 30] on icon "Close" at bounding box center [1485, 35] width 10 height 18
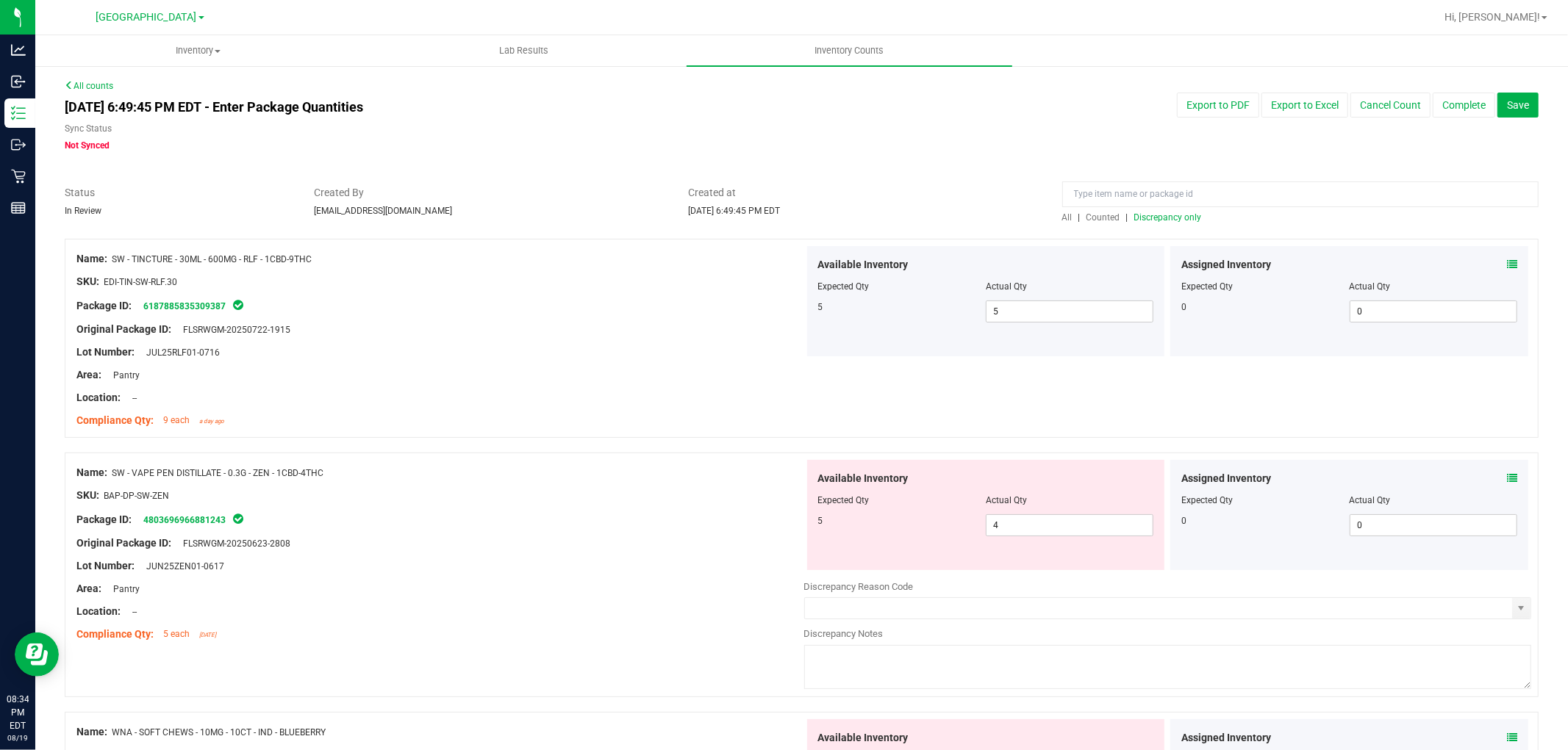
click at [1506, 474] on icon at bounding box center [1511, 478] width 10 height 10
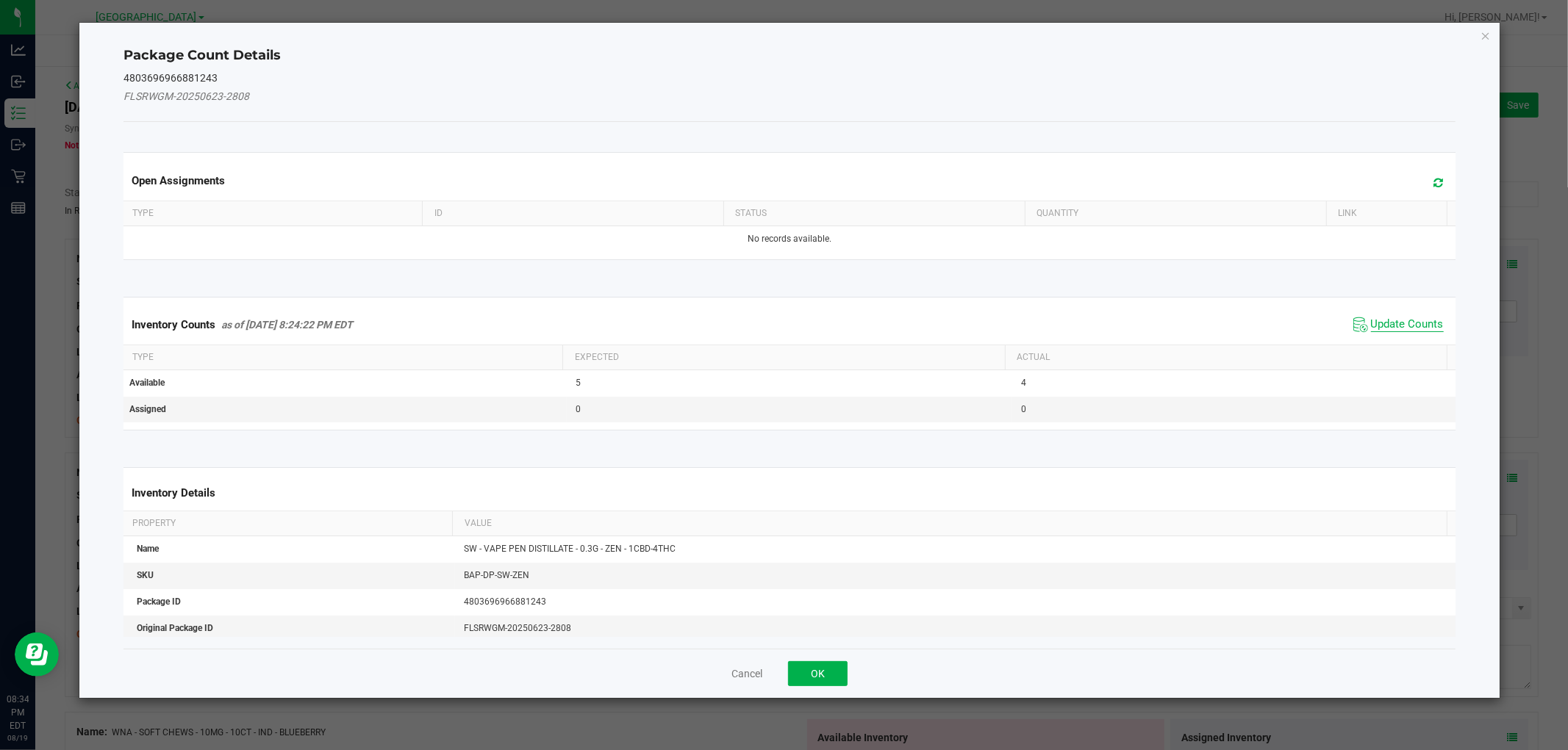
click at [1424, 320] on span "Update Counts" at bounding box center [1407, 324] width 73 height 14
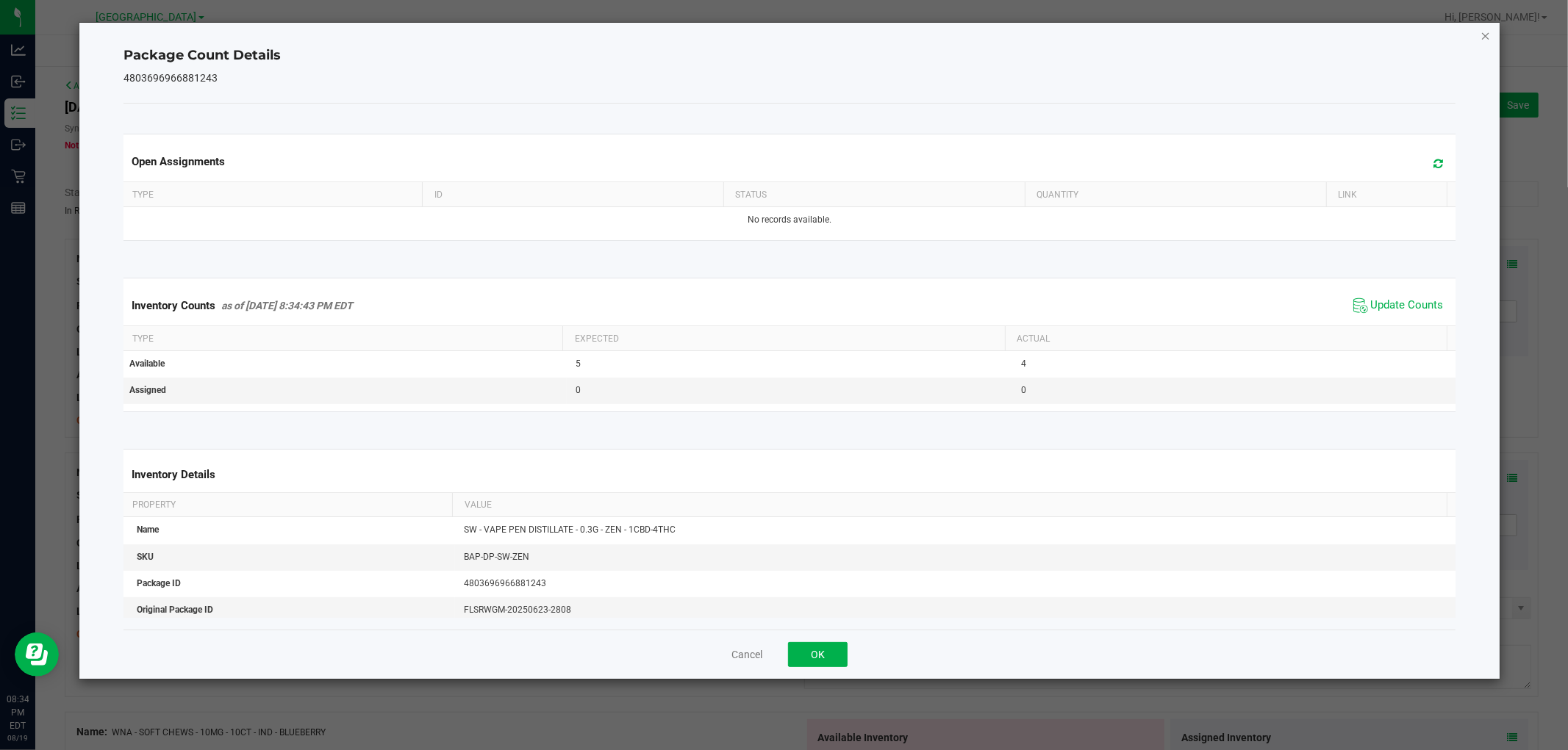
click at [1485, 40] on icon "Close" at bounding box center [1485, 35] width 10 height 18
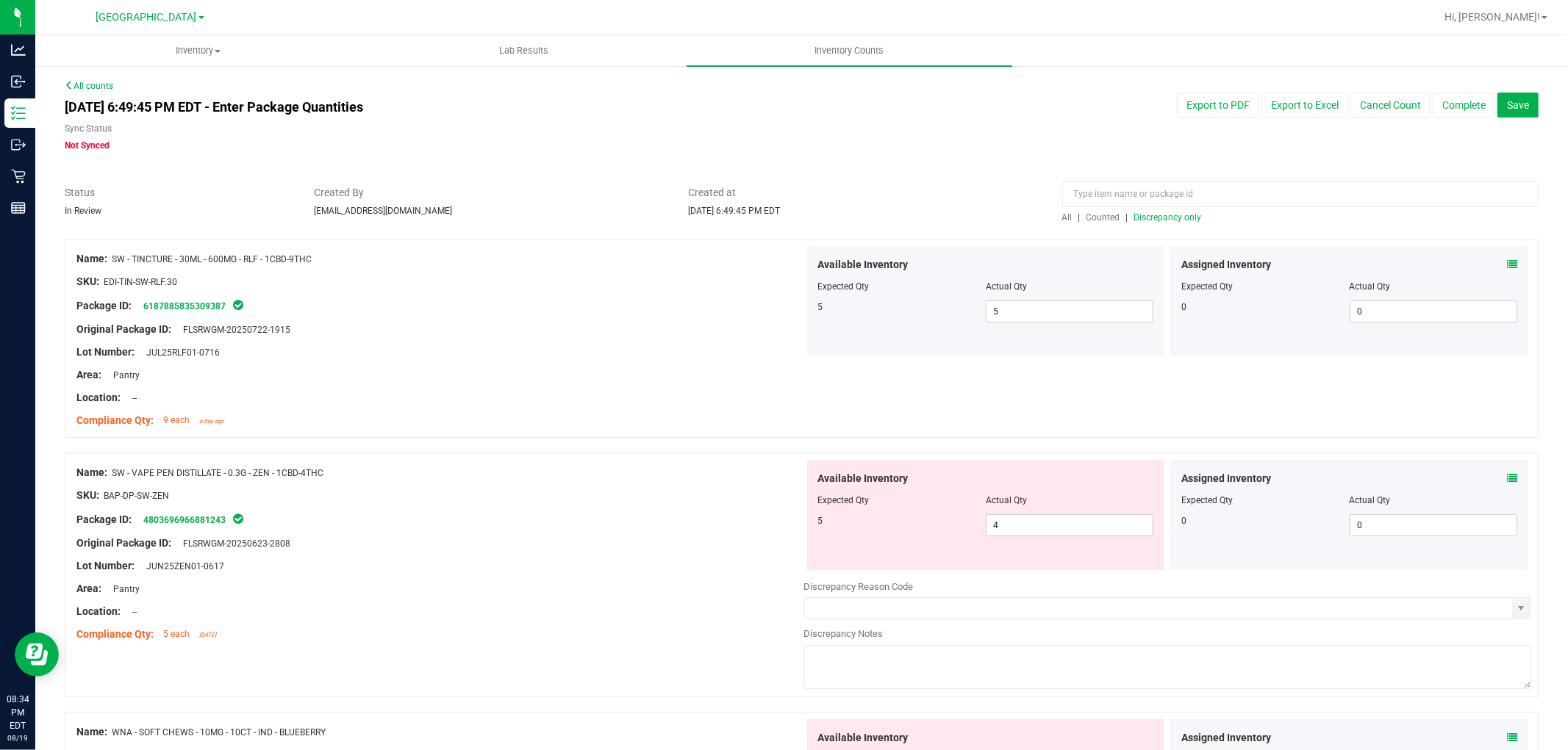
click at [1155, 215] on span "Discrepancy only" at bounding box center [1168, 218] width 68 height 10
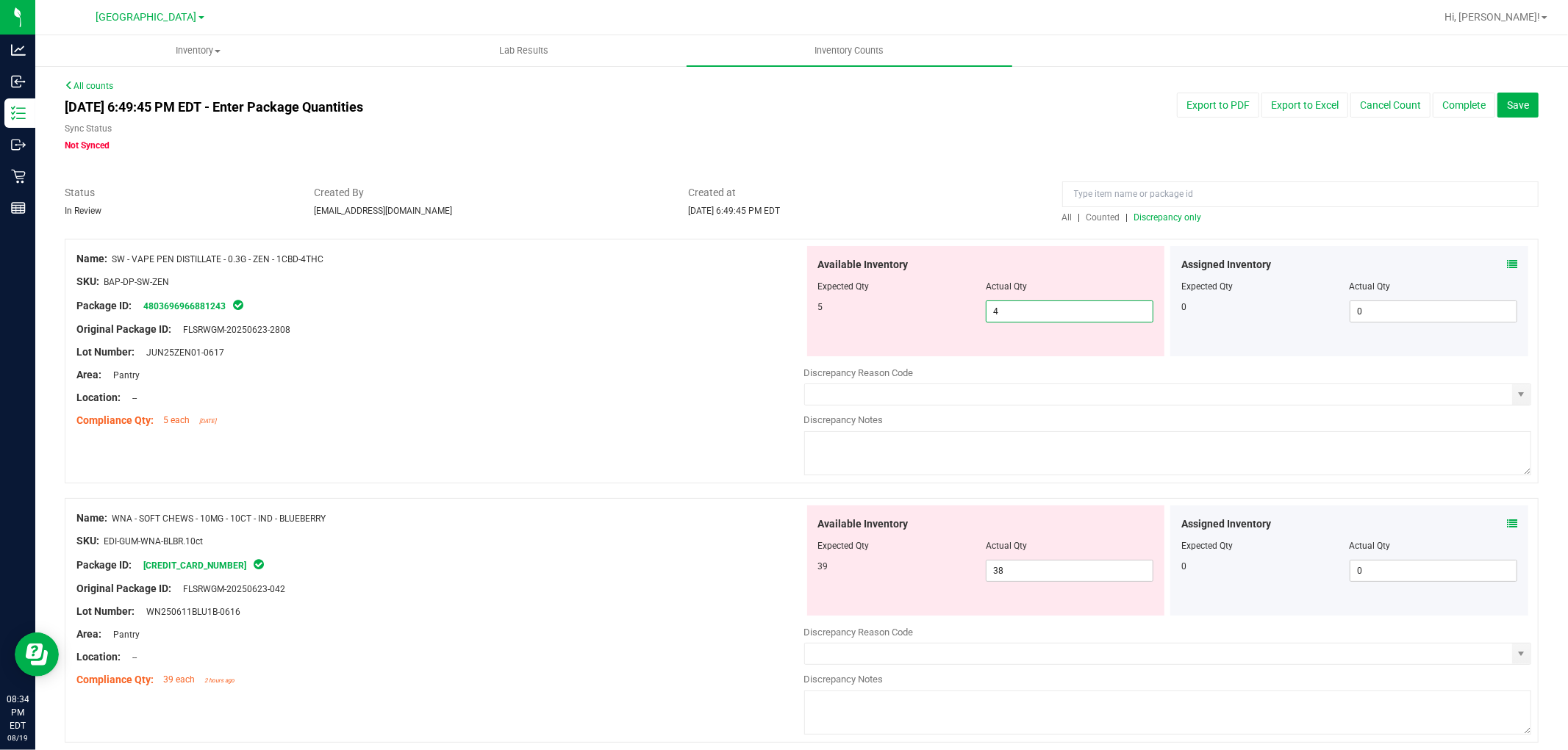
drag, startPoint x: 1081, startPoint y: 319, endPoint x: 884, endPoint y: 302, distance: 197.7
click at [886, 305] on div "5 4 4" at bounding box center [986, 311] width 336 height 22
type input "5"
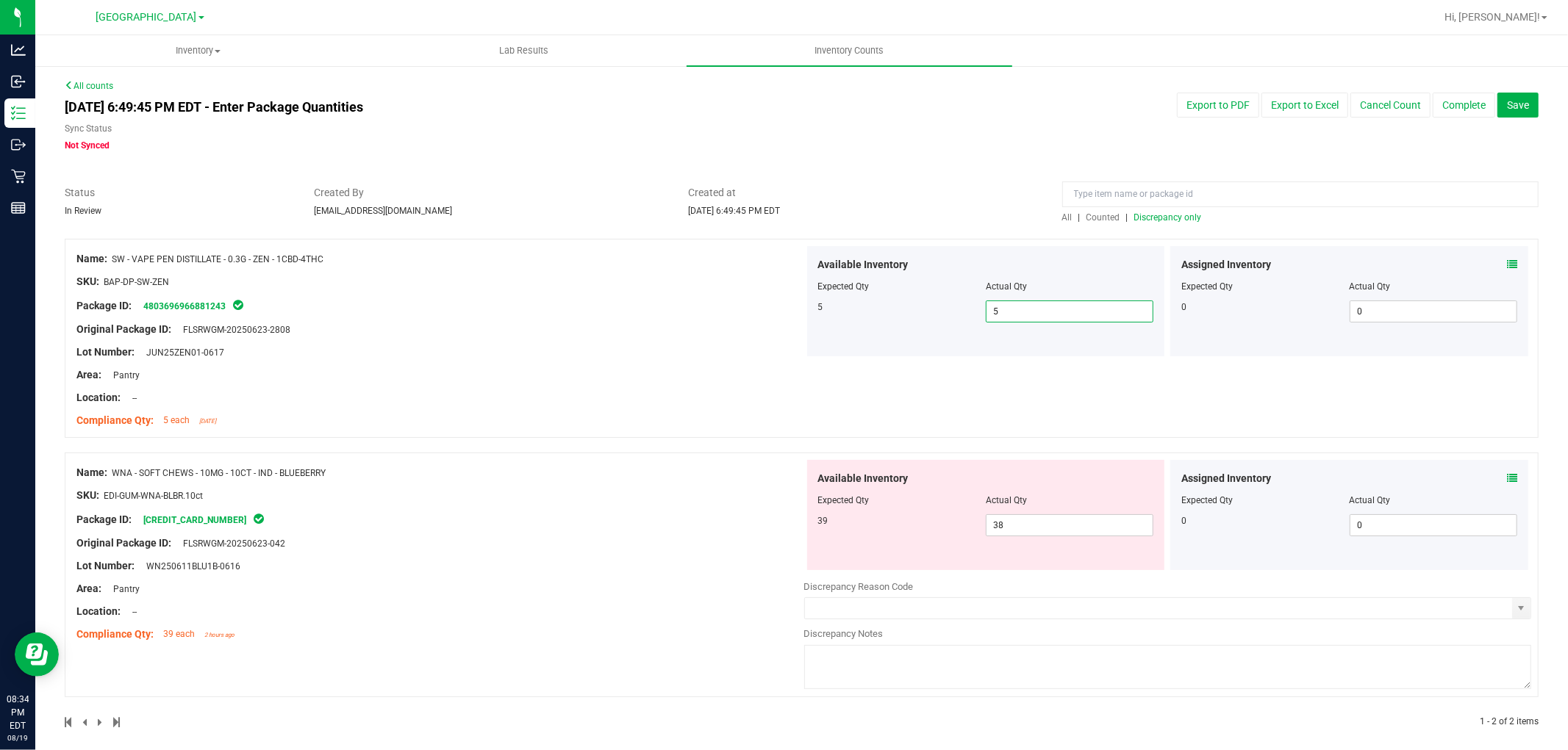
click at [1174, 219] on span "Discrepancy only" at bounding box center [1168, 218] width 68 height 10
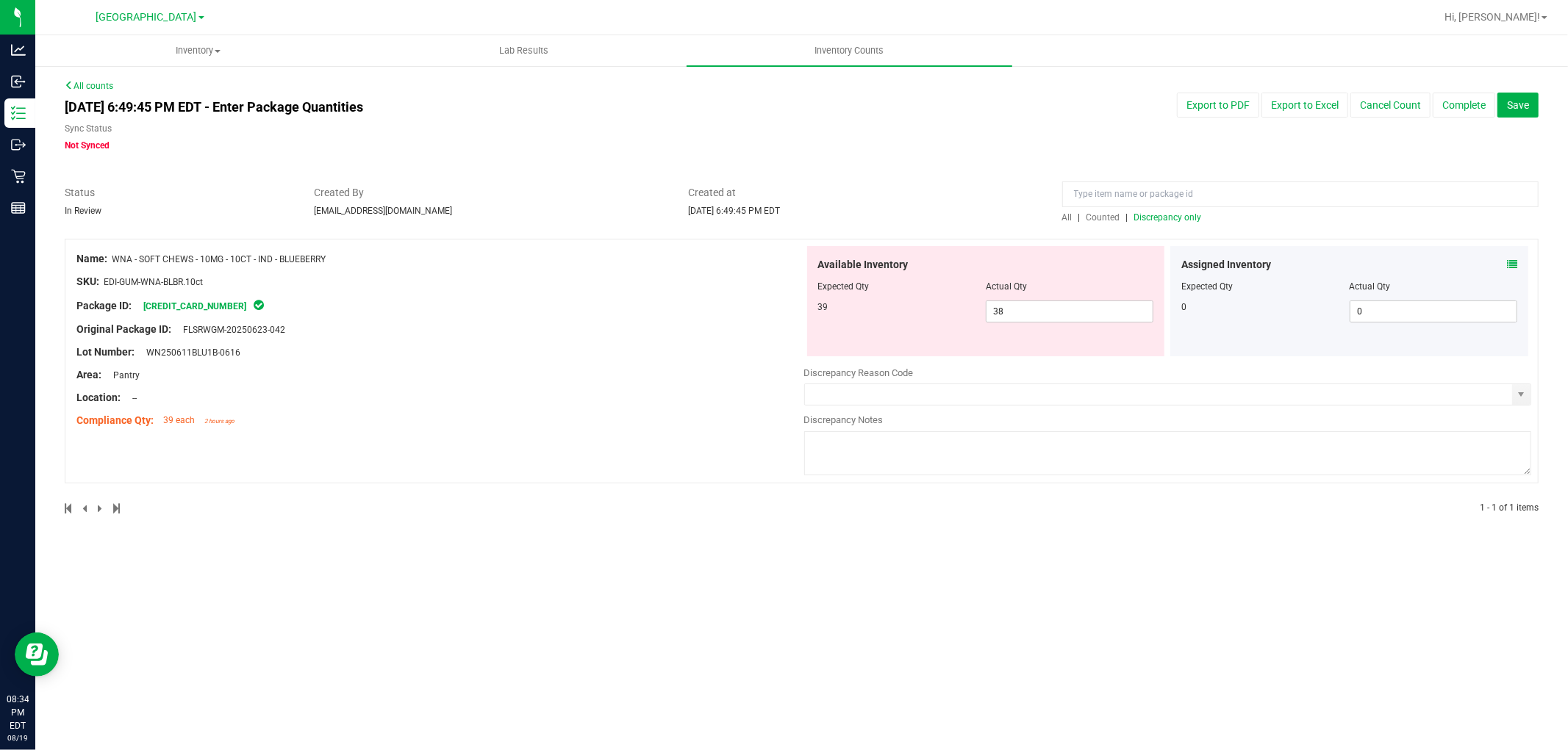
click at [1510, 262] on icon at bounding box center [1511, 264] width 10 height 10
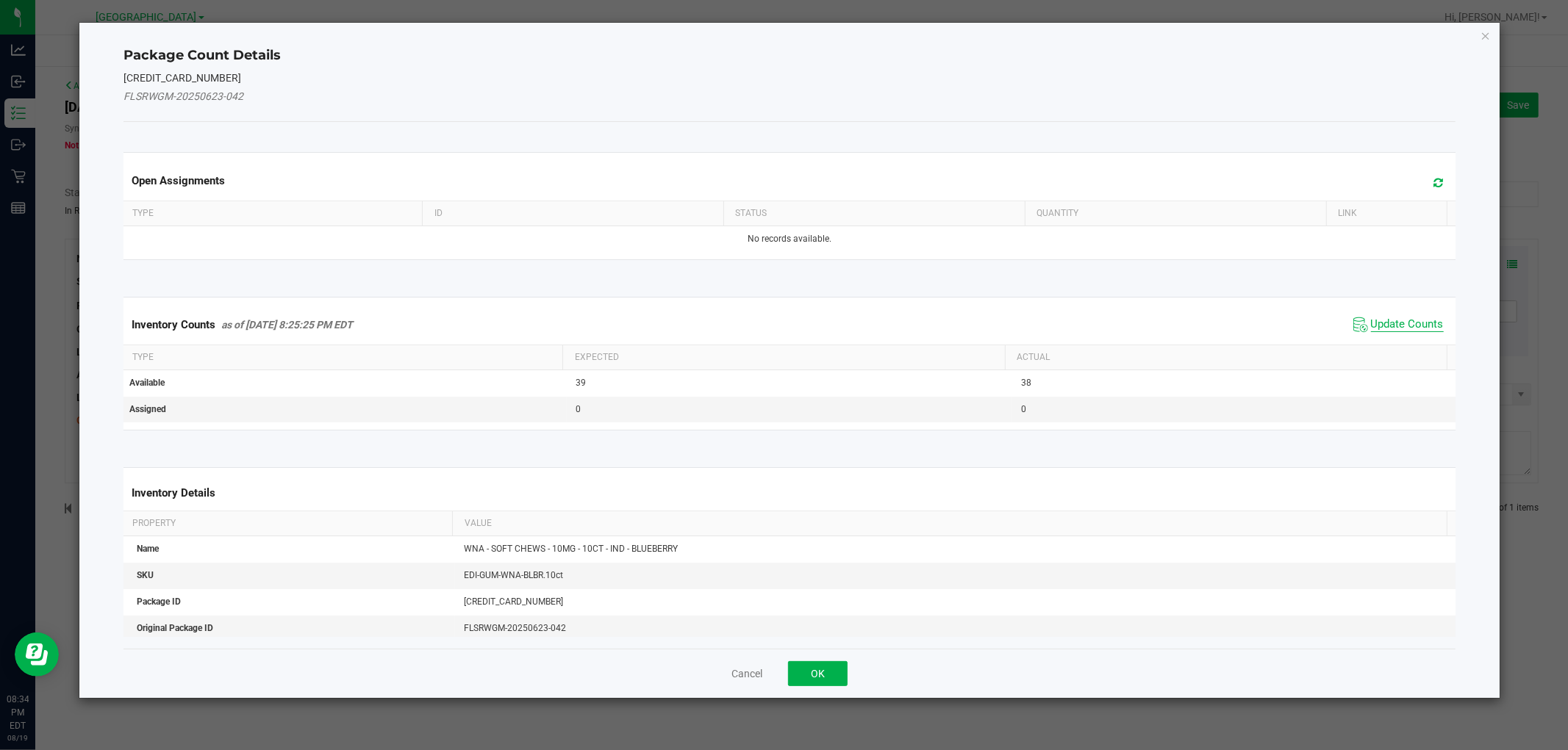
click at [1403, 325] on span "Update Counts" at bounding box center [1407, 324] width 73 height 14
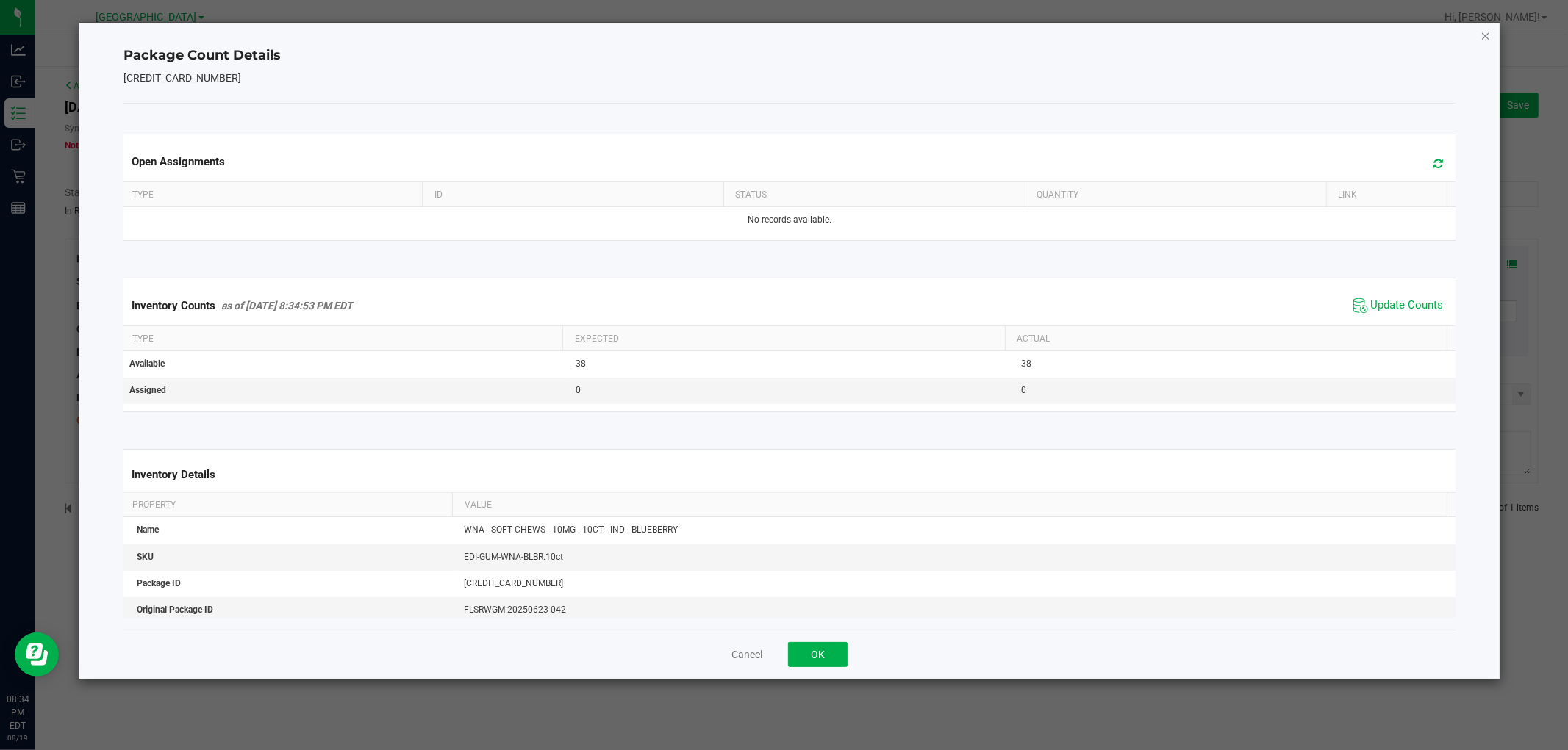
click at [1480, 31] on icon "Close" at bounding box center [1485, 35] width 10 height 18
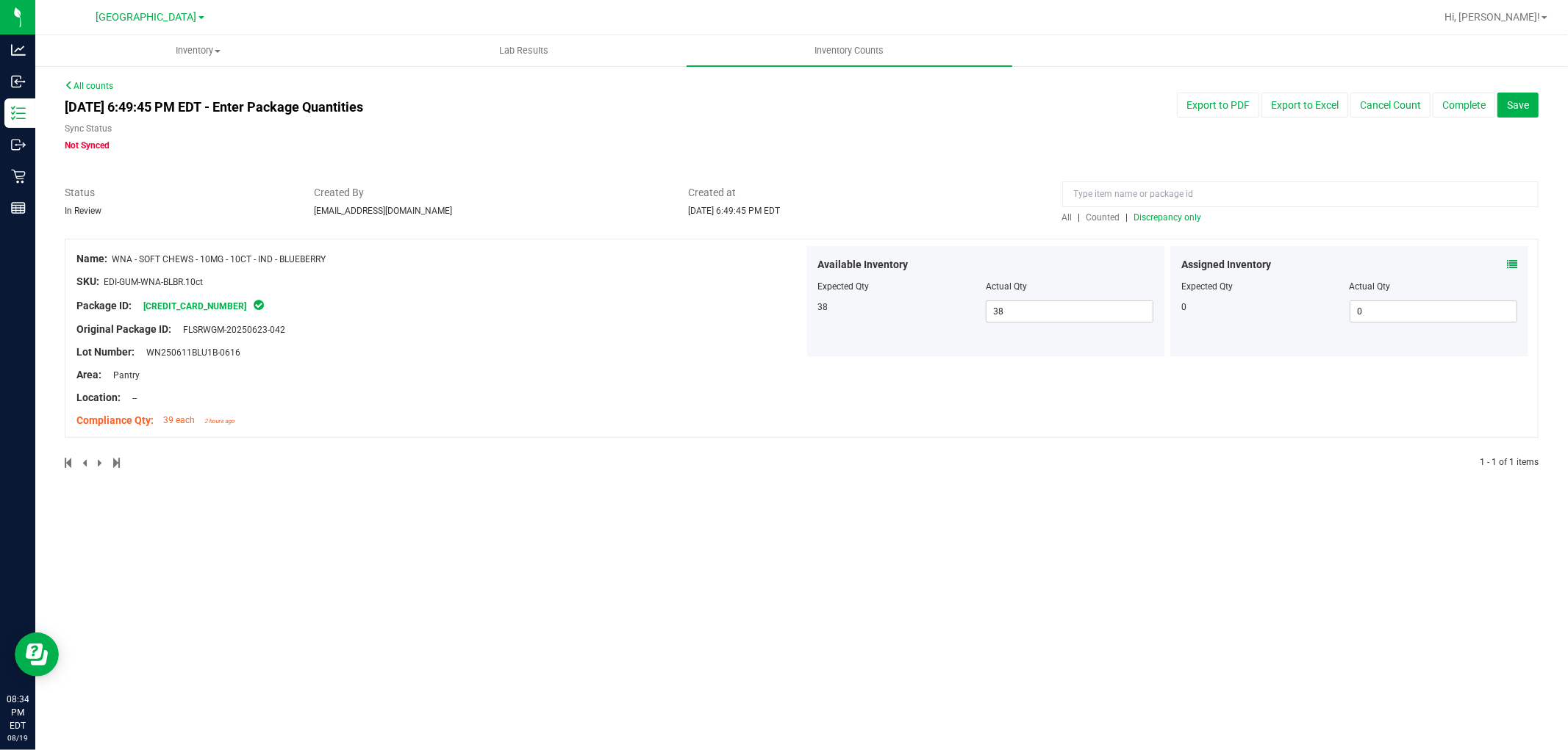
click at [1171, 213] on span "Discrepancy only" at bounding box center [1168, 218] width 68 height 10
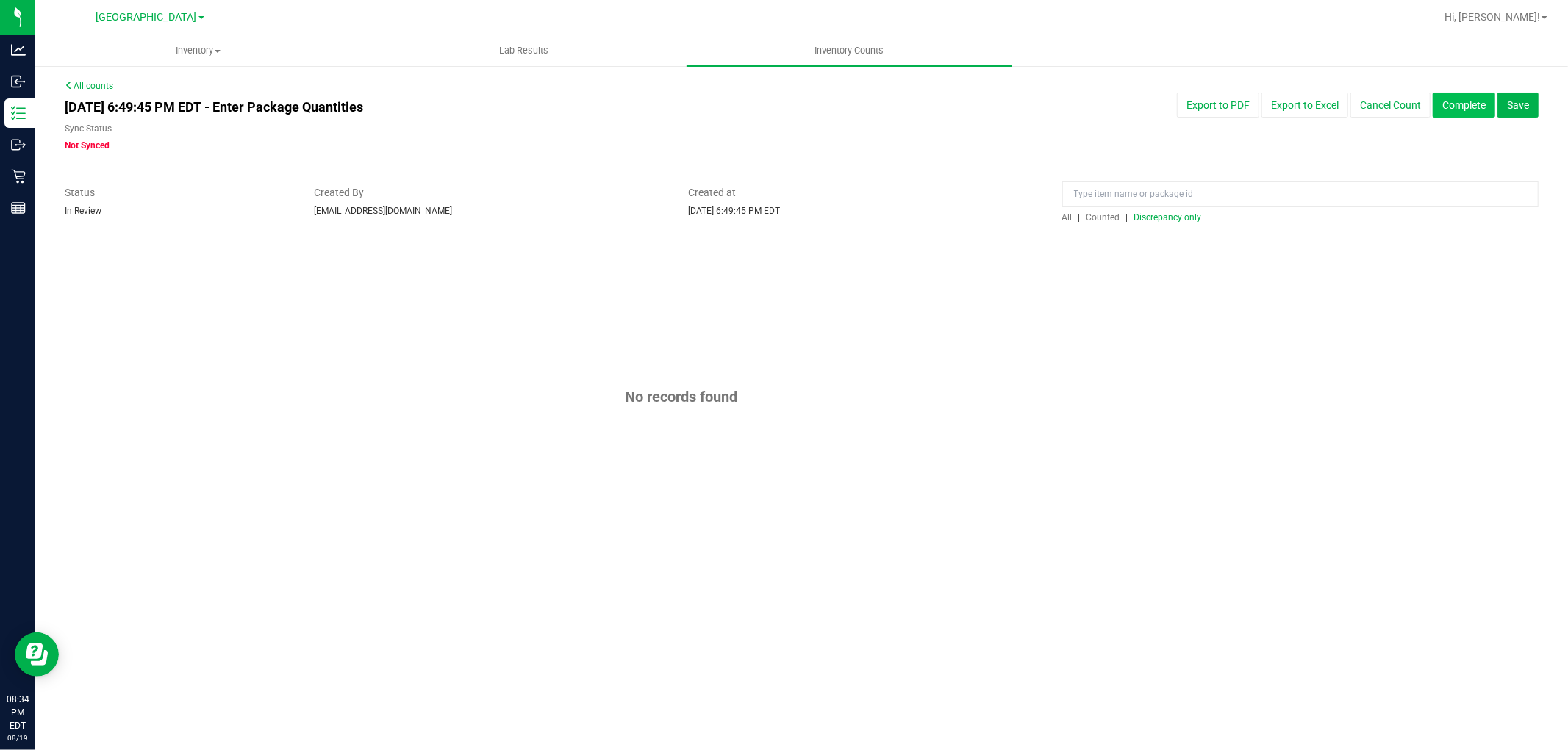
click at [1461, 111] on button "Complete" at bounding box center [1463, 105] width 62 height 25
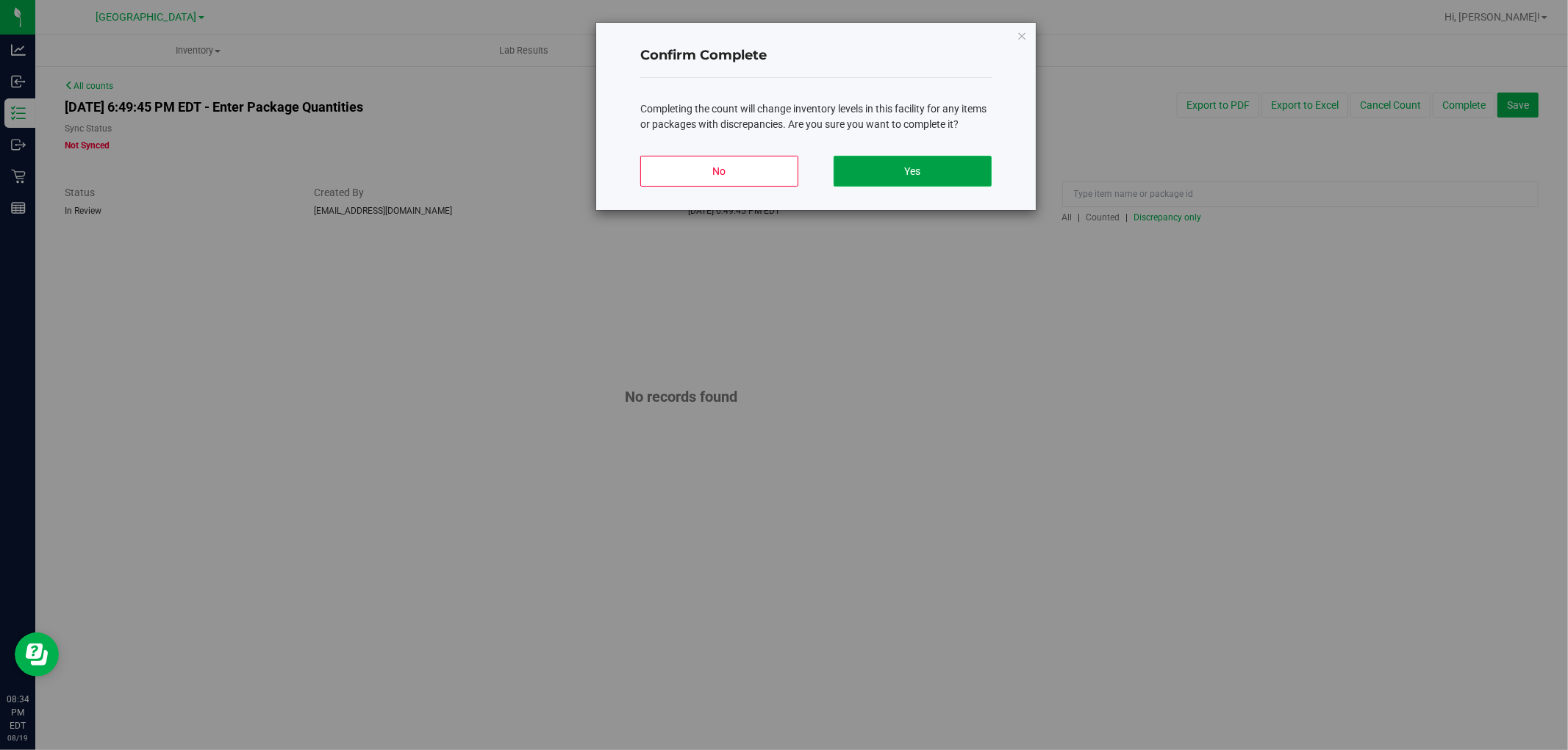
click at [959, 178] on button "Yes" at bounding box center [912, 171] width 158 height 31
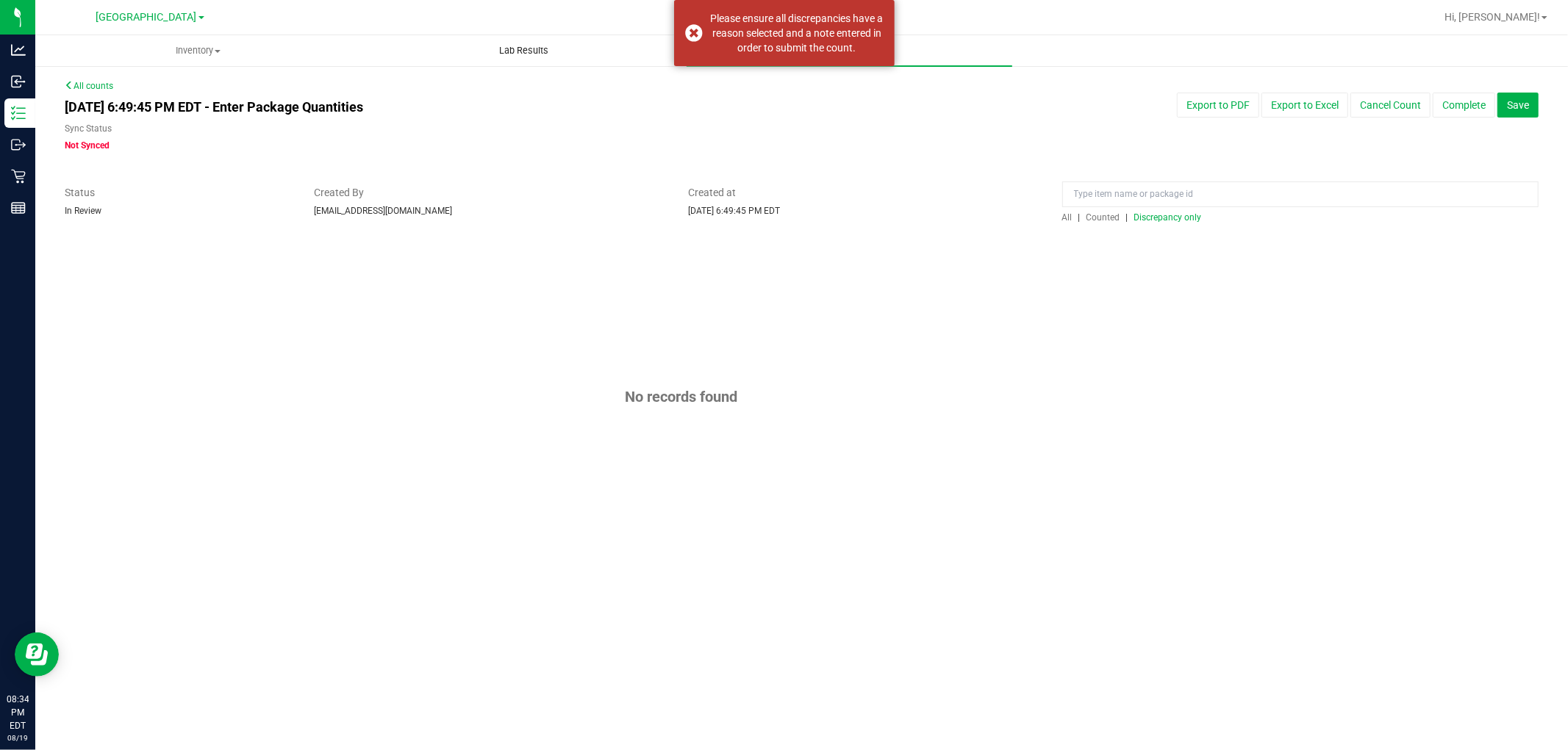
drag, startPoint x: 694, startPoint y: 27, endPoint x: 567, endPoint y: 45, distance: 128.3
click at [692, 27] on div "Please ensure all discrepancies have a reason selected and a note entered in or…" at bounding box center [784, 33] width 220 height 66
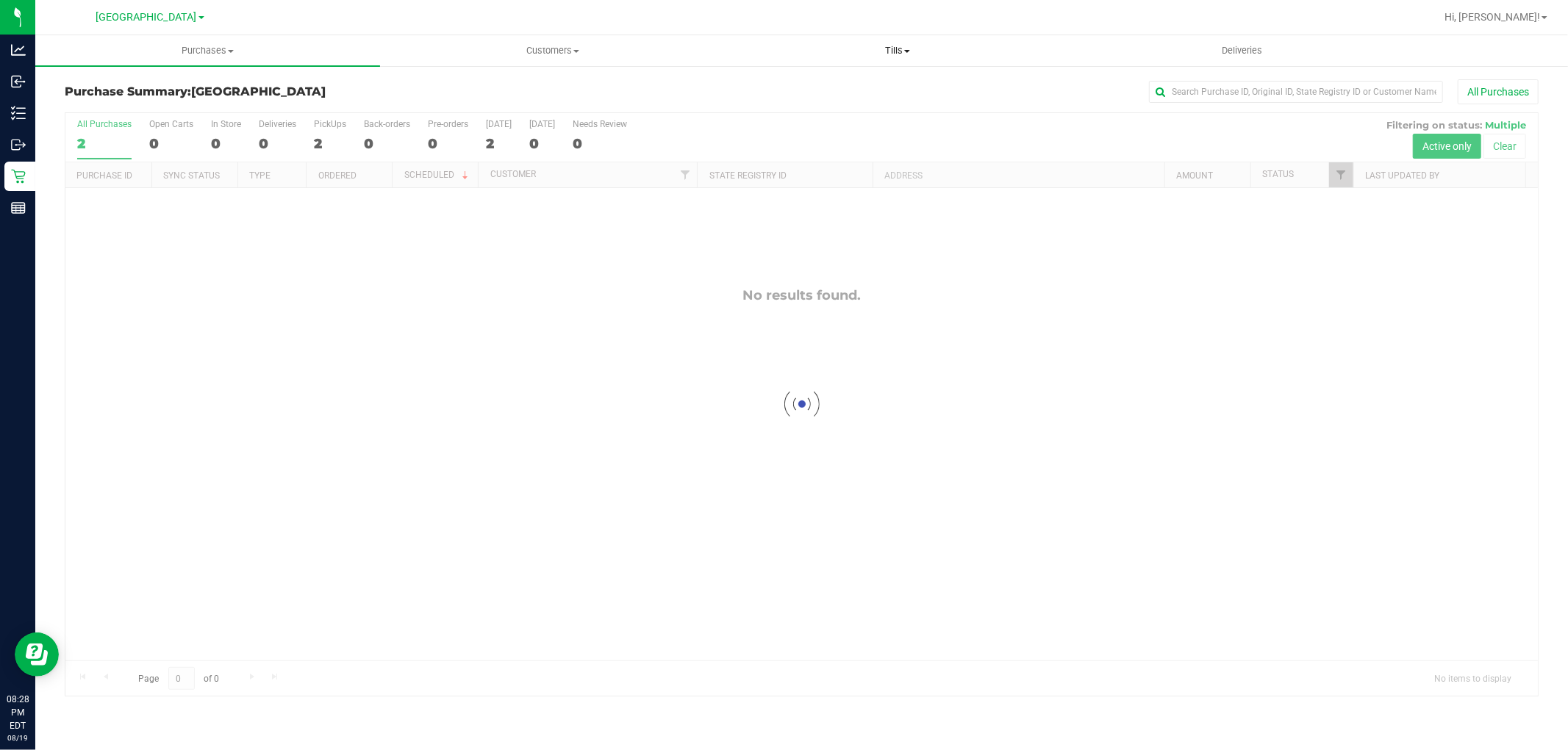
click at [904, 55] on span "Tills" at bounding box center [897, 51] width 343 height 13
click at [846, 100] on span "Reconcile e-payments" at bounding box center [798, 105] width 146 height 13
click at [828, 107] on span "Reconcile e-payments" at bounding box center [798, 105] width 146 height 13
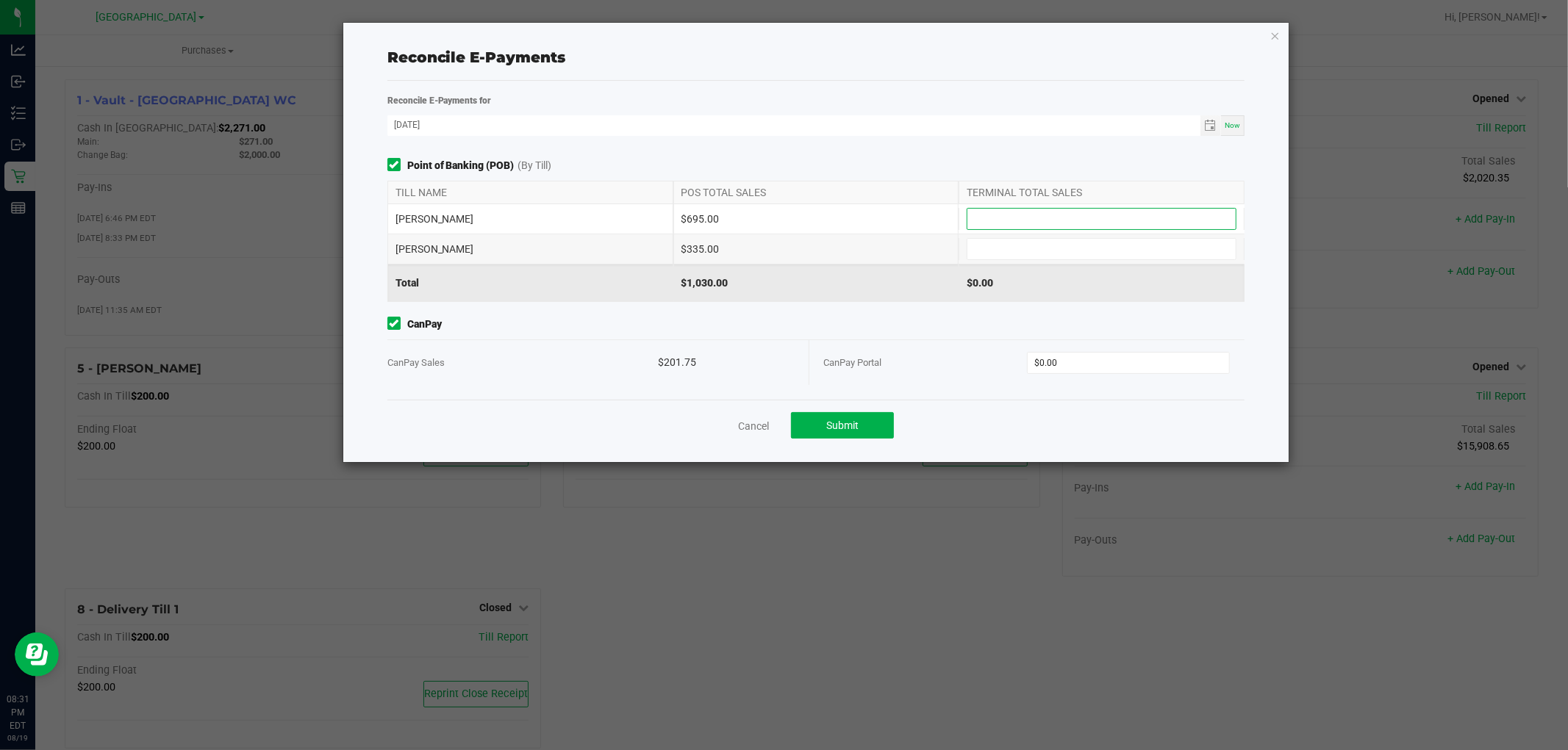
click at [1207, 211] on input at bounding box center [1101, 219] width 268 height 20
type input "$695.00"
click at [1062, 257] on input at bounding box center [1101, 249] width 268 height 20
type input "$335.00"
click at [1119, 358] on input "0" at bounding box center [1128, 363] width 202 height 20
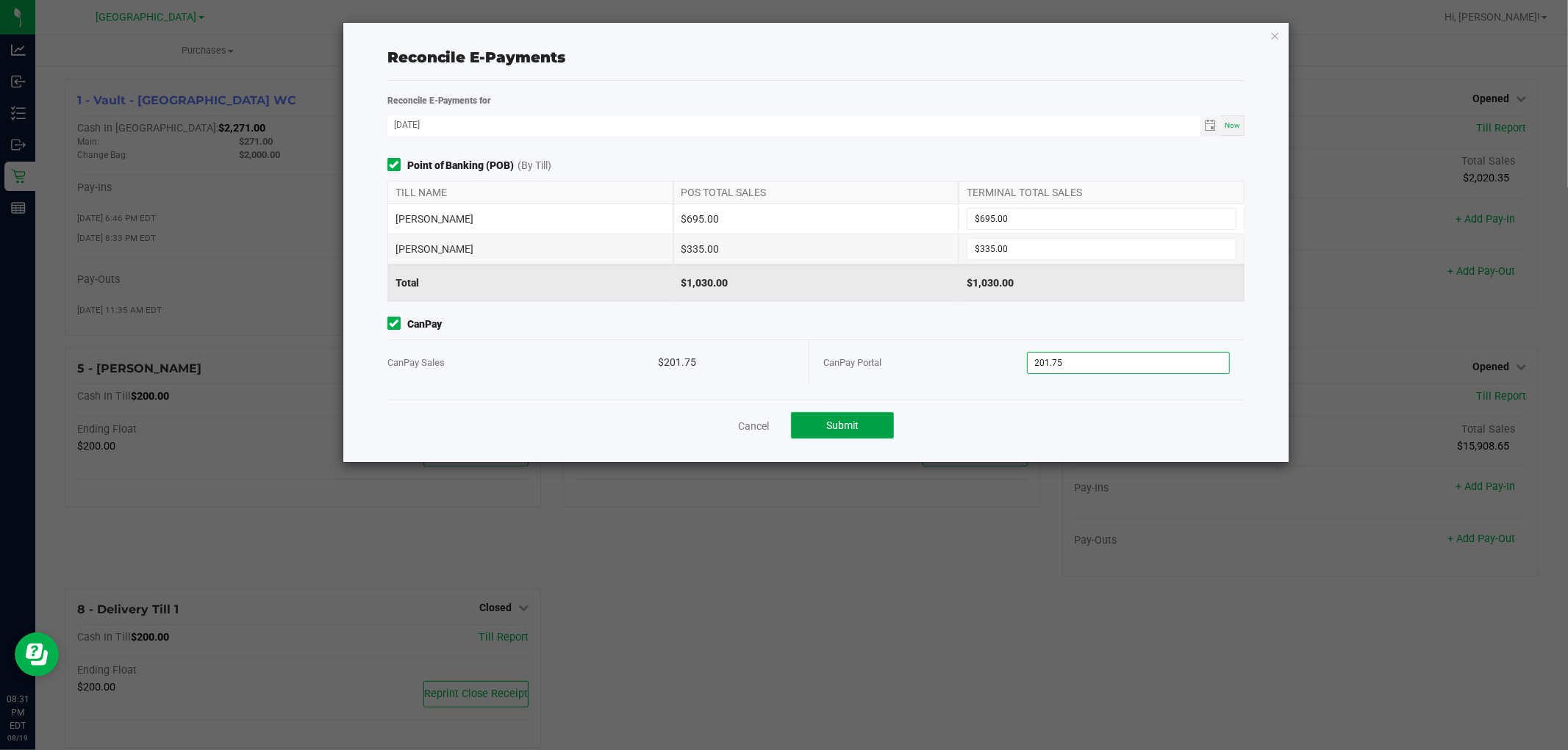
type input "$201.75"
click at [874, 414] on button "Submit" at bounding box center [842, 425] width 103 height 26
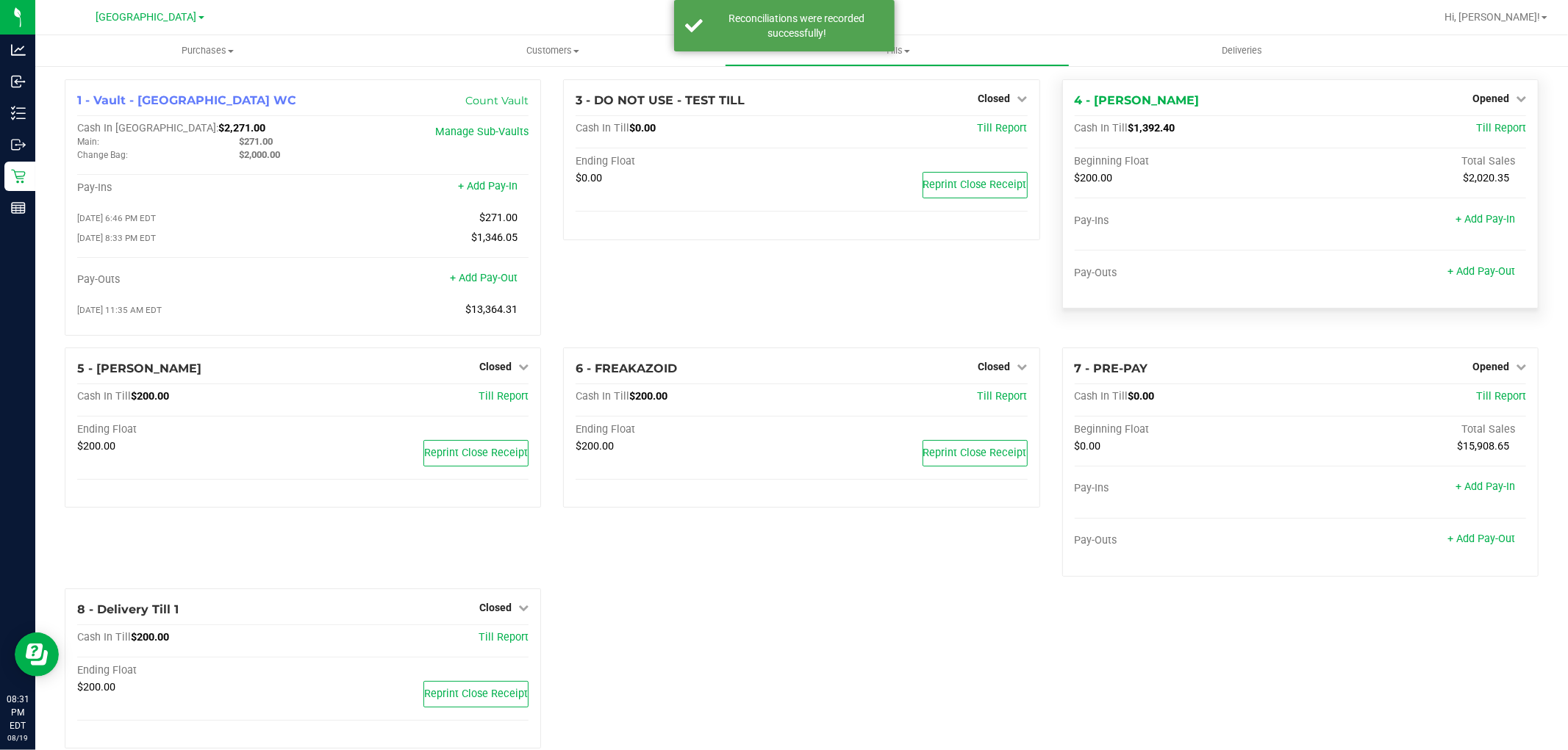
click at [1495, 105] on div "Opened" at bounding box center [1499, 98] width 54 height 18
click at [1498, 93] on link "Opened" at bounding box center [1499, 99] width 54 height 12
click at [1472, 130] on link "Close Till" at bounding box center [1491, 129] width 40 height 12
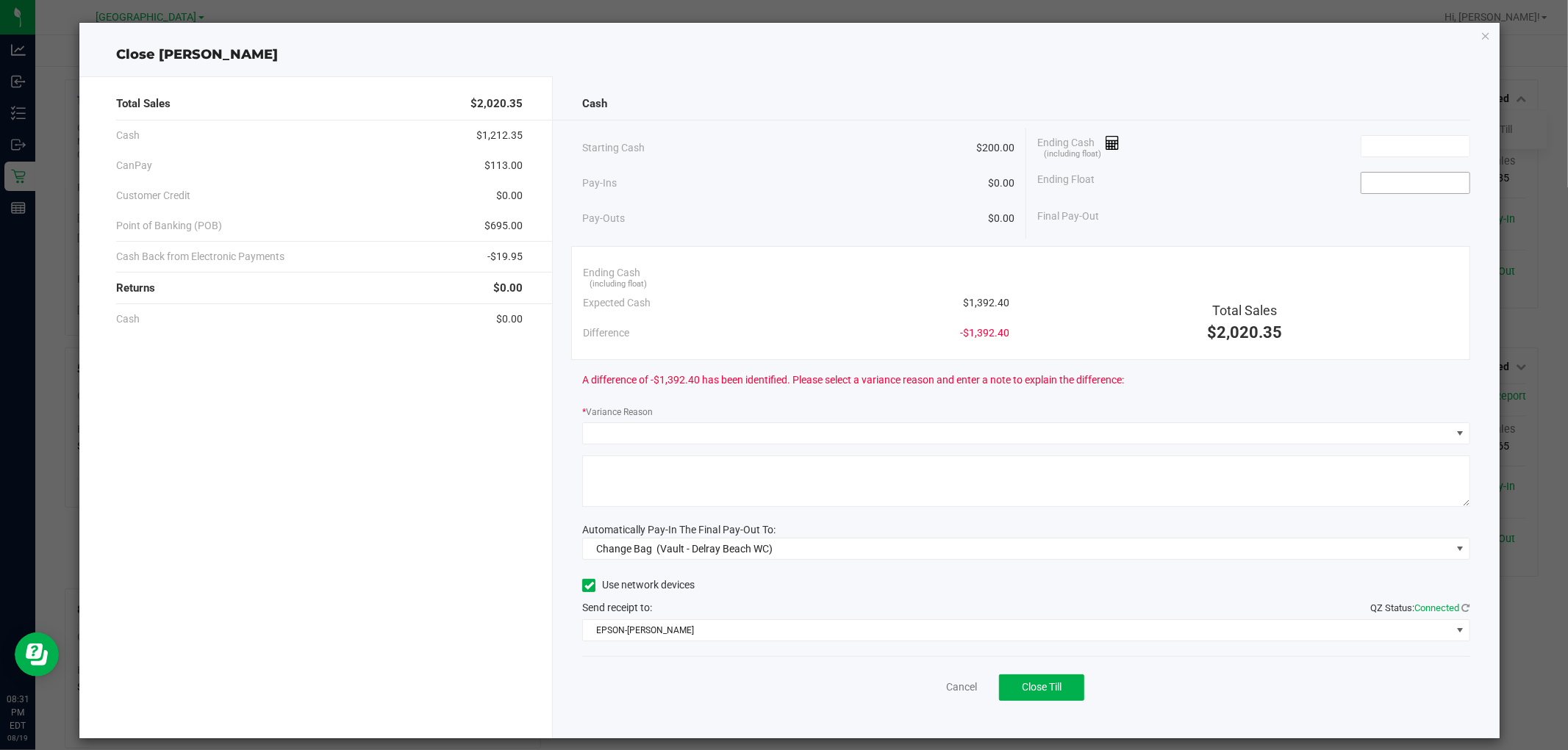
click at [1397, 184] on input at bounding box center [1415, 183] width 108 height 20
type input "$200.00"
click at [1392, 150] on input at bounding box center [1415, 146] width 108 height 20
click at [1365, 144] on input at bounding box center [1415, 146] width 108 height 20
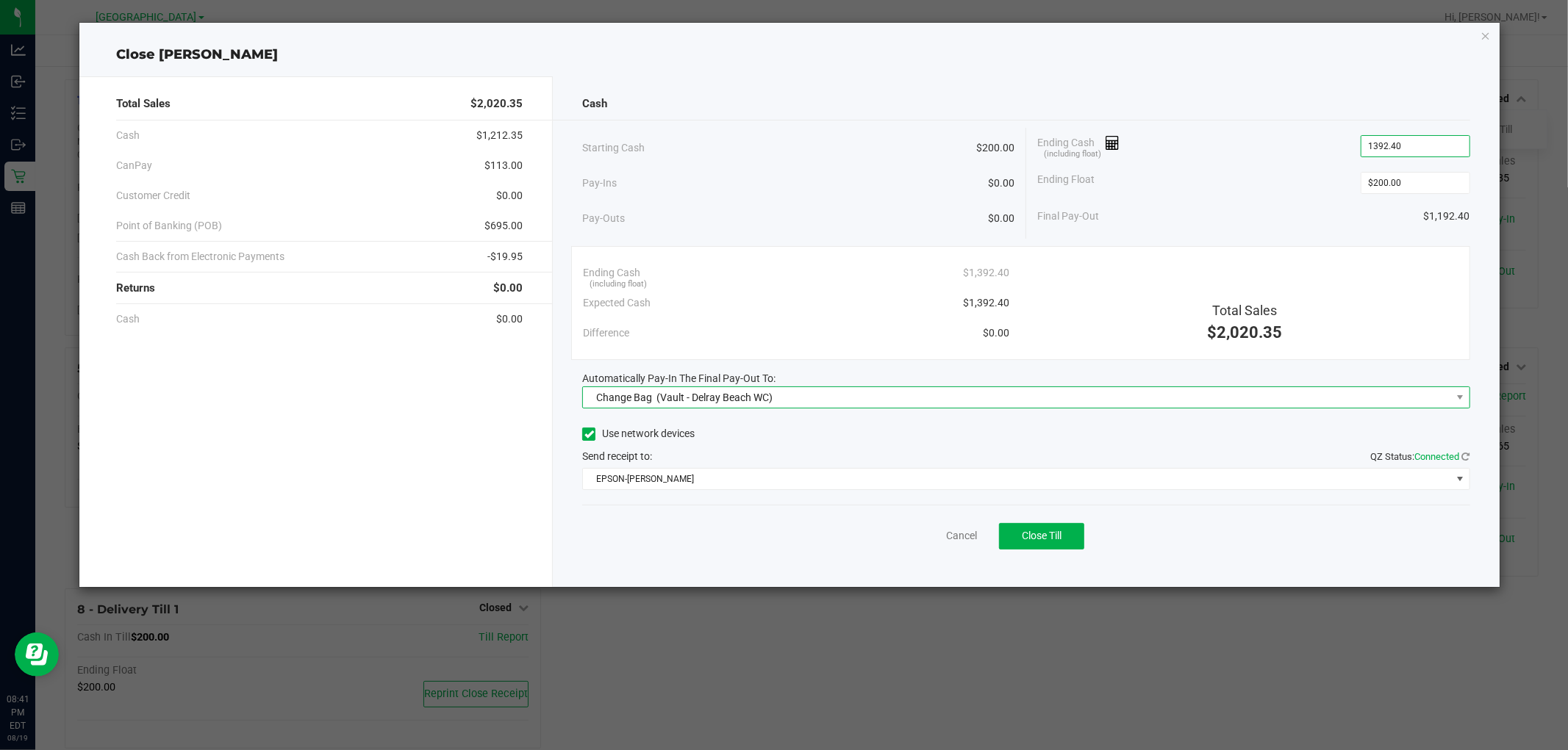
type input "$1,392.40"
click at [758, 392] on span "(Vault - Delray Beach WC)" at bounding box center [715, 397] width 116 height 12
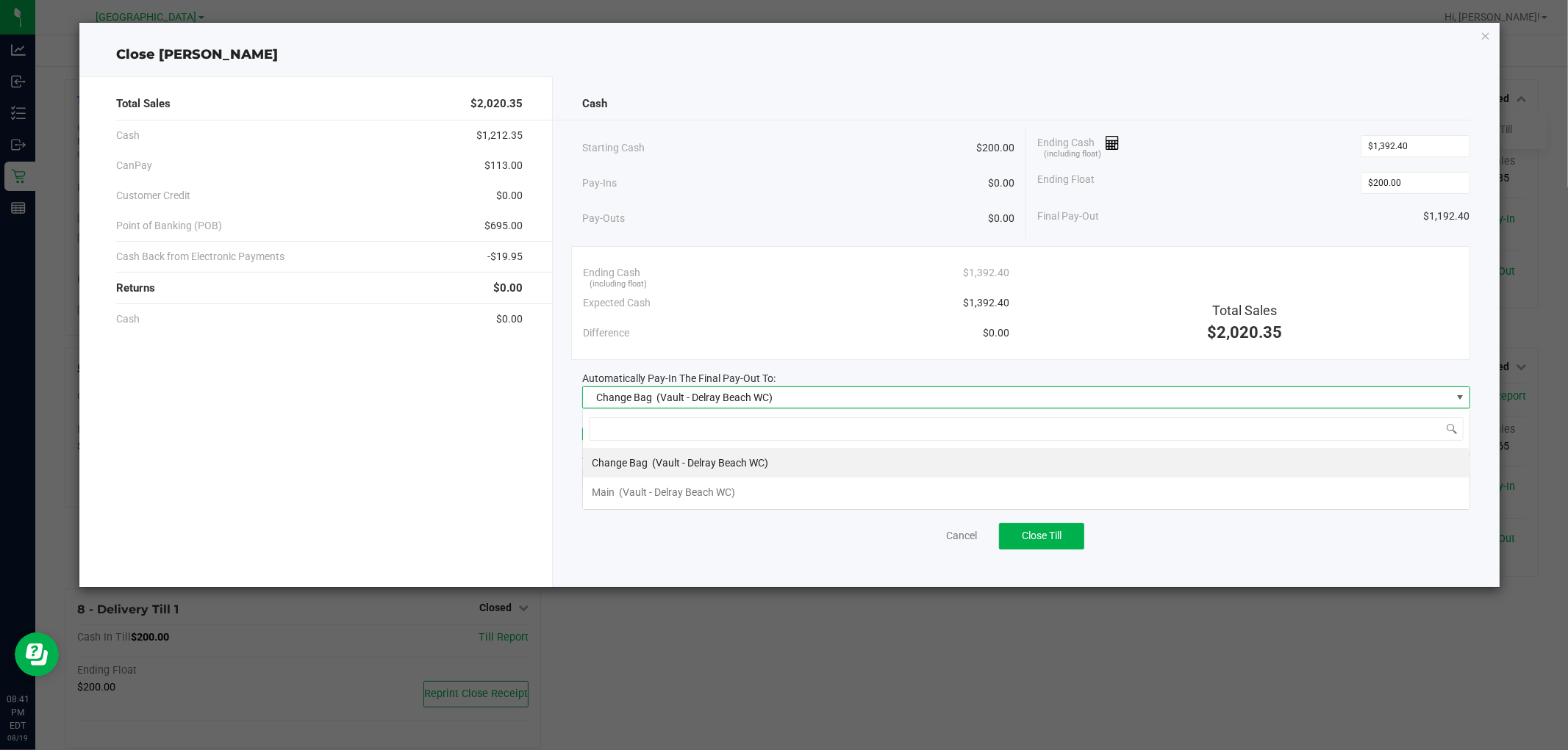
scroll to position [22, 887]
click at [666, 496] on span "(Vault - Delray Beach WC)" at bounding box center [677, 493] width 116 height 12
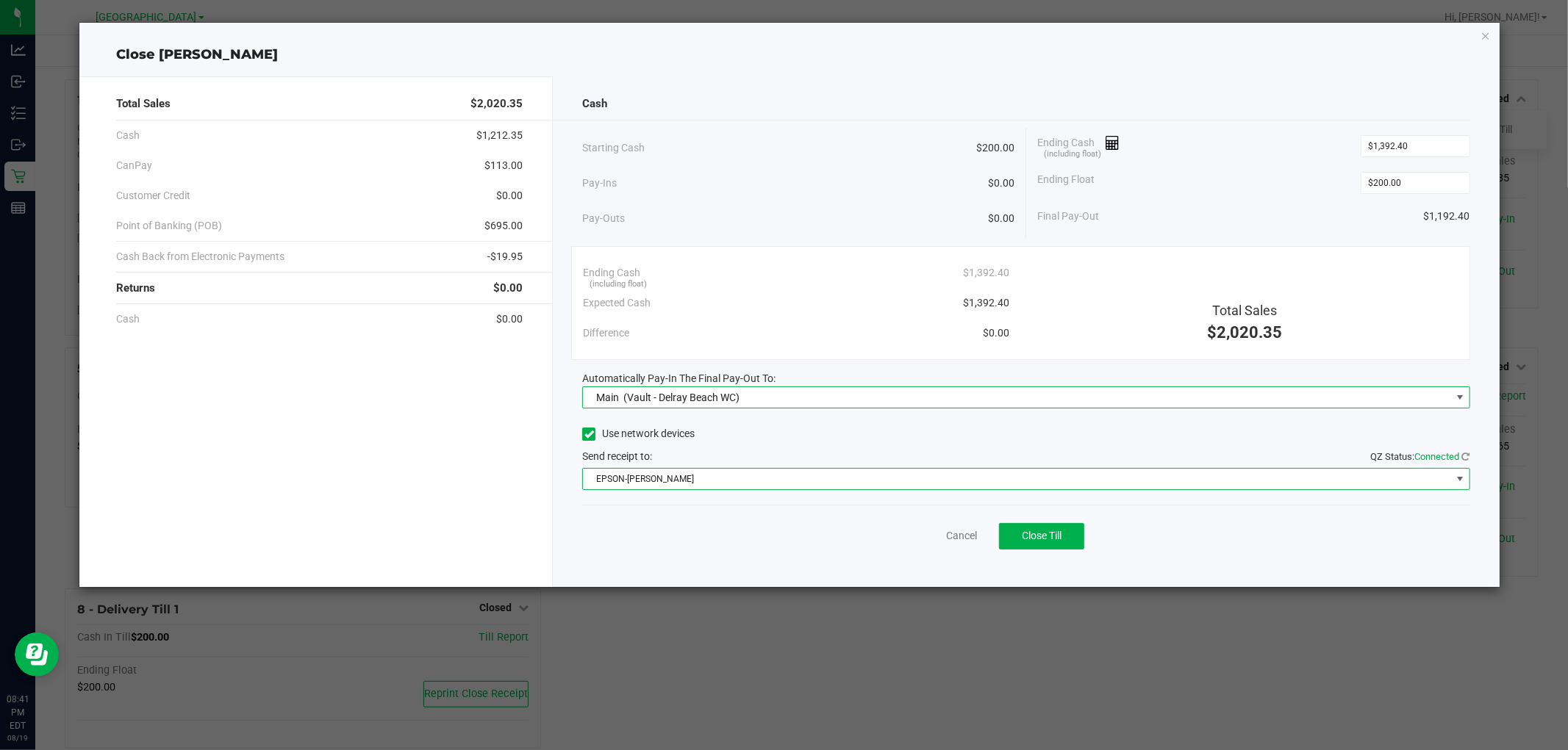
click at [671, 482] on span "EPSON-[PERSON_NAME]" at bounding box center [1017, 479] width 868 height 20
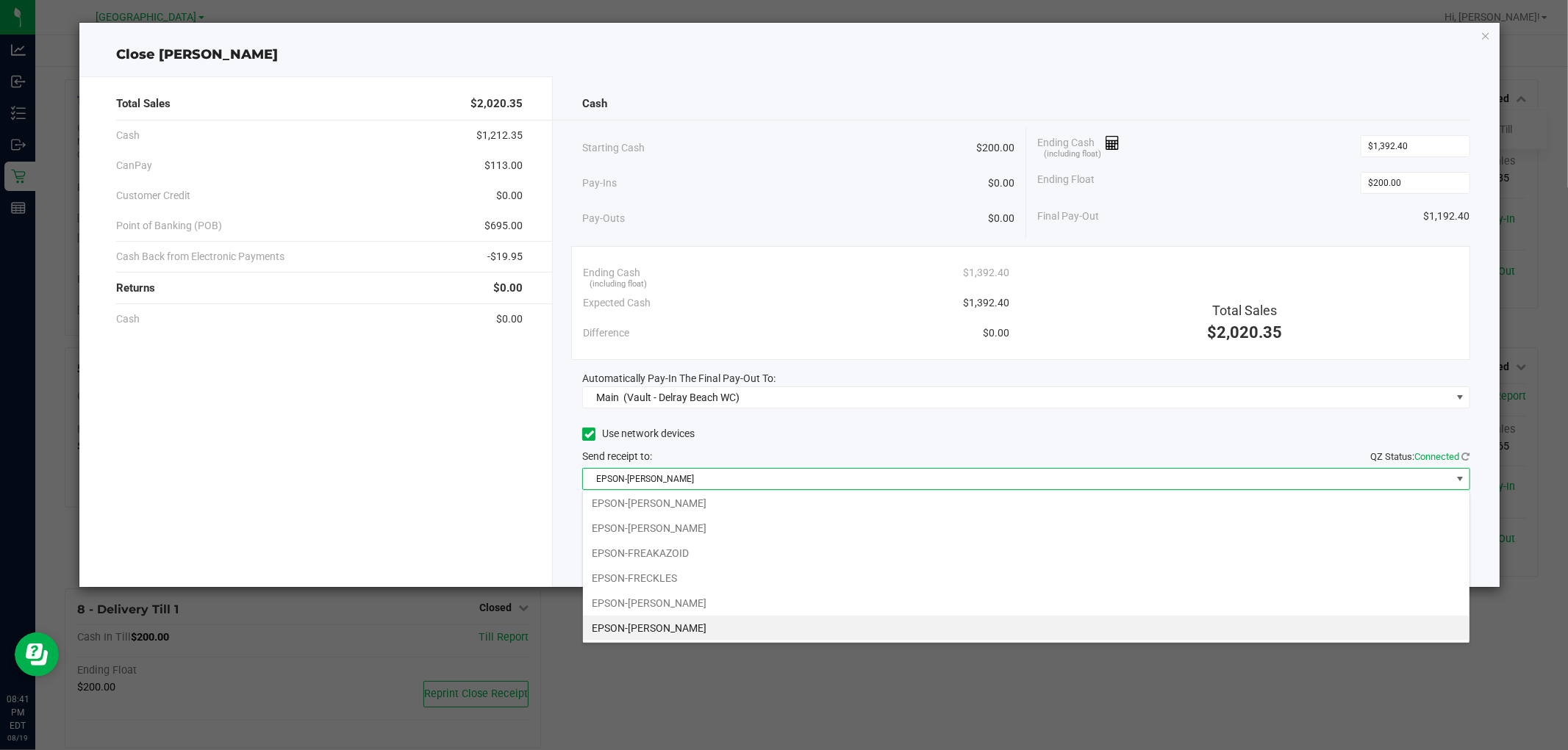
click at [673, 480] on span "EPSON-[PERSON_NAME]" at bounding box center [1017, 479] width 868 height 20
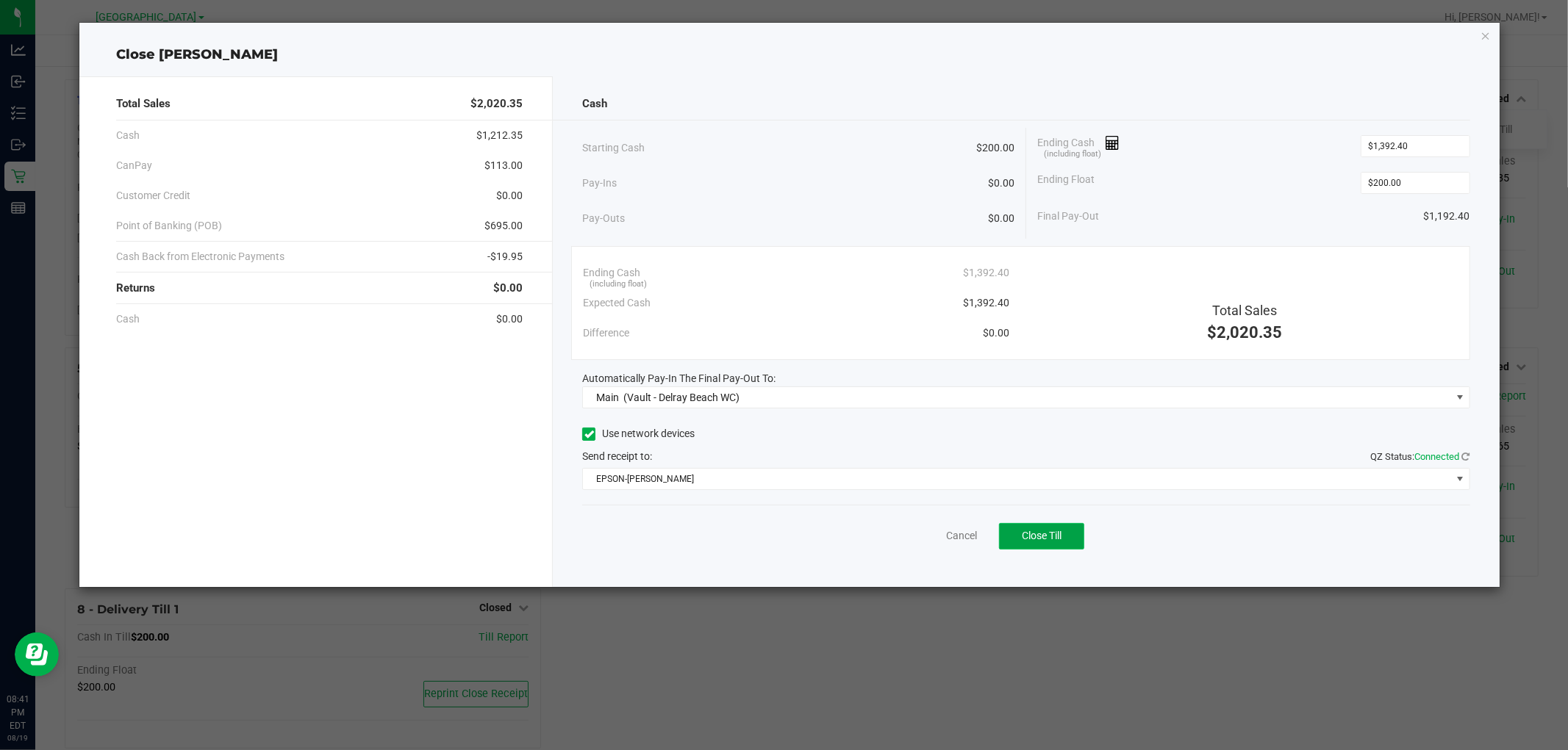
click at [1017, 532] on button "Close Till" at bounding box center [1041, 536] width 85 height 26
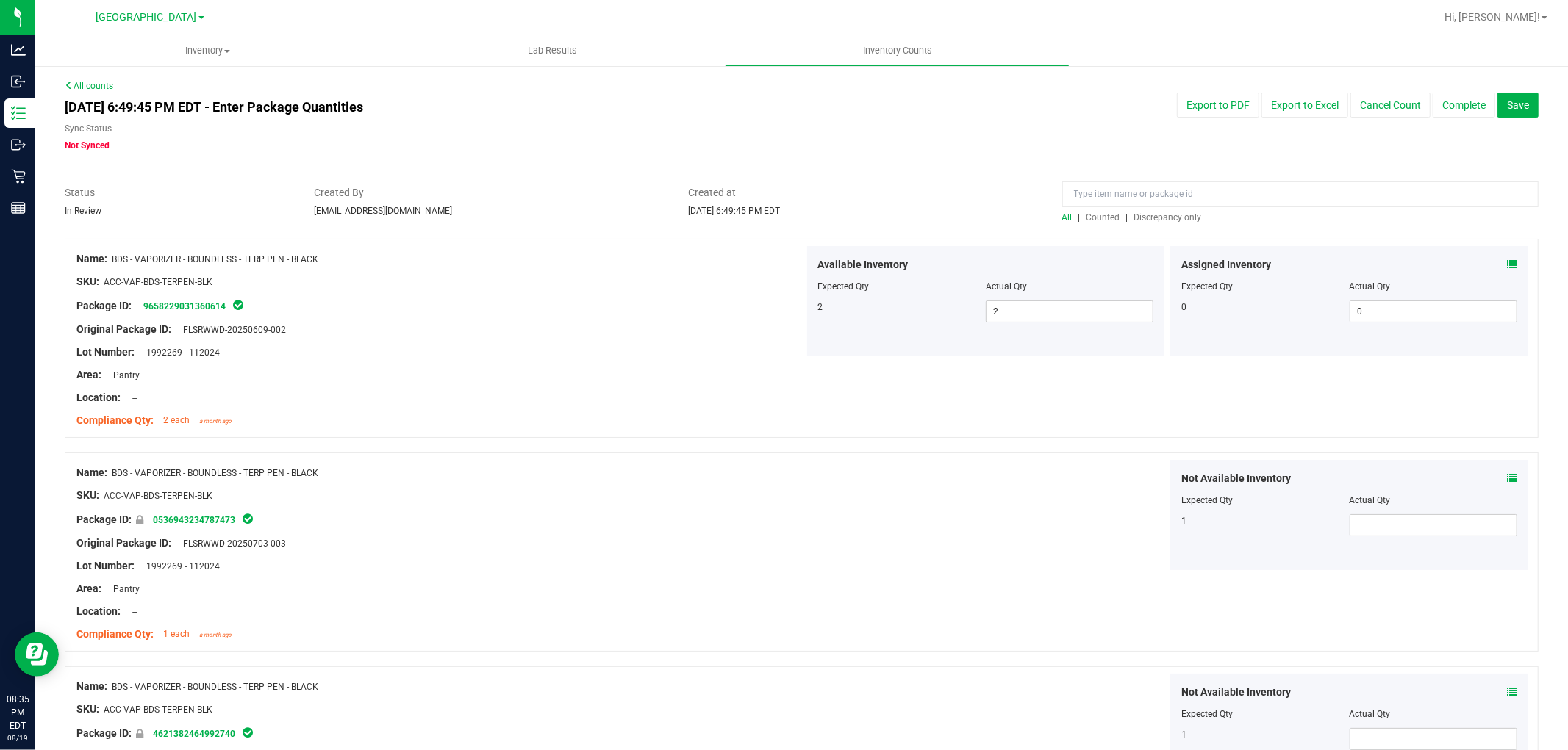
click at [1134, 221] on span "Discrepancy only" at bounding box center [1168, 218] width 68 height 10
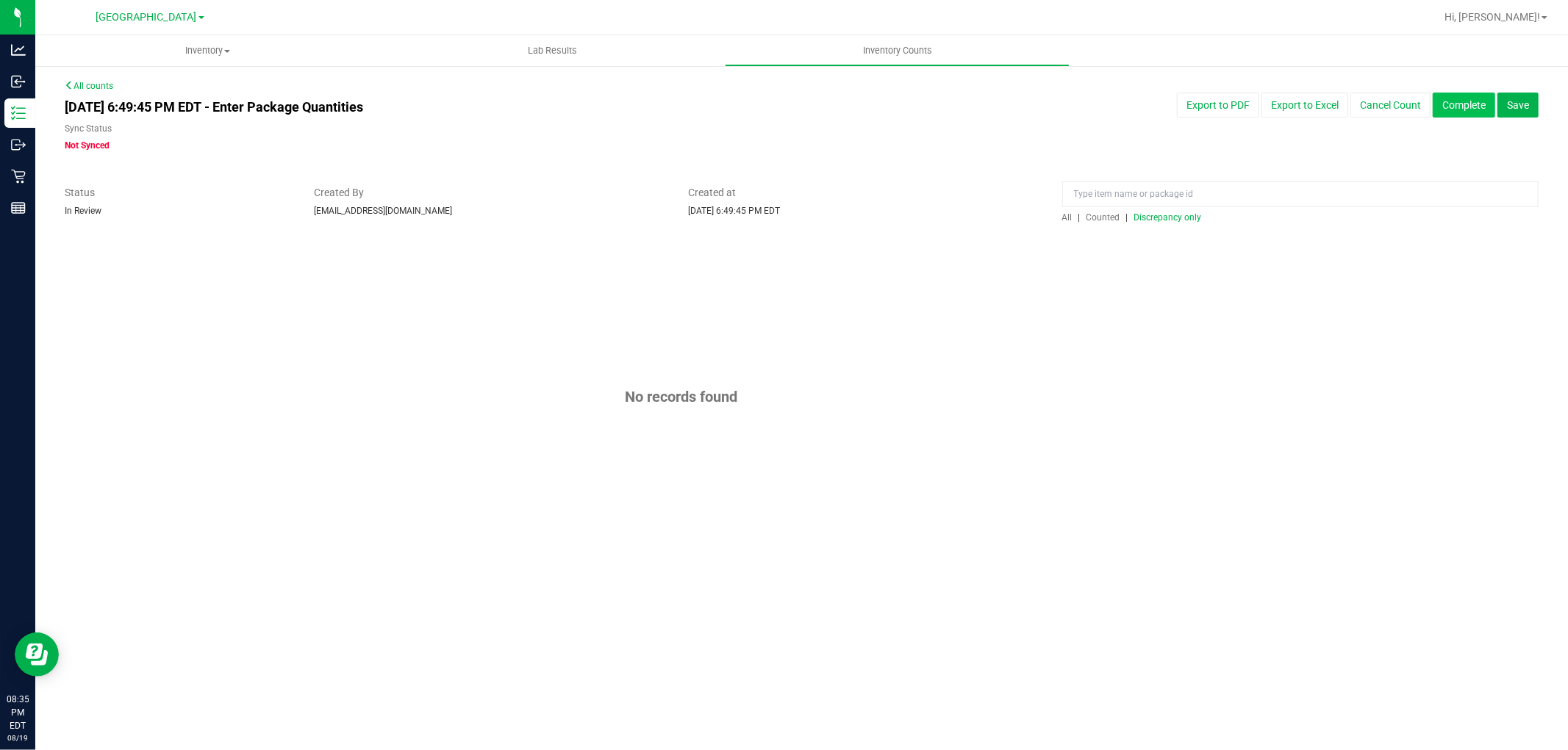
click at [1453, 105] on button "Complete" at bounding box center [1463, 105] width 62 height 25
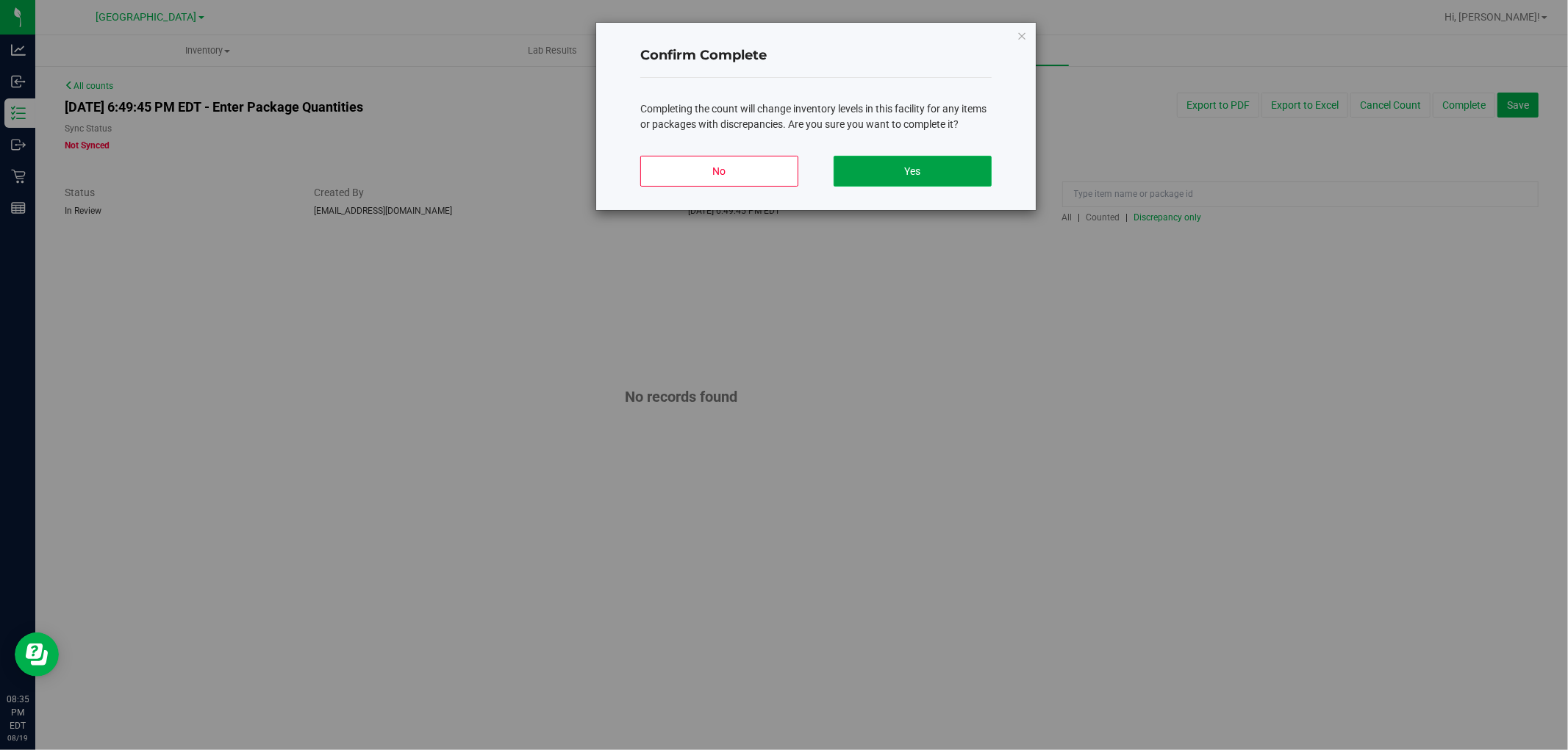
click at [931, 172] on button "Yes" at bounding box center [912, 171] width 158 height 31
